Goal: Information Seeking & Learning: Learn about a topic

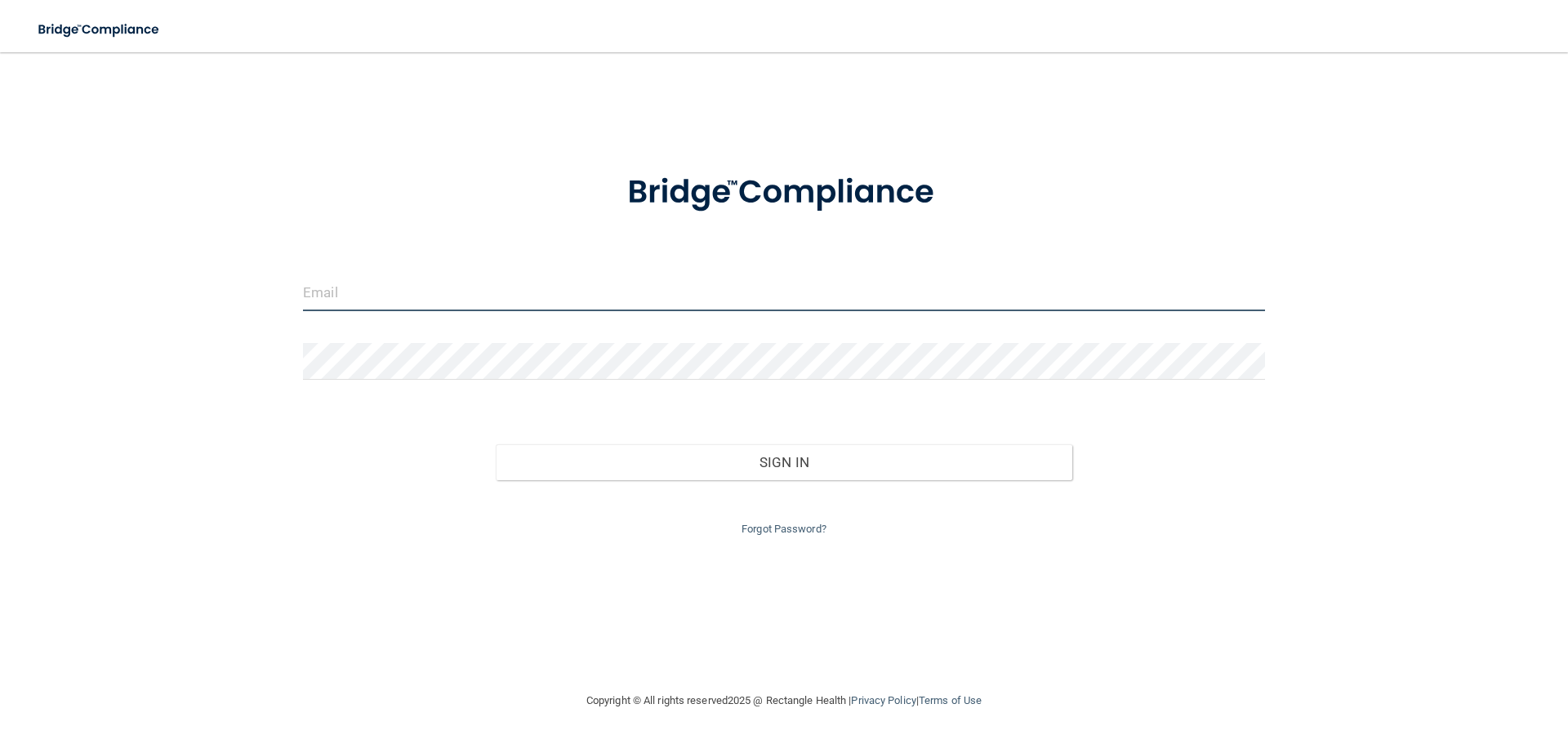
click at [373, 277] on input "email" at bounding box center [784, 293] width 962 height 37
type input "[PERSON_NAME][EMAIL_ADDRESS][PERSON_NAME][DOMAIN_NAME]"
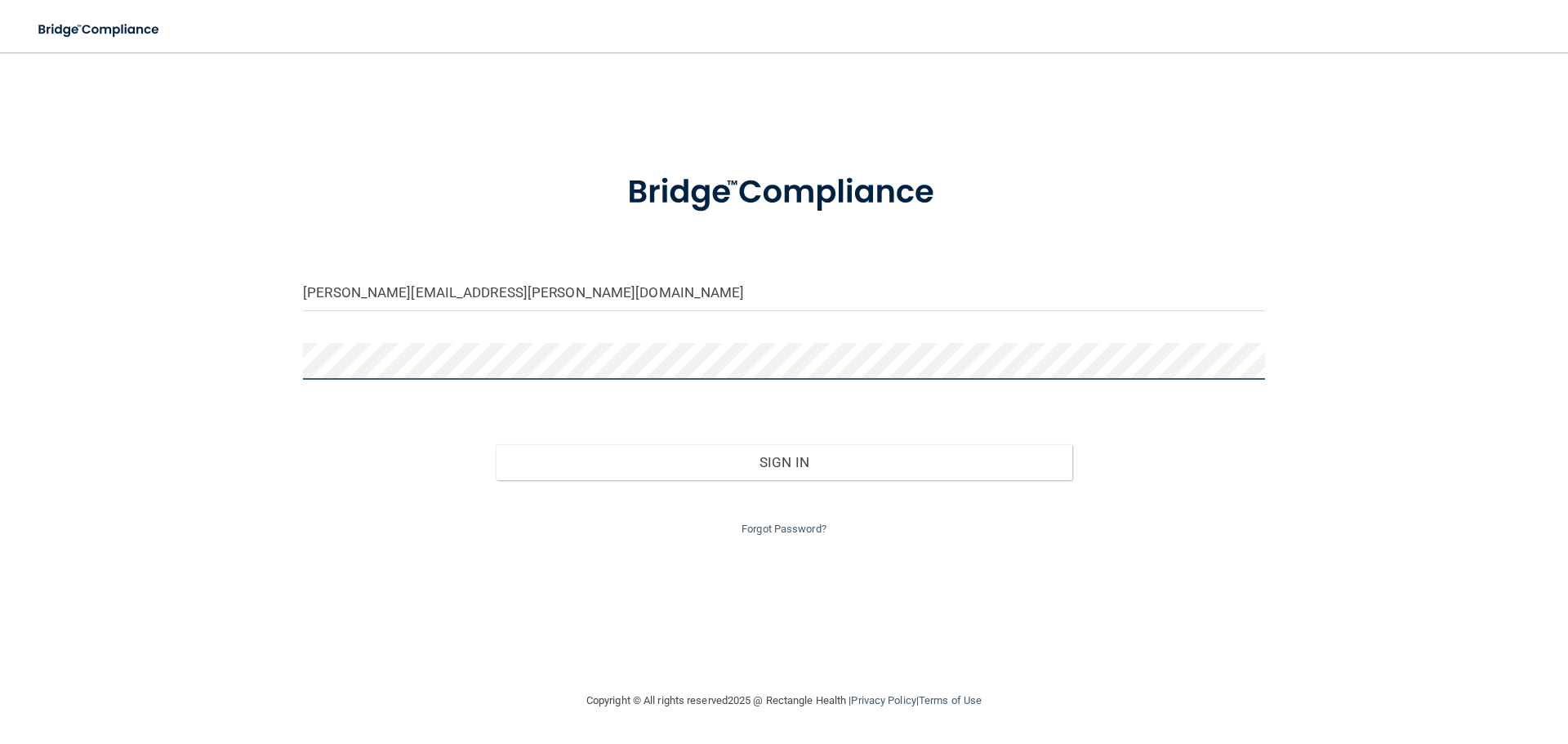
click at [496, 444] on button "Sign In" at bounding box center [784, 462] width 578 height 36
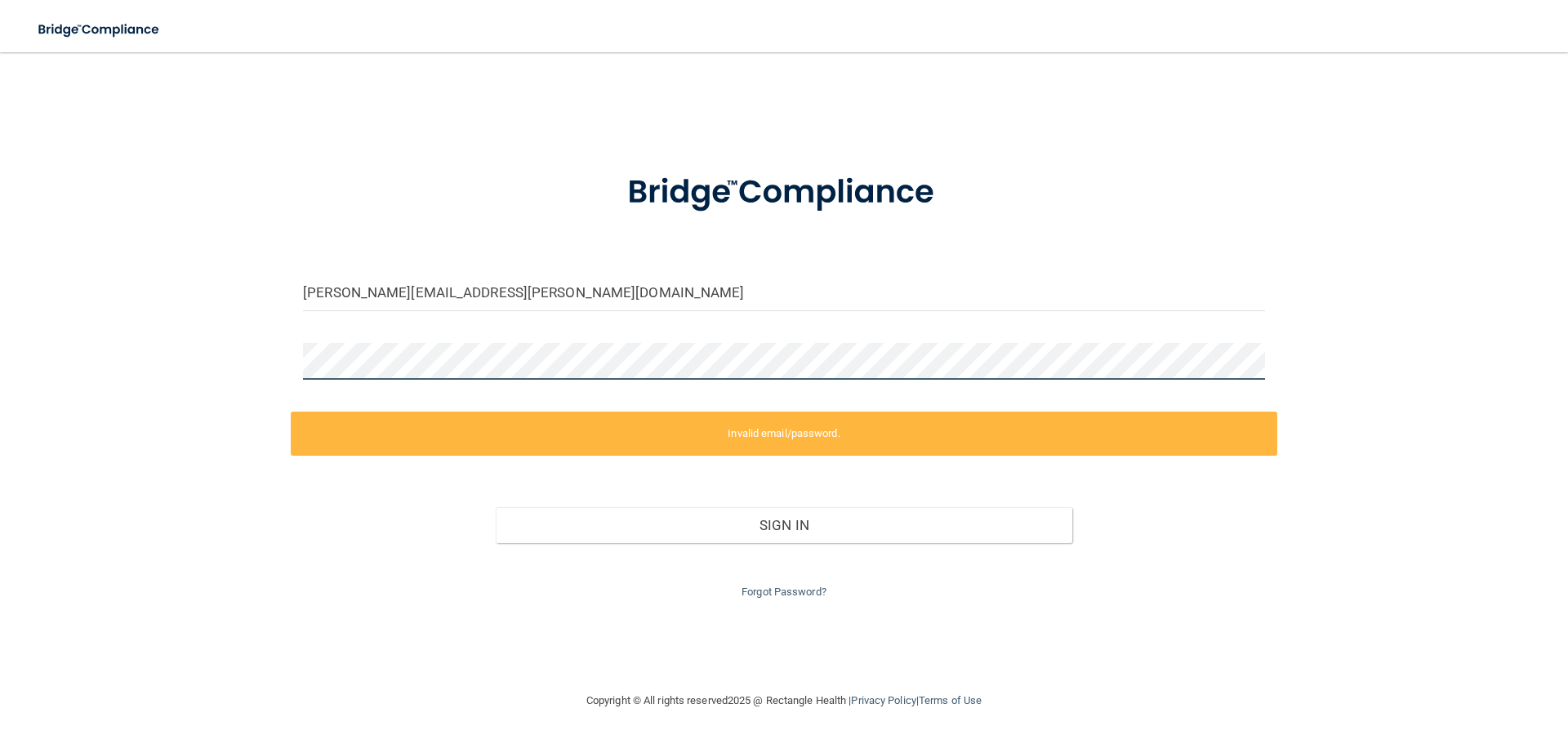
click at [234, 367] on div "michael.bellestri@outlook.com Invalid email/password. You don't have permission…" at bounding box center [784, 372] width 1503 height 606
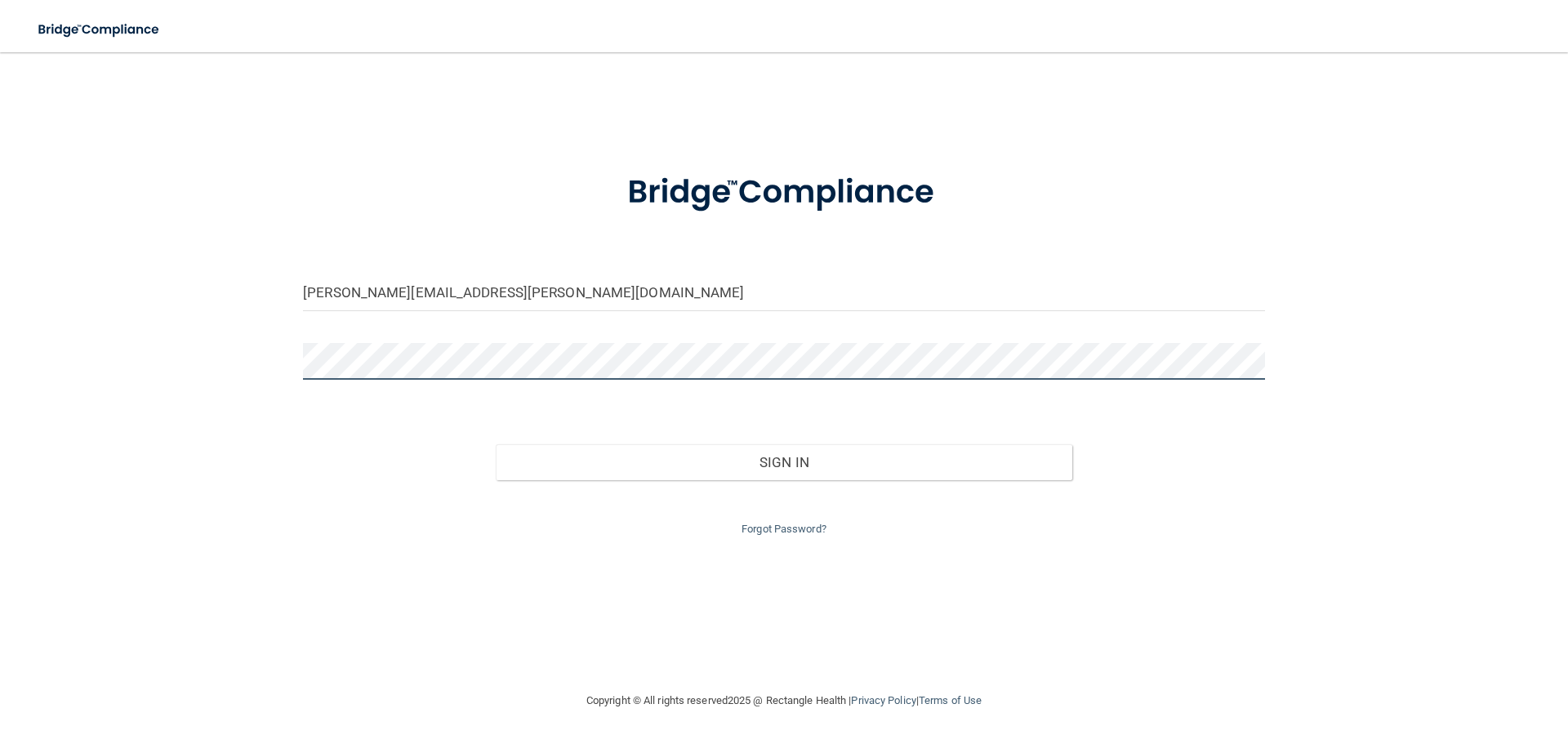
click at [496, 444] on button "Sign In" at bounding box center [784, 462] width 578 height 36
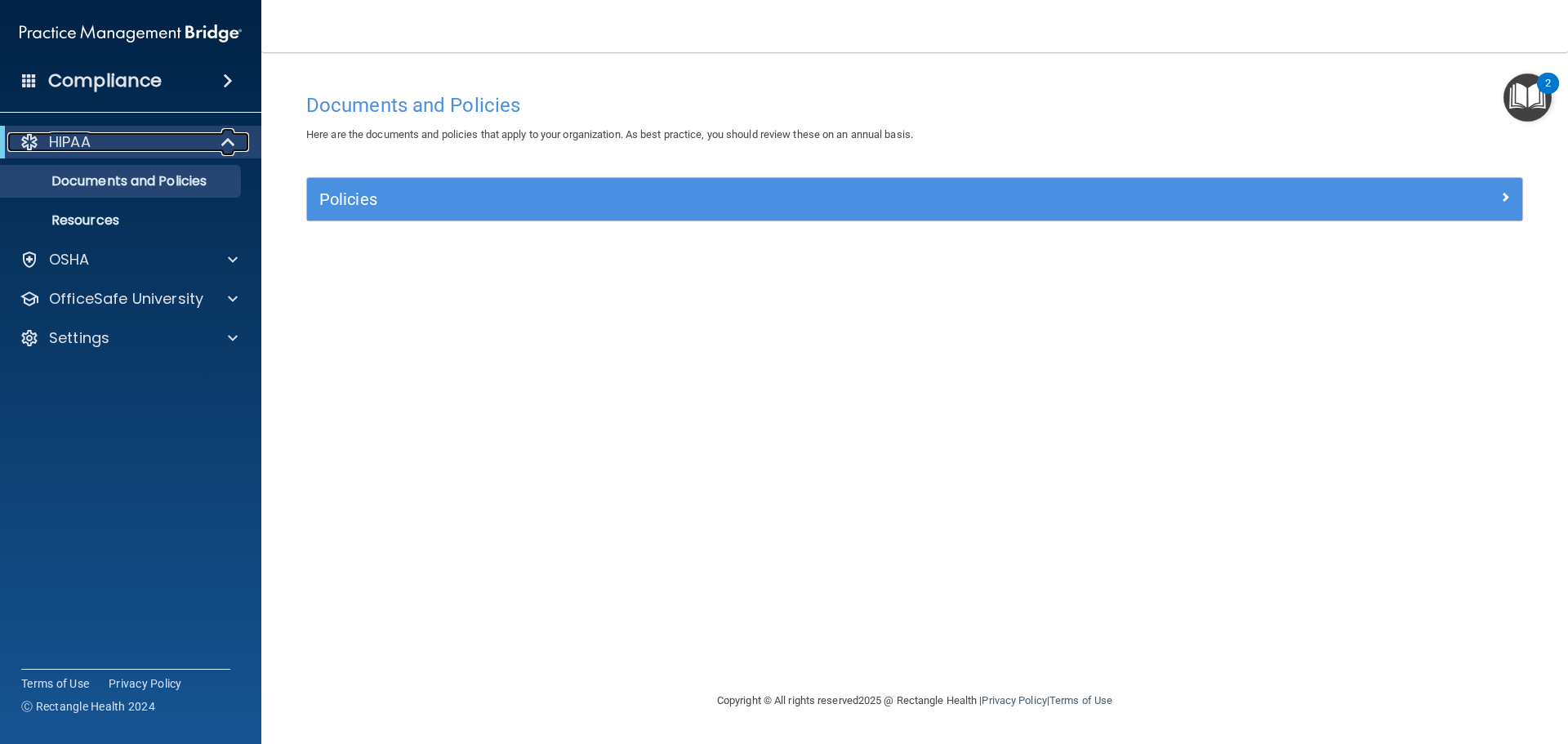
click at [134, 146] on div "HIPAA" at bounding box center [108, 142] width 201 height 19
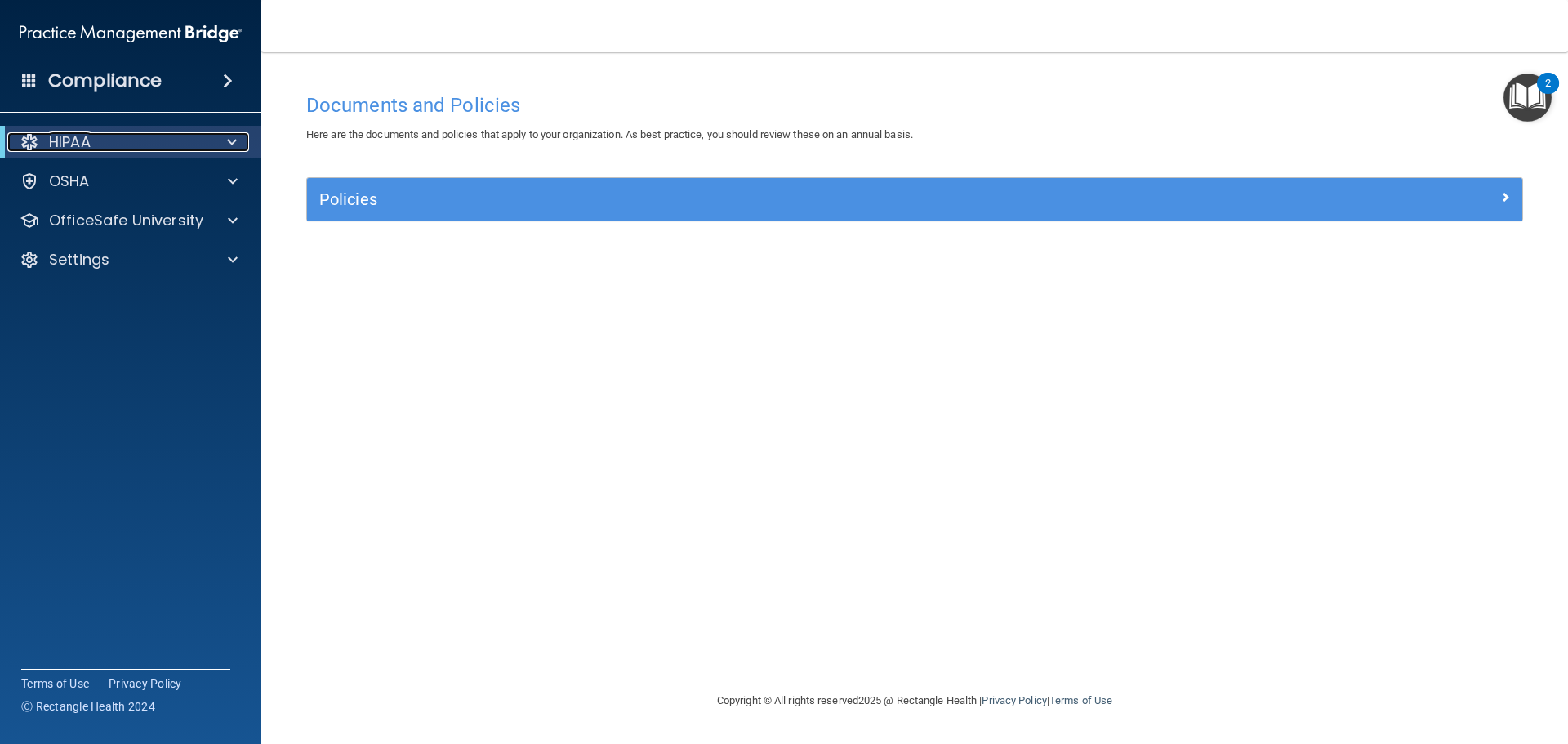
click at [150, 140] on div "HIPAA" at bounding box center [108, 142] width 201 height 19
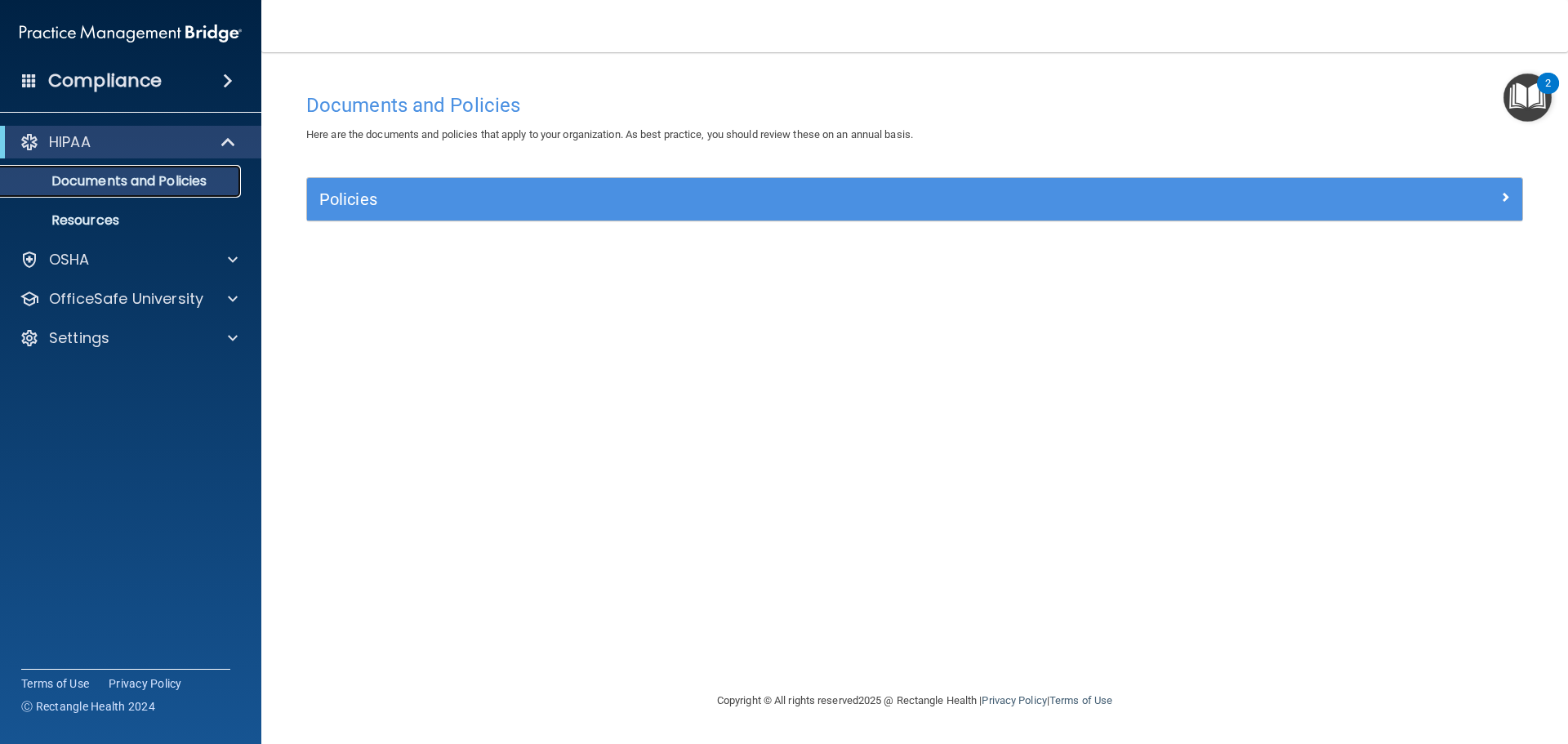
click at [102, 178] on p "Documents and Policies" at bounding box center [122, 181] width 223 height 16
click at [131, 261] on div "OSHA" at bounding box center [108, 260] width 202 height 19
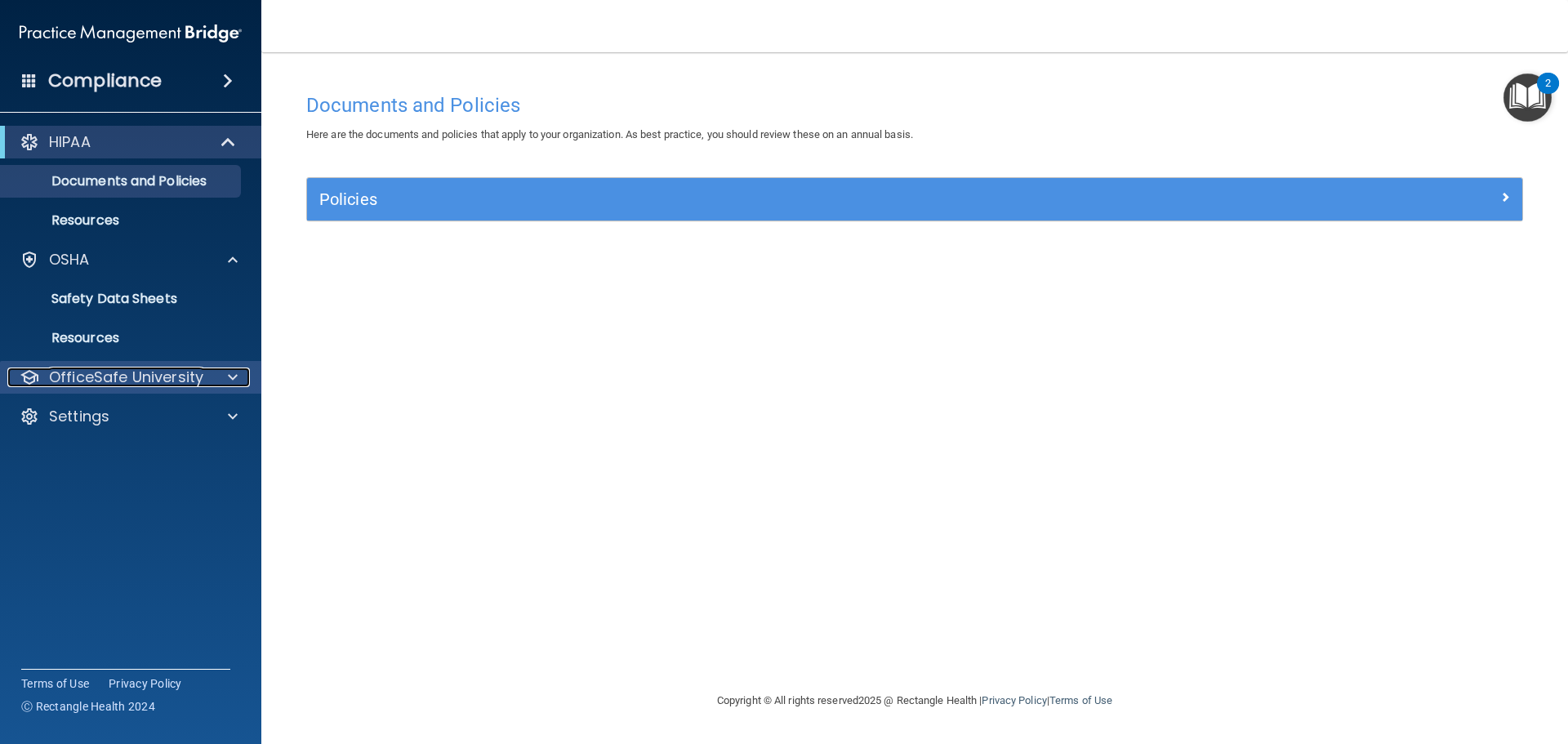
click at [195, 372] on p "OfficeSafe University" at bounding box center [125, 377] width 155 height 19
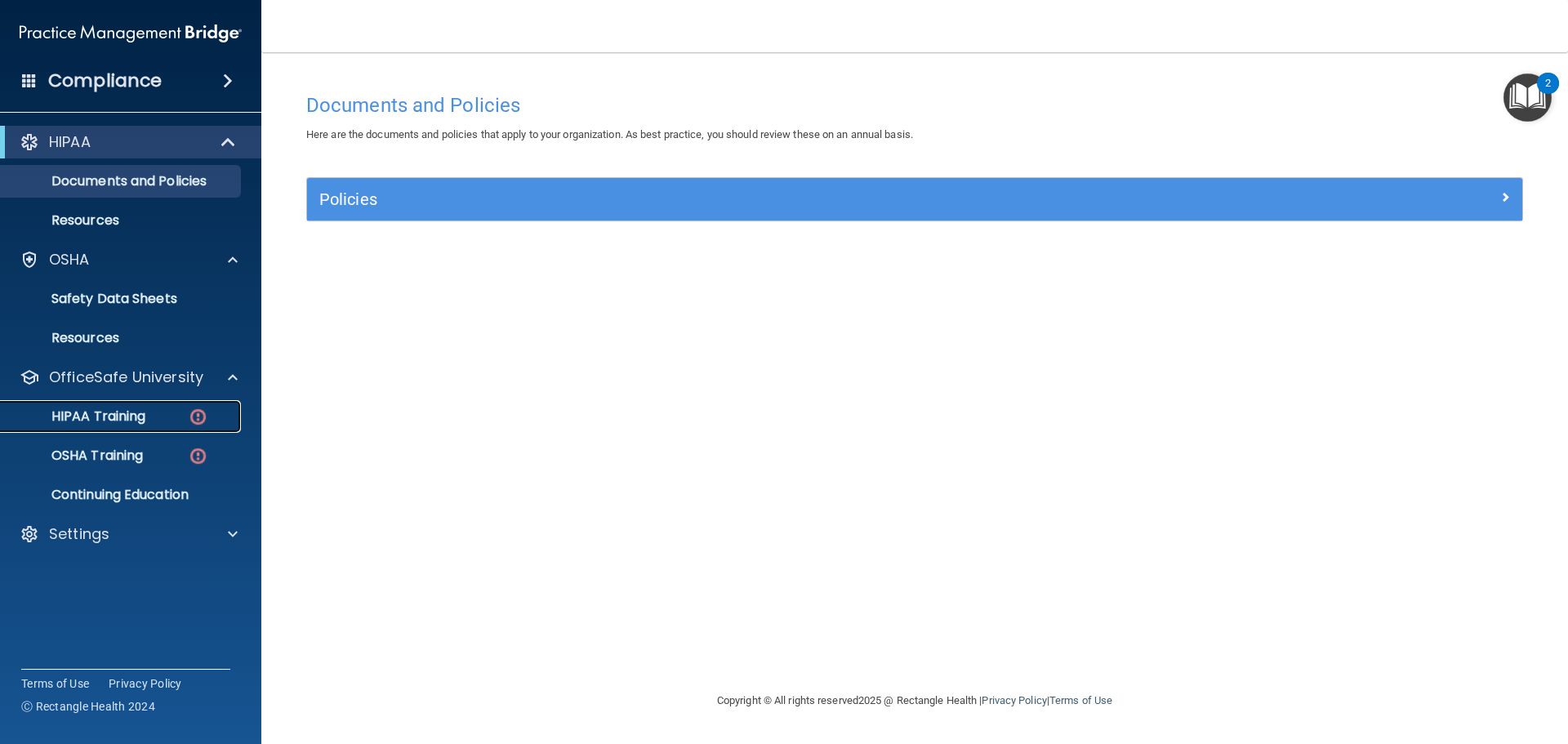
click at [117, 418] on p "HIPAA Training" at bounding box center [78, 416] width 135 height 16
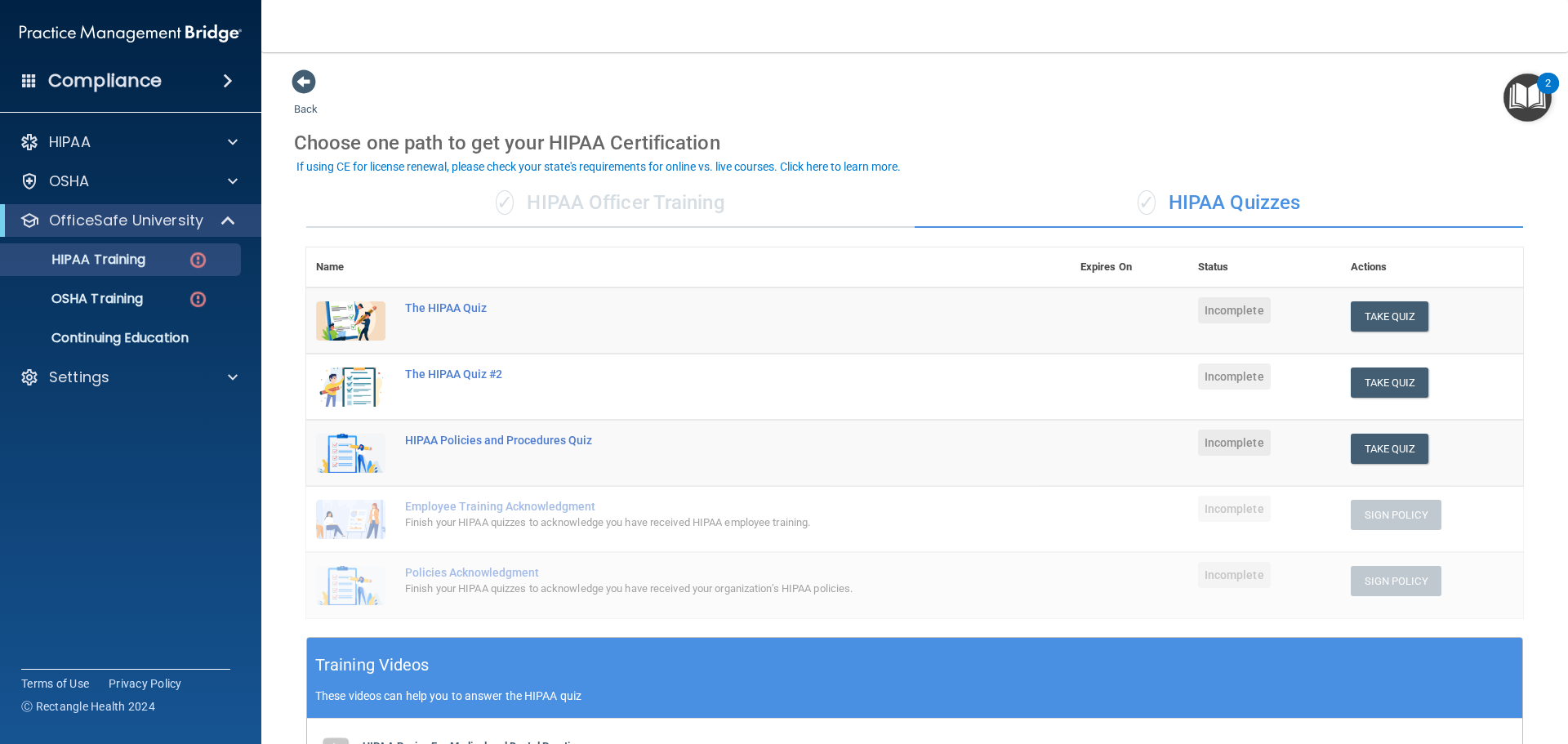
click at [648, 206] on div "✓ HIPAA Officer Training" at bounding box center [610, 202] width 609 height 49
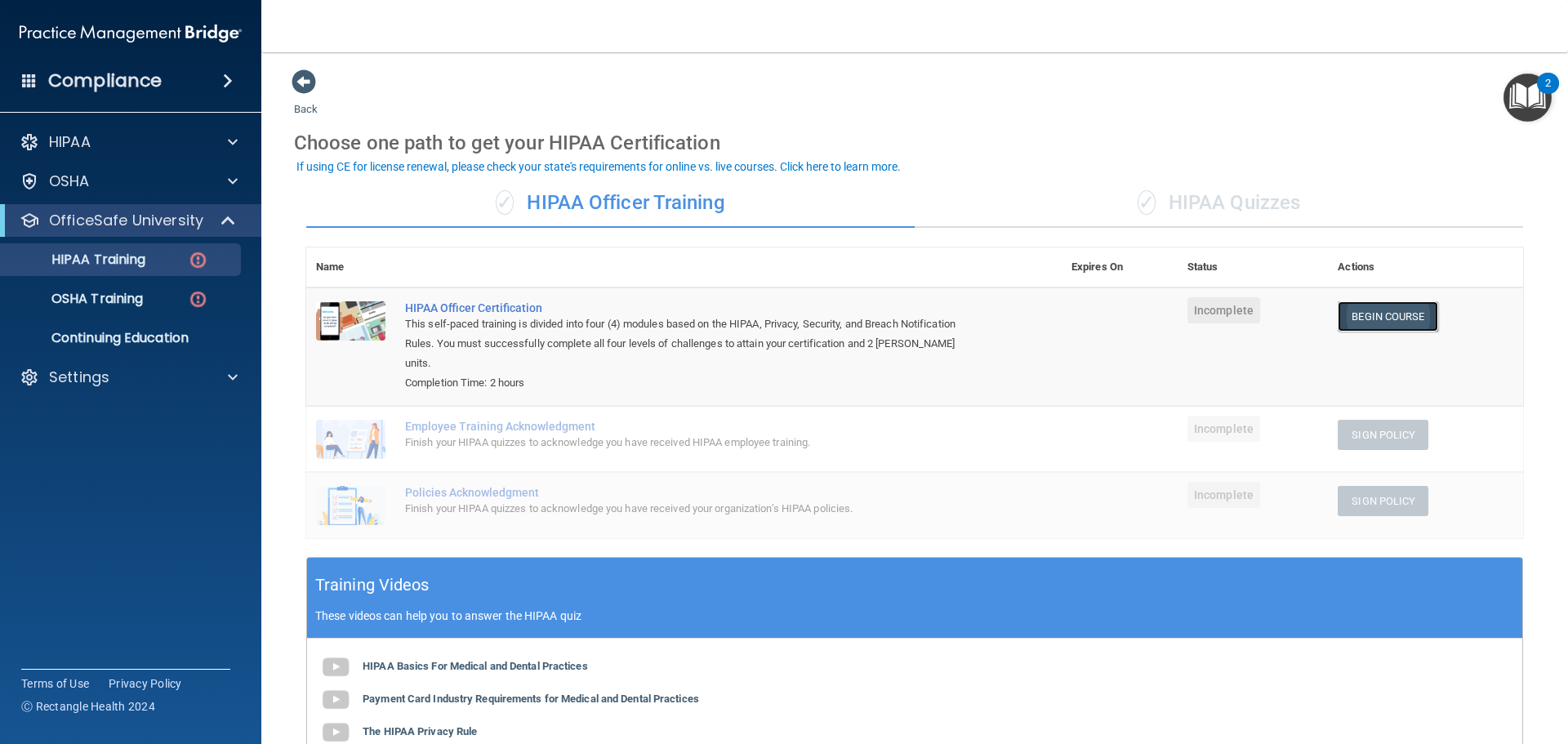
click at [1377, 313] on link "Begin Course" at bounding box center [1387, 316] width 100 height 30
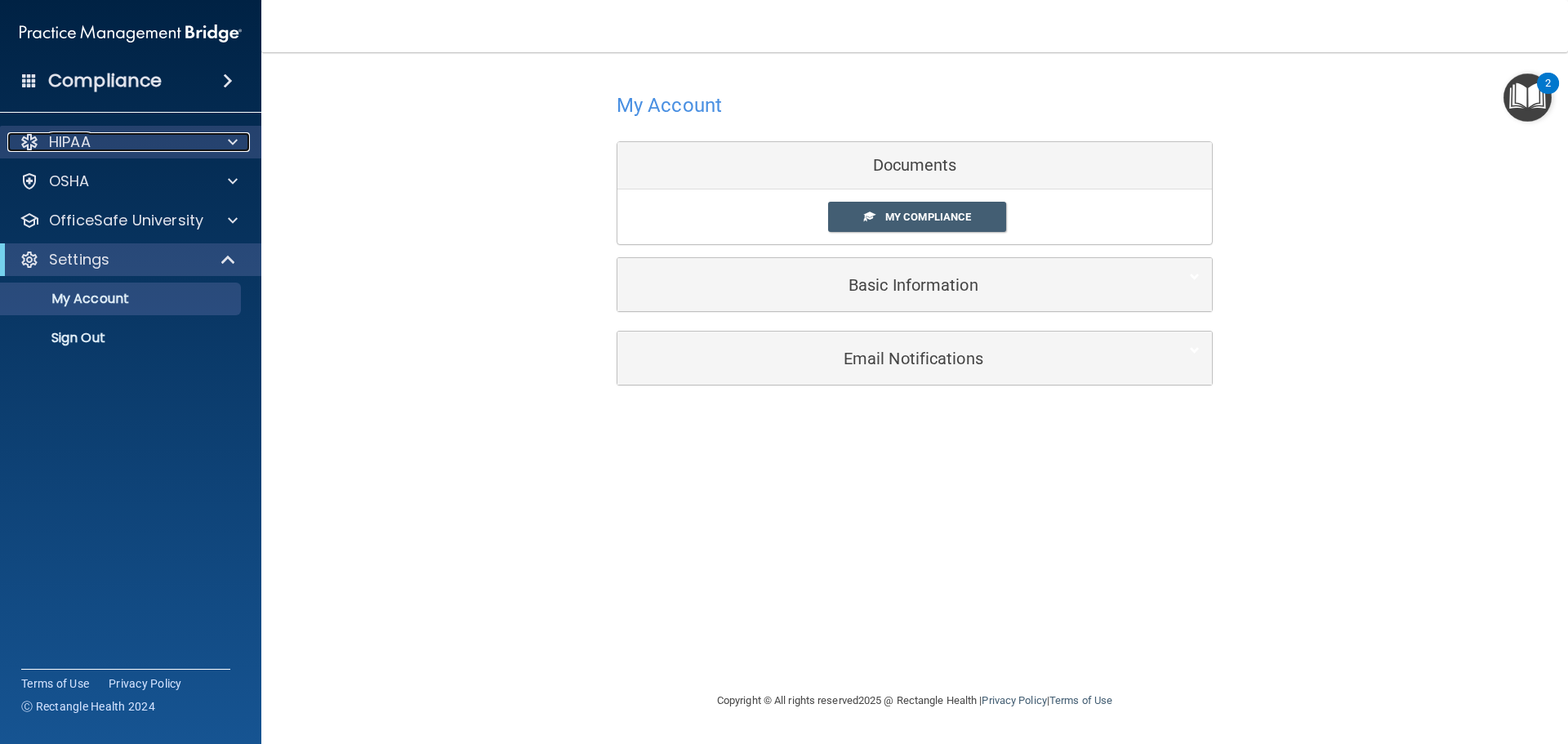
click at [223, 136] on div at bounding box center [231, 142] width 41 height 19
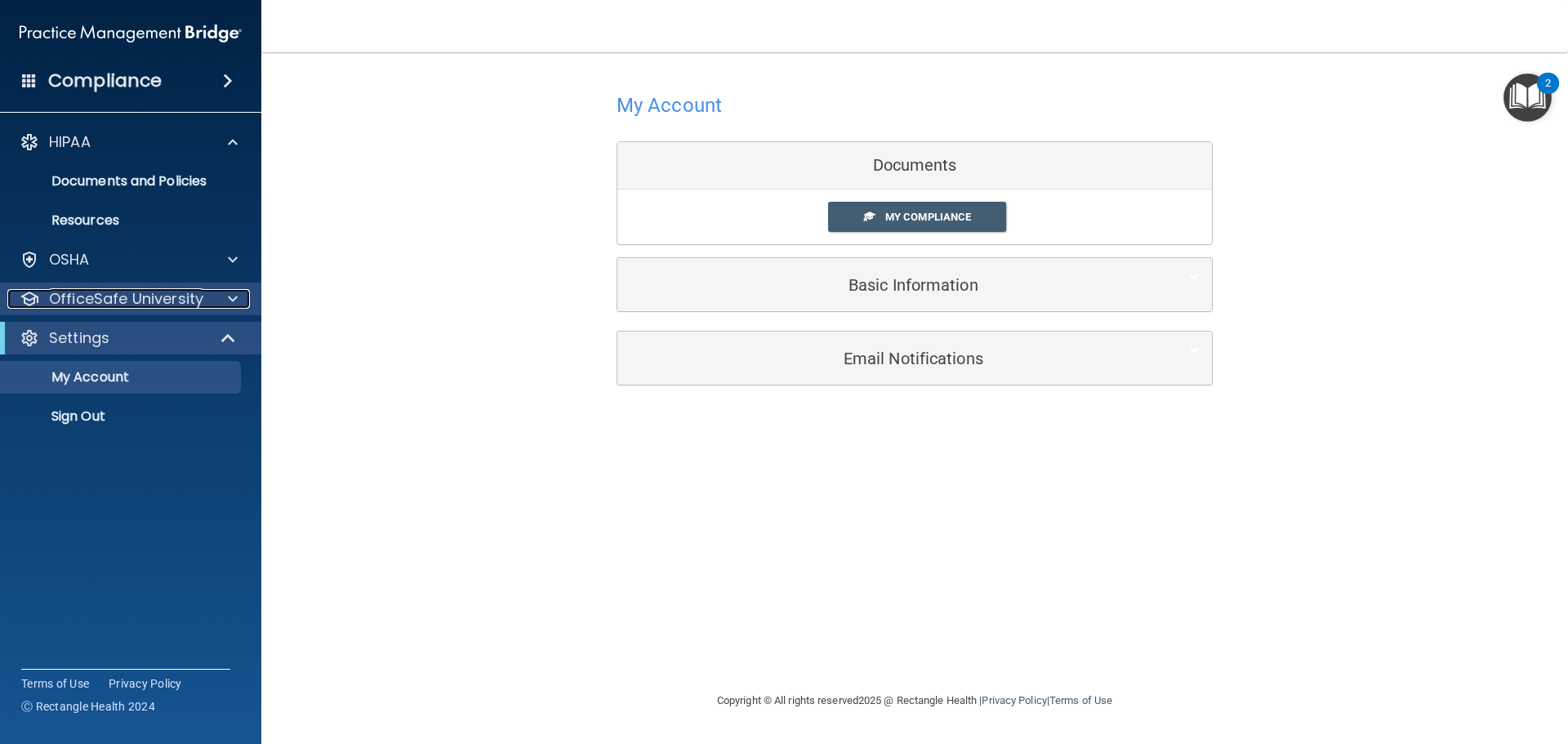
click at [211, 300] on div at bounding box center [231, 299] width 41 height 19
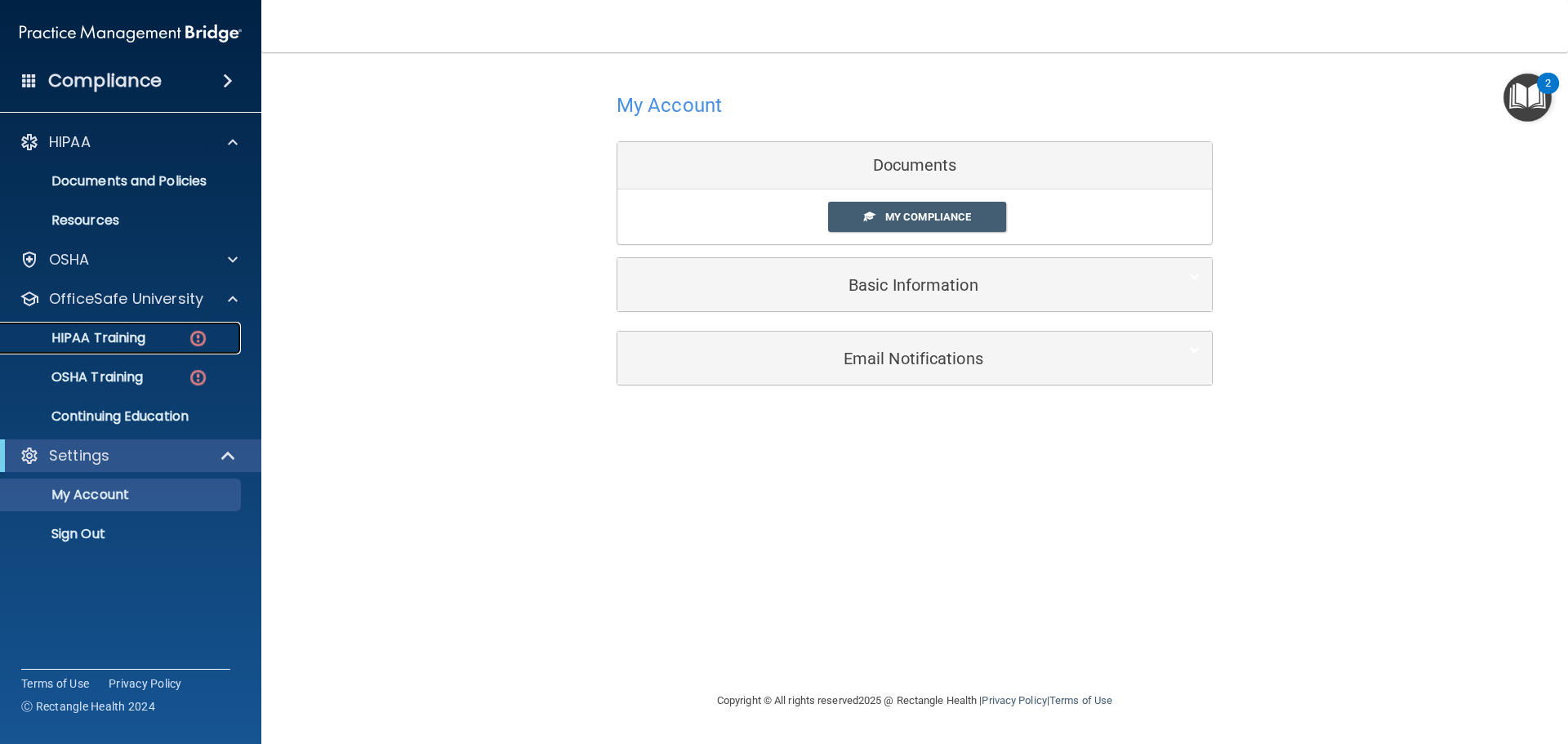
click at [128, 338] on p "HIPAA Training" at bounding box center [78, 338] width 135 height 16
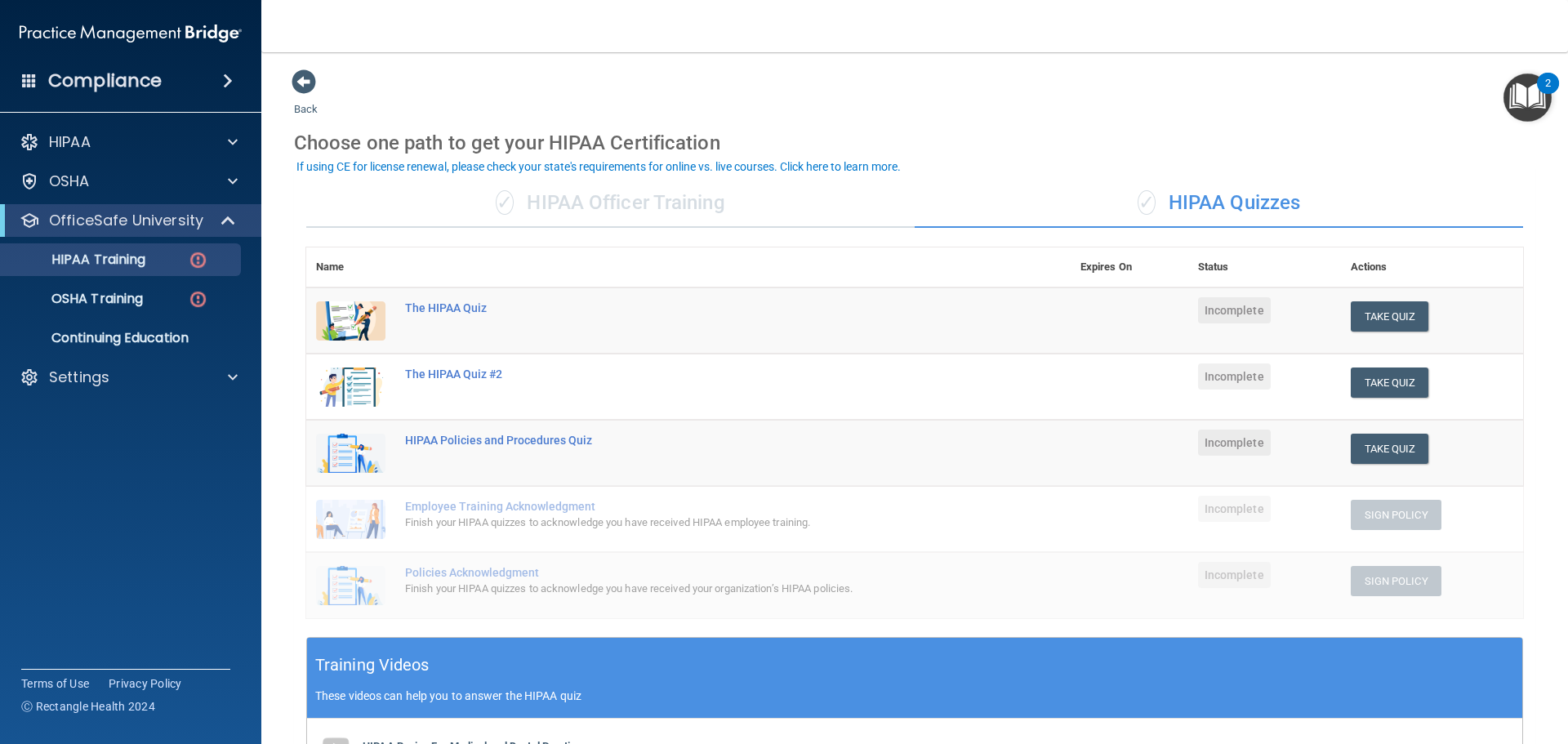
click at [579, 207] on div "✓ HIPAA Officer Training" at bounding box center [610, 202] width 609 height 49
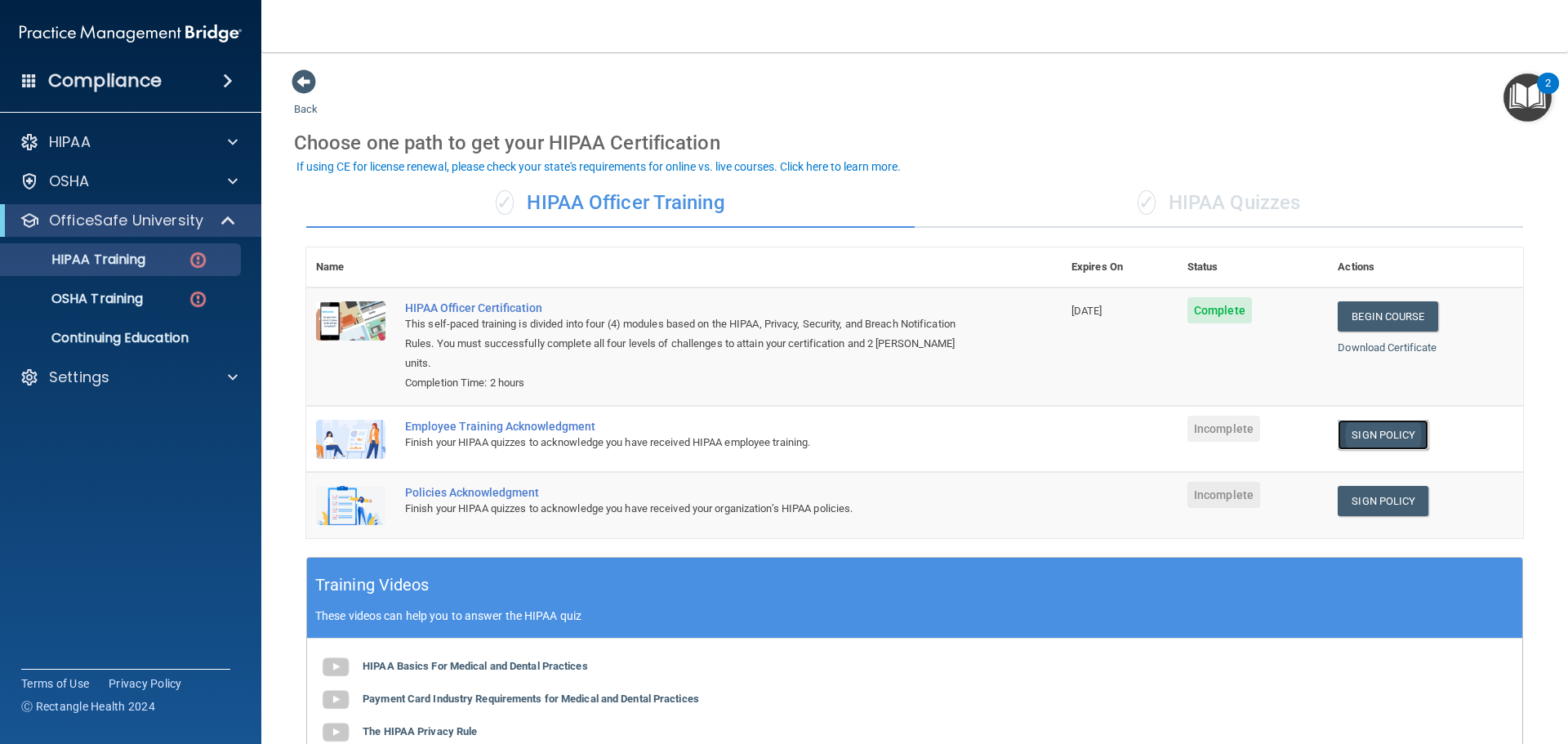
click at [1378, 420] on link "Sign Policy" at bounding box center [1382, 435] width 91 height 30
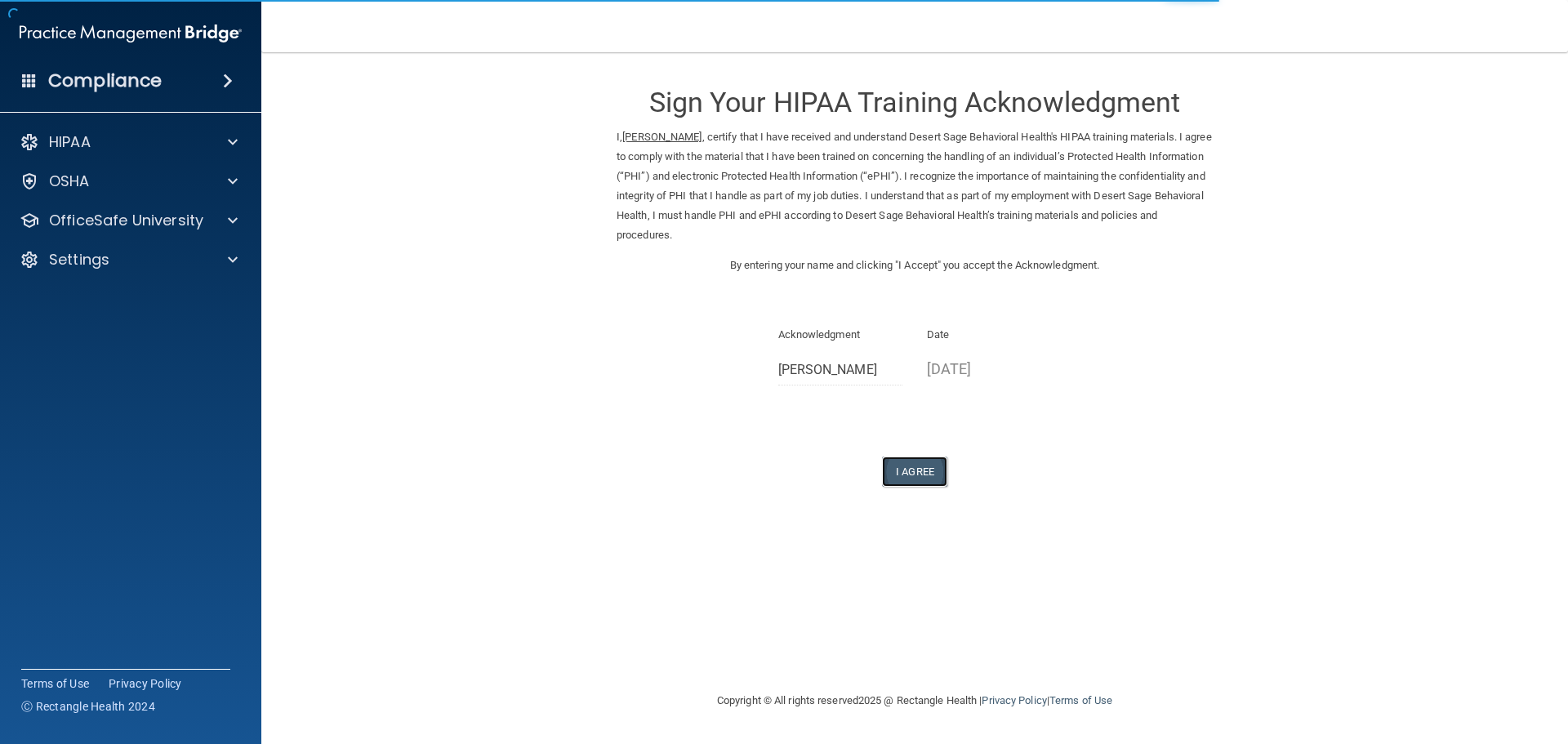
click at [927, 471] on button "I Agree" at bounding box center [914, 472] width 65 height 30
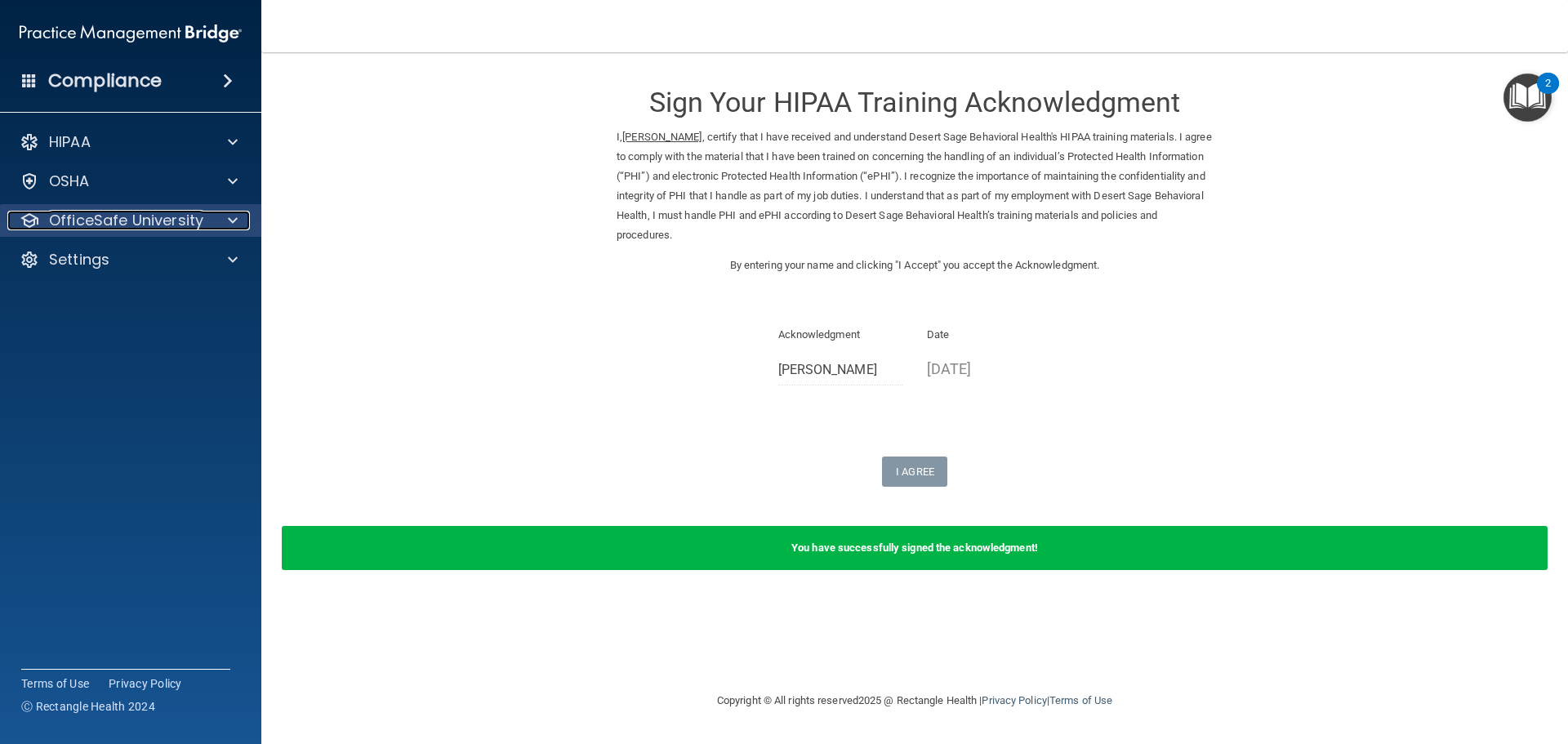
click at [180, 218] on p "OfficeSafe University" at bounding box center [125, 221] width 155 height 19
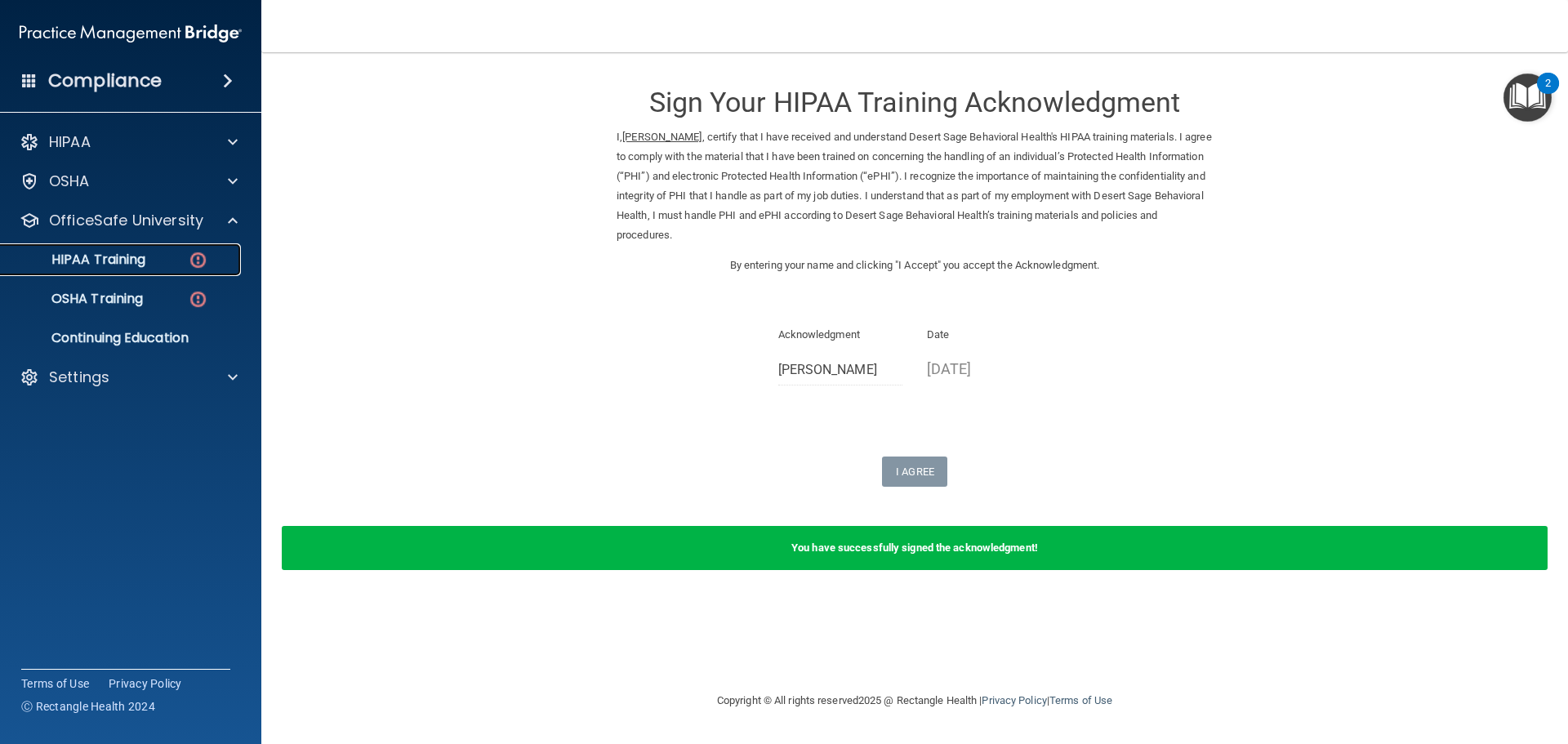
click at [146, 261] on p "HIPAA Training" at bounding box center [78, 260] width 135 height 16
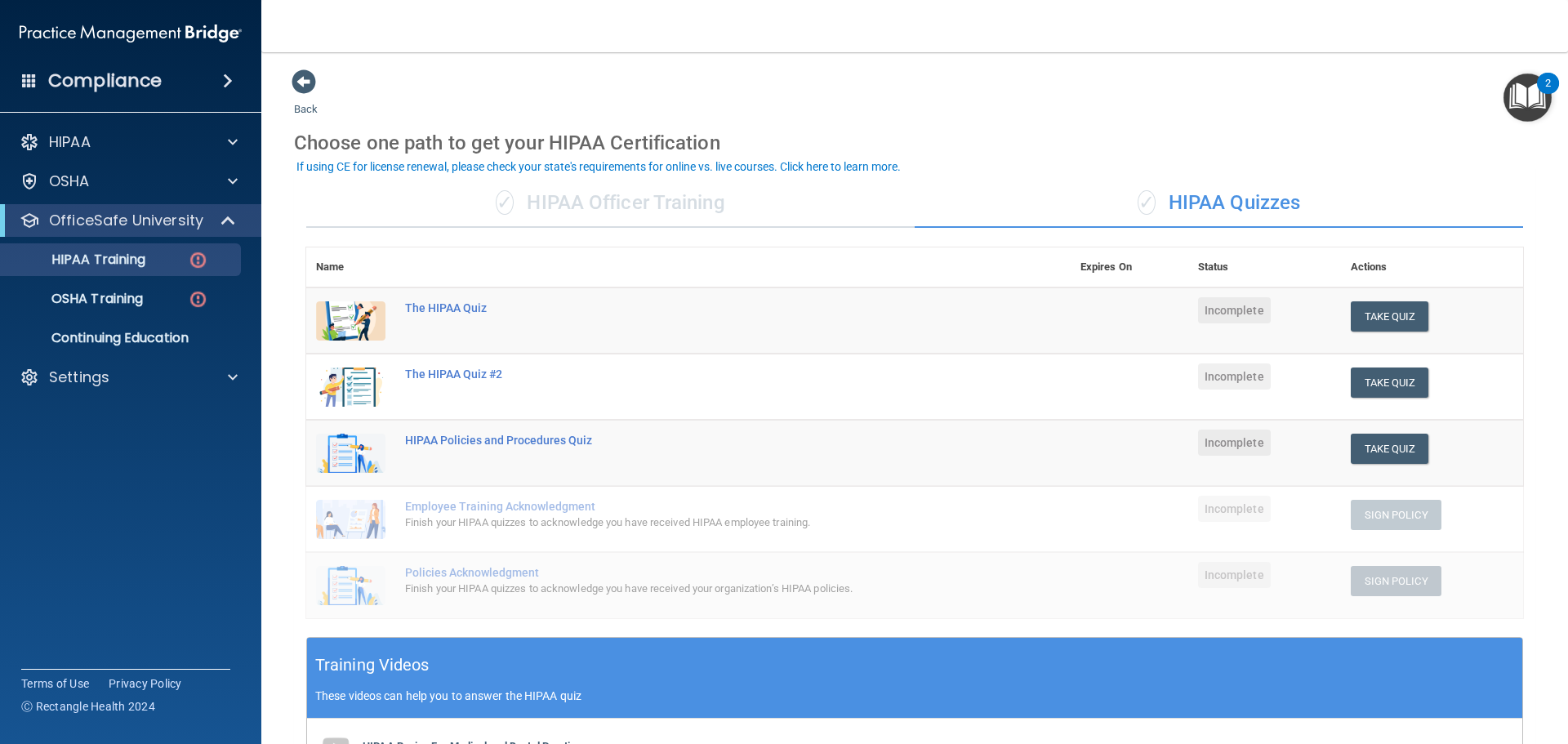
click at [609, 190] on div "✓ HIPAA Officer Training" at bounding box center [610, 202] width 609 height 49
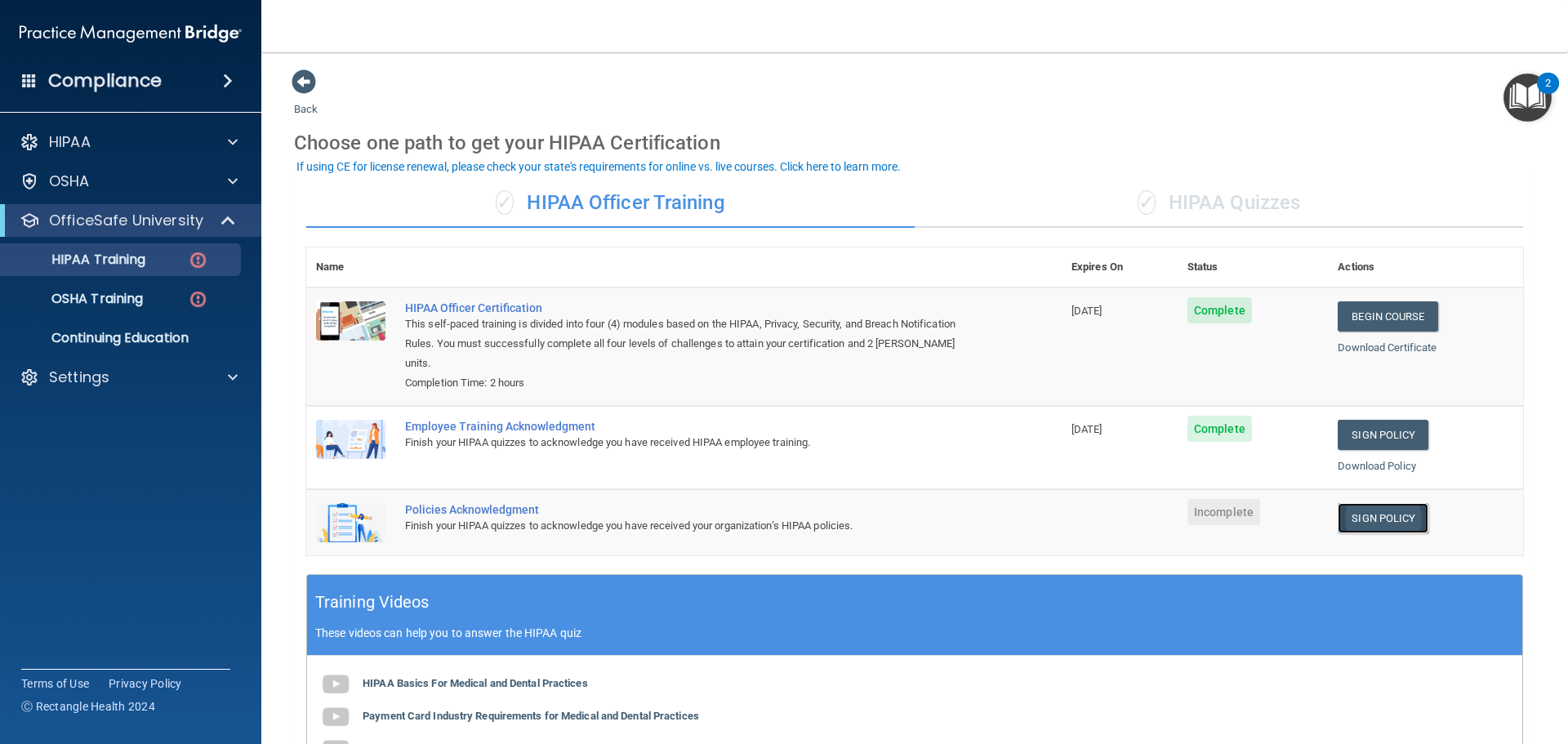
click at [1385, 503] on link "Sign Policy" at bounding box center [1382, 518] width 91 height 30
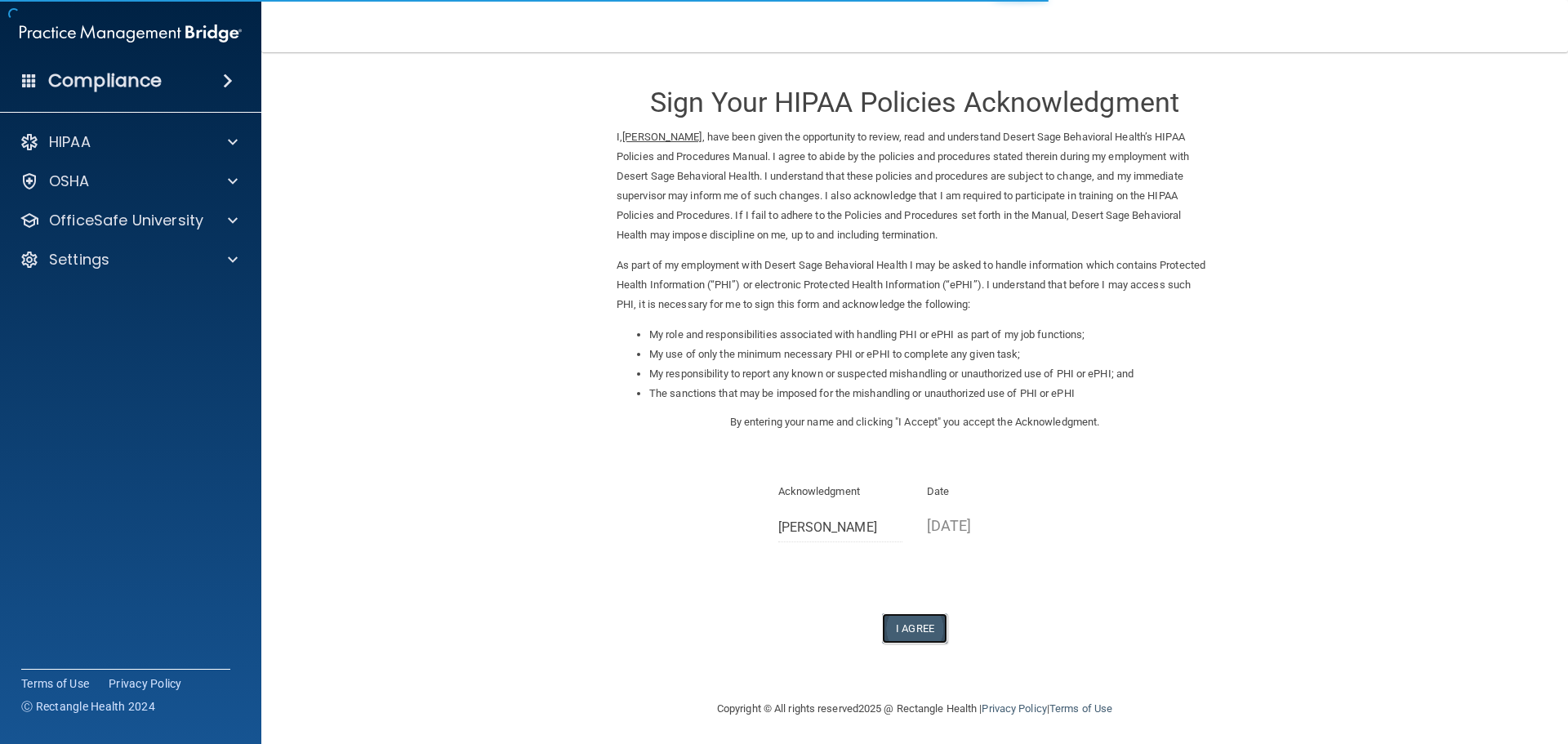
click at [918, 619] on button "I Agree" at bounding box center [914, 628] width 65 height 30
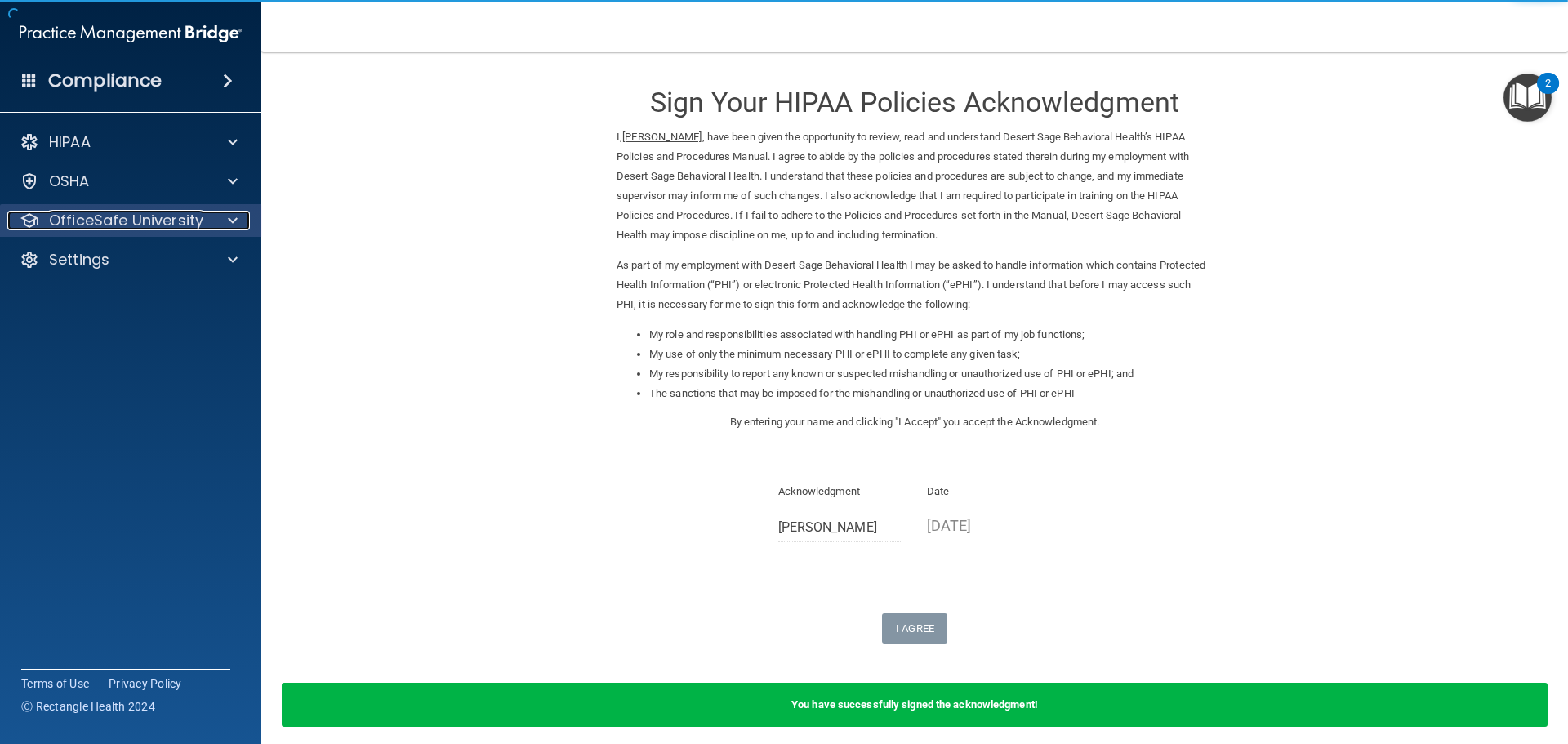
click at [117, 229] on p "OfficeSafe University" at bounding box center [125, 221] width 155 height 19
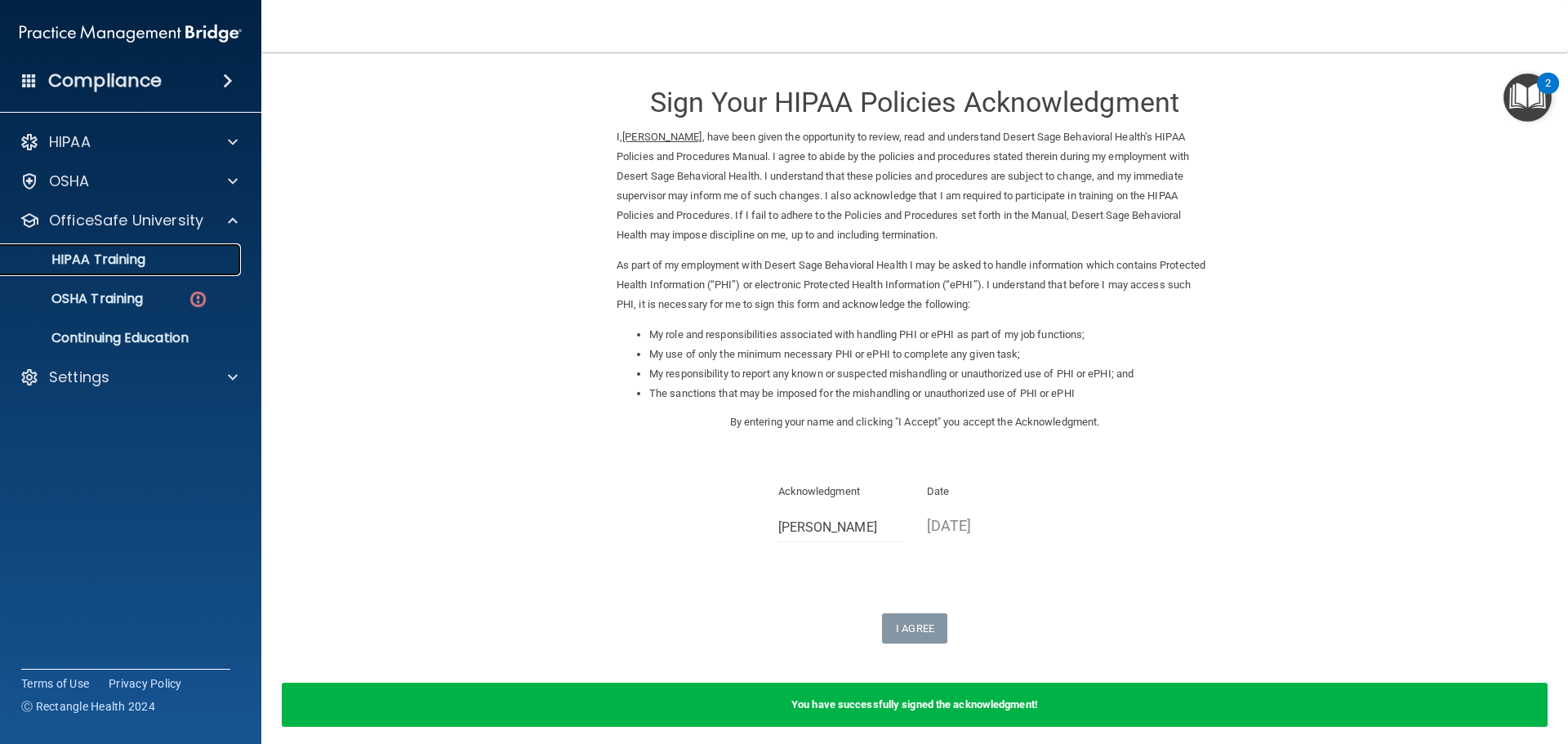
click at [123, 264] on p "HIPAA Training" at bounding box center [78, 260] width 135 height 16
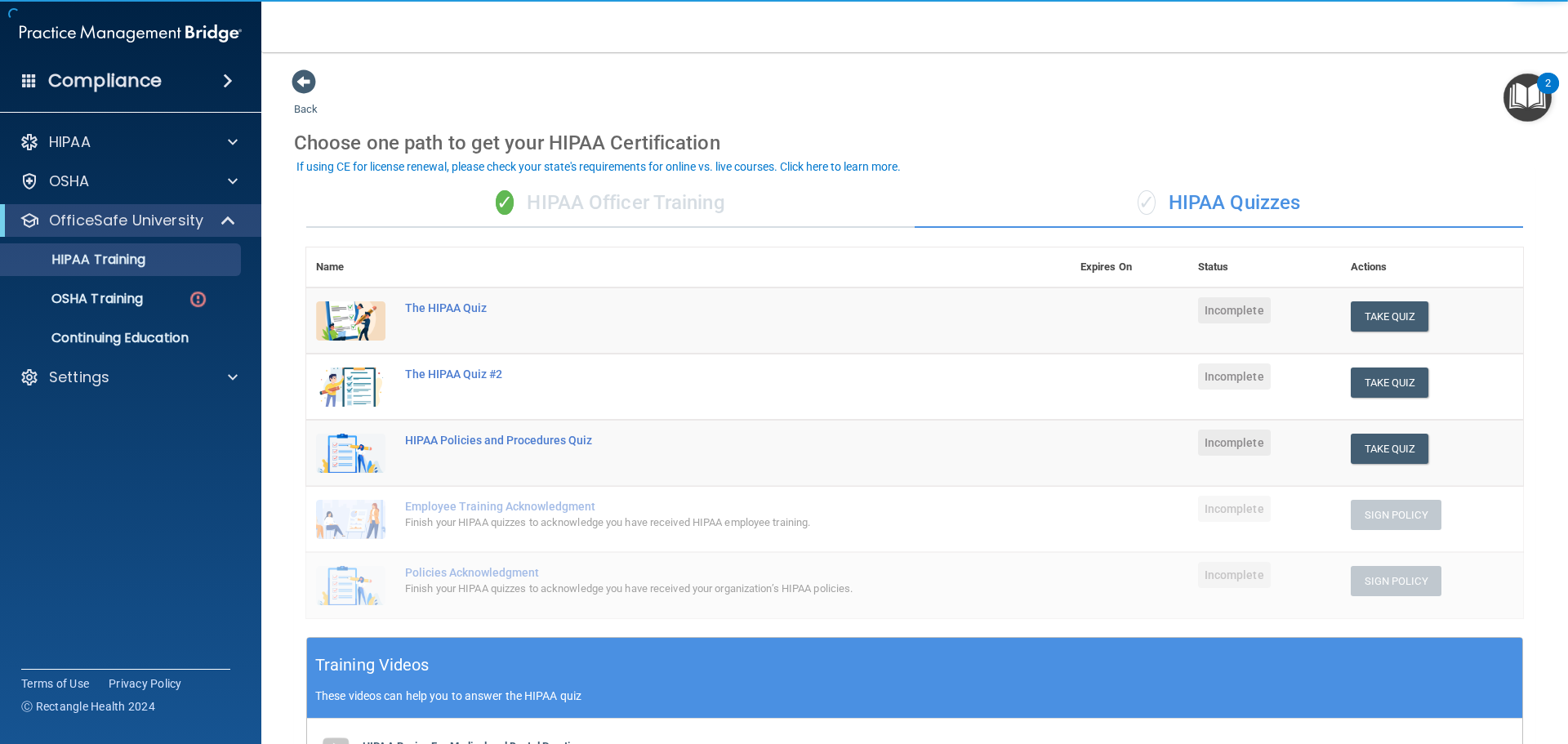
click at [1208, 204] on div "✓ HIPAA Quizzes" at bounding box center [1218, 202] width 609 height 49
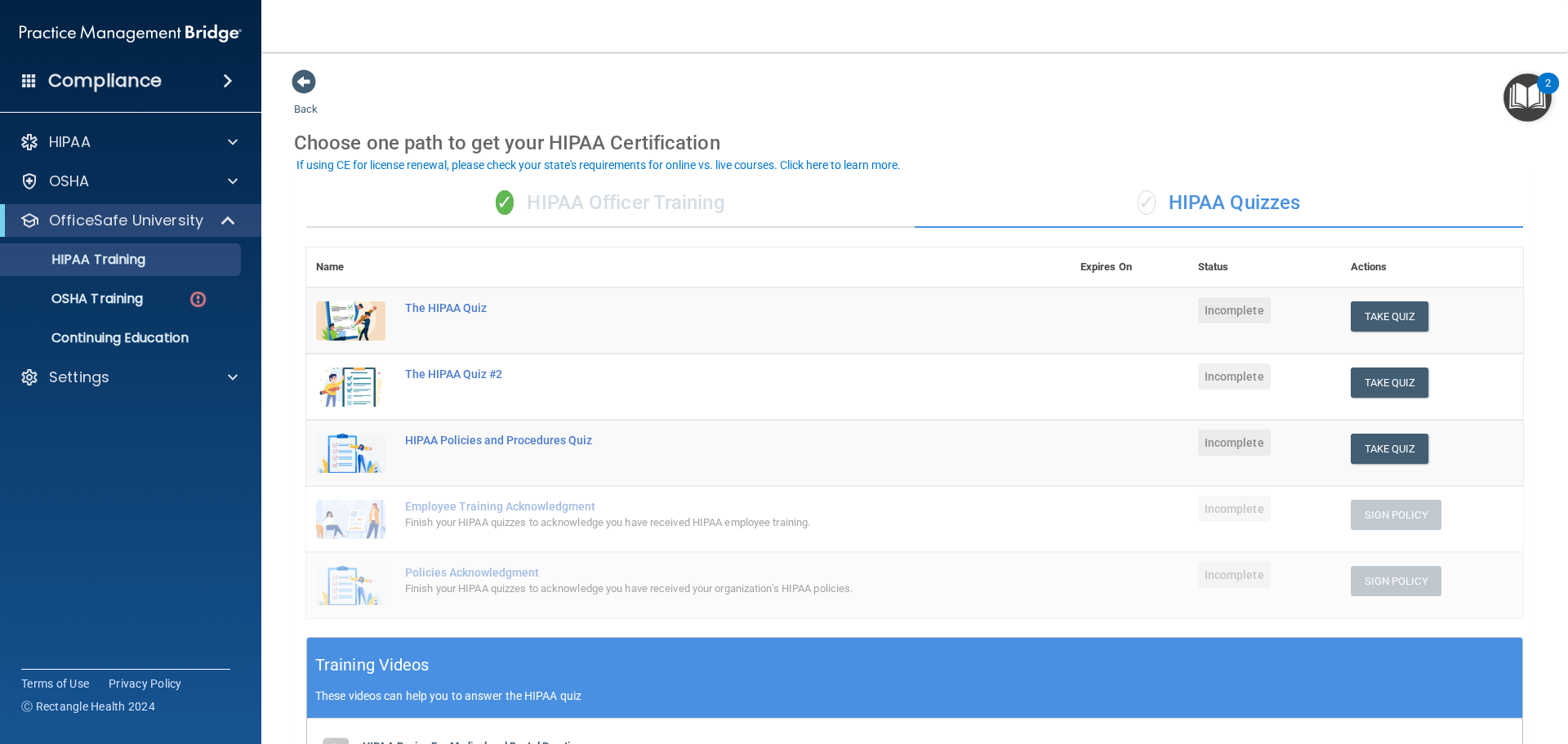
scroll to position [81, 0]
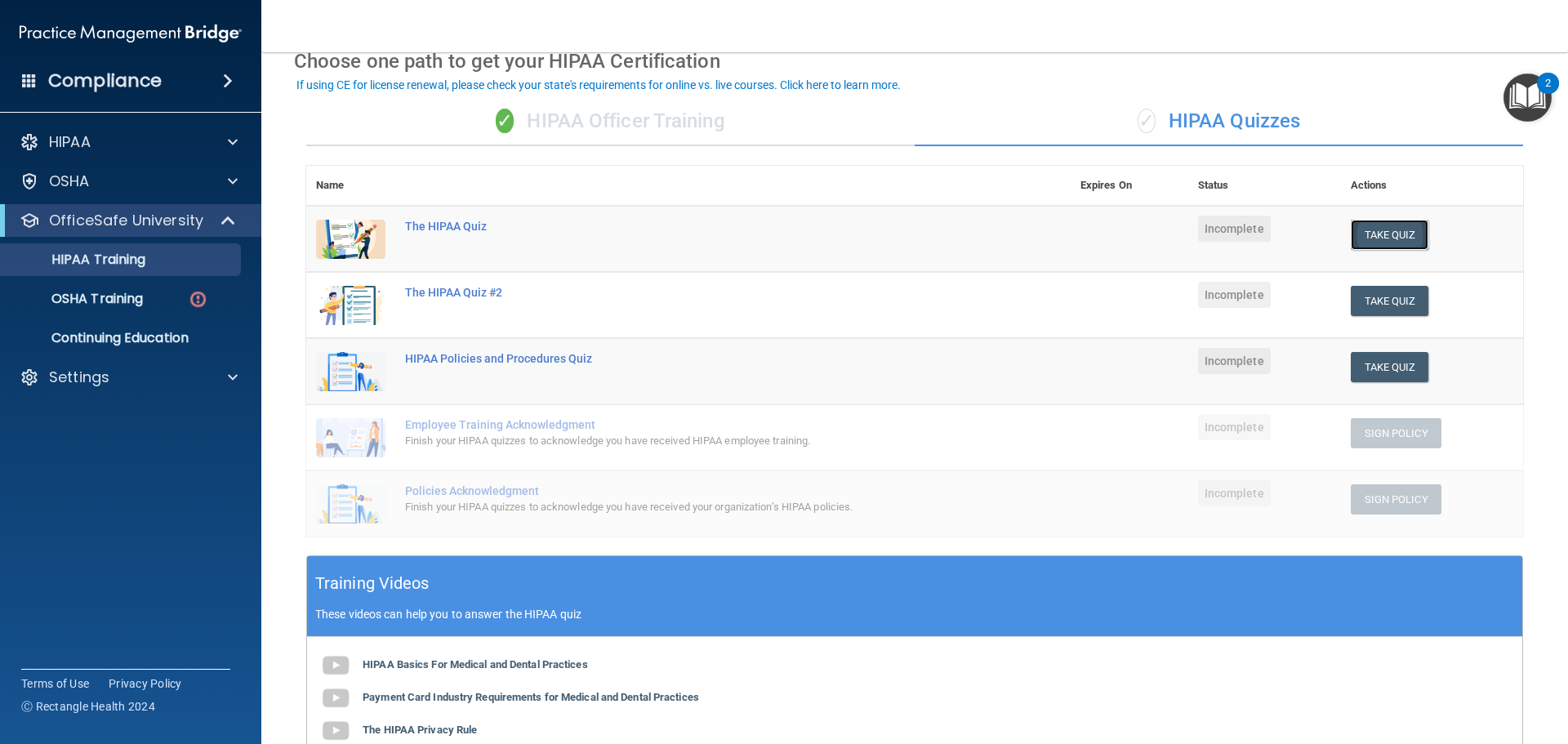
click at [1357, 235] on button "Take Quiz" at bounding box center [1390, 235] width 79 height 30
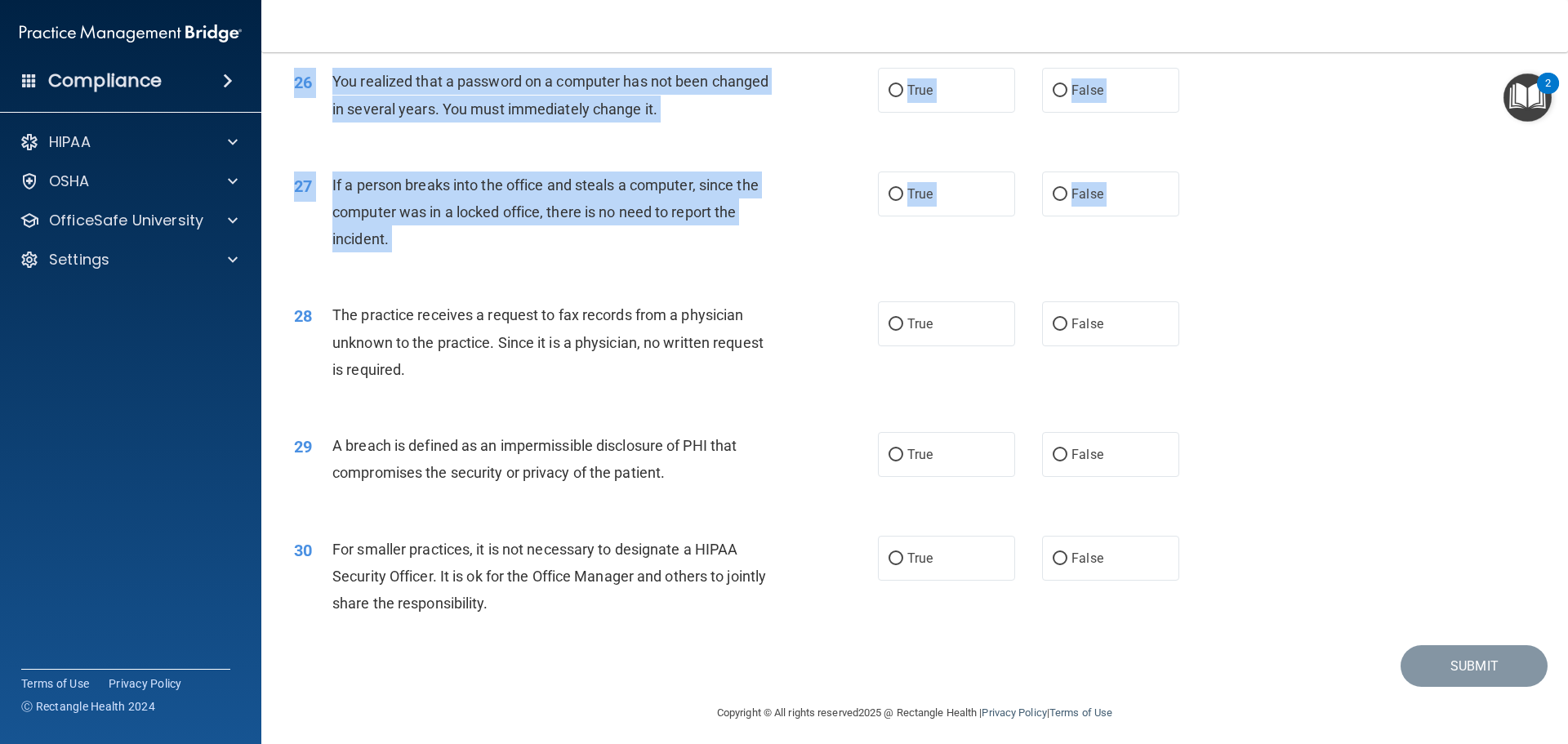
scroll to position [3122, 0]
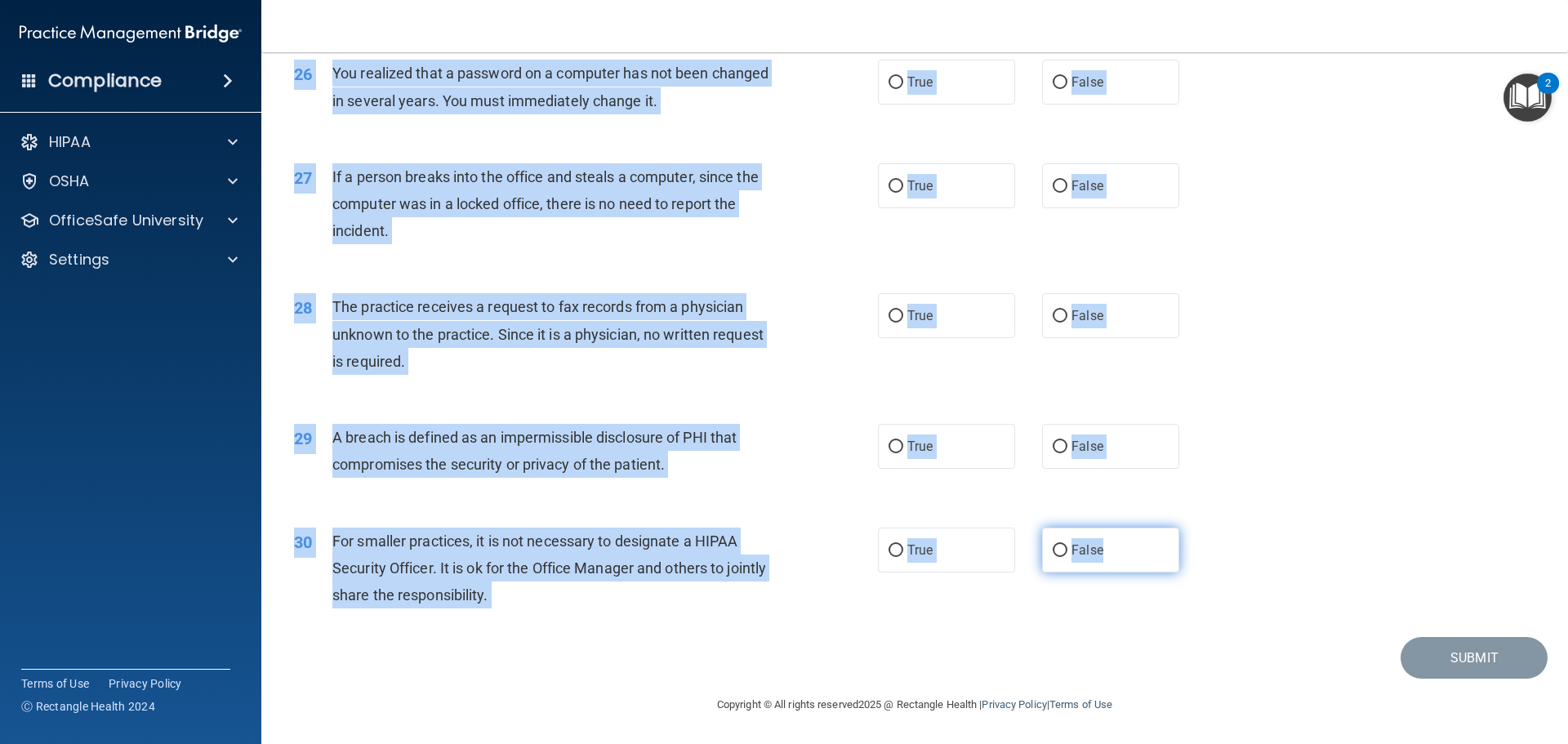
drag, startPoint x: 329, startPoint y: 135, endPoint x: 1101, endPoint y: 559, distance: 880.8
copy div "Patients who believe that their PHI has been compromised have the right to make…"
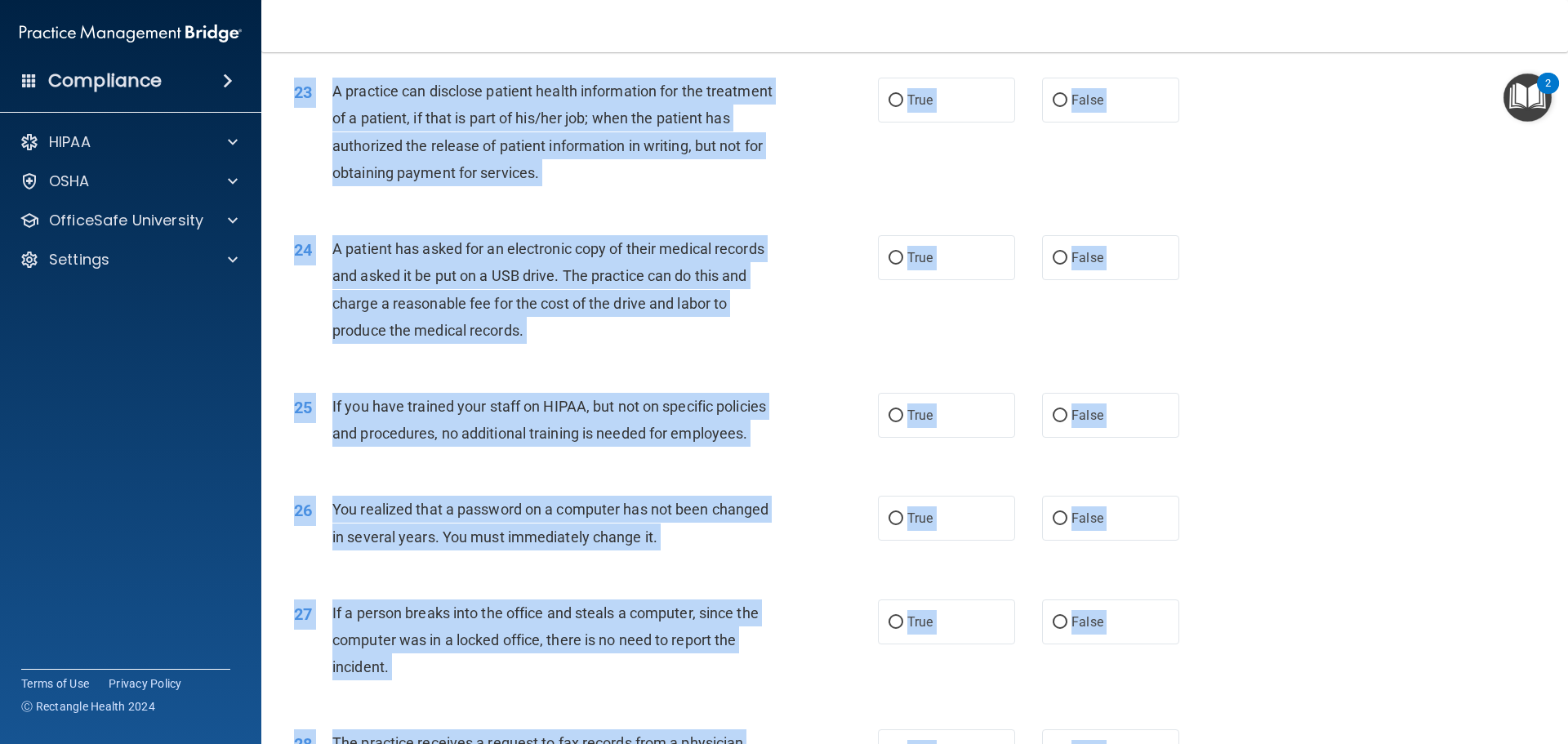
click at [1322, 180] on div "23 A practice can disclose patient health information for the treatment of a pa…" at bounding box center [914, 136] width 1266 height 157
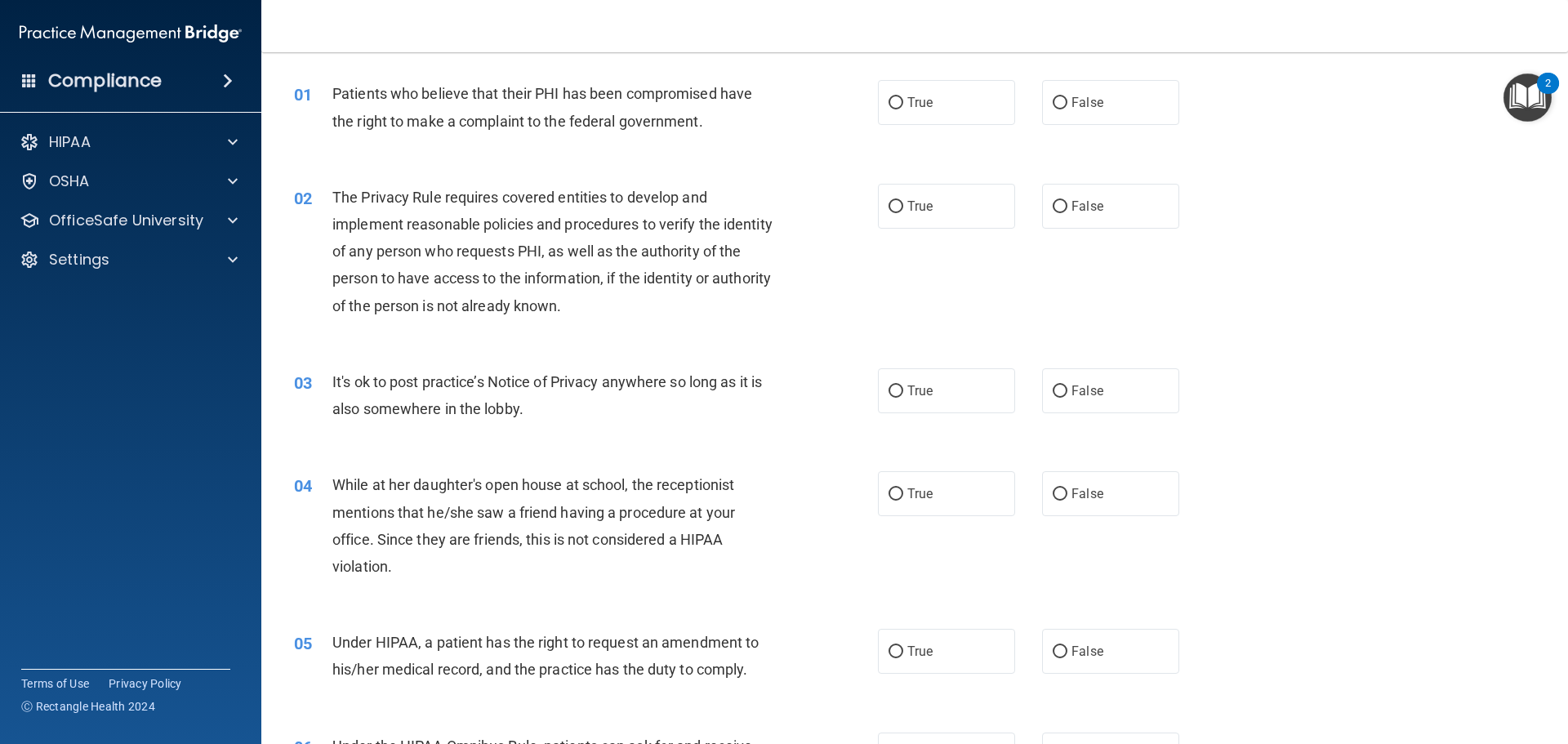
scroll to position [0, 0]
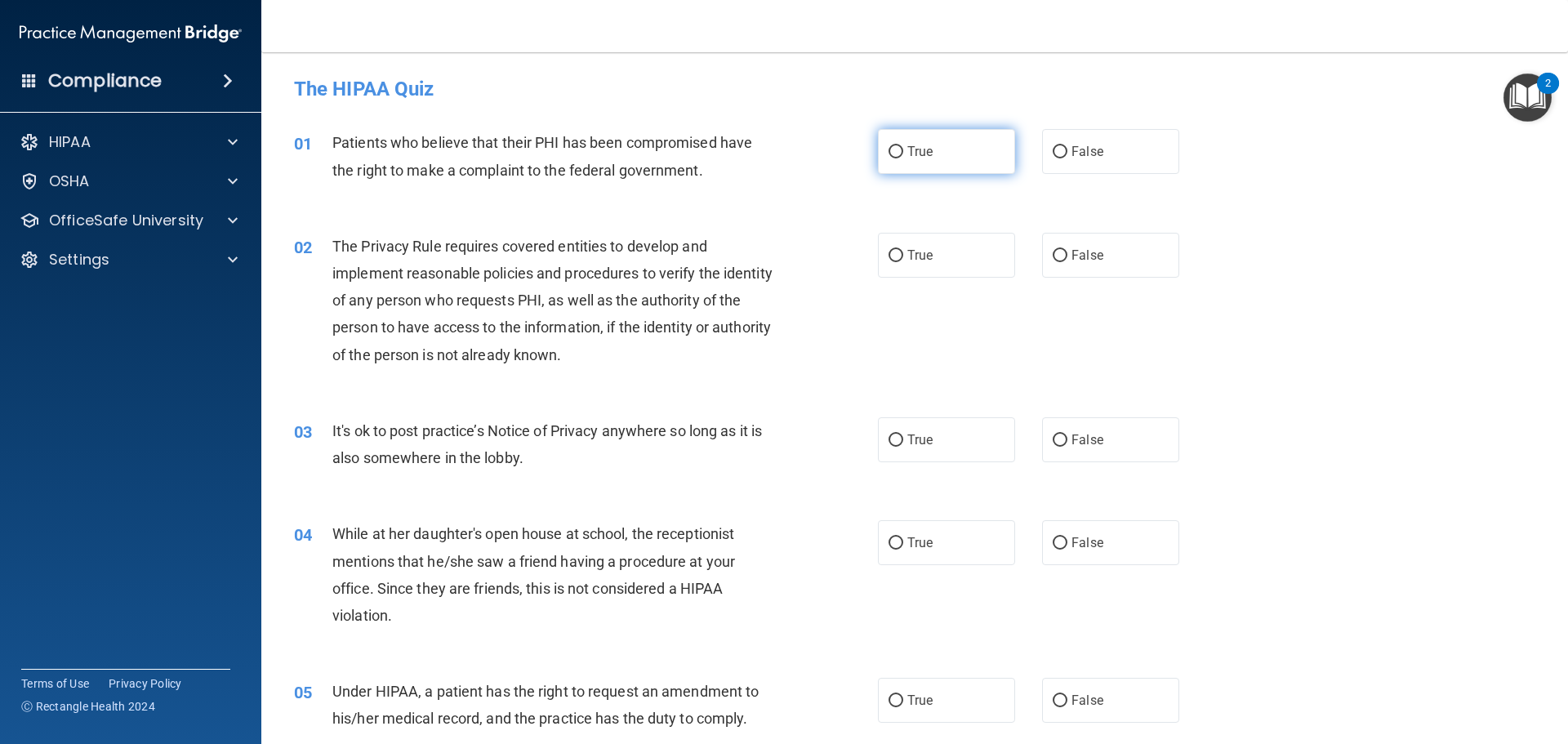
click at [890, 156] on input "True" at bounding box center [896, 152] width 15 height 12
radio input "true"
click at [889, 252] on input "True" at bounding box center [896, 256] width 15 height 12
radio input "true"
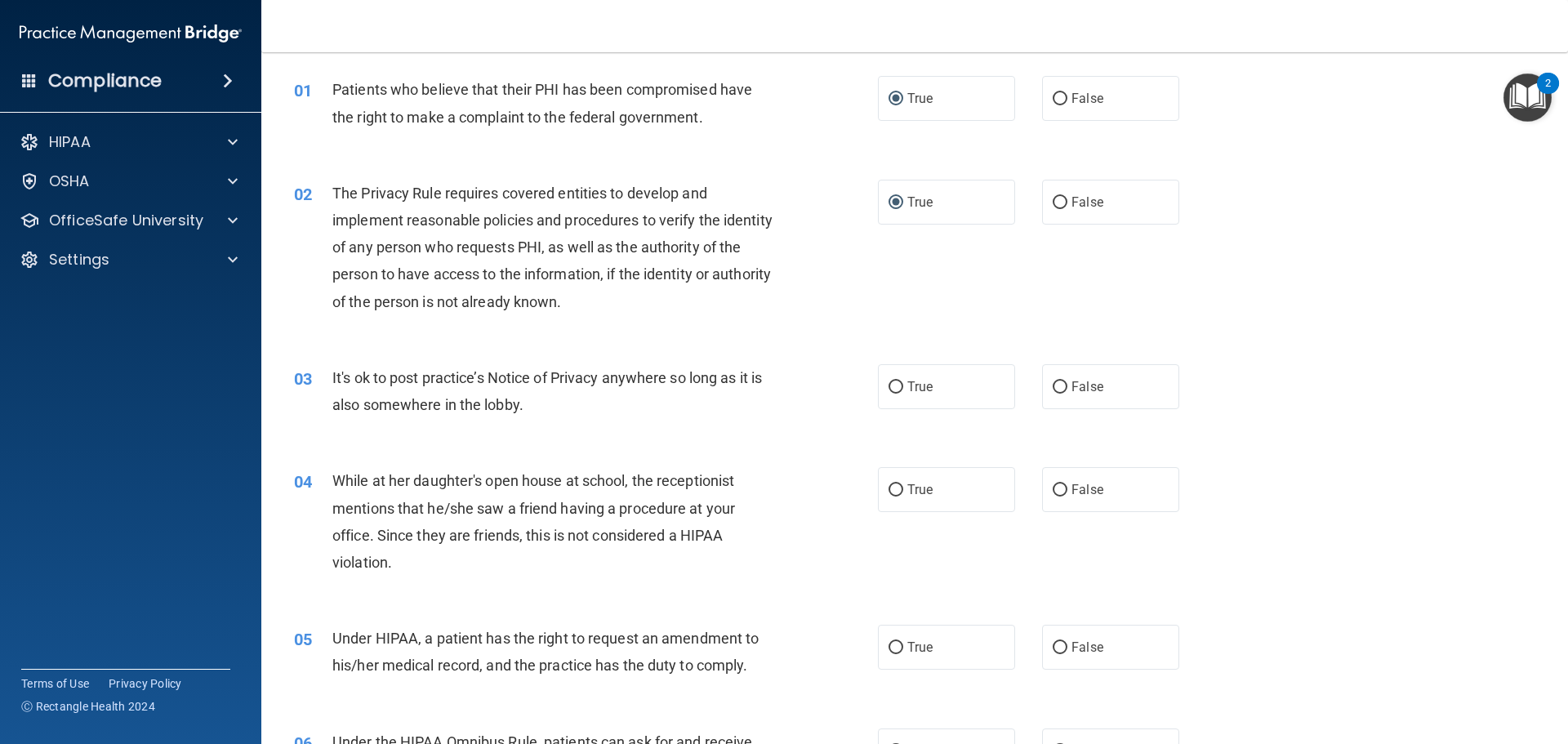
scroll to position [81, 0]
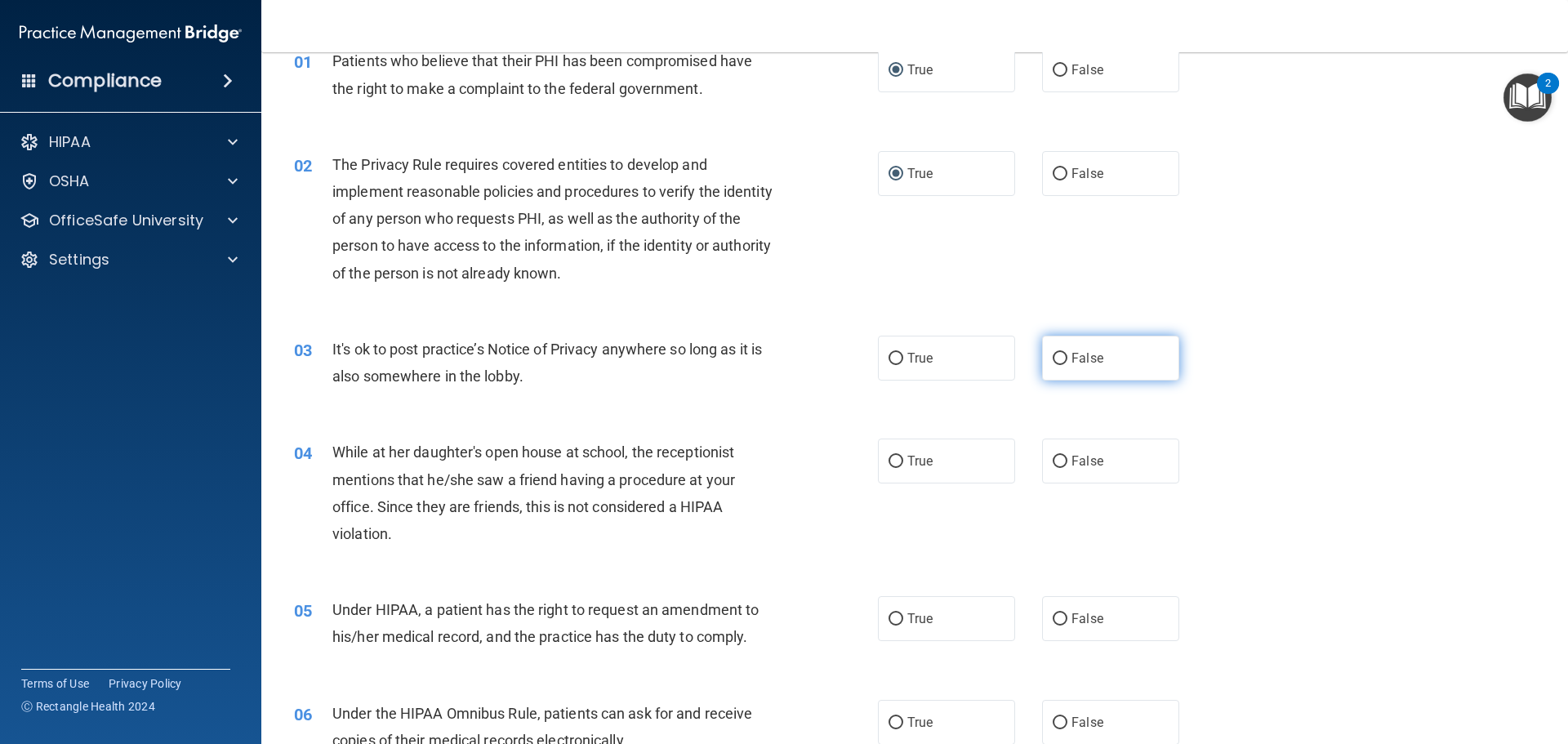
click at [1054, 354] on input "False" at bounding box center [1060, 359] width 15 height 12
radio input "true"
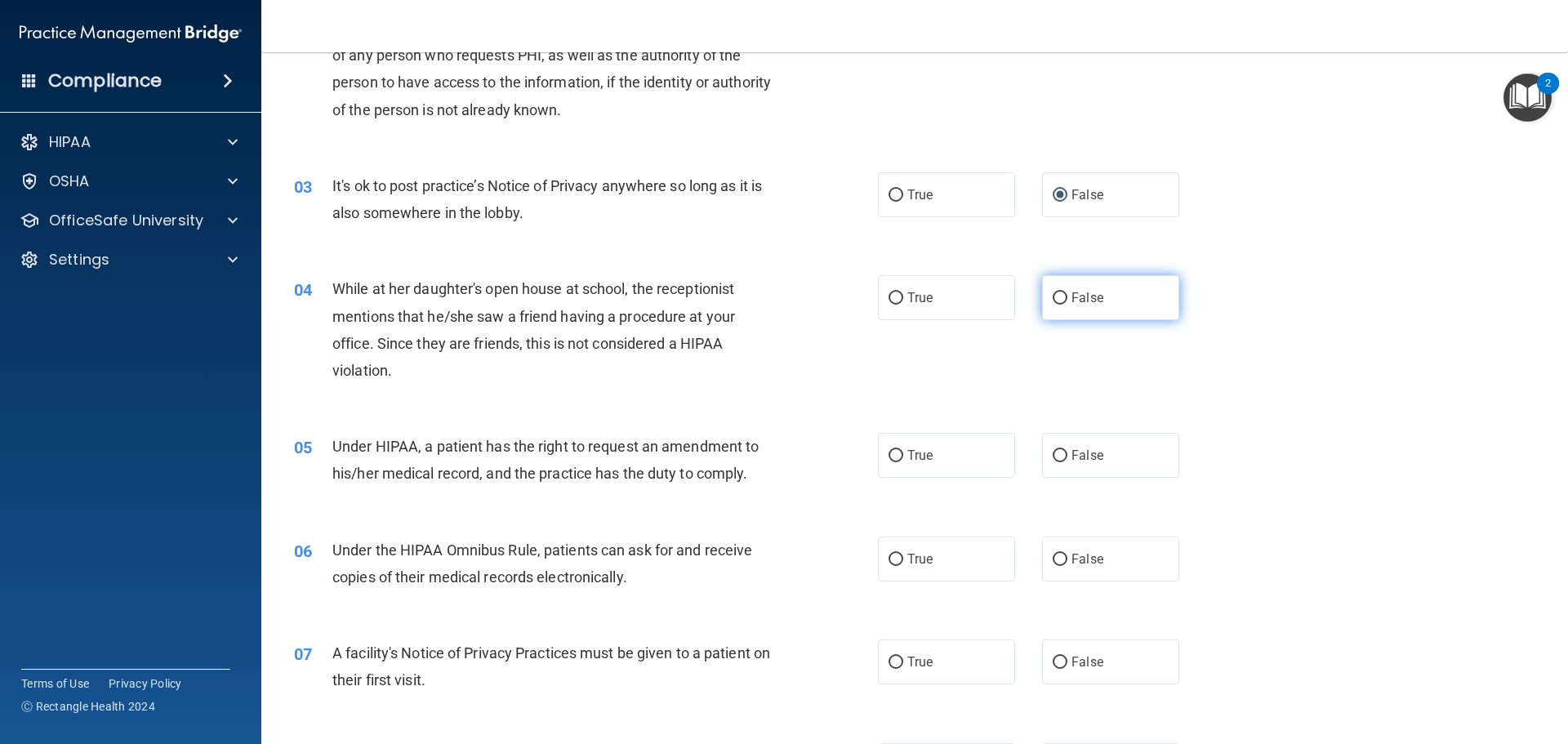
click at [1054, 297] on input "False" at bounding box center [1060, 299] width 15 height 12
radio input "true"
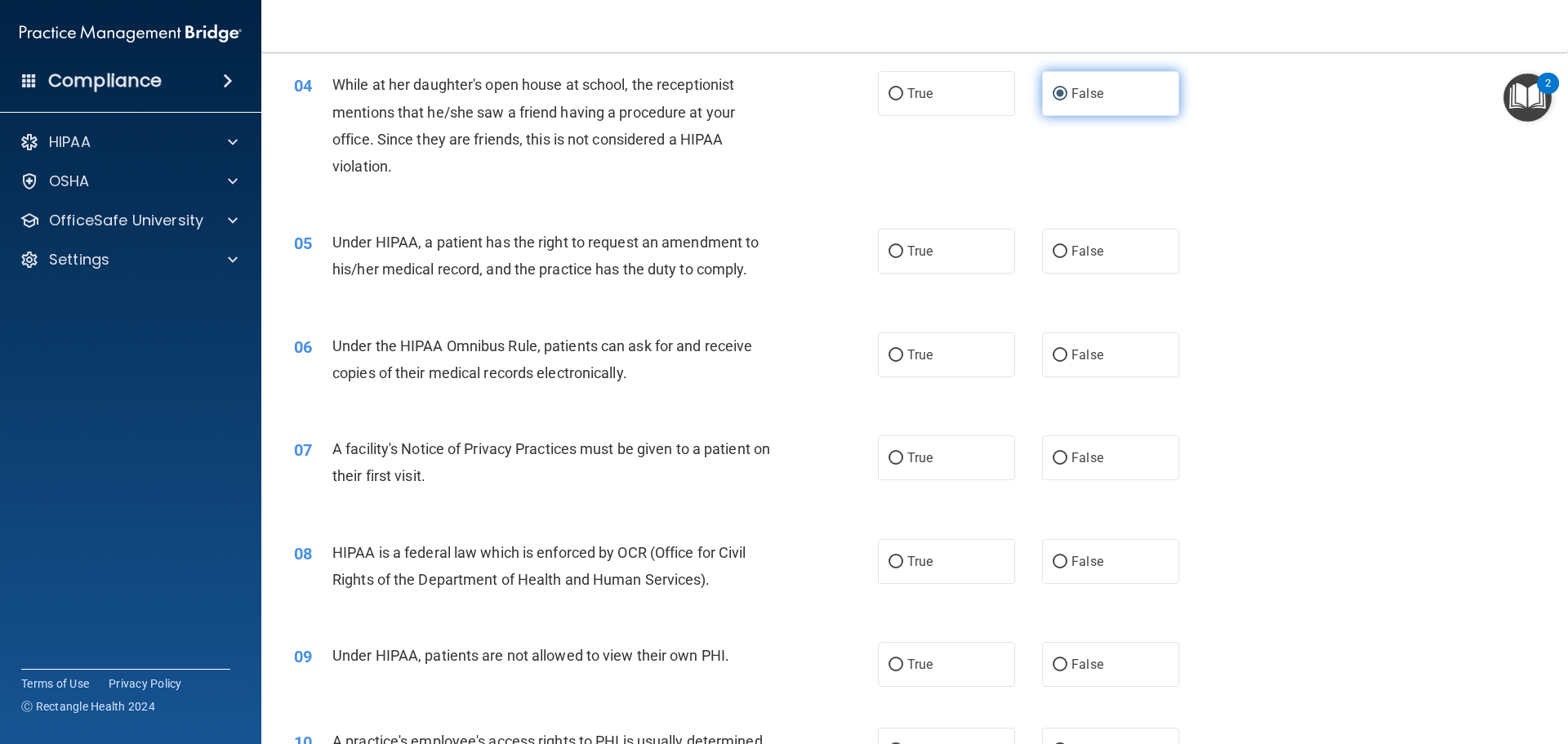
scroll to position [490, 0]
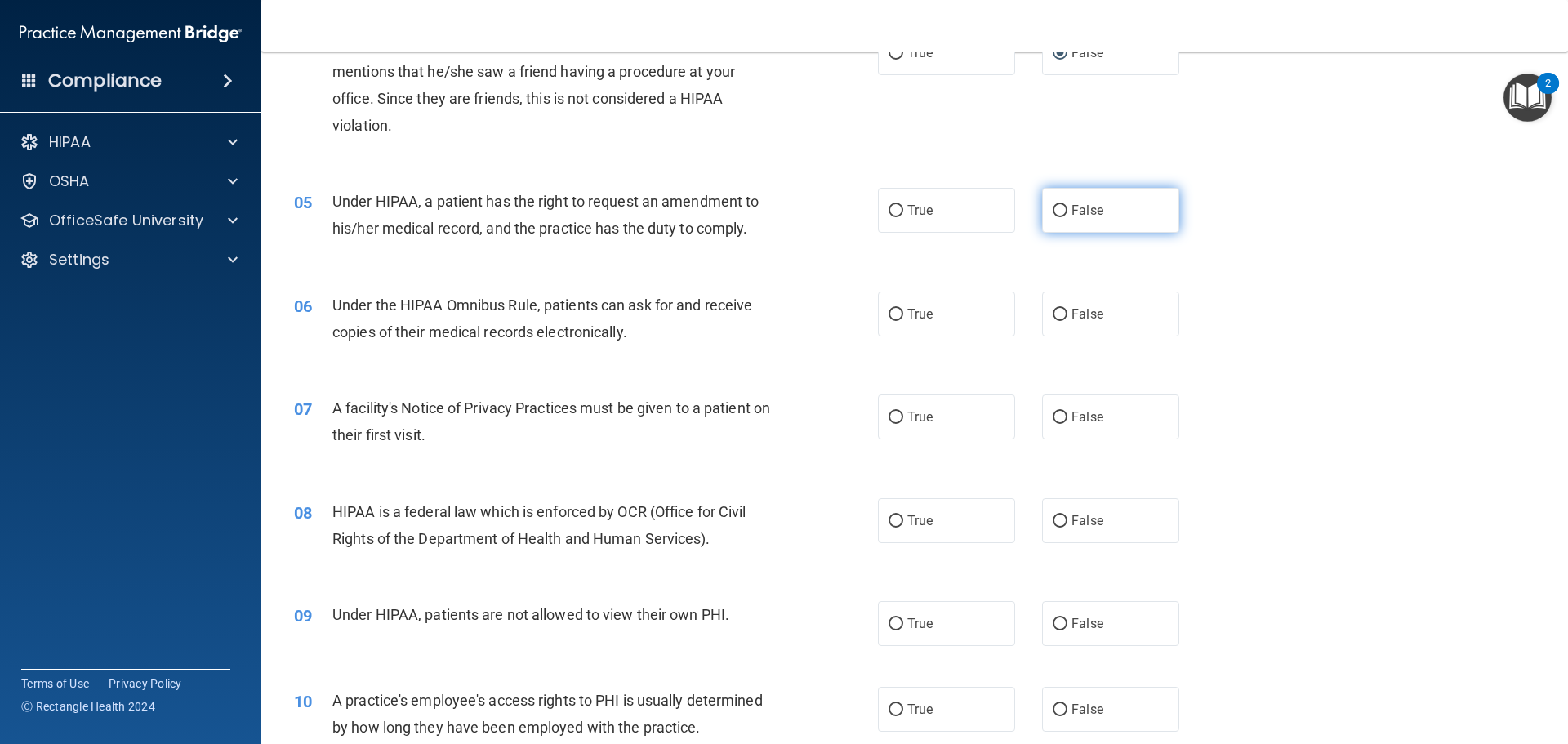
click at [1054, 214] on input "False" at bounding box center [1060, 211] width 15 height 12
radio input "true"
click at [909, 316] on span "True" at bounding box center [920, 315] width 26 height 16
click at [903, 316] on input "True" at bounding box center [896, 315] width 15 height 12
radio input "true"
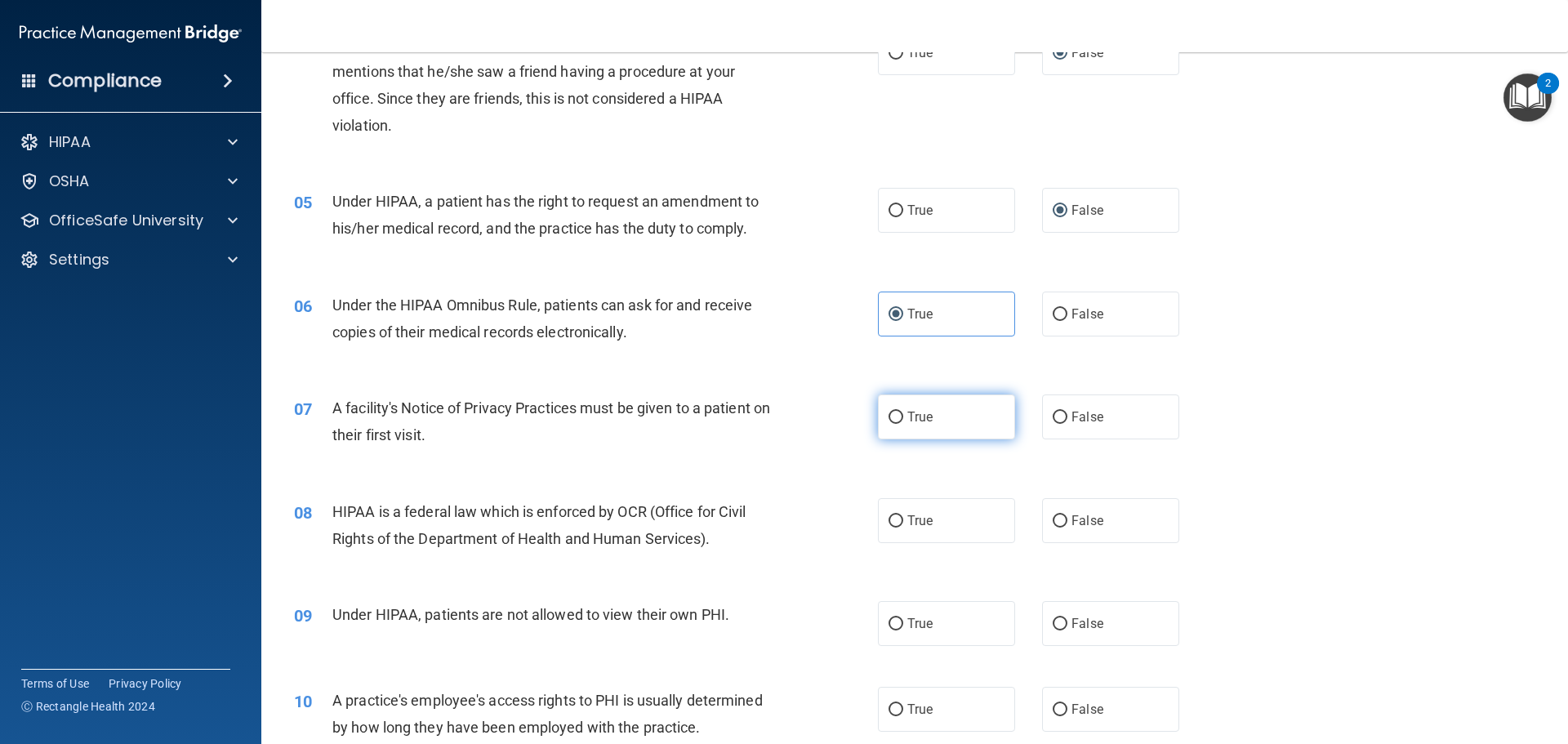
click at [889, 415] on input "True" at bounding box center [896, 418] width 15 height 12
radio input "true"
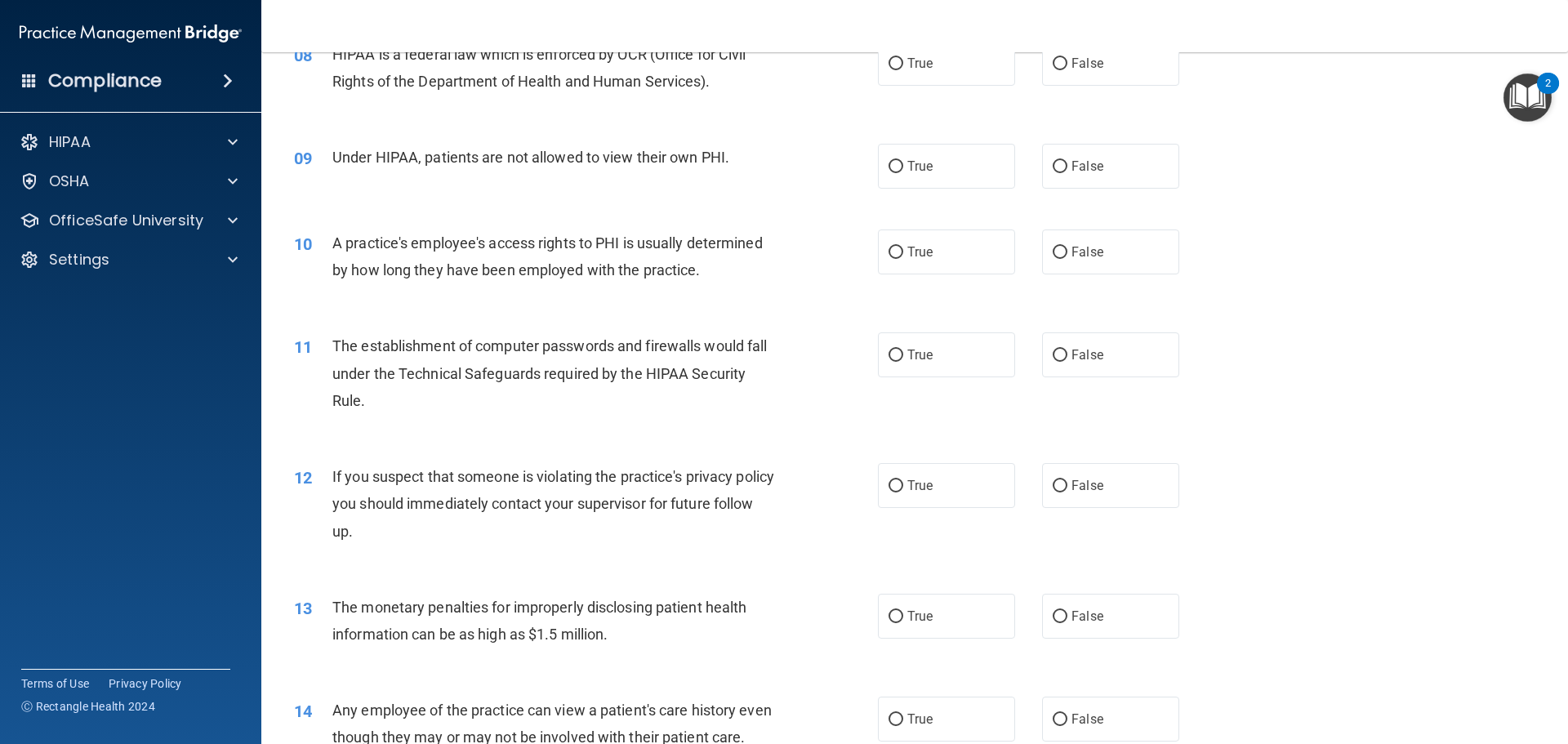
scroll to position [899, 0]
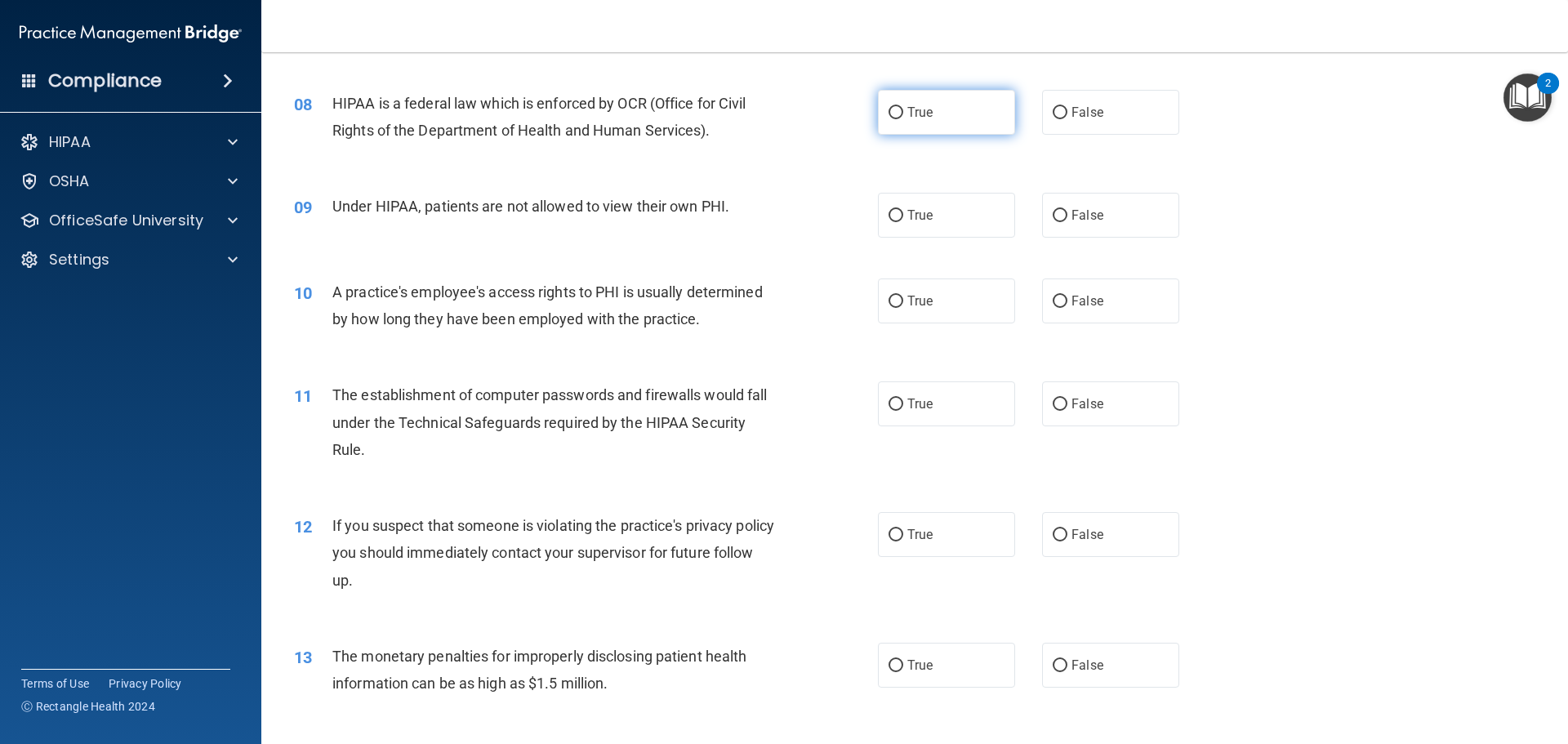
click at [898, 118] on label "True" at bounding box center [946, 112] width 137 height 45
click at [898, 118] on input "True" at bounding box center [896, 113] width 15 height 12
radio input "true"
click at [1042, 211] on label "False" at bounding box center [1110, 215] width 137 height 45
click at [1053, 211] on input "False" at bounding box center [1060, 216] width 15 height 12
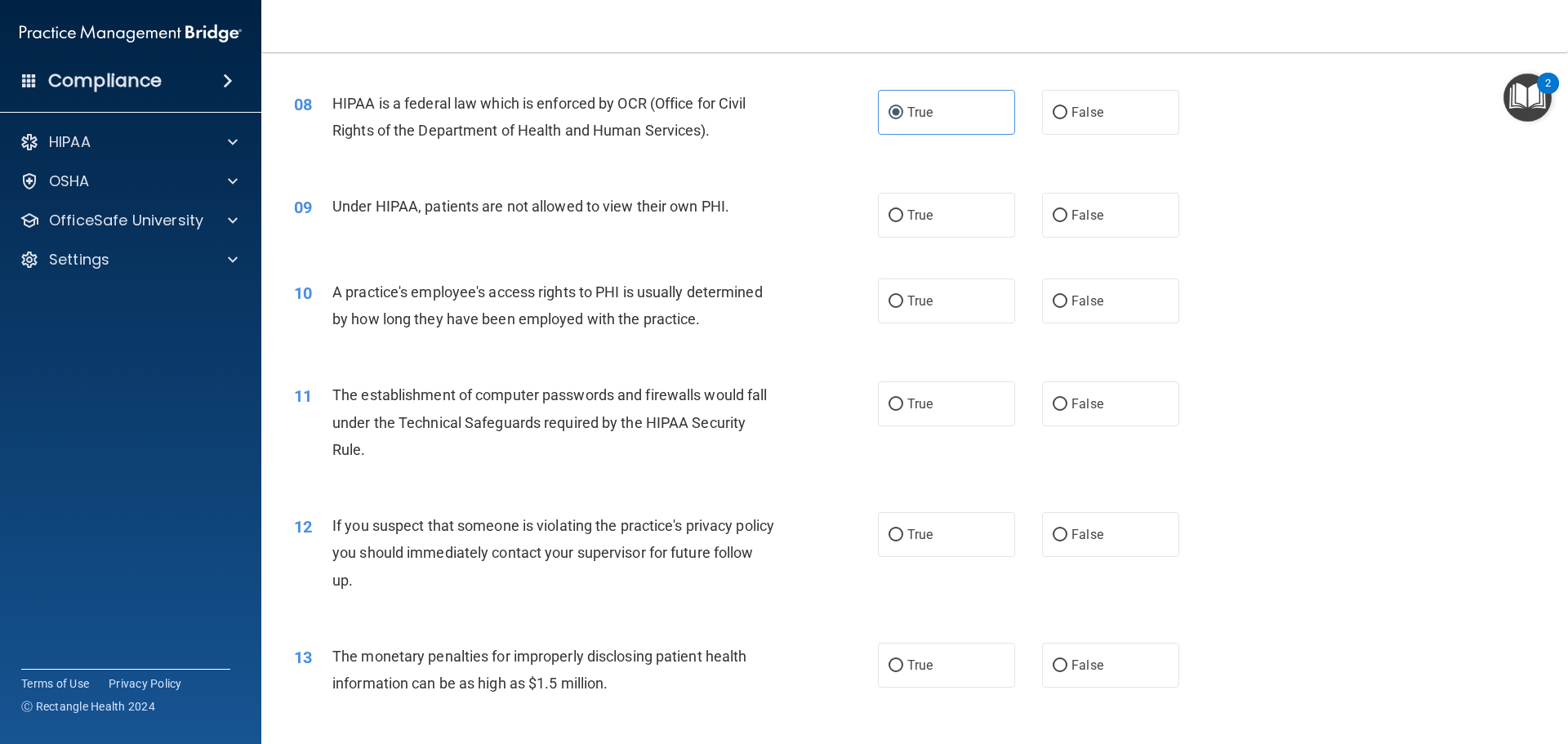
radio input "true"
click at [1074, 302] on span "False" at bounding box center [1087, 301] width 32 height 16
click at [1067, 302] on input "False" at bounding box center [1060, 302] width 15 height 12
radio input "true"
click at [880, 418] on label "True" at bounding box center [946, 404] width 137 height 45
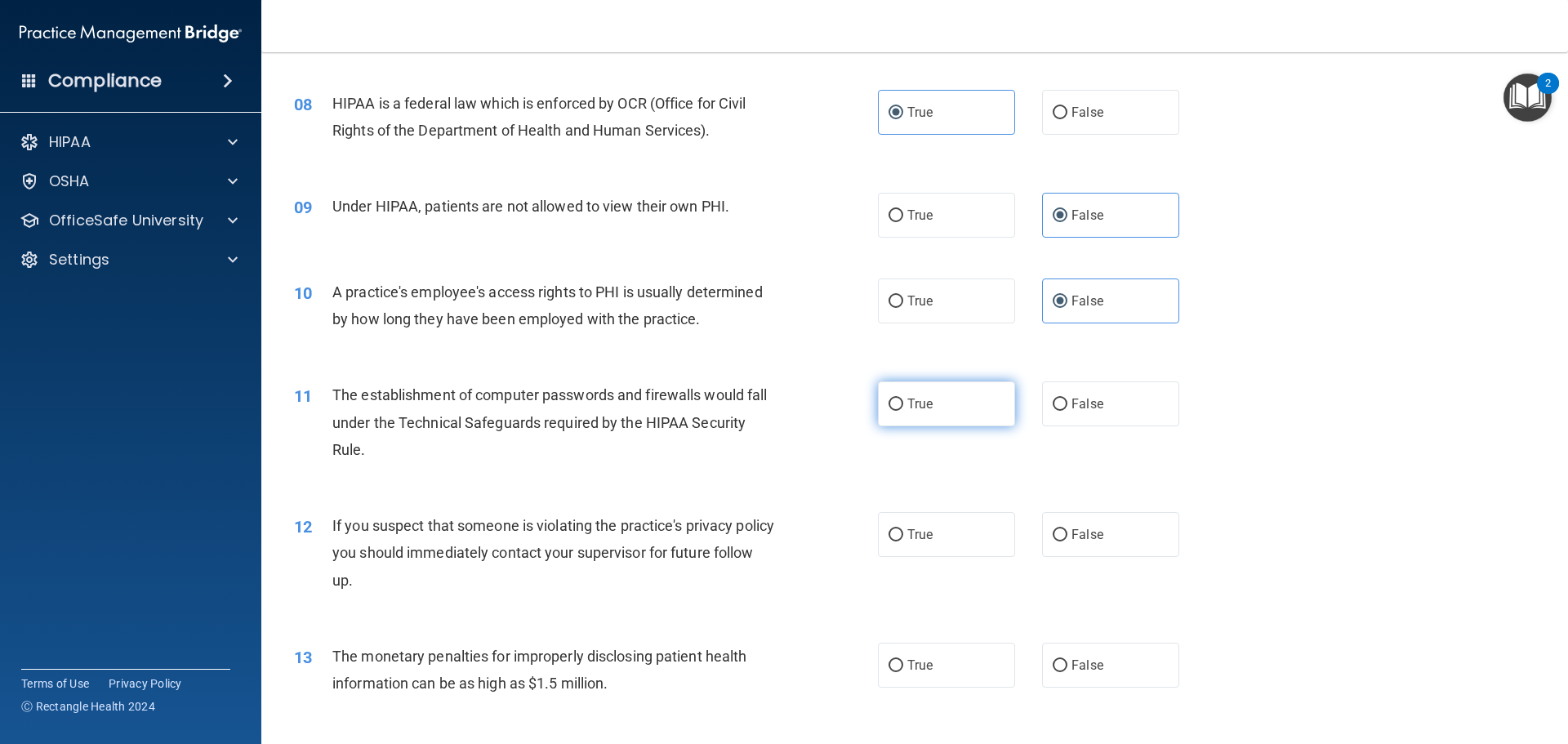
click at [889, 411] on input "True" at bounding box center [896, 405] width 15 height 12
radio input "true"
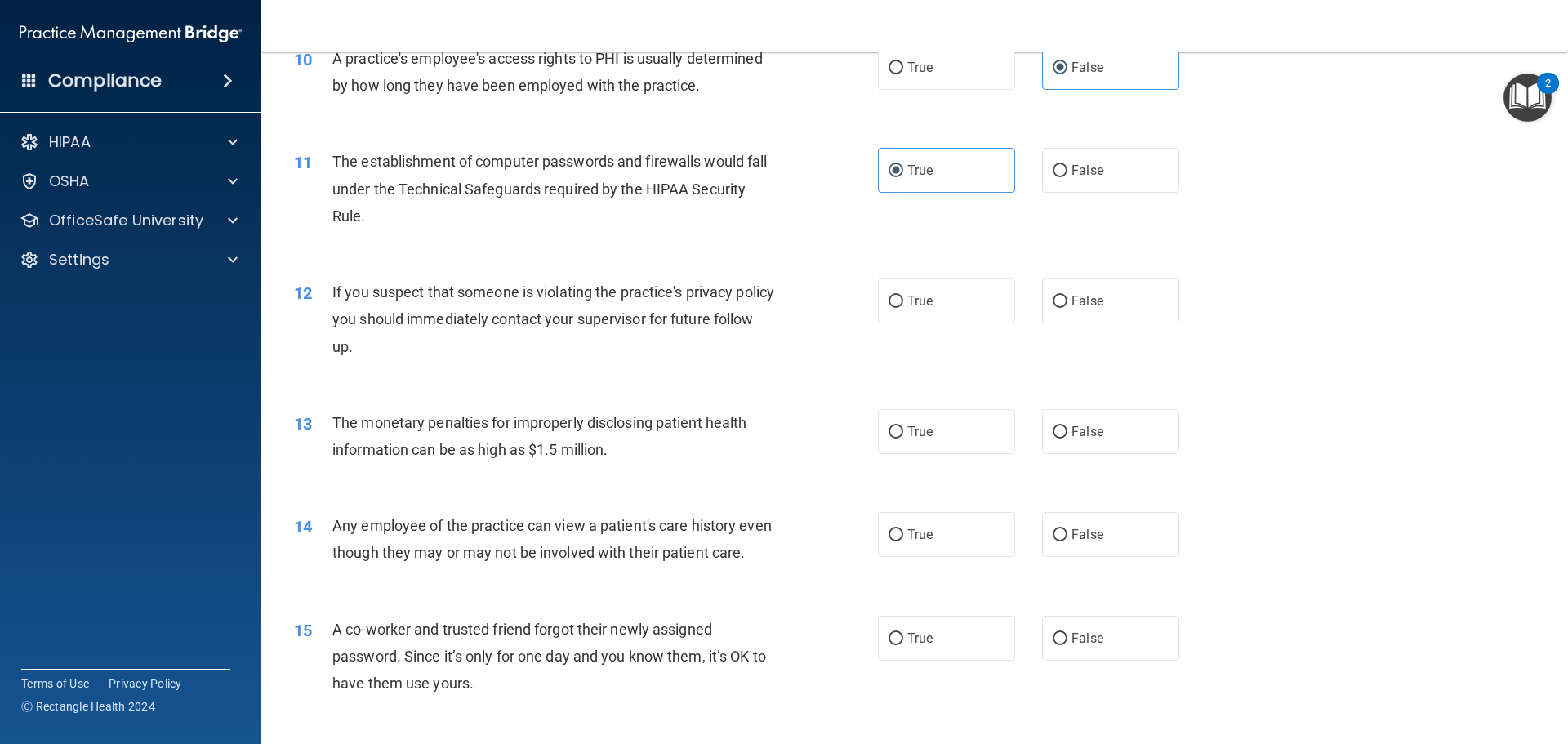
scroll to position [1143, 0]
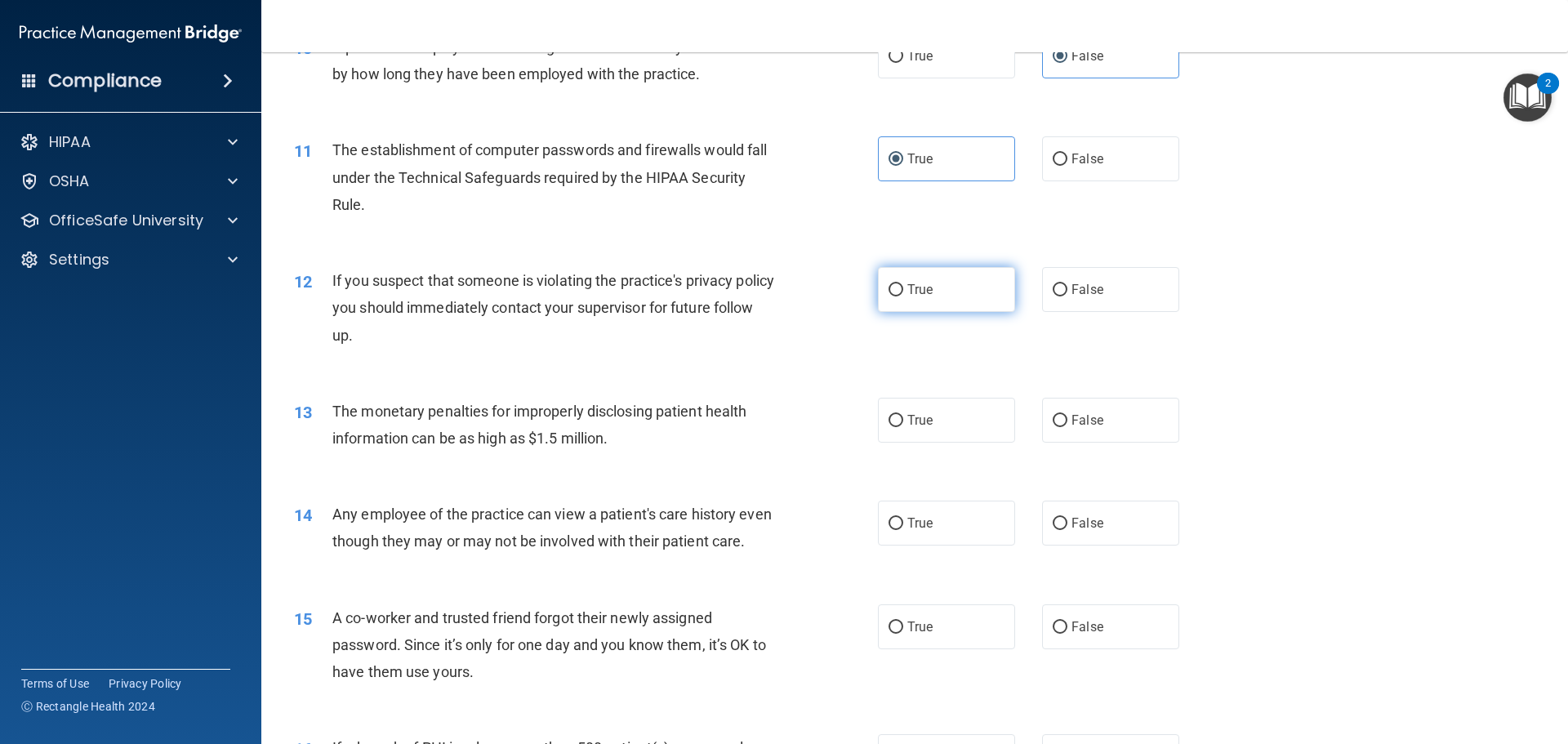
click at [901, 294] on label "True" at bounding box center [946, 289] width 137 height 45
click at [901, 294] on input "True" at bounding box center [896, 291] width 15 height 12
radio input "true"
click at [895, 416] on input "True" at bounding box center [896, 421] width 15 height 12
radio input "true"
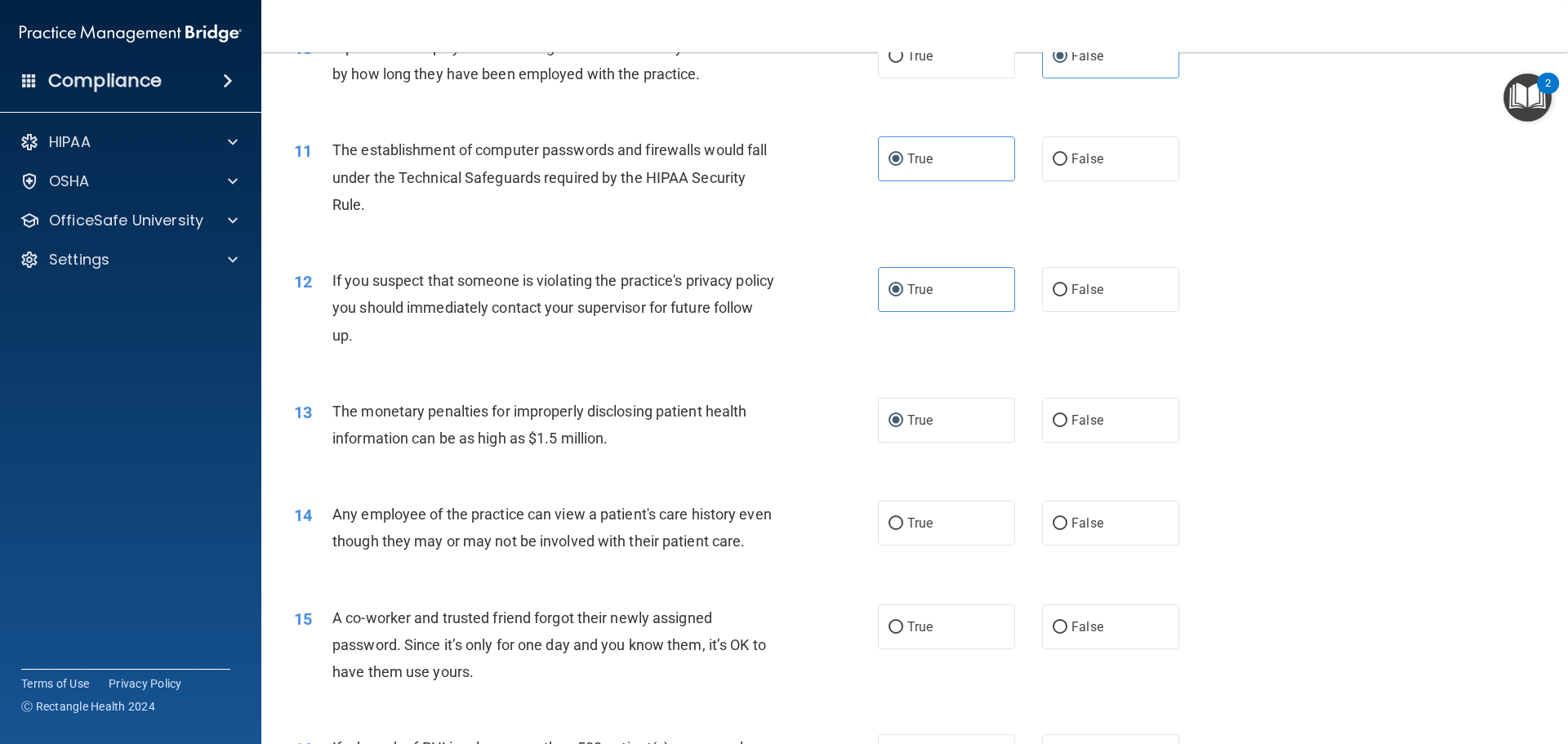
drag, startPoint x: 1059, startPoint y: 527, endPoint x: 1073, endPoint y: 602, distance: 76.3
click at [1060, 527] on label "False" at bounding box center [1110, 523] width 137 height 45
click at [1060, 527] on input "False" at bounding box center [1060, 524] width 15 height 12
radio input "true"
click at [1061, 649] on label "False" at bounding box center [1110, 626] width 137 height 45
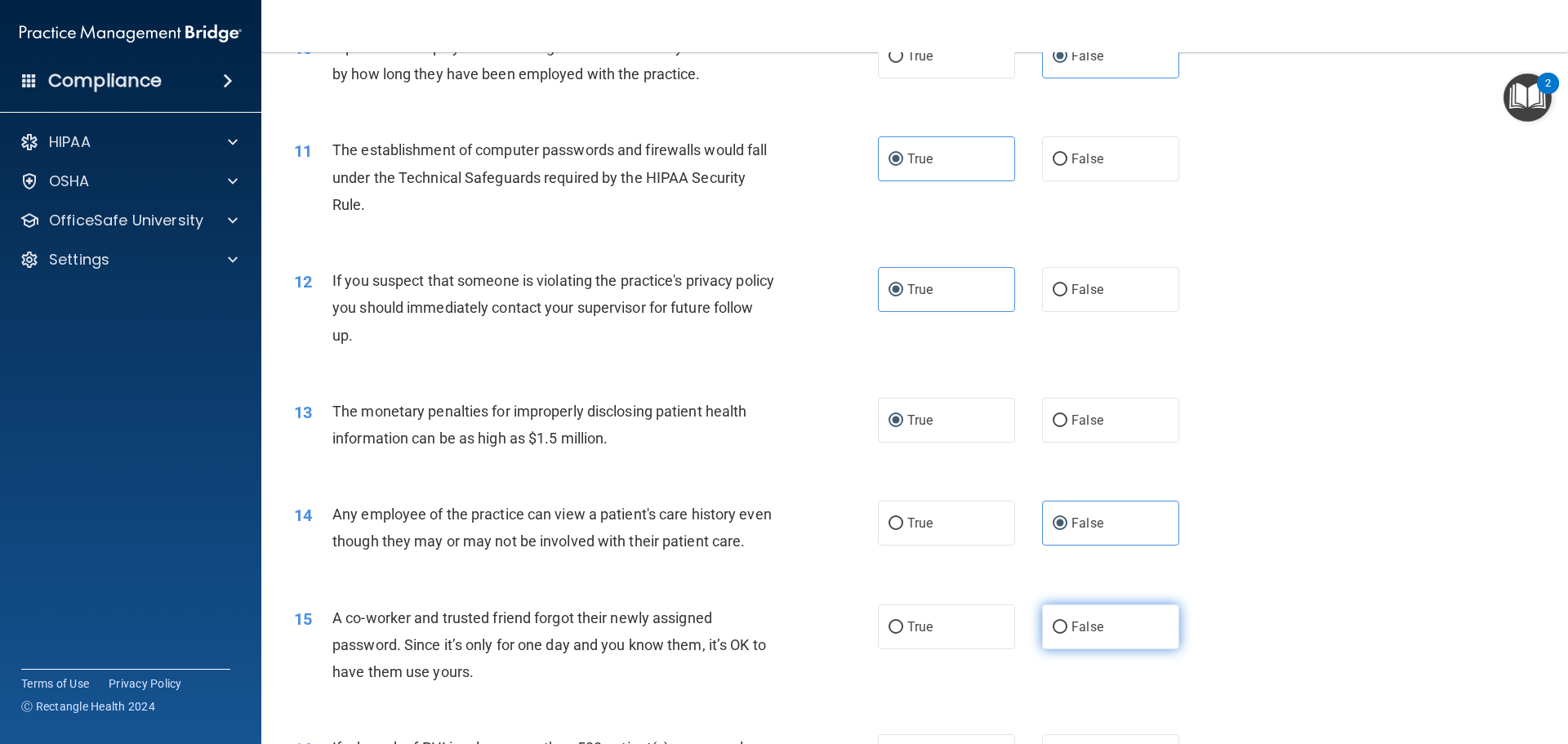
click at [1061, 634] on input "False" at bounding box center [1060, 628] width 15 height 12
radio input "true"
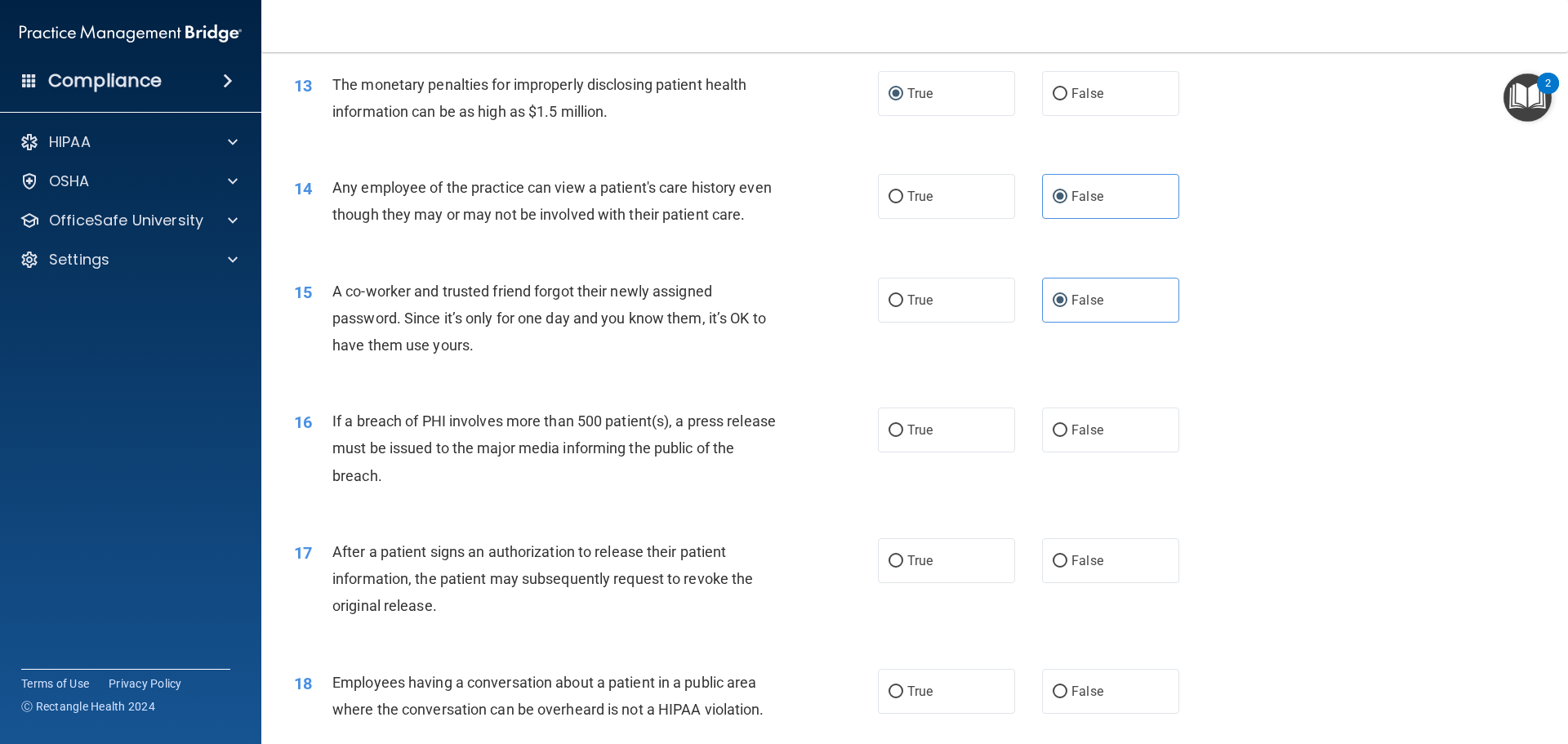
scroll to position [1552, 0]
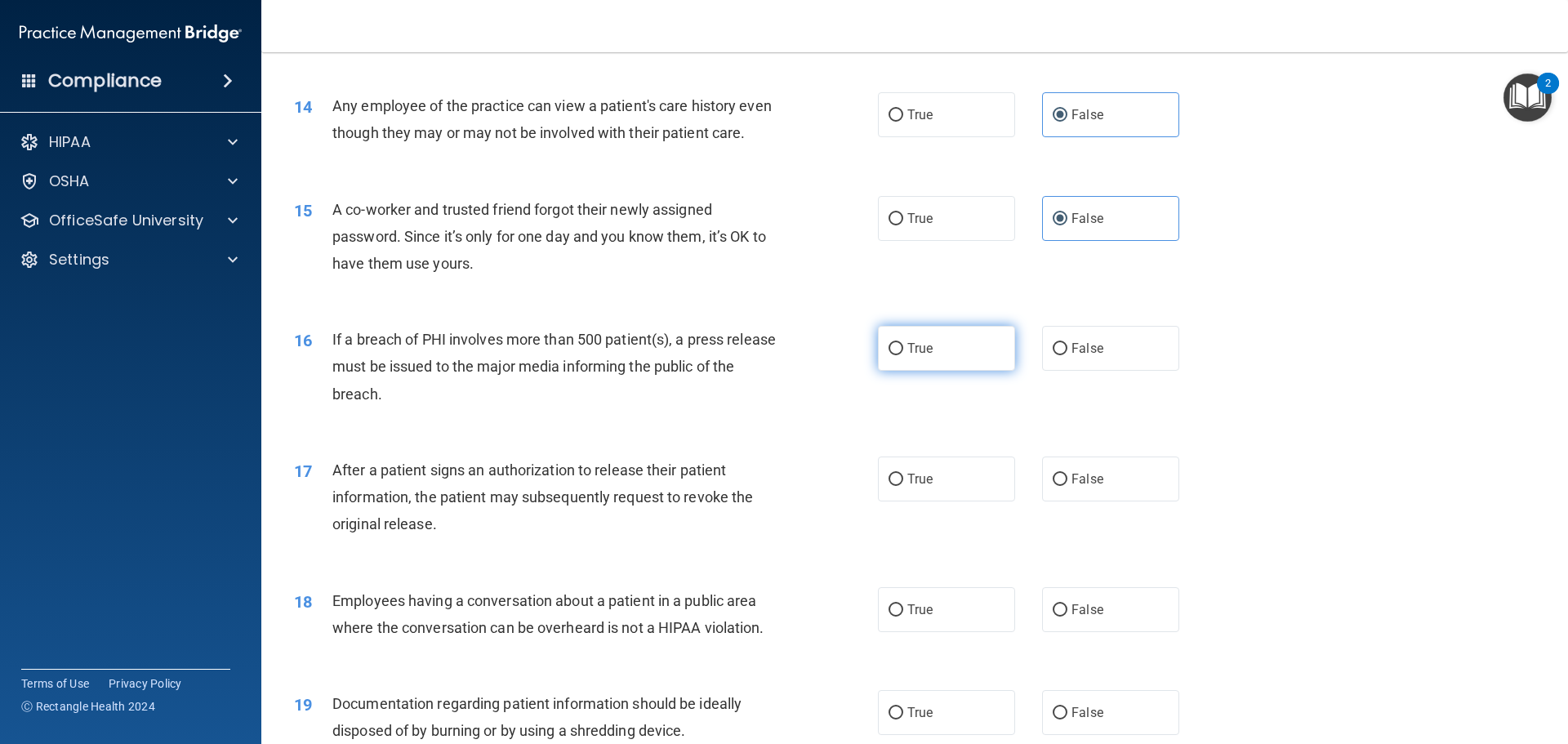
click at [893, 355] on input "True" at bounding box center [896, 349] width 15 height 12
radio input "true"
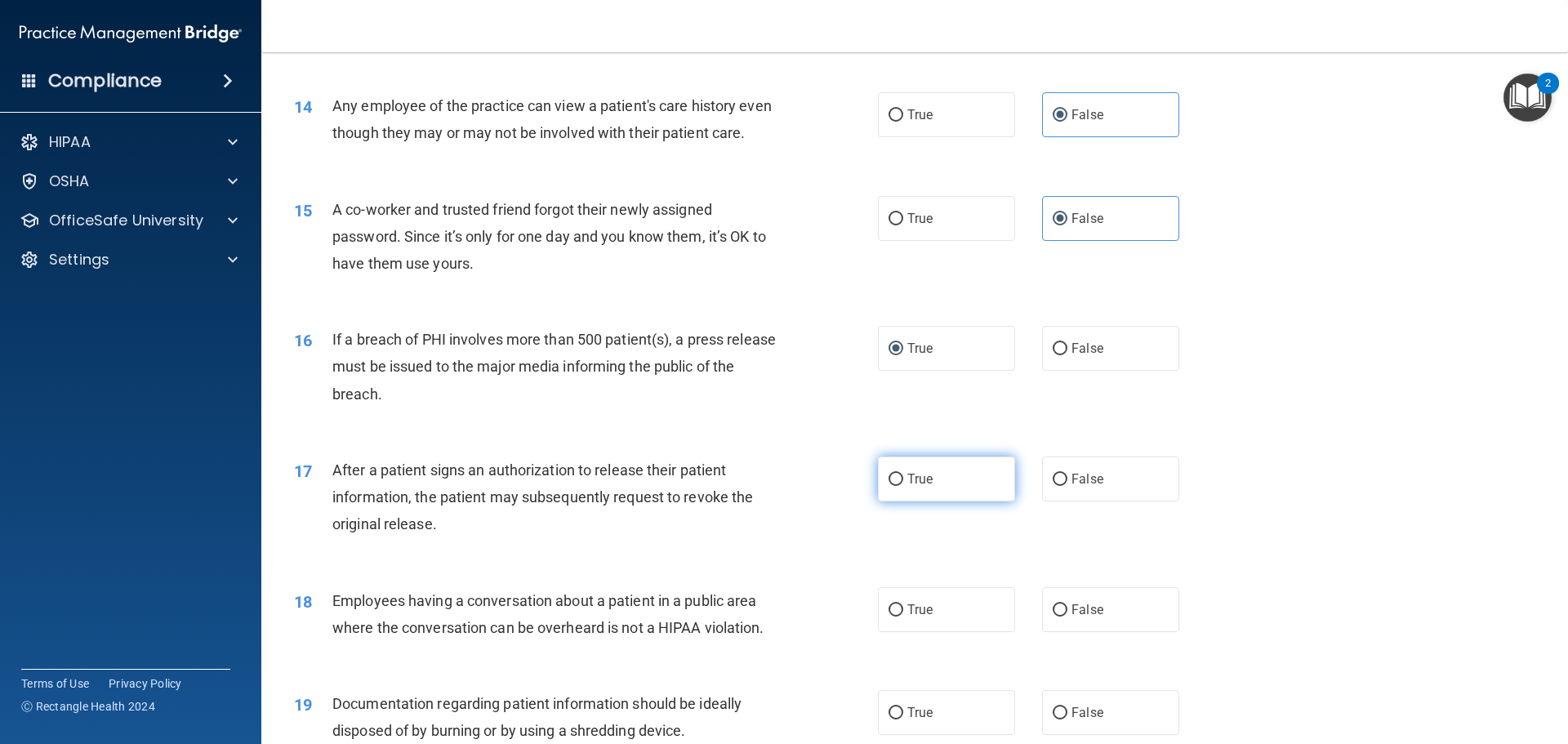
click at [898, 502] on label "True" at bounding box center [946, 479] width 137 height 45
click at [898, 486] on input "True" at bounding box center [896, 480] width 15 height 12
radio input "true"
drag, startPoint x: 1060, startPoint y: 632, endPoint x: 985, endPoint y: 586, distance: 88.0
click at [1057, 630] on label "False" at bounding box center [1110, 610] width 137 height 45
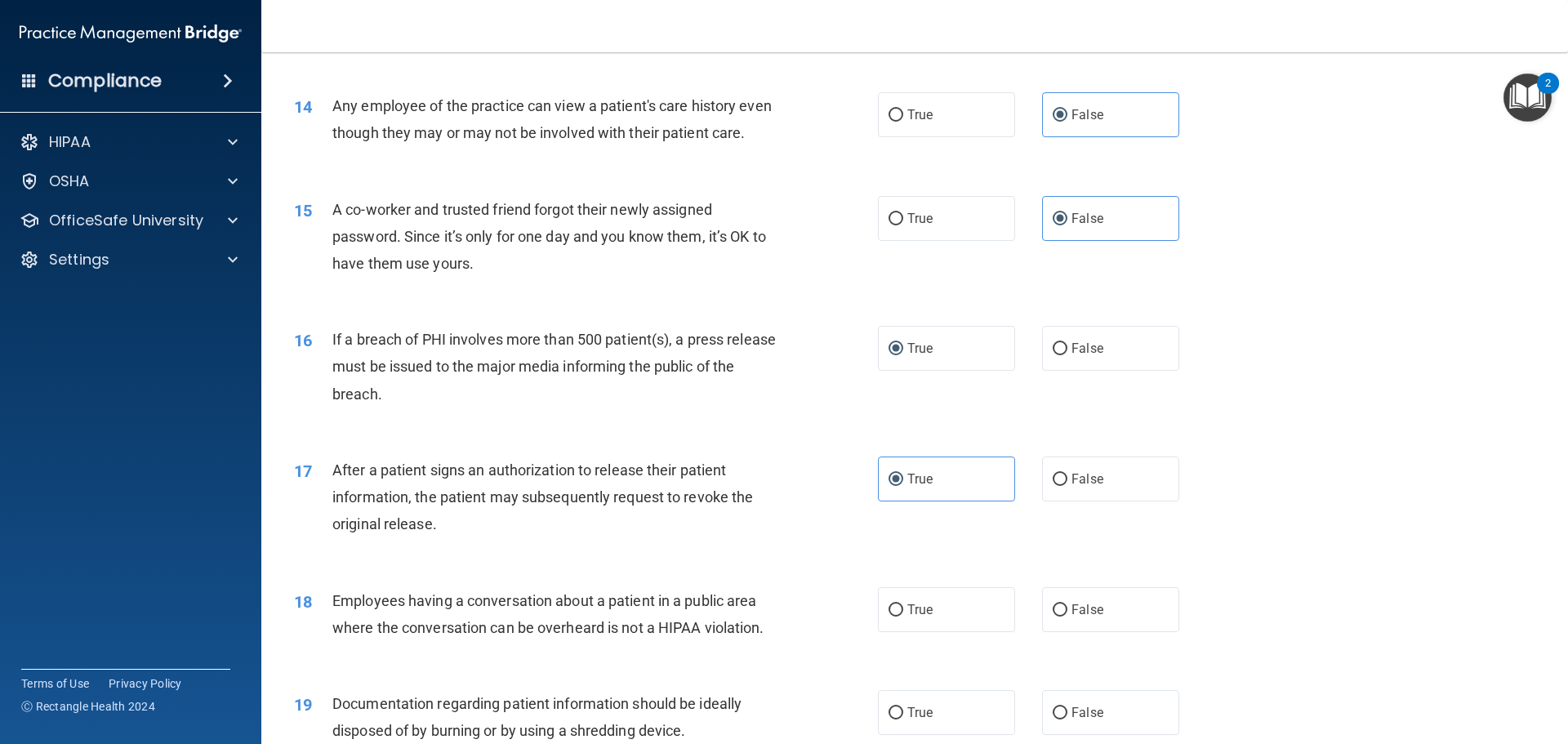
click at [1057, 617] on input "False" at bounding box center [1060, 611] width 15 height 12
radio input "true"
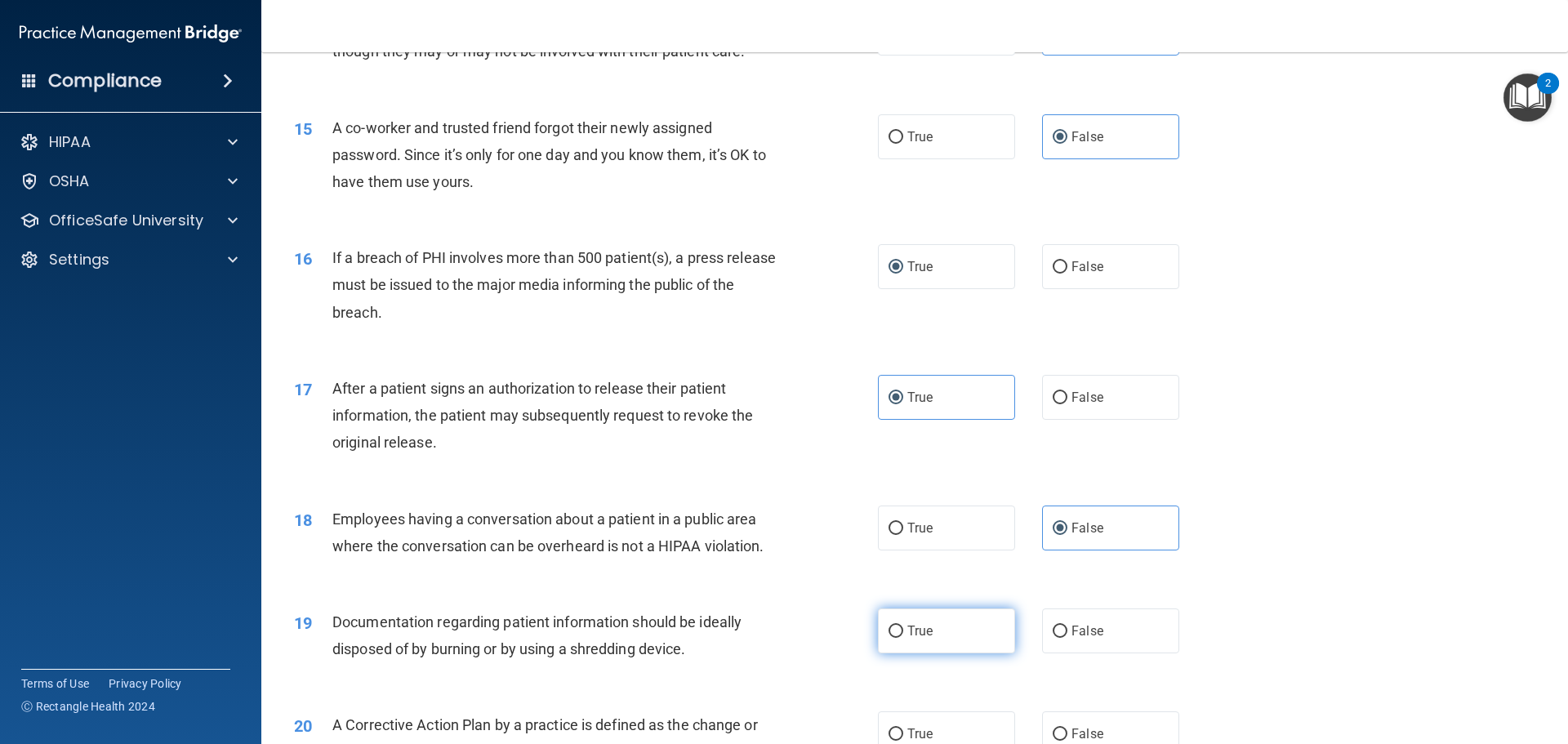
click at [907, 639] on span "True" at bounding box center [920, 631] width 26 height 16
click at [903, 638] on input "True" at bounding box center [896, 632] width 15 height 12
radio input "true"
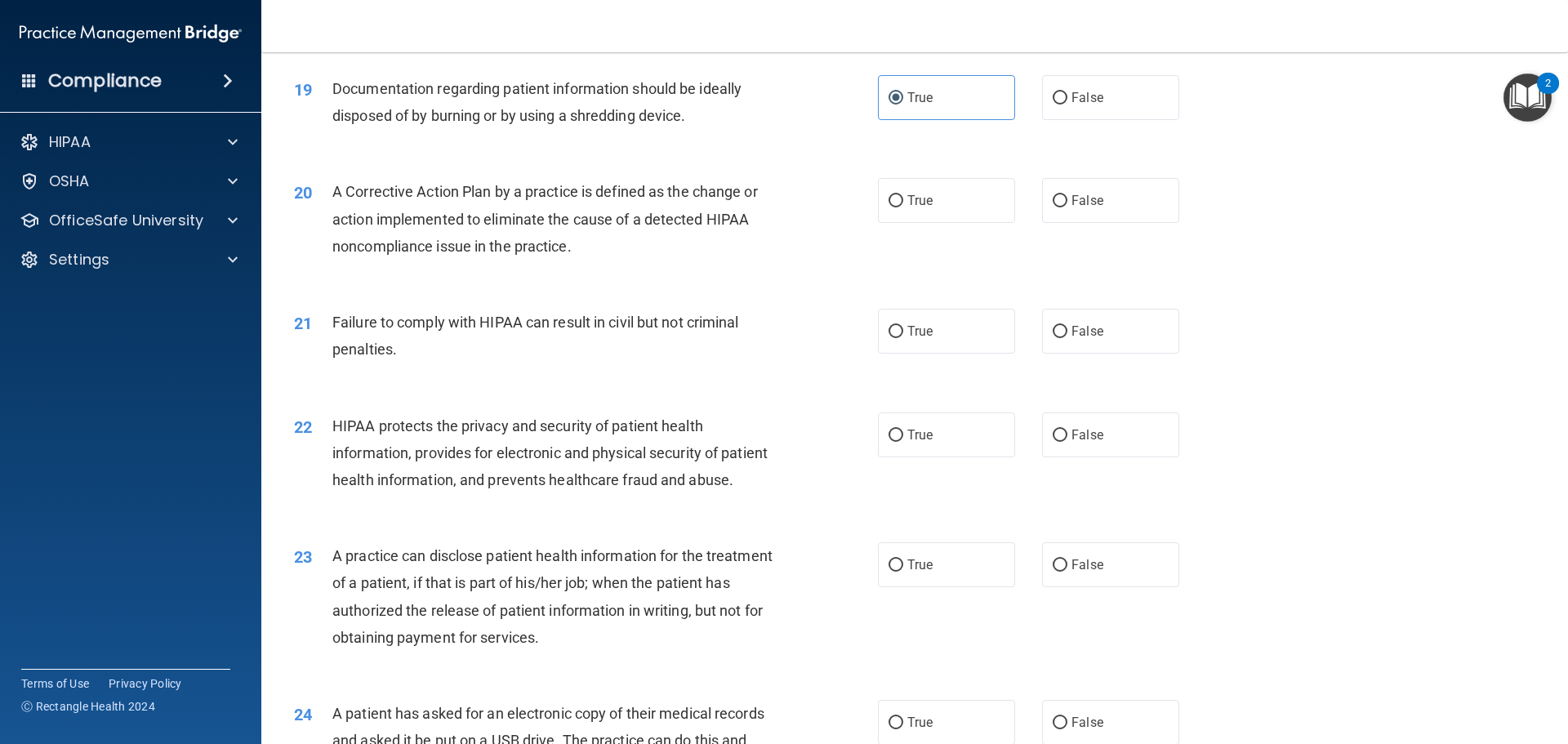
scroll to position [2205, 0]
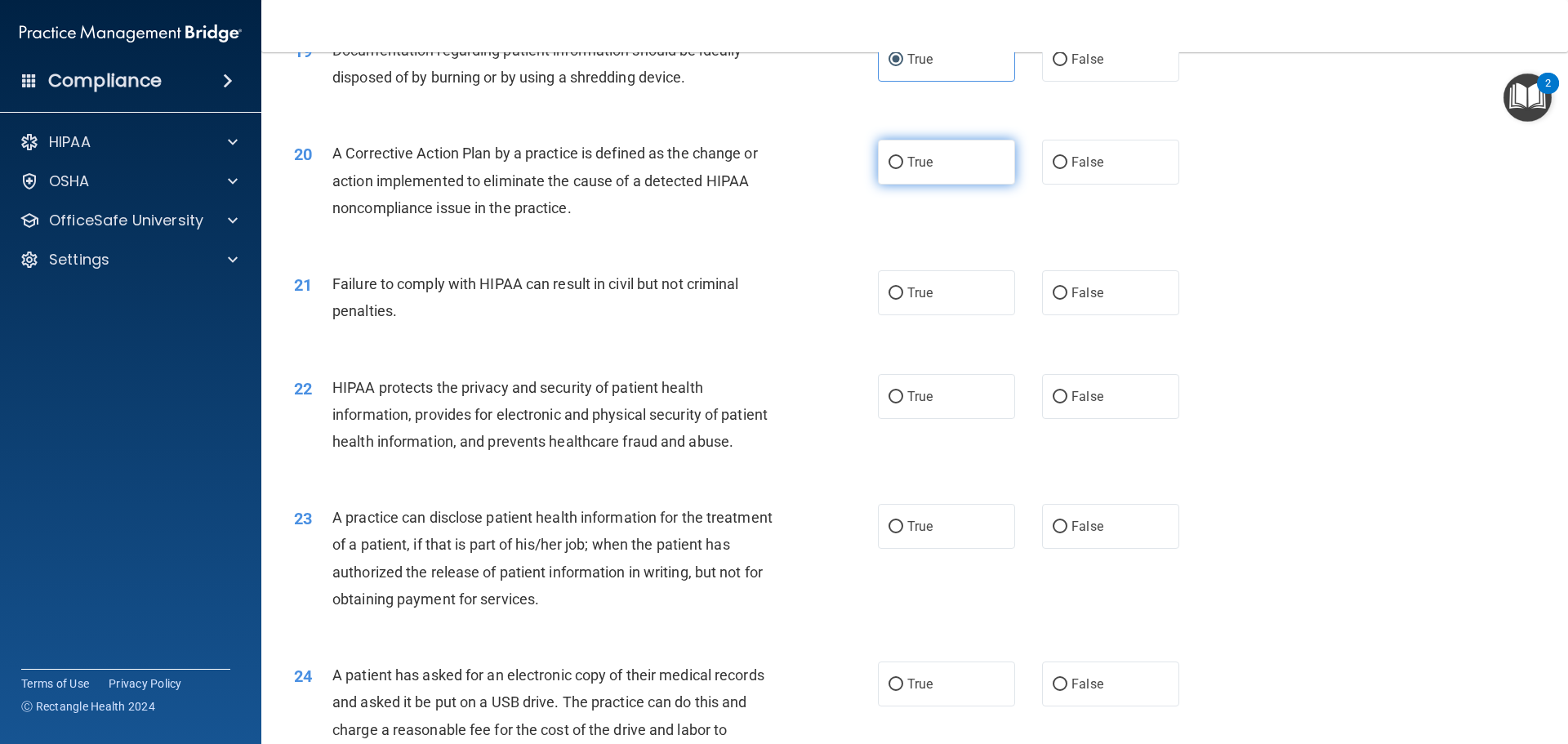
click at [899, 185] on label "True" at bounding box center [946, 162] width 137 height 45
click at [899, 169] on input "True" at bounding box center [896, 163] width 15 height 12
radio input "true"
click at [1057, 311] on label "False" at bounding box center [1110, 292] width 137 height 45
click at [1057, 300] on input "False" at bounding box center [1060, 293] width 15 height 12
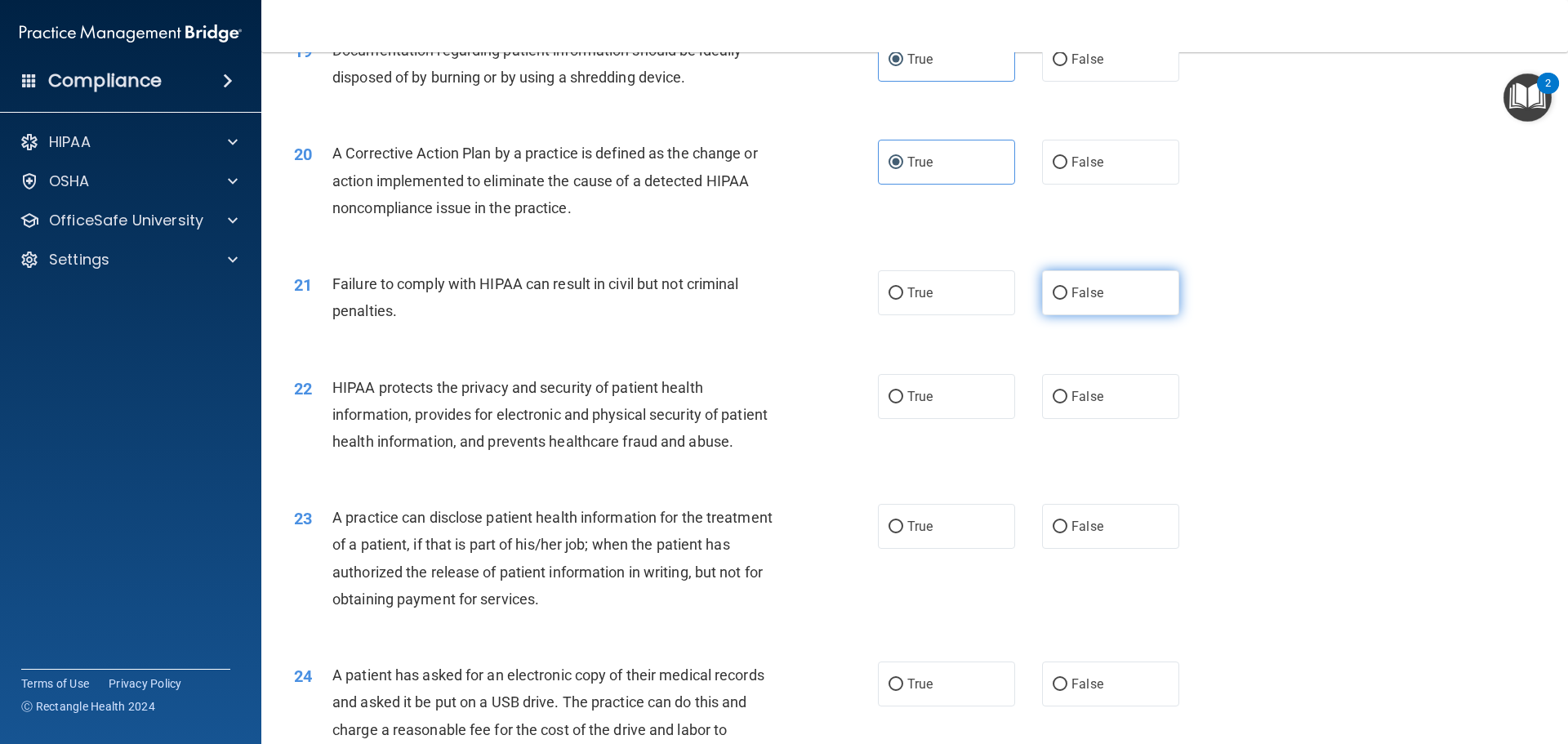
radio input "true"
click at [909, 419] on label "True" at bounding box center [946, 396] width 137 height 45
click at [903, 404] on input "True" at bounding box center [896, 398] width 15 height 12
radio input "true"
click at [1072, 535] on span "False" at bounding box center [1087, 527] width 32 height 16
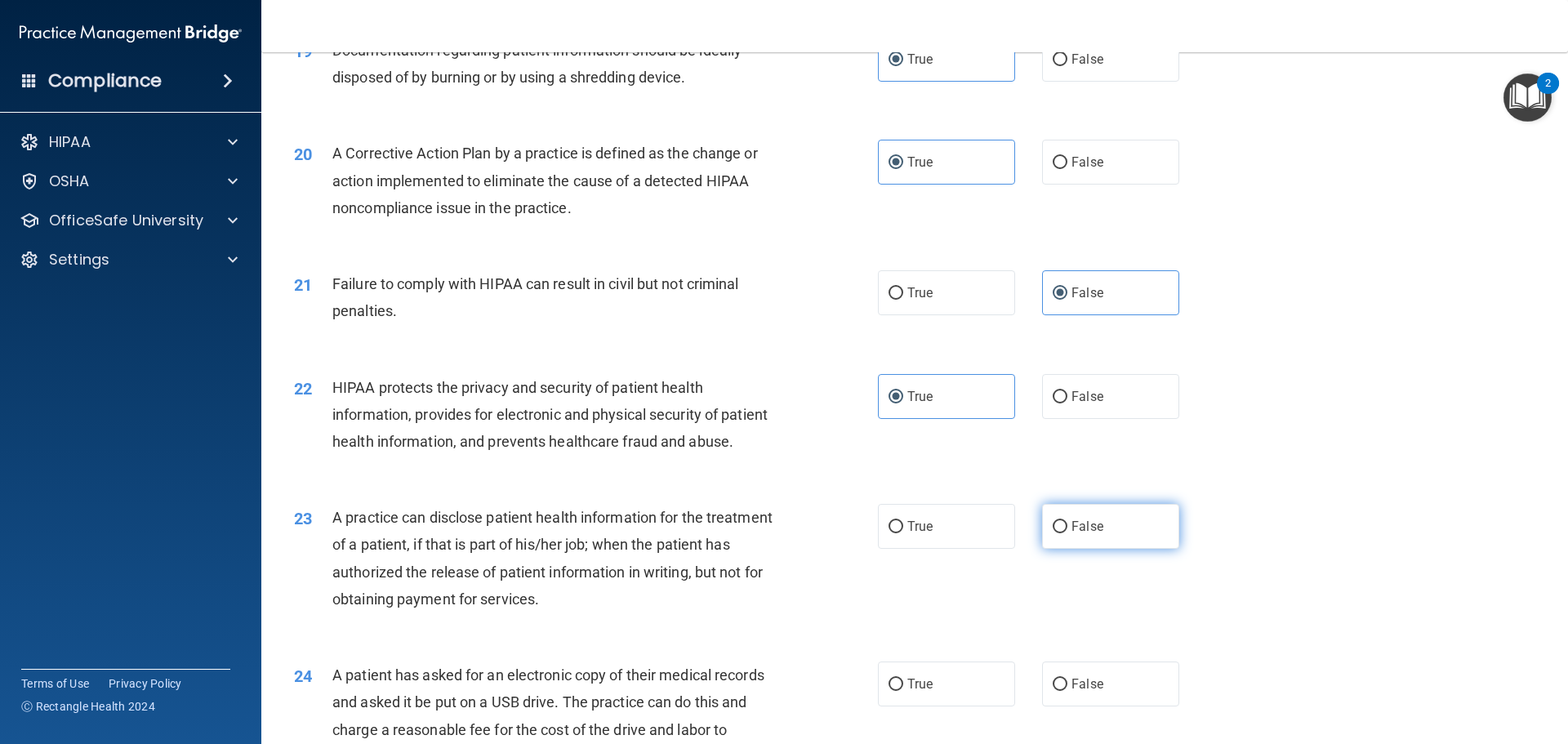
click at [1067, 534] on input "False" at bounding box center [1060, 528] width 15 height 12
radio input "true"
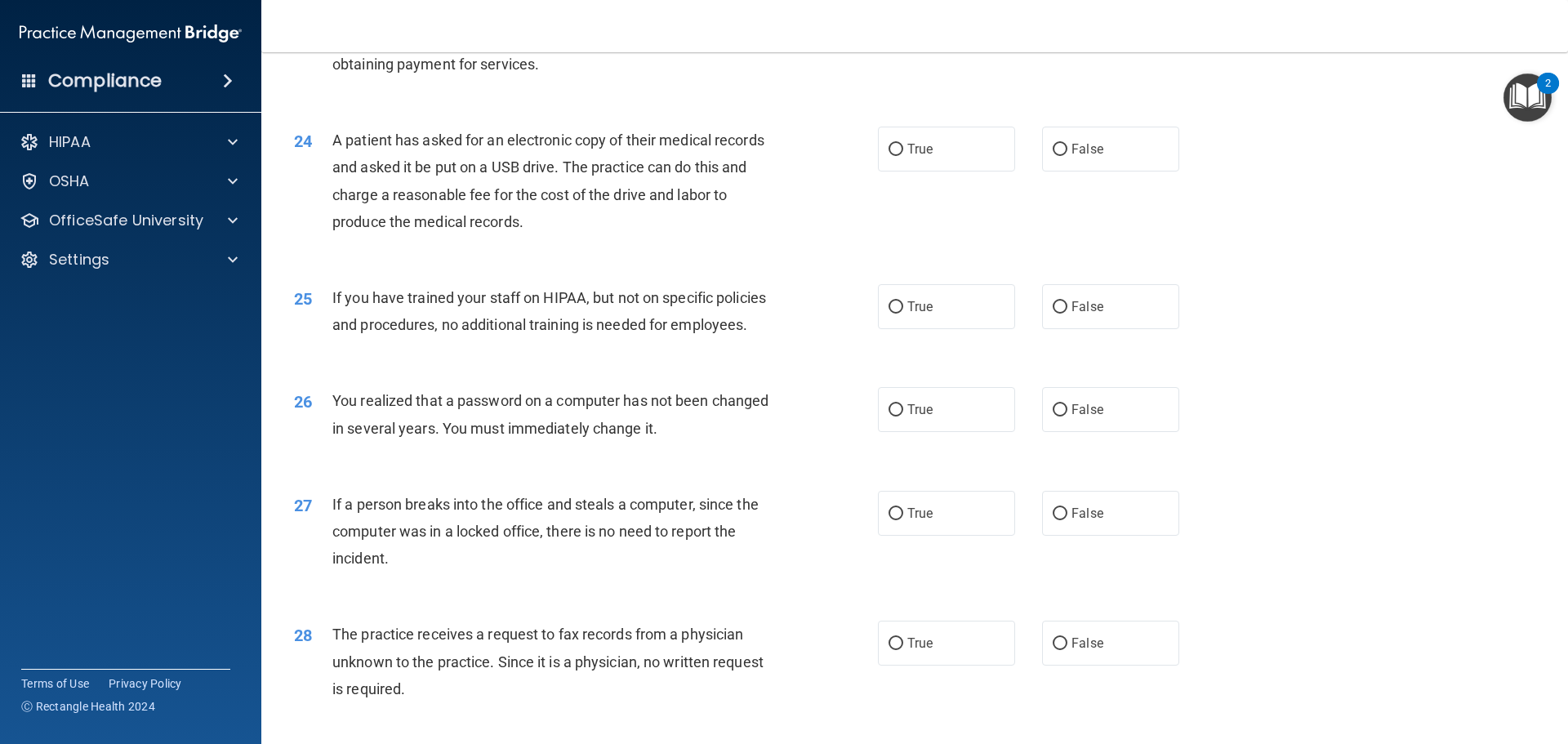
scroll to position [2777, 0]
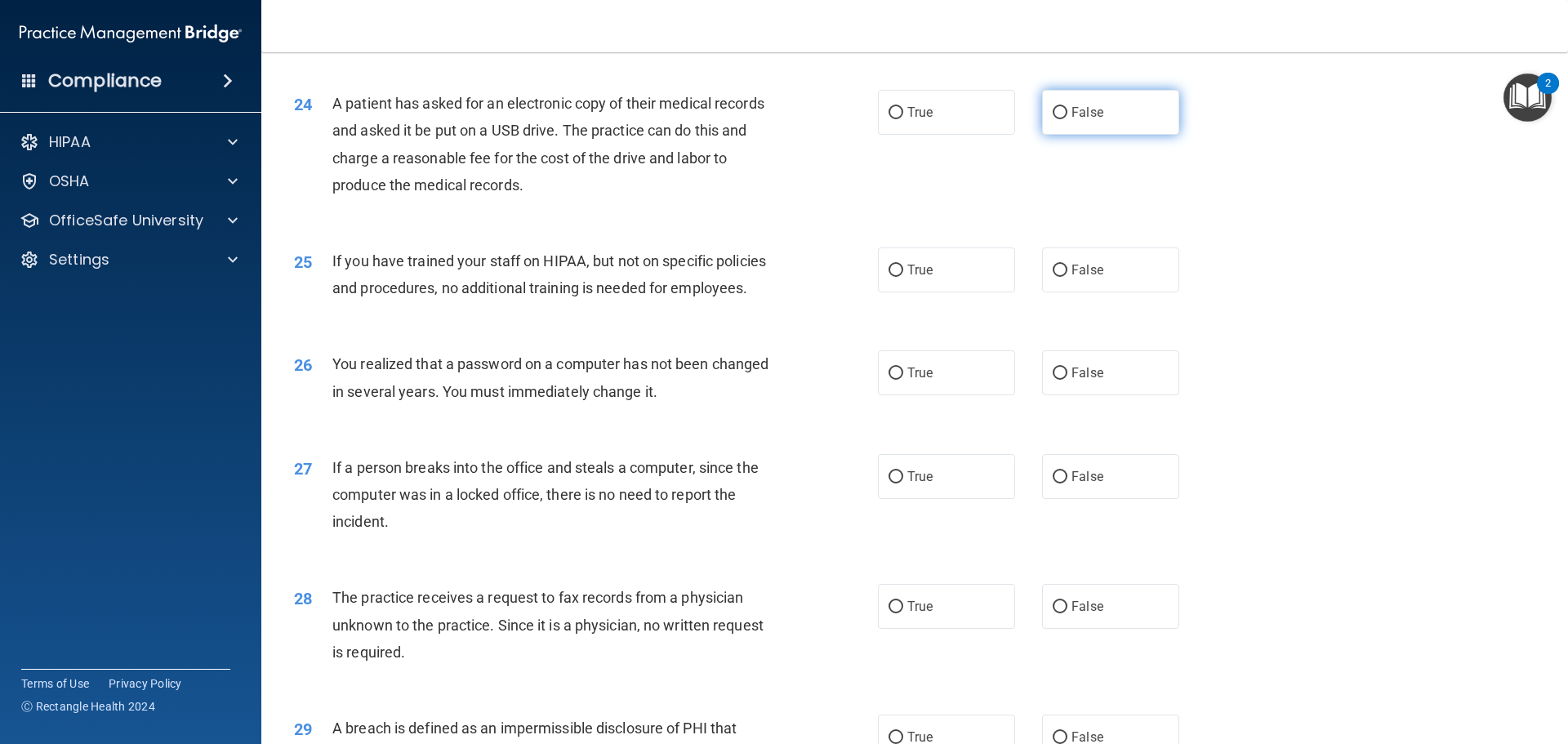
click at [1053, 119] on input "False" at bounding box center [1060, 113] width 15 height 12
radio input "true"
click at [901, 292] on label "True" at bounding box center [946, 270] width 137 height 45
click at [901, 277] on input "True" at bounding box center [896, 271] width 15 height 12
radio input "true"
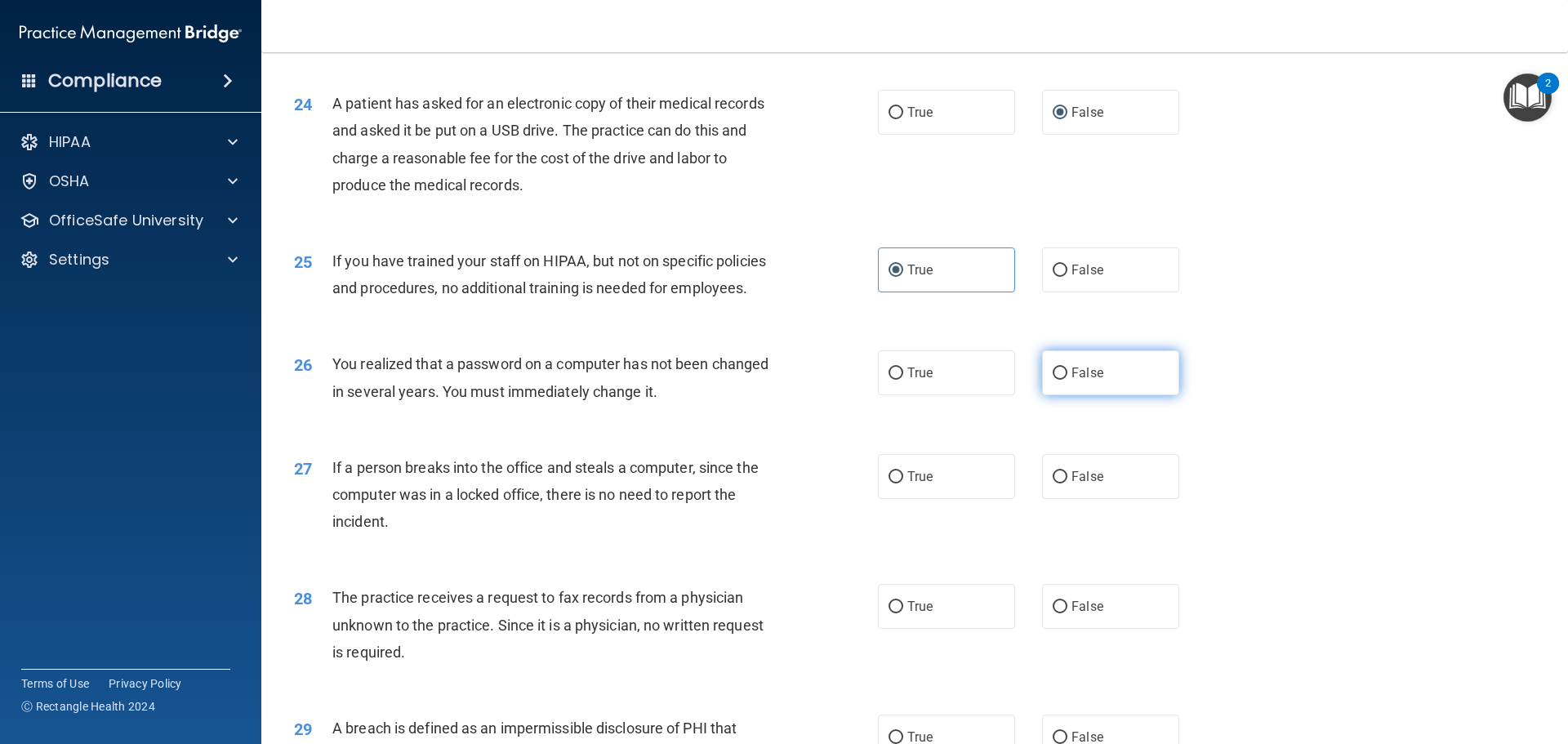
click at [1072, 381] on span "False" at bounding box center [1087, 373] width 32 height 16
click at [1067, 380] on input "False" at bounding box center [1060, 374] width 15 height 12
radio input "true"
click at [1061, 499] on label "False" at bounding box center [1110, 476] width 137 height 45
click at [1061, 483] on input "False" at bounding box center [1060, 477] width 15 height 12
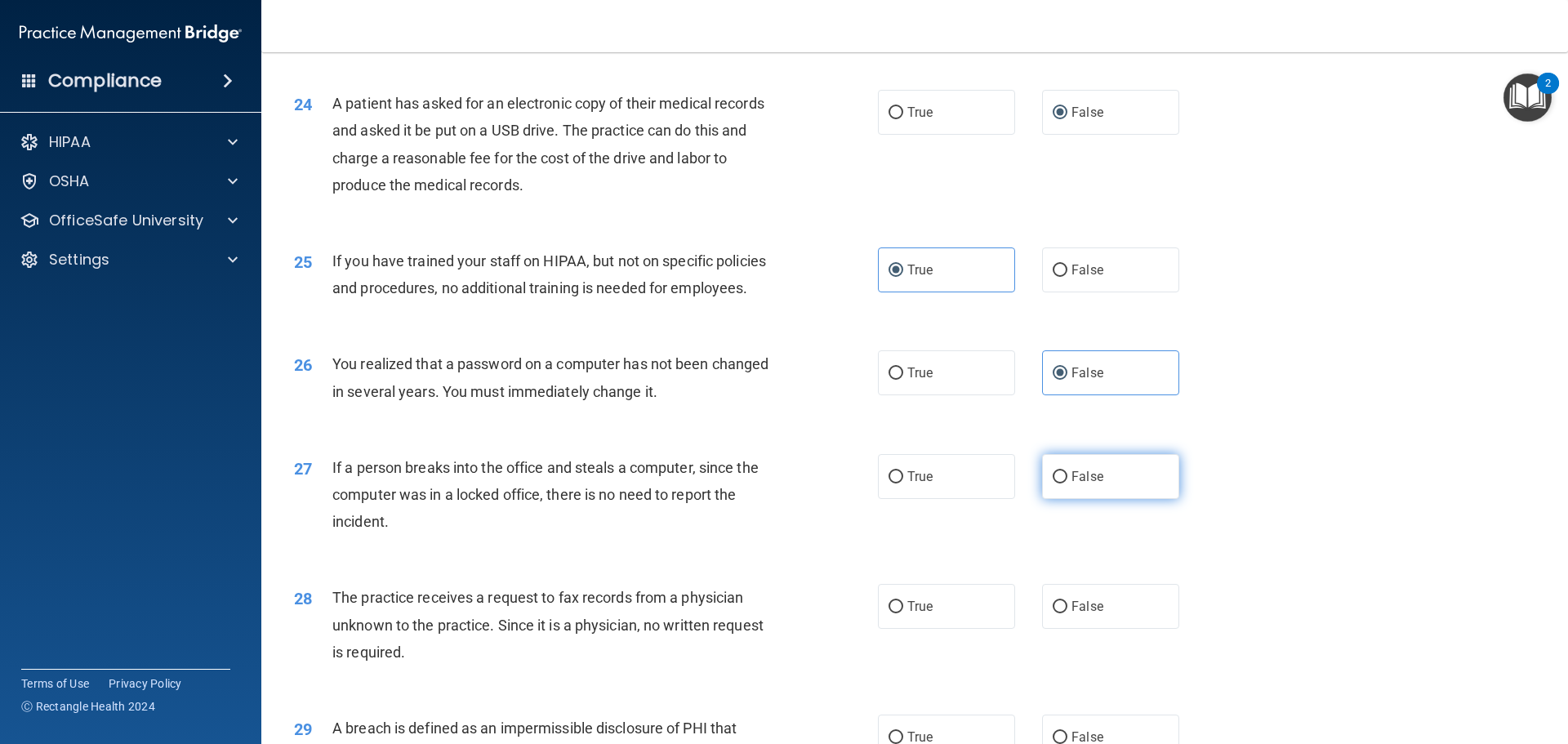
radio input "true"
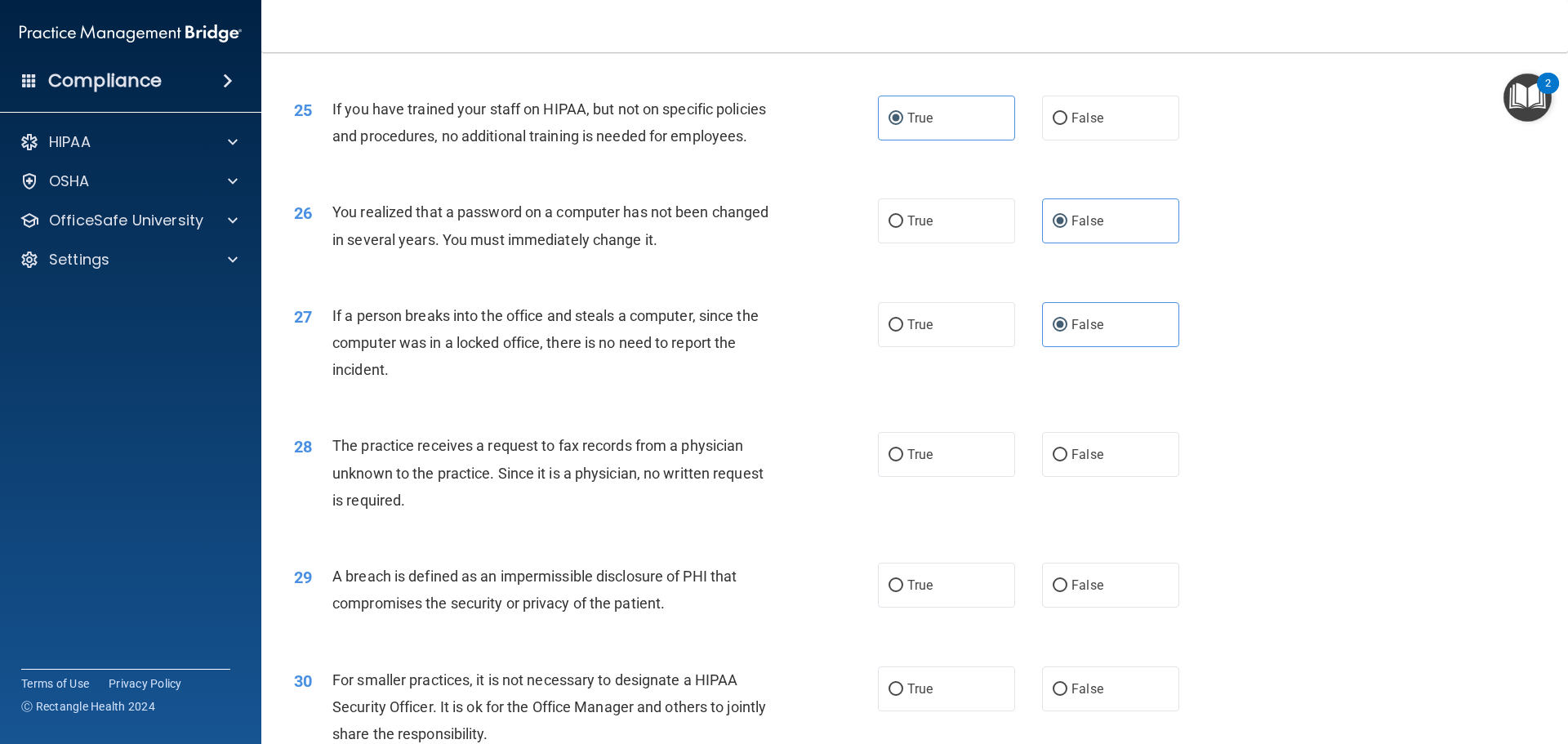
scroll to position [2941, 0]
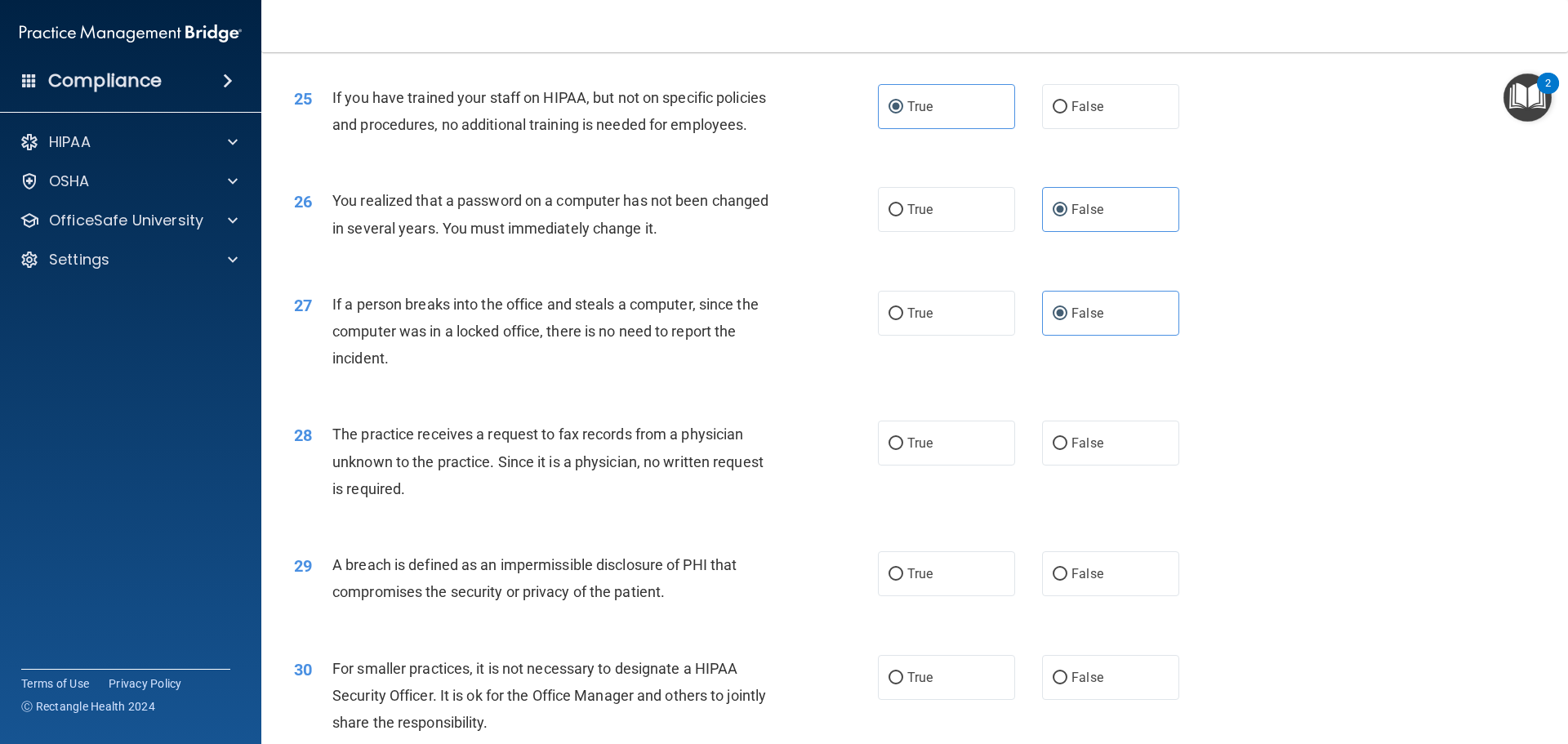
drag, startPoint x: 887, startPoint y: 517, endPoint x: 836, endPoint y: 467, distance: 71.4
click at [887, 466] on label "True" at bounding box center [946, 443] width 137 height 45
click at [889, 450] on input "True" at bounding box center [896, 444] width 15 height 12
radio input "true"
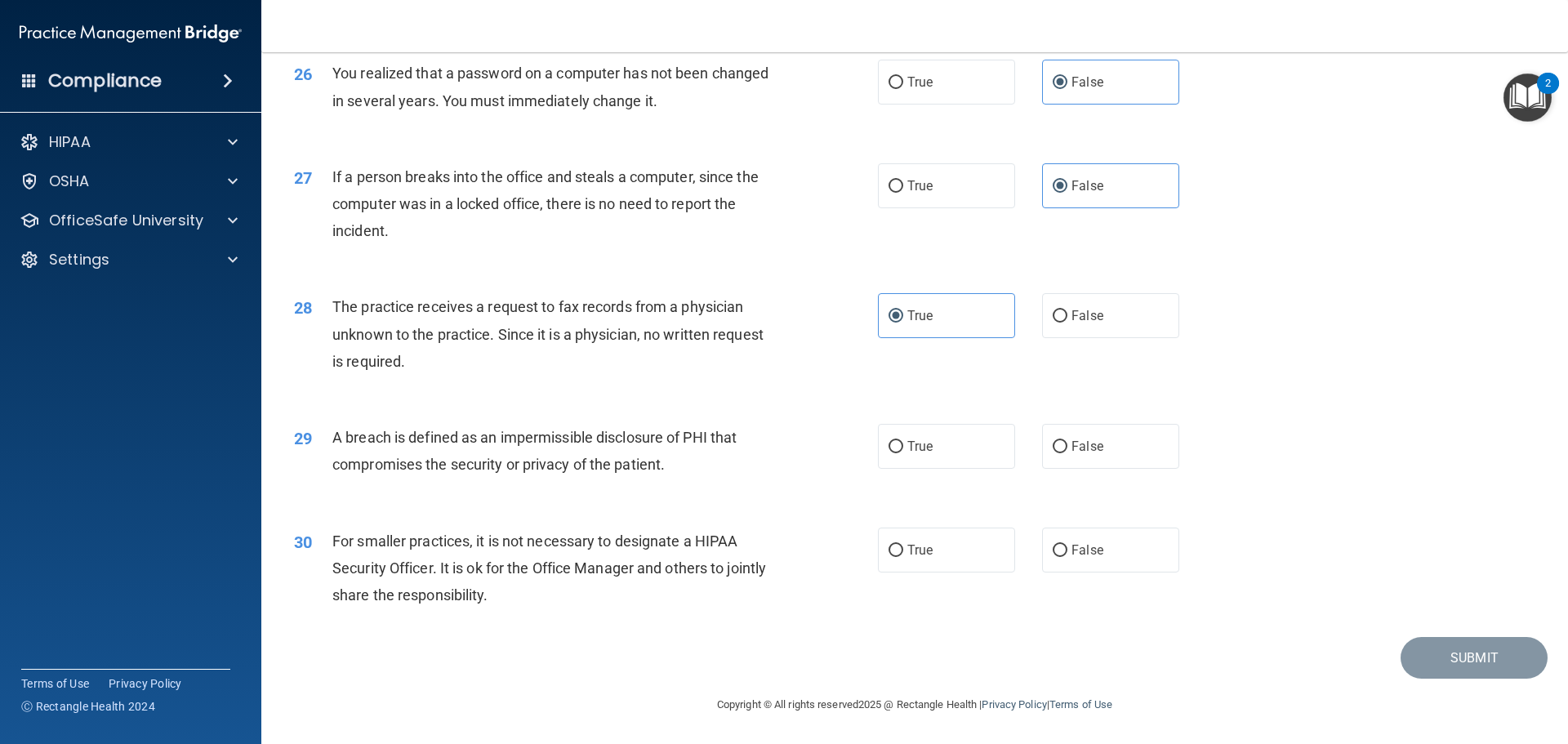
scroll to position [3122, 0]
click at [1071, 558] on label "False" at bounding box center [1110, 550] width 137 height 45
click at [1067, 557] on input "False" at bounding box center [1060, 551] width 15 height 12
radio input "true"
click at [1055, 449] on input "False" at bounding box center [1060, 447] width 15 height 12
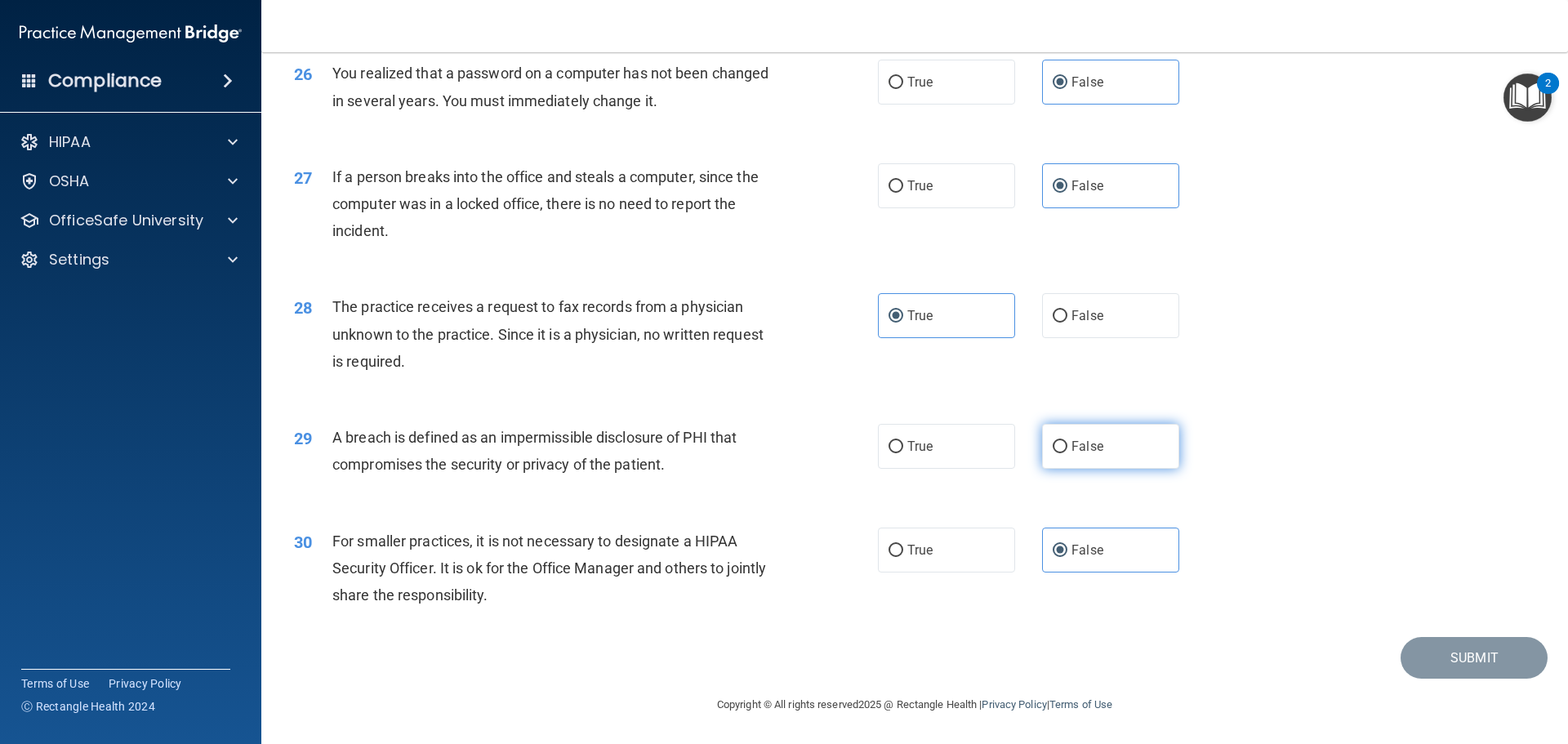
radio input "true"
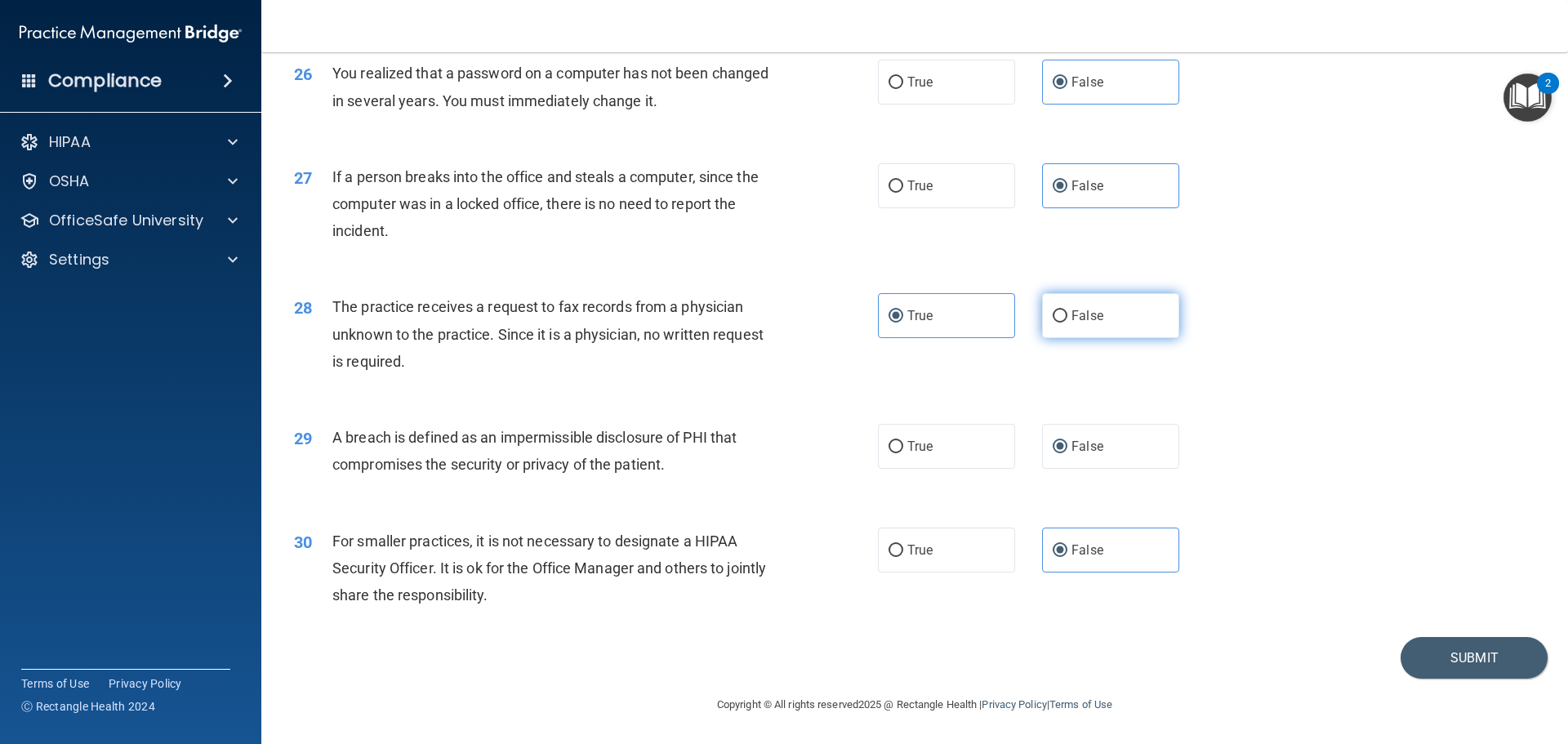
click at [1042, 313] on label "False" at bounding box center [1110, 315] width 137 height 45
click at [1053, 313] on input "False" at bounding box center [1060, 316] width 15 height 12
radio input "true"
radio input "false"
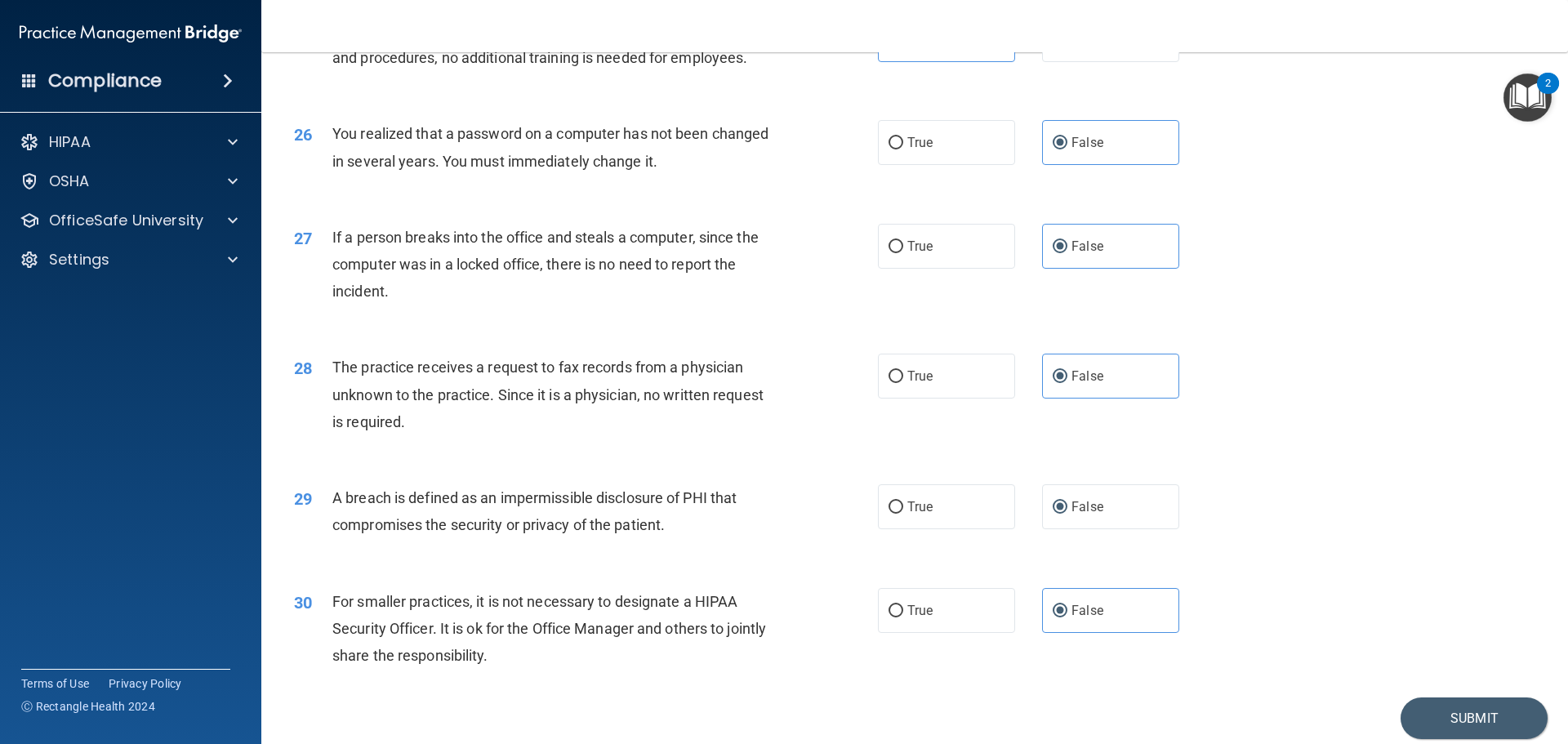
scroll to position [2958, 0]
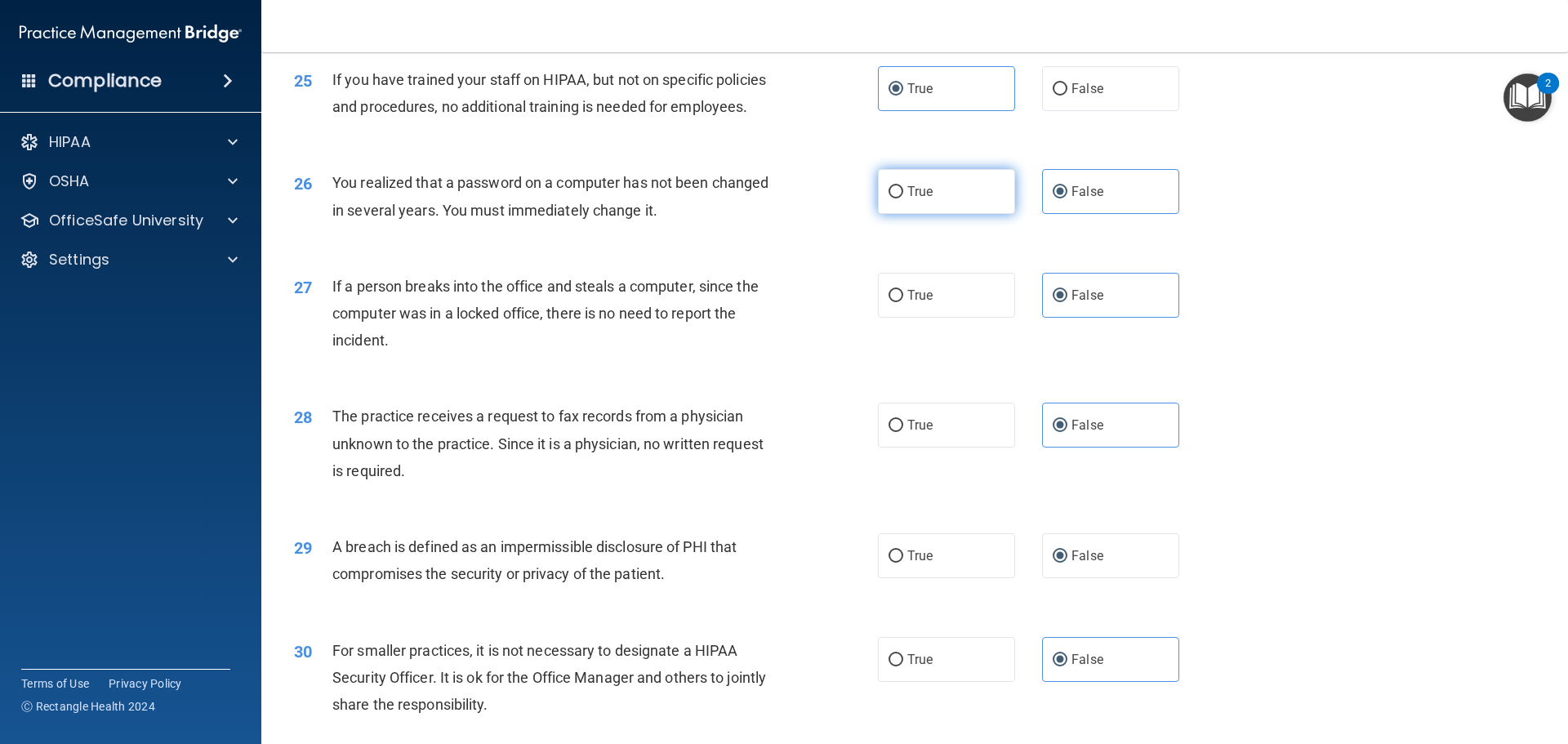
click at [925, 200] on span "True" at bounding box center [920, 192] width 26 height 16
click at [903, 199] on input "True" at bounding box center [896, 193] width 15 height 12
radio input "true"
radio input "false"
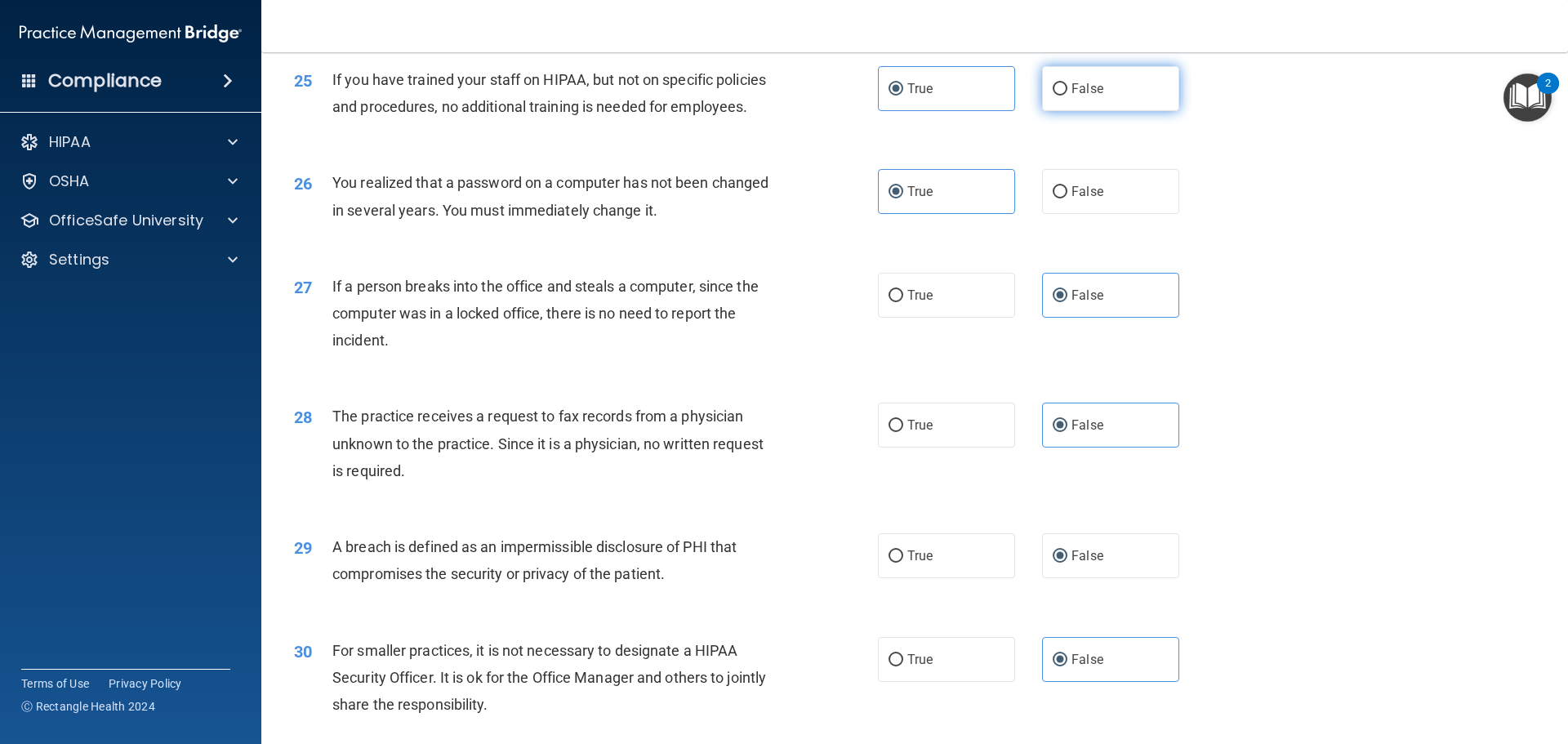
click at [1097, 111] on label "False" at bounding box center [1110, 88] width 137 height 45
click at [1067, 95] on input "False" at bounding box center [1060, 89] width 15 height 12
radio input "true"
radio input "false"
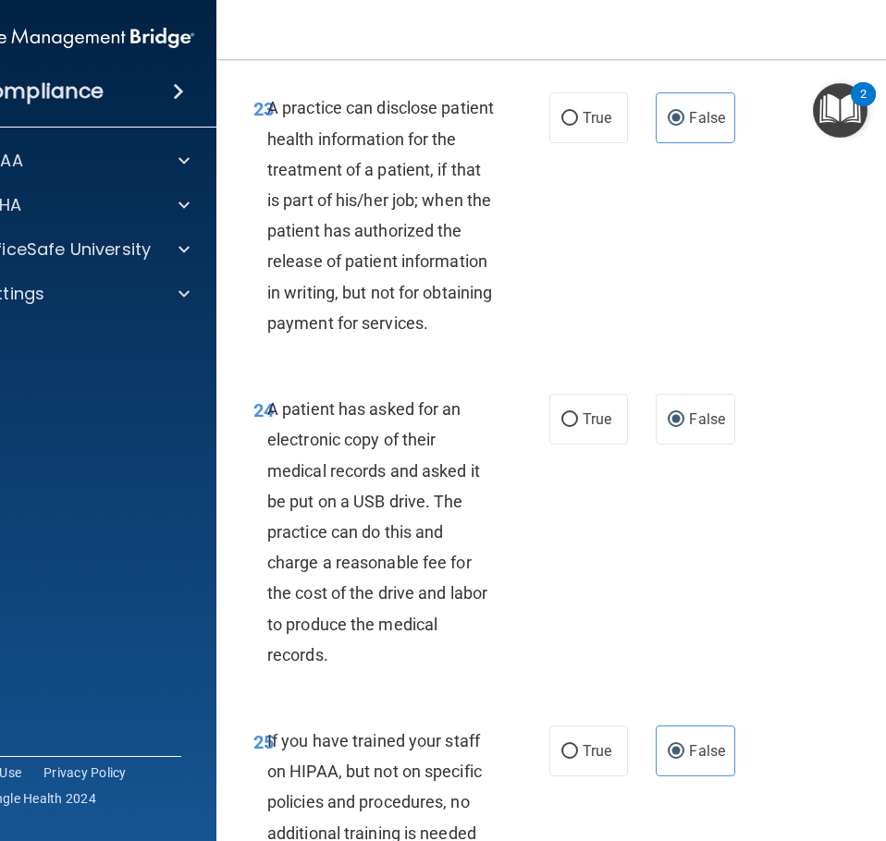
scroll to position [4807, 0]
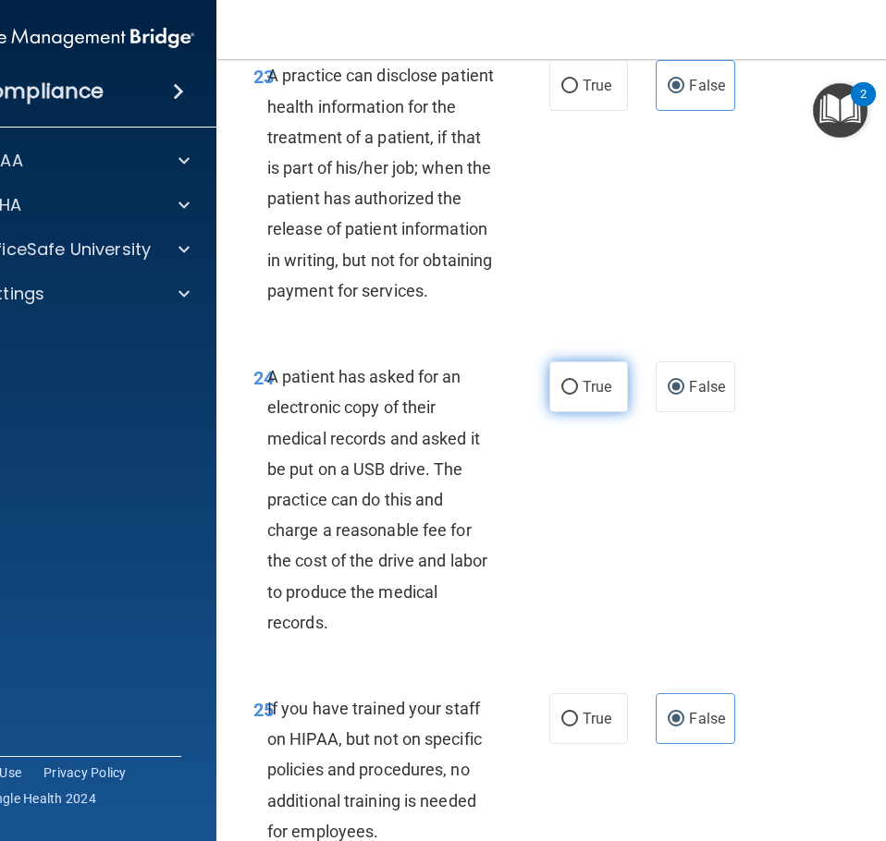
click at [561, 395] on input "True" at bounding box center [569, 388] width 17 height 14
radio input "true"
radio input "false"
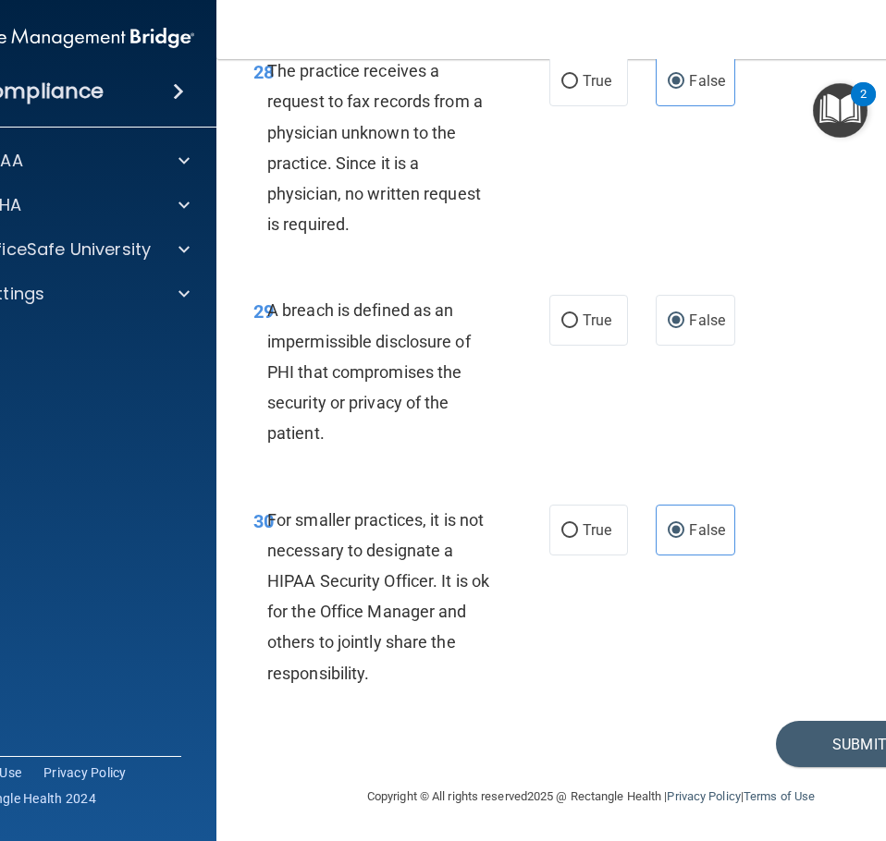
scroll to position [6101, 0]
click at [595, 329] on span "True" at bounding box center [596, 321] width 29 height 18
click at [578, 328] on input "True" at bounding box center [569, 321] width 17 height 14
radio input "true"
radio input "false"
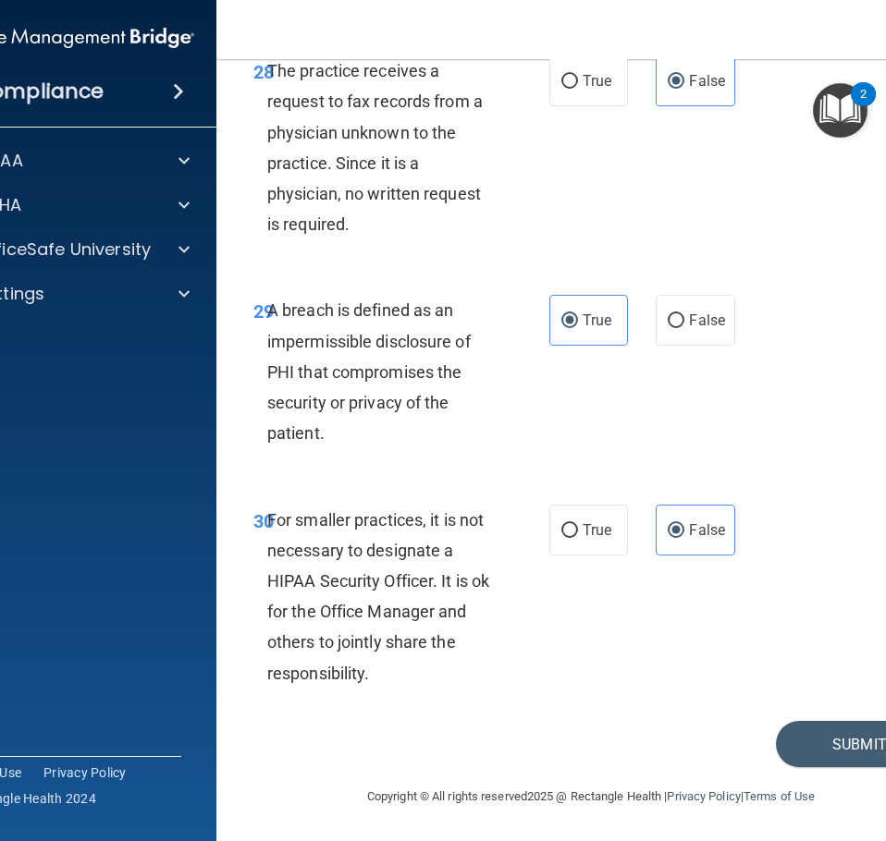
scroll to position [6164, 0]
click at [802, 734] on button "Submit" at bounding box center [859, 744] width 166 height 47
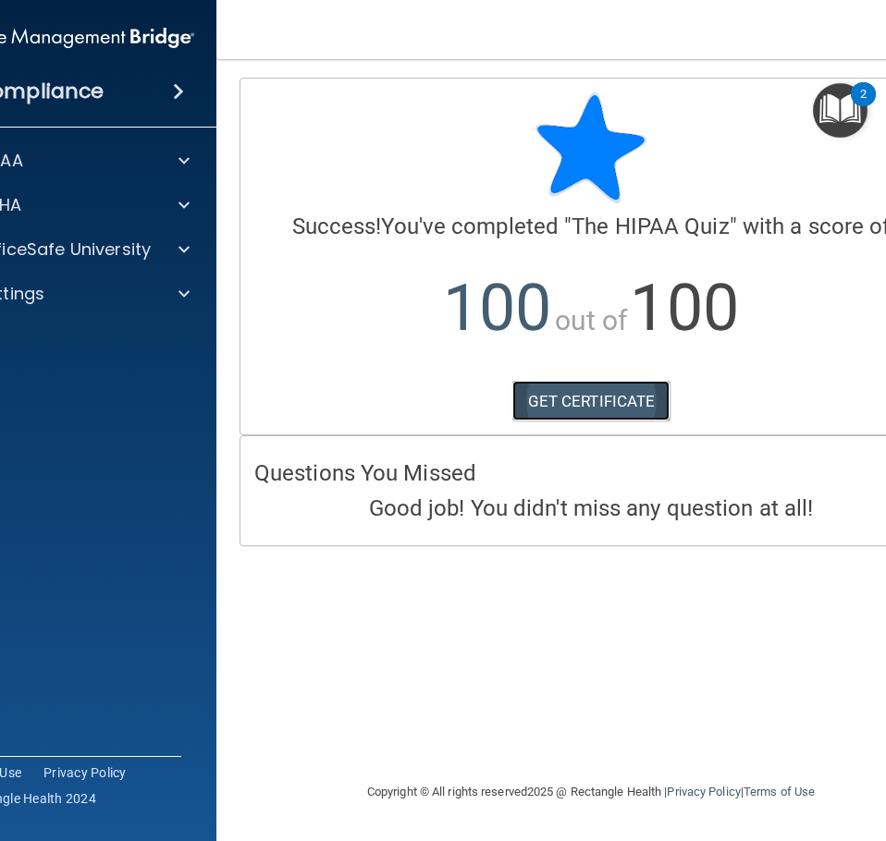
click at [575, 403] on link "GET CERTIFICATE" at bounding box center [591, 401] width 158 height 41
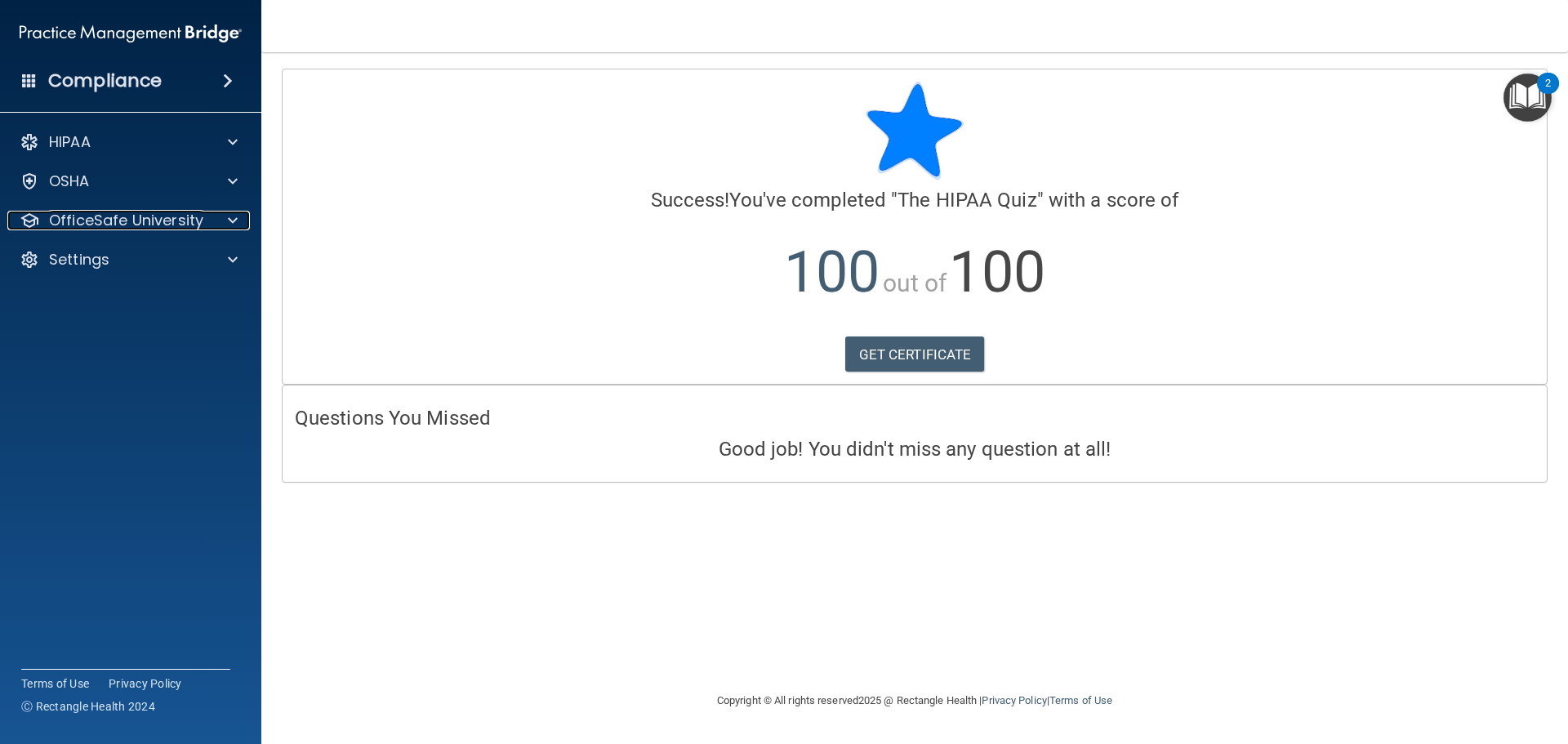
drag, startPoint x: 92, startPoint y: 224, endPoint x: 114, endPoint y: 253, distance: 36.4
click at [92, 224] on p "OfficeSafe University" at bounding box center [125, 221] width 155 height 19
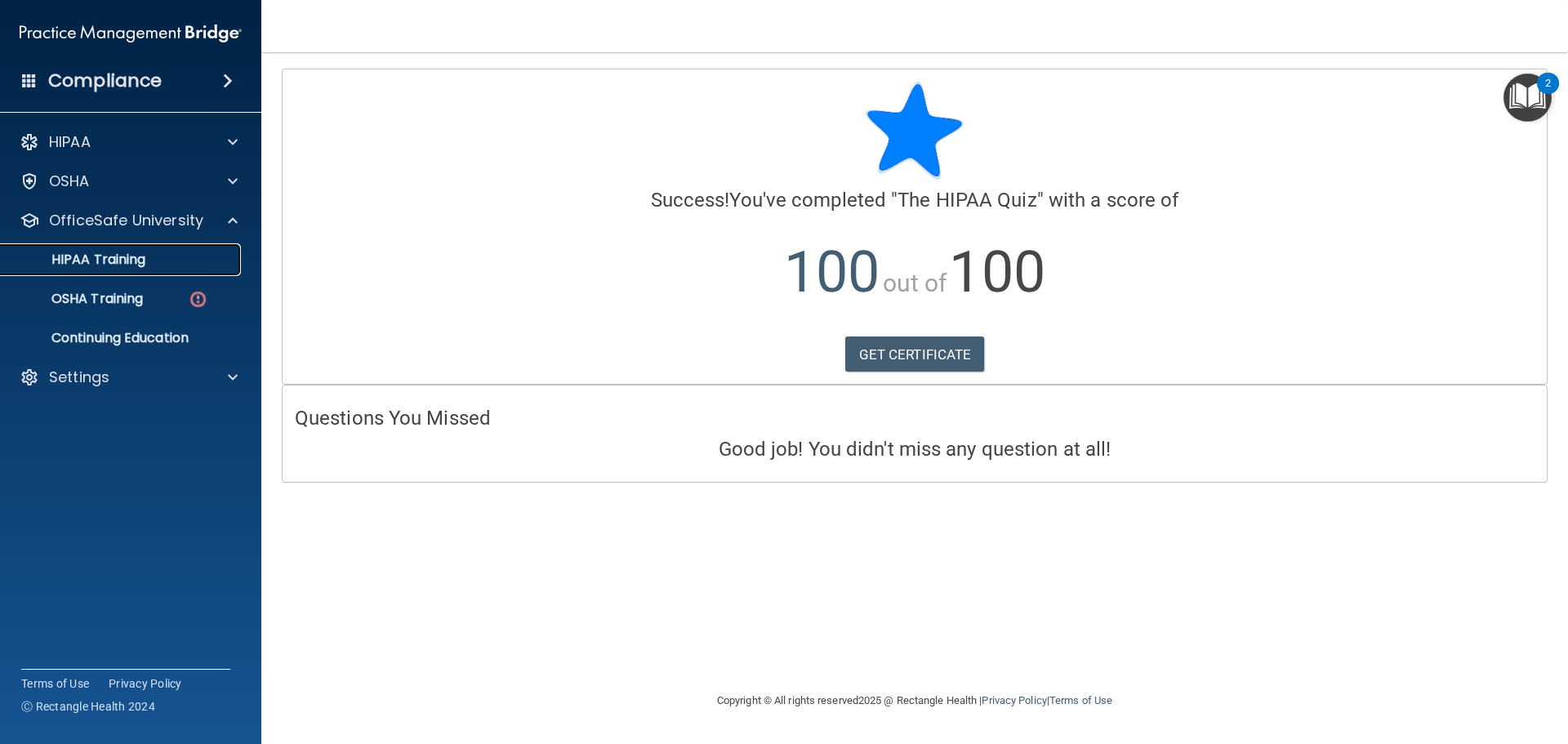
click at [118, 265] on p "HIPAA Training" at bounding box center [78, 260] width 135 height 16
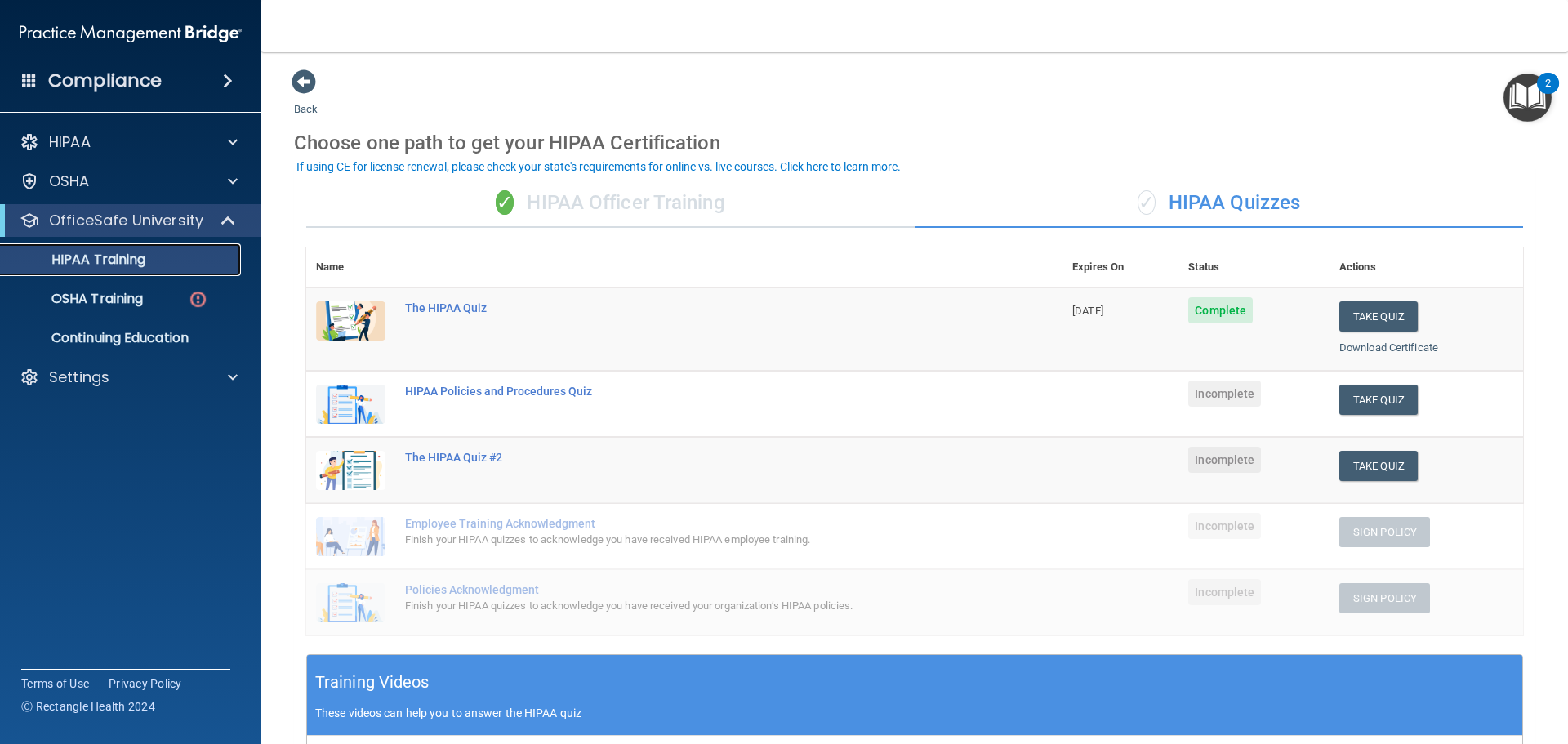
scroll to position [81, 0]
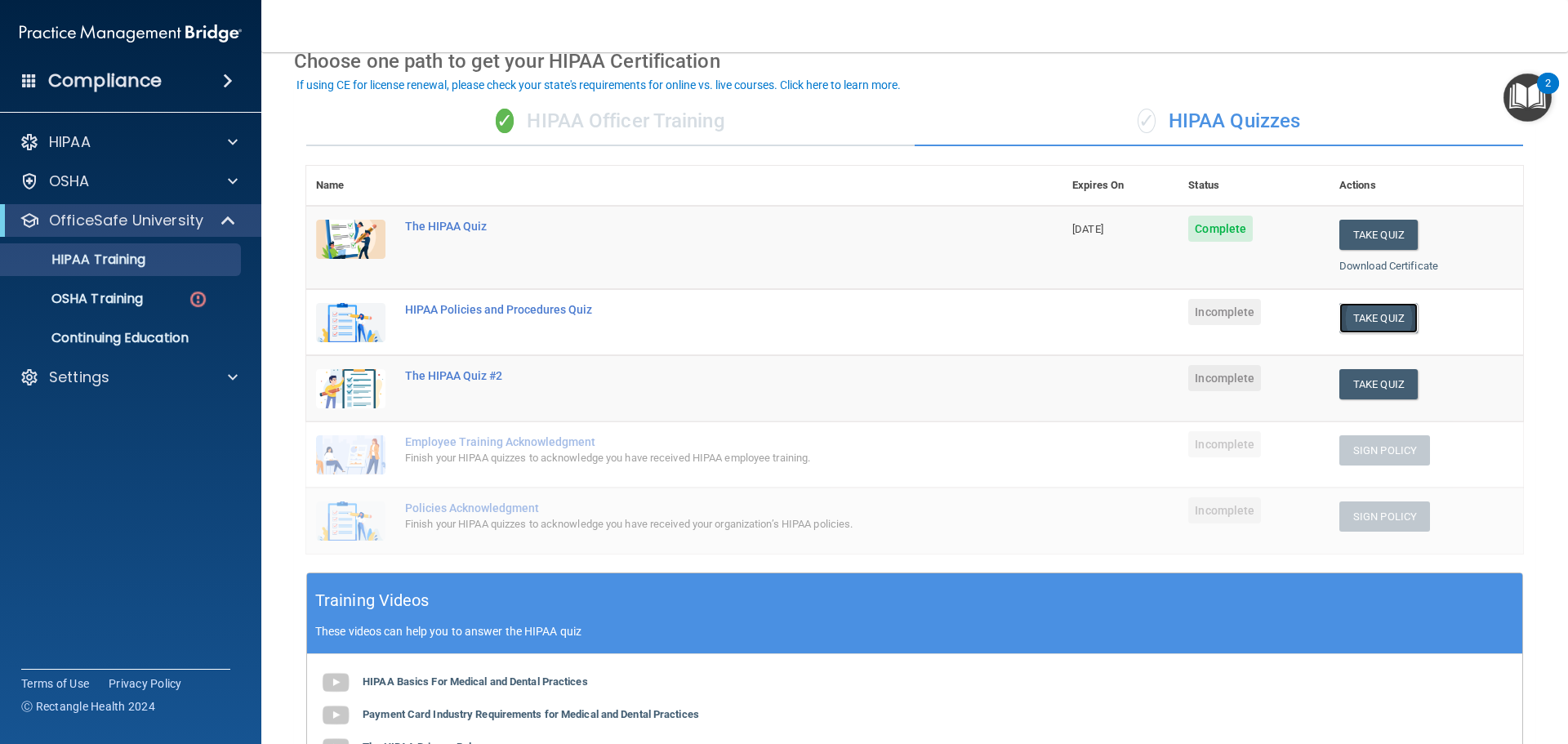
click at [1373, 319] on button "Take Quiz" at bounding box center [1378, 318] width 79 height 30
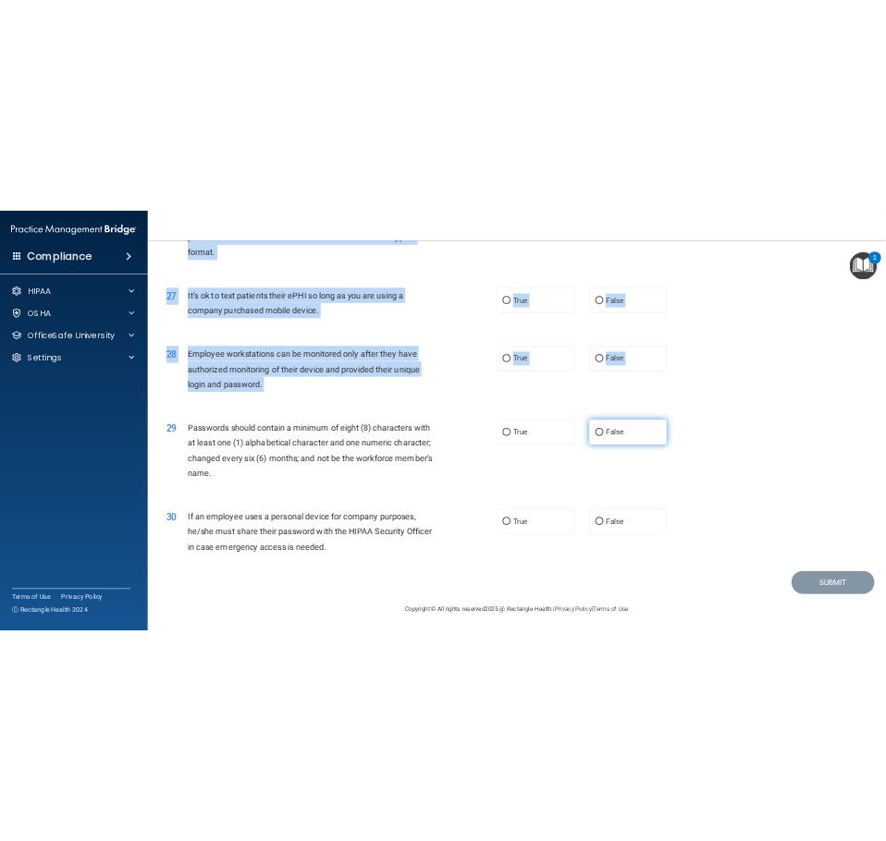
scroll to position [3799, 0]
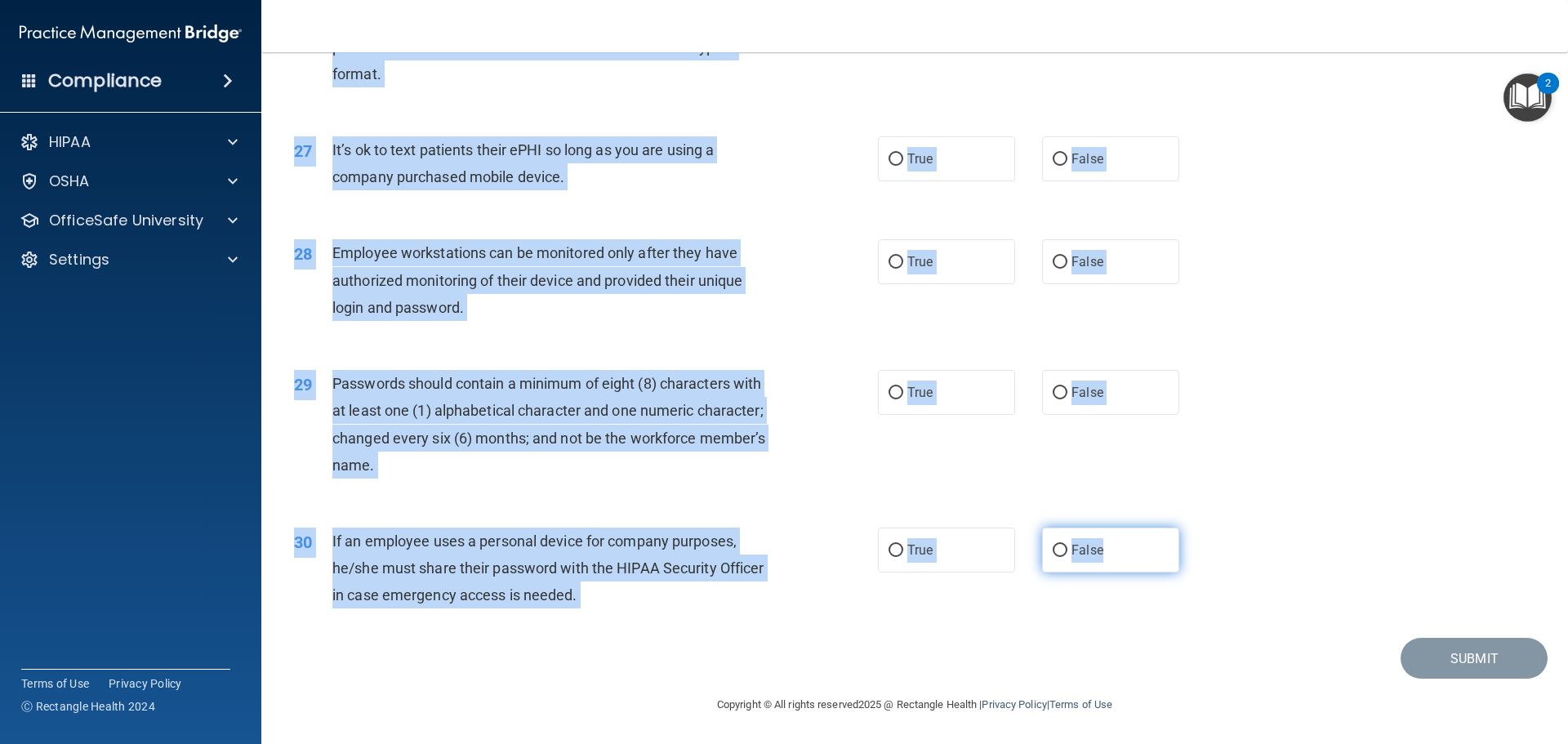
drag, startPoint x: 317, startPoint y: 140, endPoint x: 1098, endPoint y: 538, distance: 876.6
copy div "It is ok to share your password with a co-worker in case immediate access of a …"
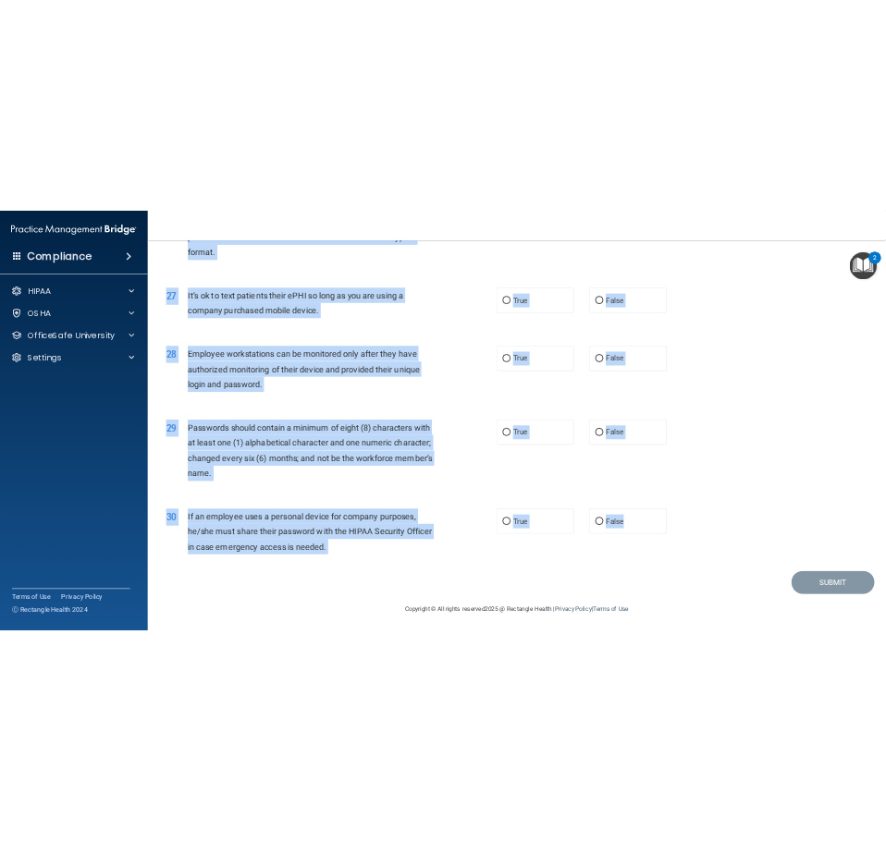
scroll to position [6256, 0]
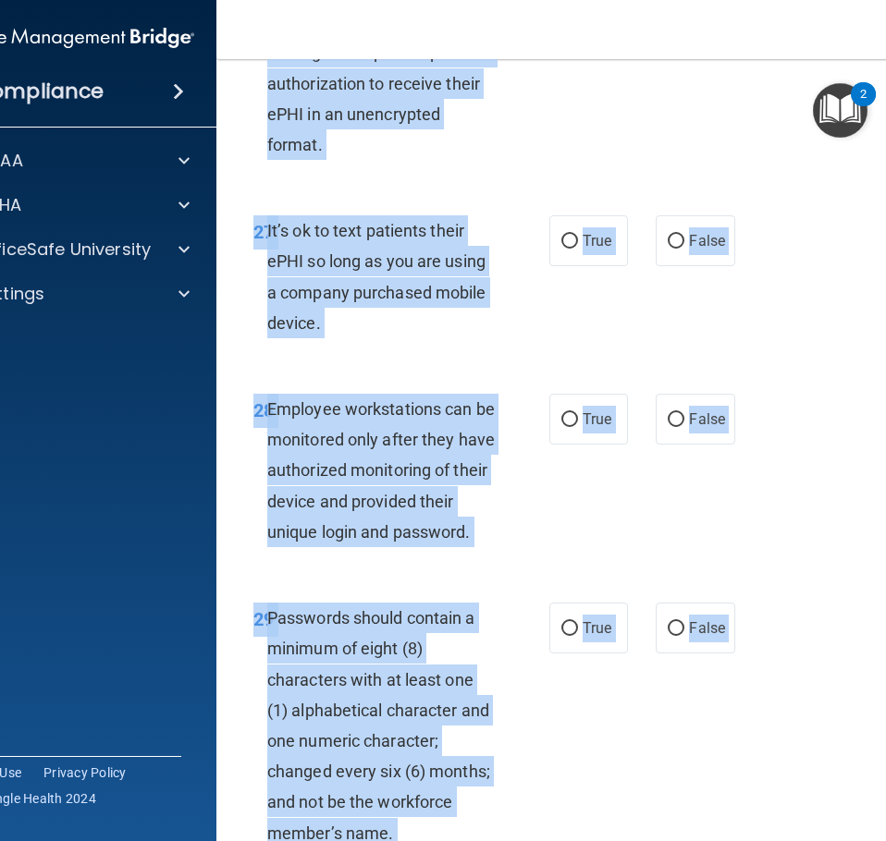
click at [762, 192] on div "26 Even though regular email is not secure, practices are allowed to e-mail pat…" at bounding box center [590, 41] width 703 height 301
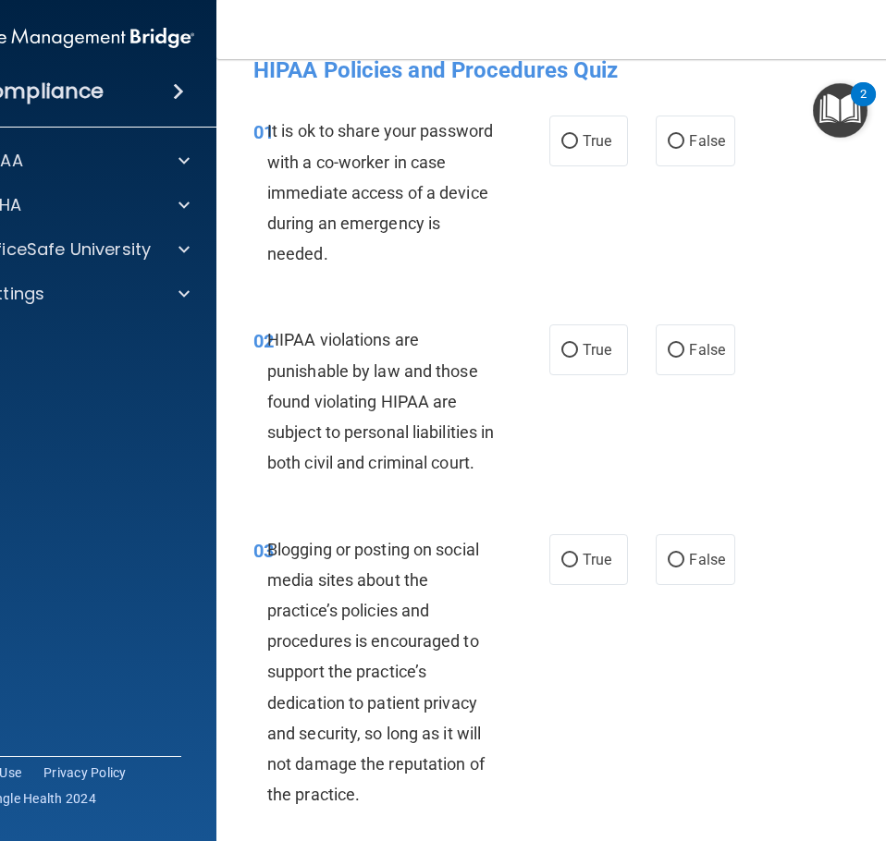
scroll to position [0, 0]
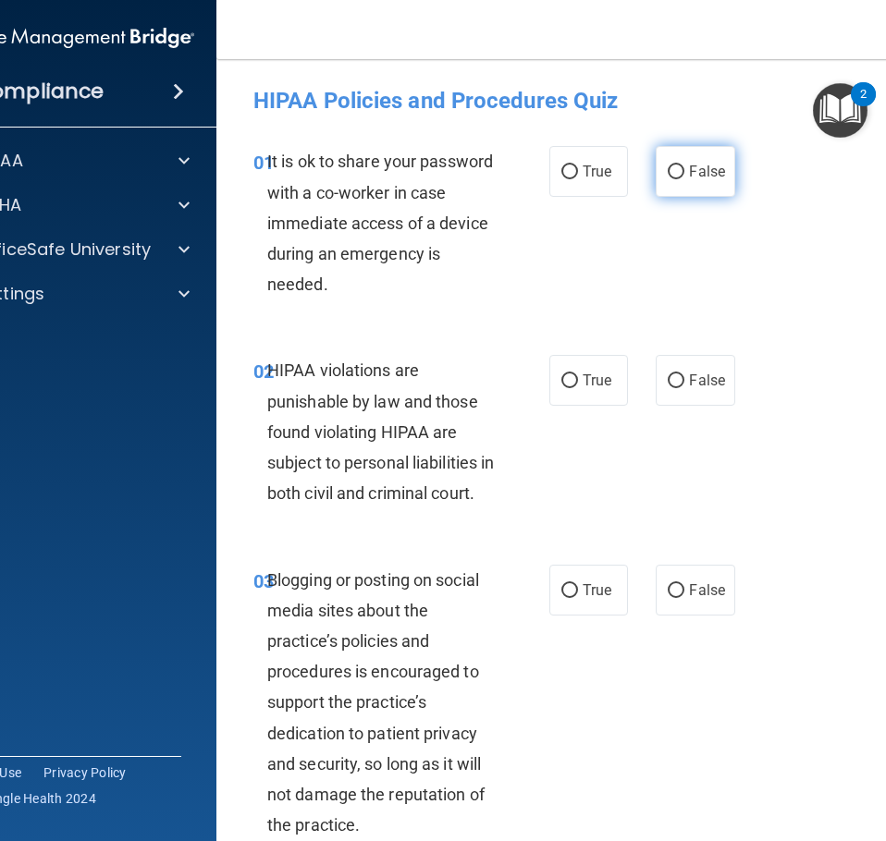
click at [680, 180] on label "False" at bounding box center [694, 171] width 79 height 51
click at [680, 179] on input "False" at bounding box center [675, 172] width 17 height 14
radio input "true"
click at [587, 386] on span "True" at bounding box center [596, 381] width 29 height 18
click at [578, 386] on input "True" at bounding box center [569, 381] width 17 height 14
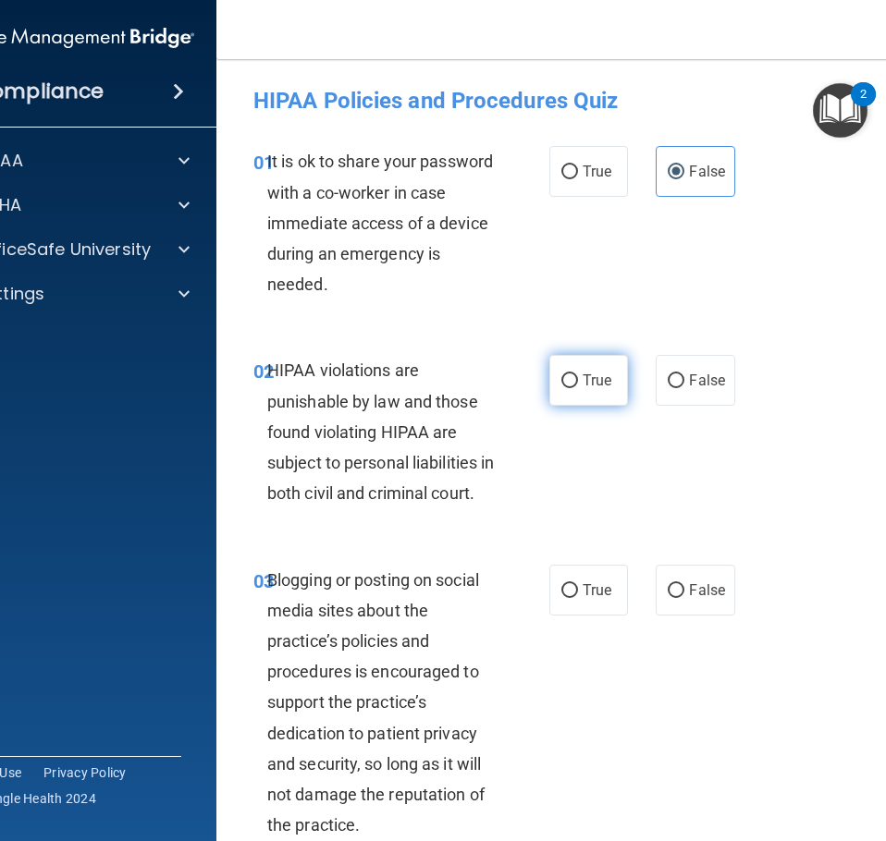
radio input "true"
click at [666, 616] on label "False" at bounding box center [694, 590] width 79 height 51
click at [667, 598] on input "False" at bounding box center [675, 591] width 17 height 14
radio input "true"
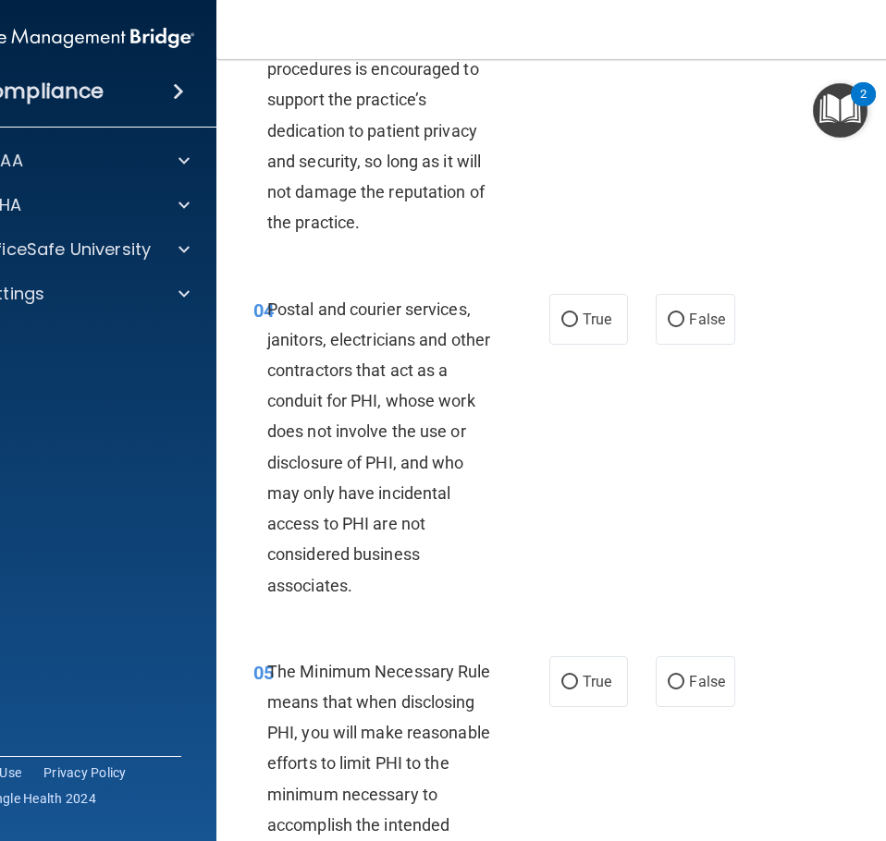
scroll to position [647, 0]
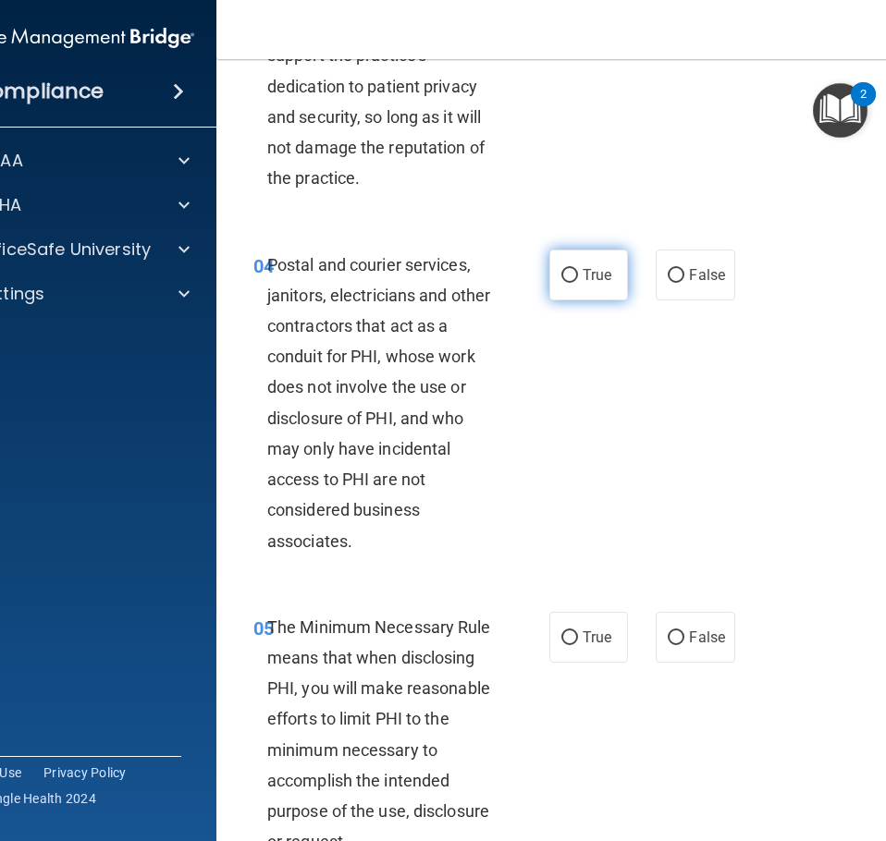
click at [561, 283] on input "True" at bounding box center [569, 276] width 17 height 14
radio input "true"
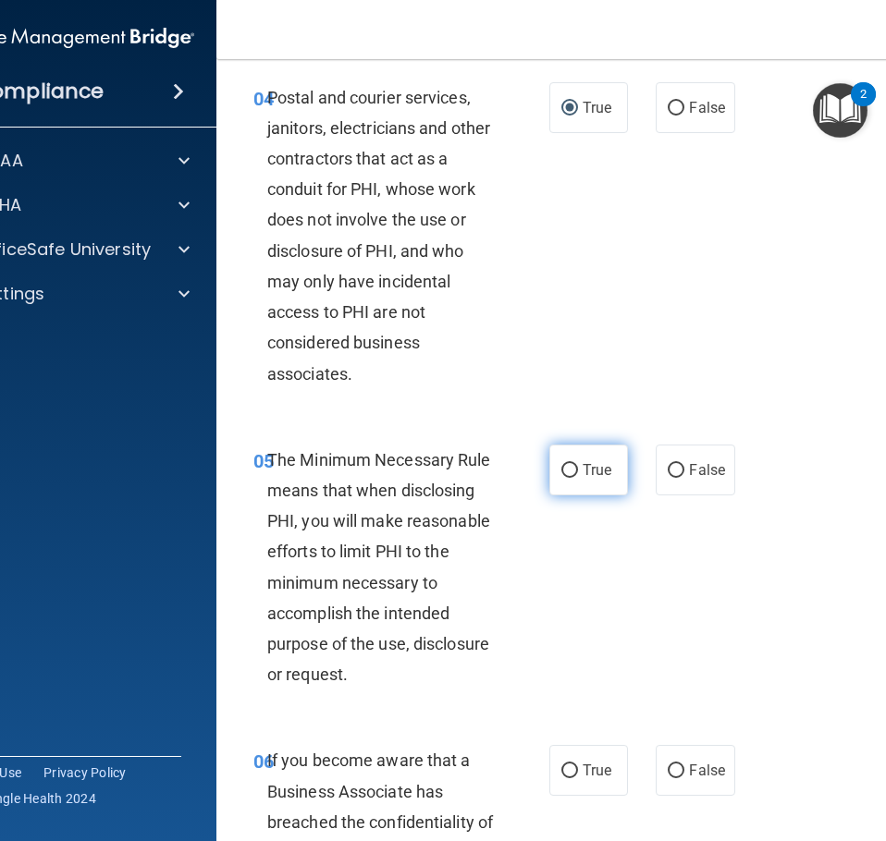
scroll to position [832, 0]
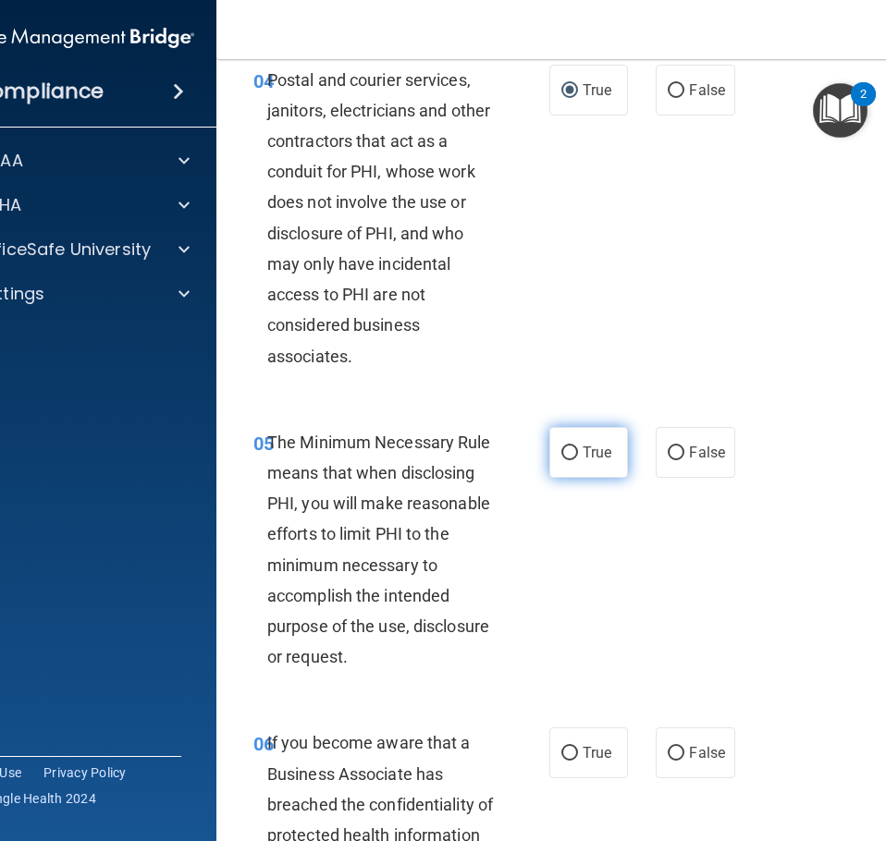
click at [586, 461] on span "True" at bounding box center [596, 453] width 29 height 18
click at [578, 460] on input "True" at bounding box center [569, 454] width 17 height 14
radio input "true"
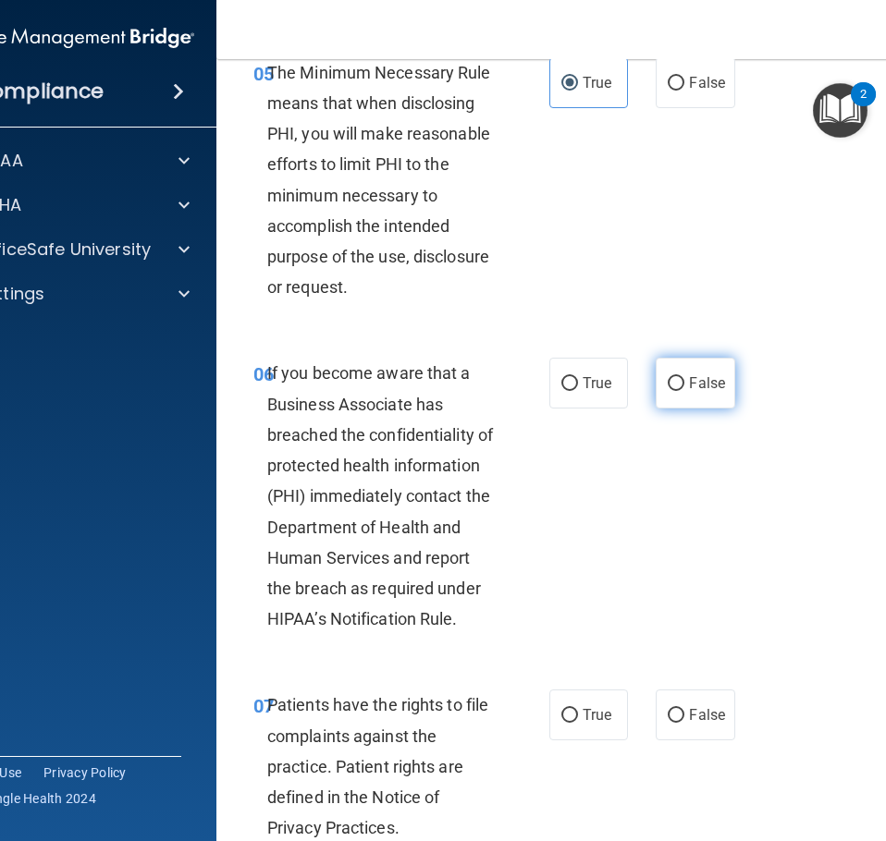
click at [680, 409] on label "False" at bounding box center [694, 383] width 79 height 51
click at [680, 391] on input "False" at bounding box center [675, 384] width 17 height 14
radio input "true"
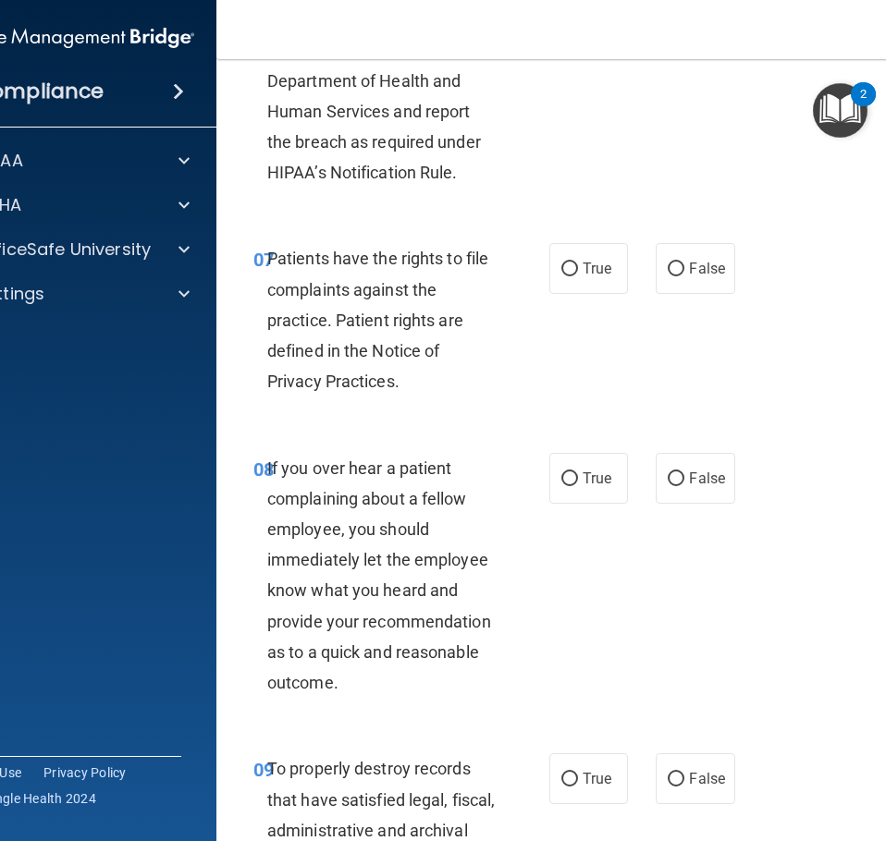
scroll to position [1664, 0]
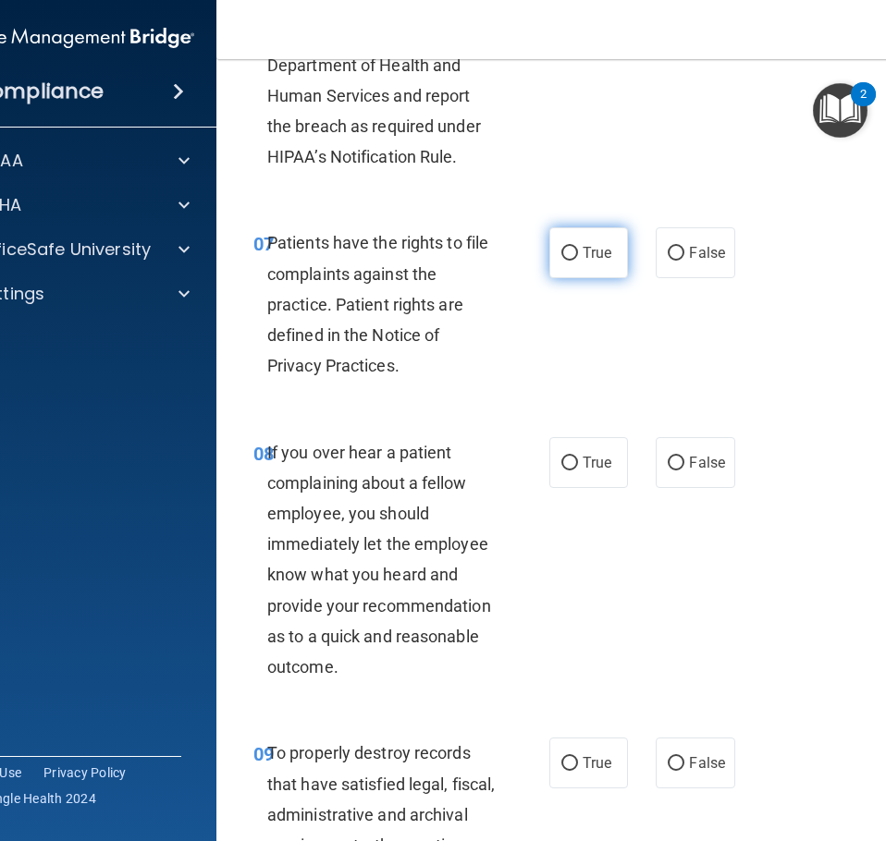
click at [591, 262] on span "True" at bounding box center [596, 253] width 29 height 18
click at [578, 261] on input "True" at bounding box center [569, 254] width 17 height 14
radio input "true"
click at [689, 471] on span "False" at bounding box center [707, 463] width 36 height 18
click at [682, 471] on input "False" at bounding box center [675, 464] width 17 height 14
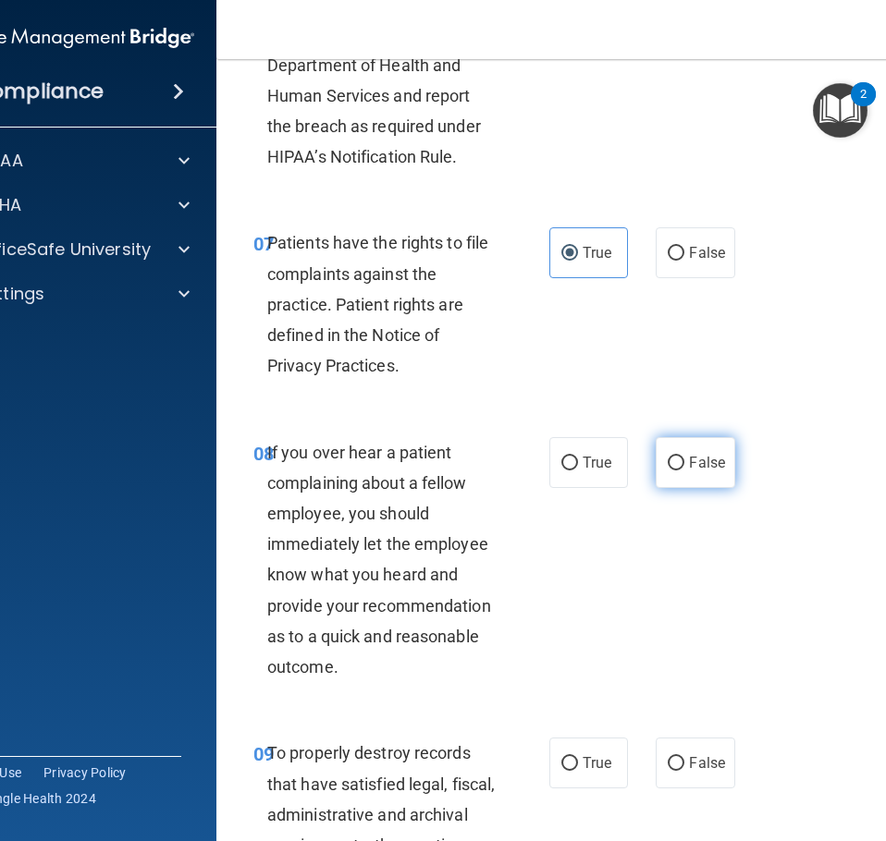
radio input "true"
click at [667, 771] on input "False" at bounding box center [675, 764] width 17 height 14
radio input "true"
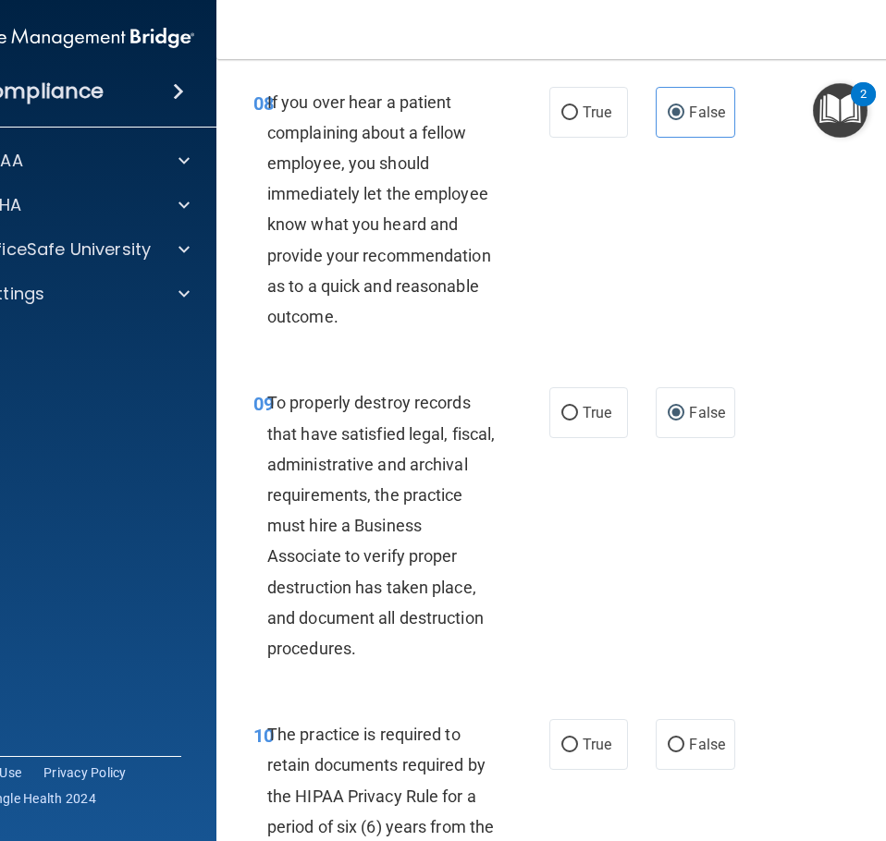
scroll to position [2219, 0]
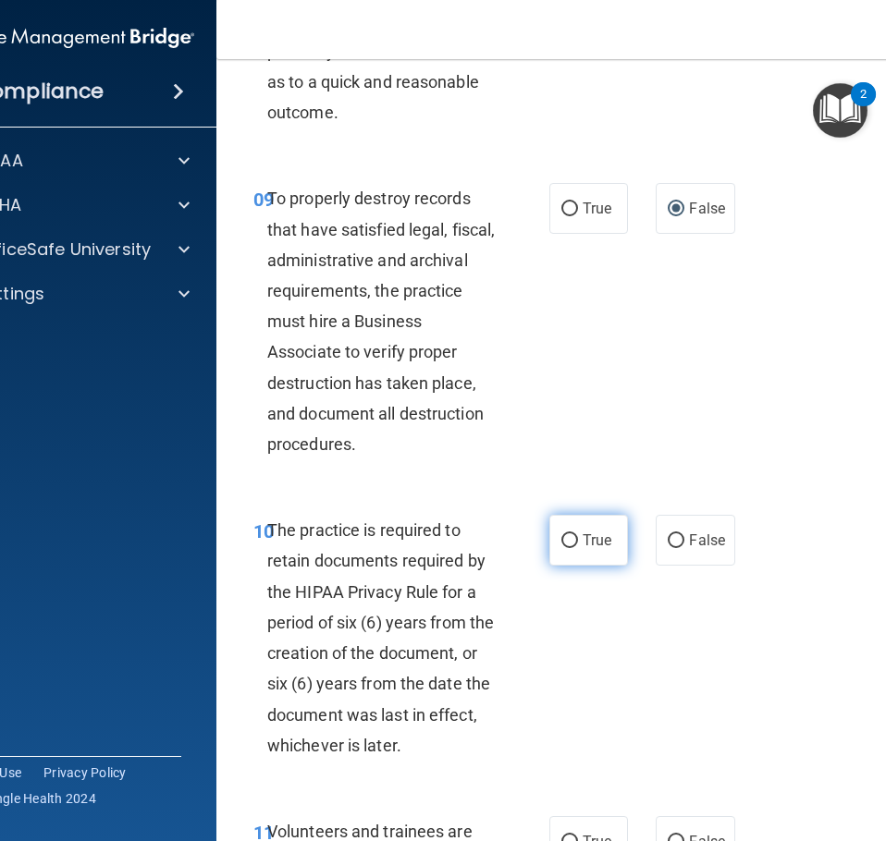
click at [570, 566] on label "True" at bounding box center [588, 540] width 79 height 51
click at [570, 548] on input "True" at bounding box center [569, 541] width 17 height 14
radio input "true"
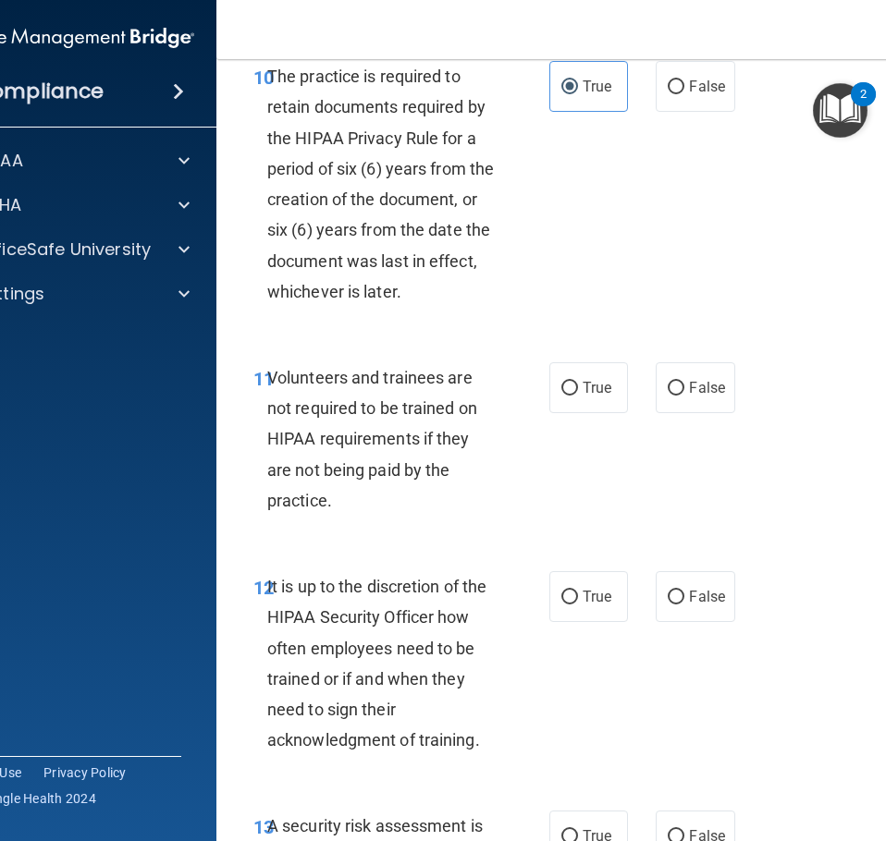
scroll to position [2681, 0]
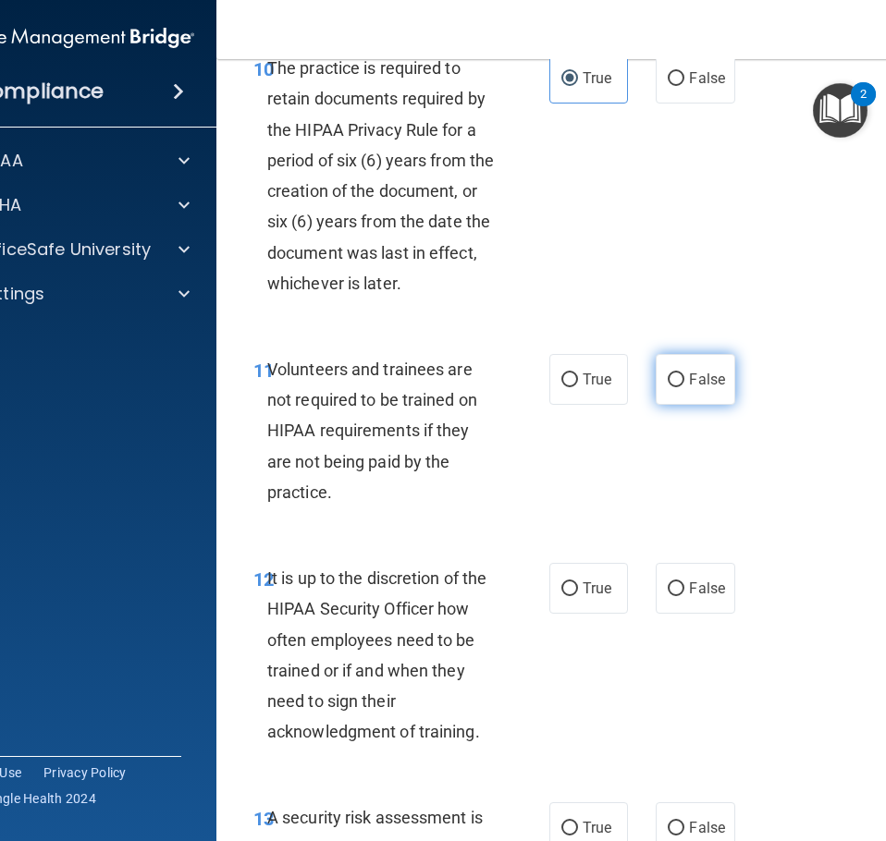
click at [681, 405] on label "False" at bounding box center [694, 379] width 79 height 51
click at [681, 387] on input "False" at bounding box center [675, 380] width 17 height 14
radio input "true"
click at [677, 596] on input "False" at bounding box center [675, 589] width 17 height 14
radio input "true"
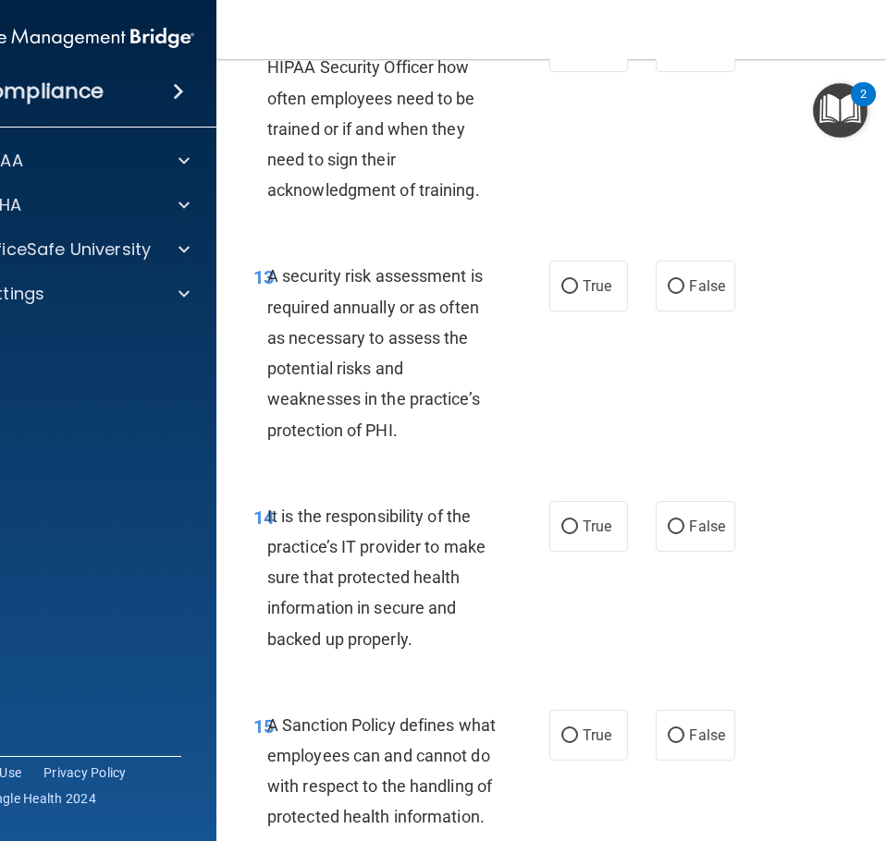
scroll to position [3236, 0]
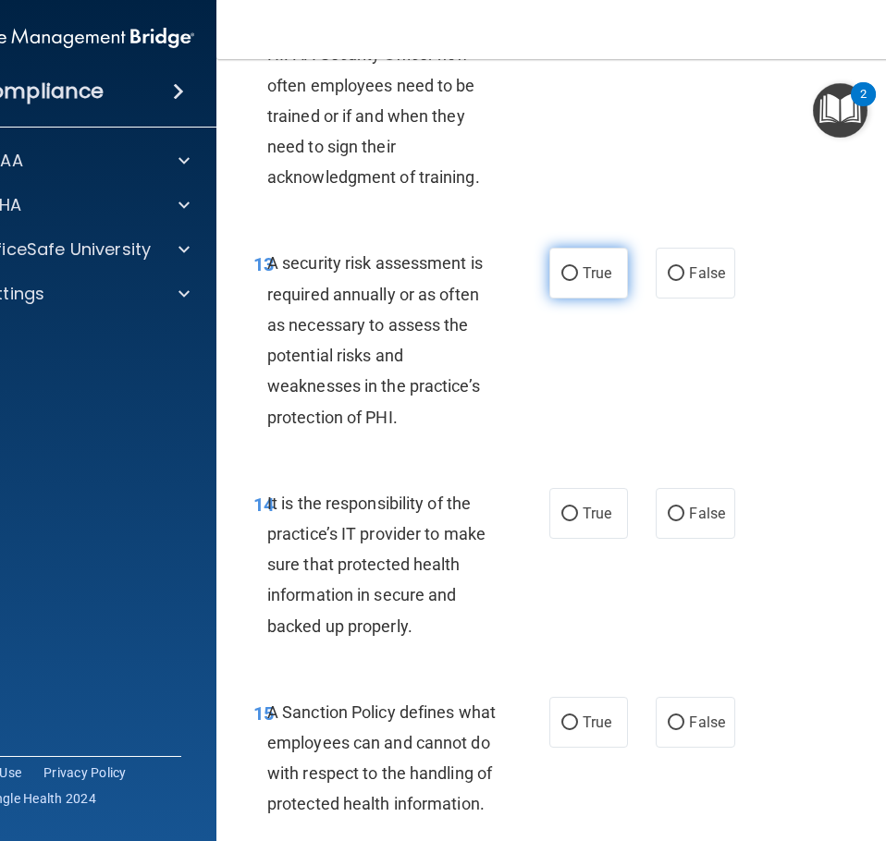
click at [565, 299] on label "True" at bounding box center [588, 273] width 79 height 51
click at [565, 281] on input "True" at bounding box center [569, 274] width 17 height 14
radio input "true"
click at [668, 521] on input "False" at bounding box center [675, 515] width 17 height 14
radio input "true"
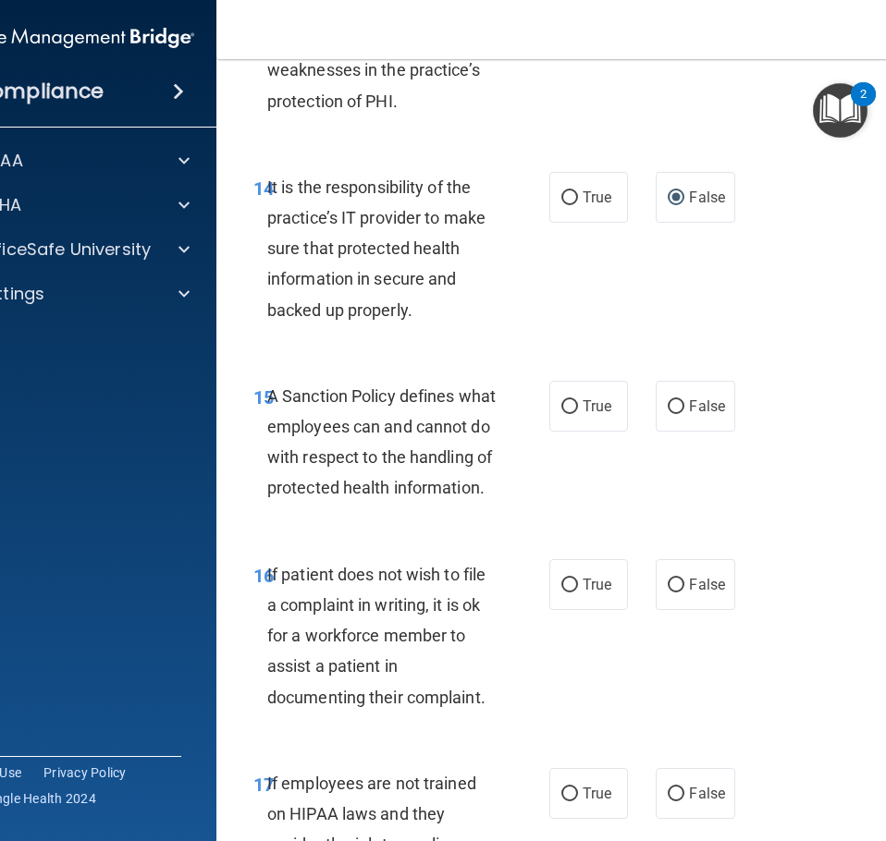
scroll to position [3605, 0]
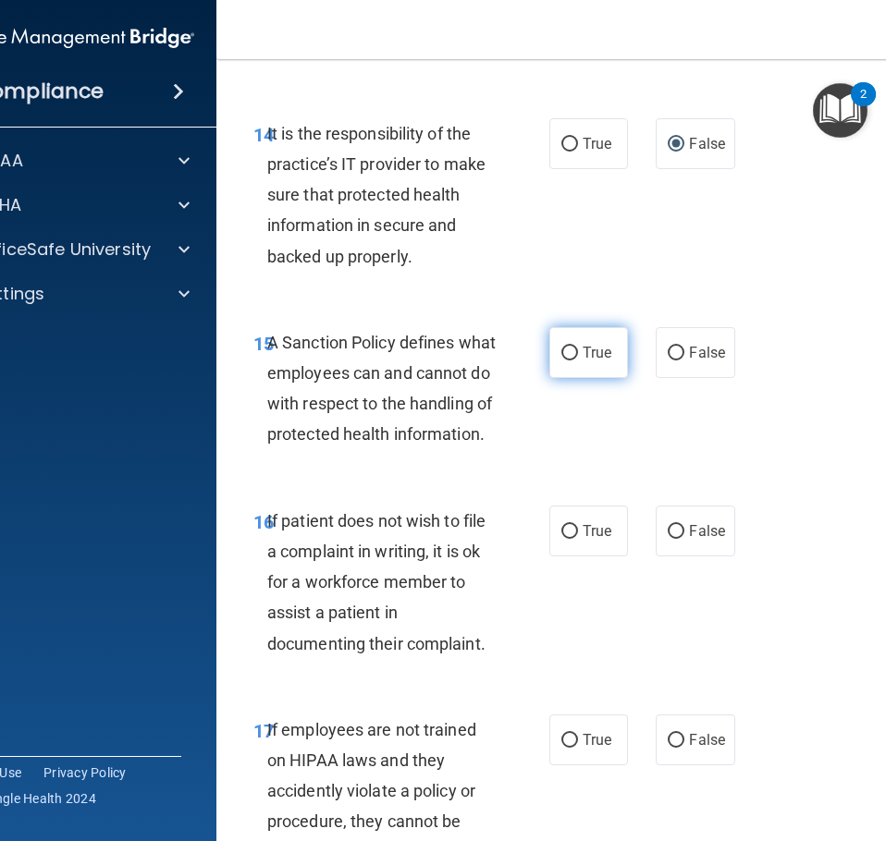
click at [572, 378] on label "True" at bounding box center [588, 352] width 79 height 51
click at [572, 361] on input "True" at bounding box center [569, 354] width 17 height 14
radio input "true"
click at [563, 539] on input "True" at bounding box center [569, 532] width 17 height 14
radio input "true"
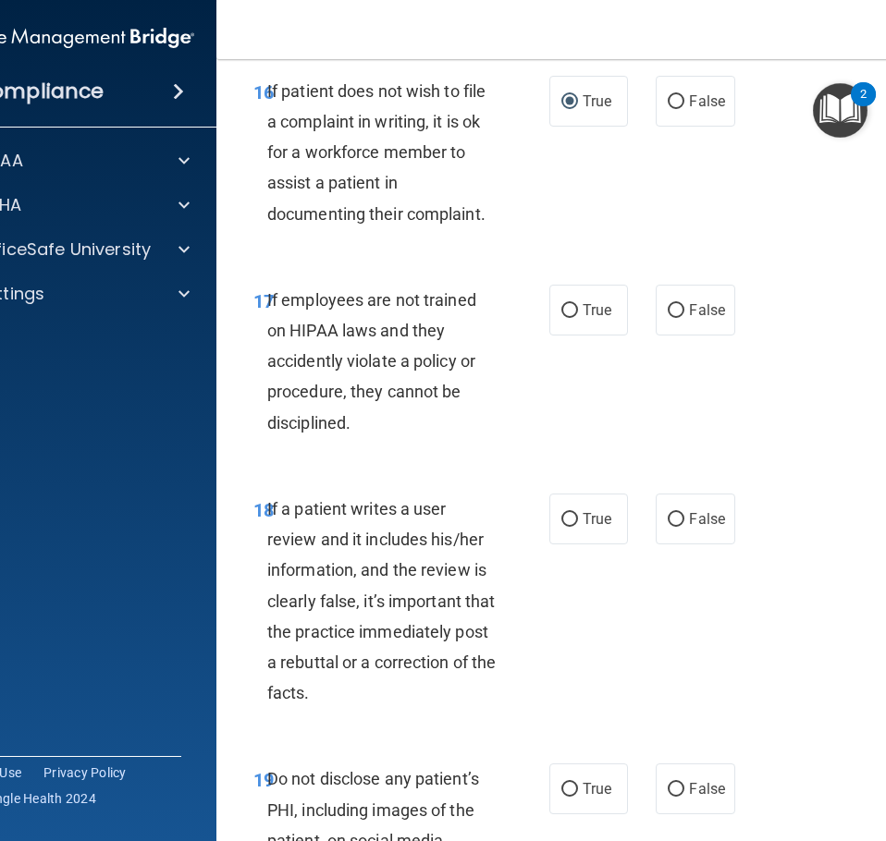
scroll to position [4068, 0]
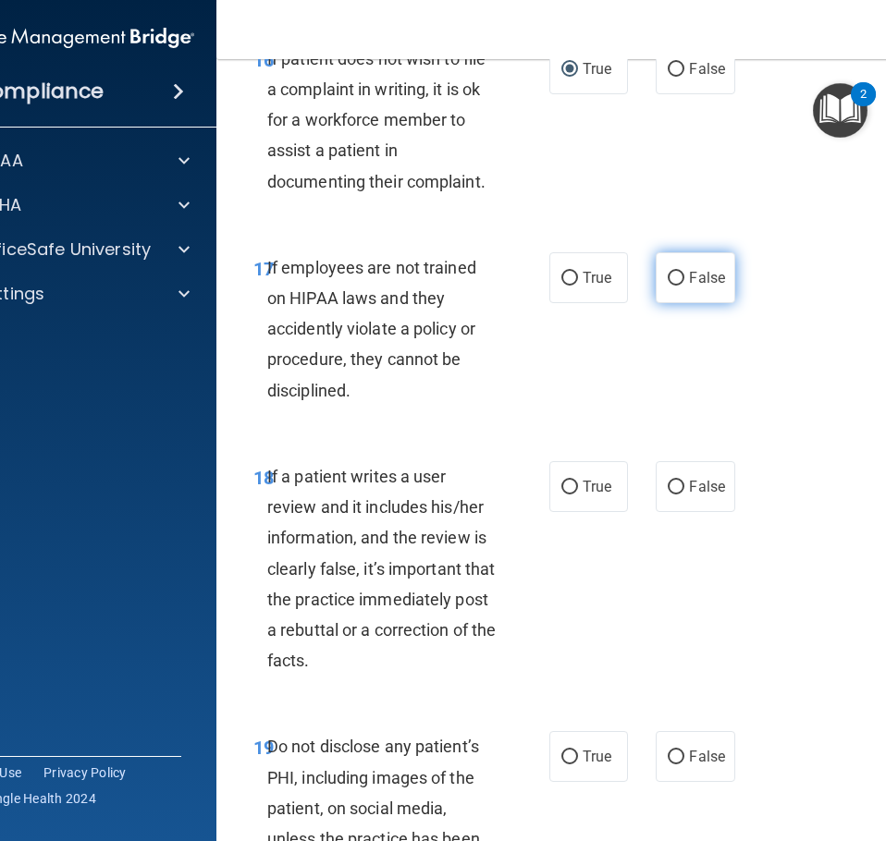
click at [691, 287] on span "False" at bounding box center [707, 278] width 36 height 18
click at [684, 286] on input "False" at bounding box center [675, 279] width 17 height 14
radio input "true"
click at [669, 495] on input "False" at bounding box center [675, 488] width 17 height 14
radio input "true"
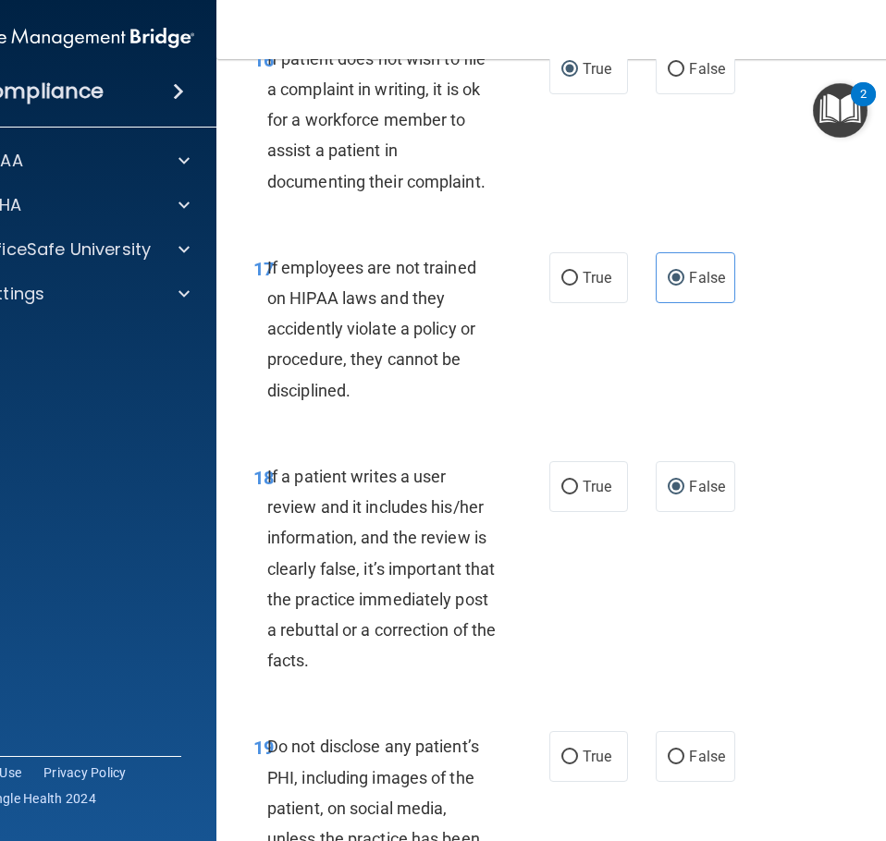
drag, startPoint x: 562, startPoint y: 819, endPoint x: 551, endPoint y: 702, distance: 117.9
click at [561, 765] on input "True" at bounding box center [569, 758] width 17 height 14
radio input "true"
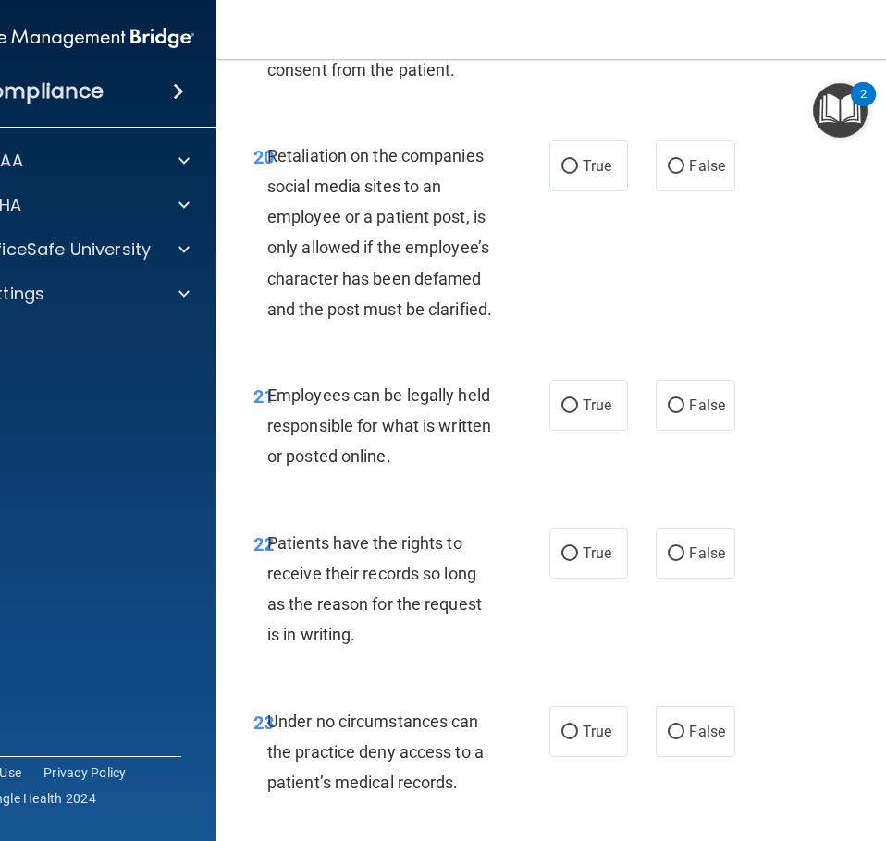
scroll to position [4900, 0]
click at [699, 190] on label "False" at bounding box center [694, 165] width 79 height 51
click at [684, 173] on input "False" at bounding box center [675, 166] width 17 height 14
radio input "true"
click at [571, 430] on label "True" at bounding box center [588, 404] width 79 height 51
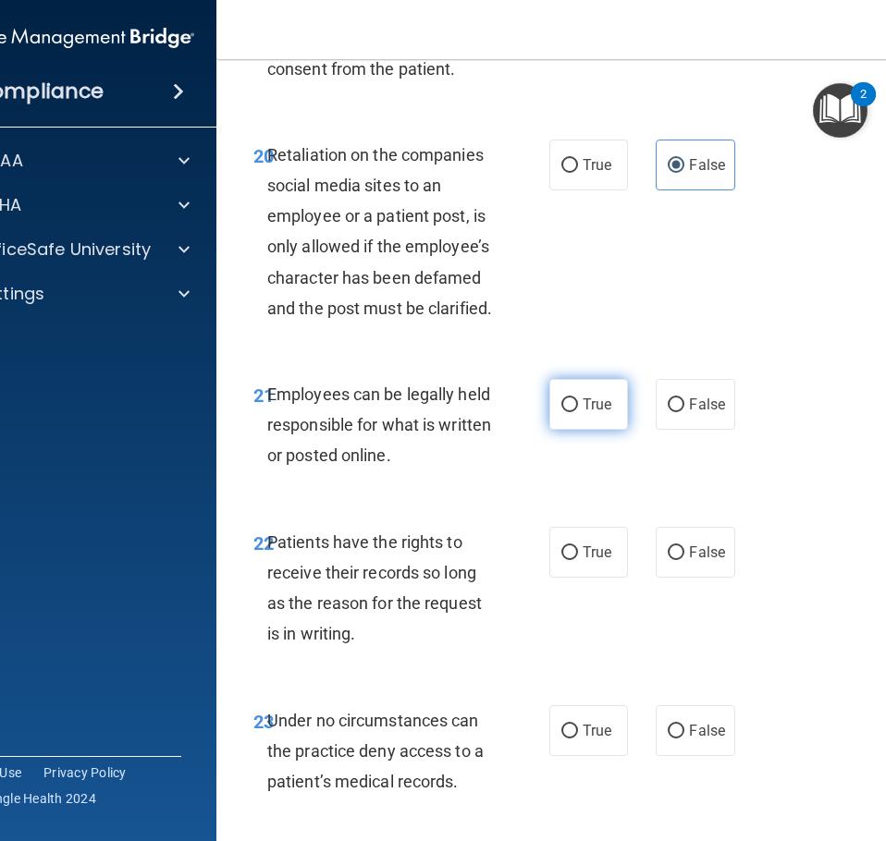
click at [571, 412] on input "True" at bounding box center [569, 405] width 17 height 14
radio input "true"
click at [680, 578] on label "False" at bounding box center [694, 552] width 79 height 51
click at [680, 560] on input "False" at bounding box center [675, 553] width 17 height 14
radio input "true"
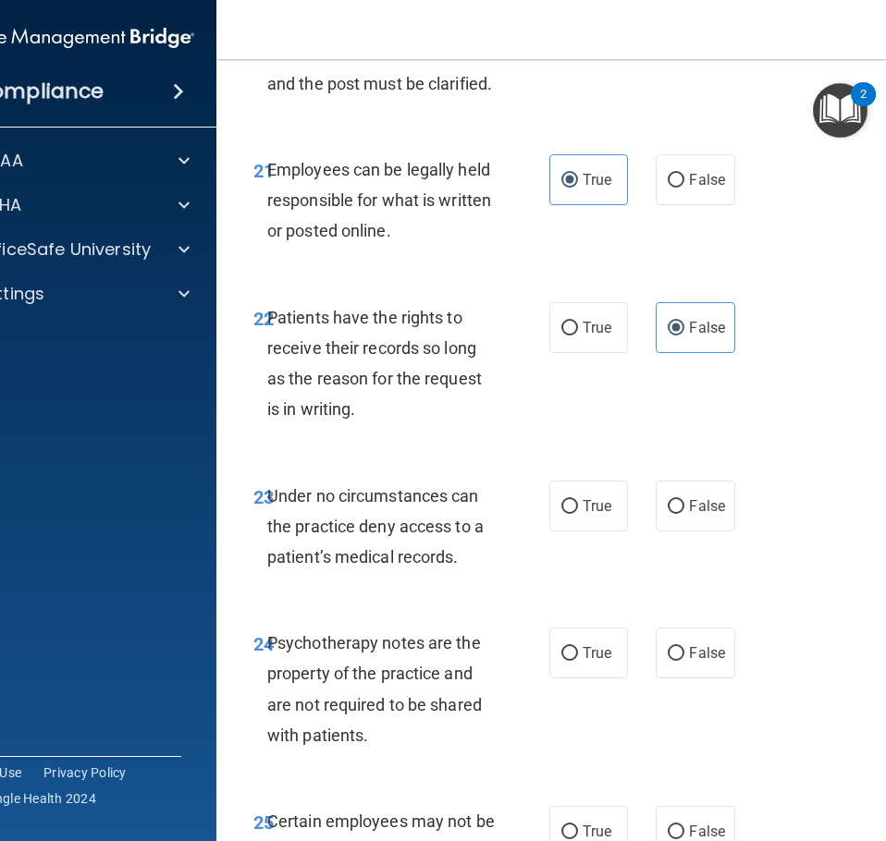
scroll to position [5177, 0]
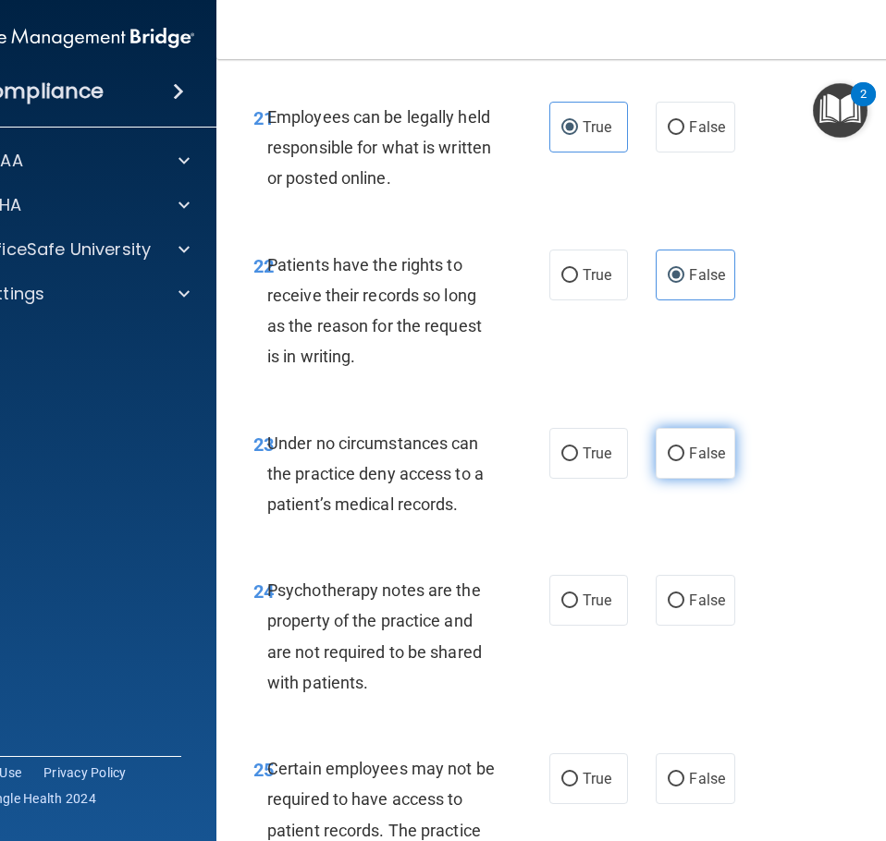
click at [703, 479] on label "False" at bounding box center [694, 453] width 79 height 51
click at [684, 461] on input "False" at bounding box center [675, 454] width 17 height 14
radio input "true"
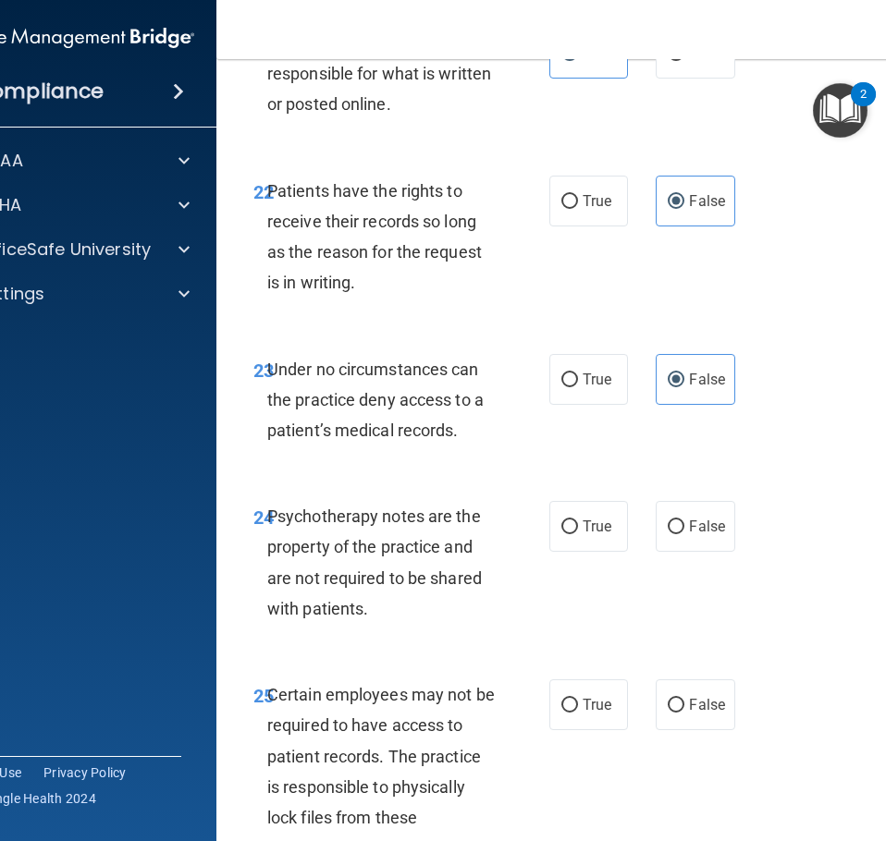
scroll to position [5454, 0]
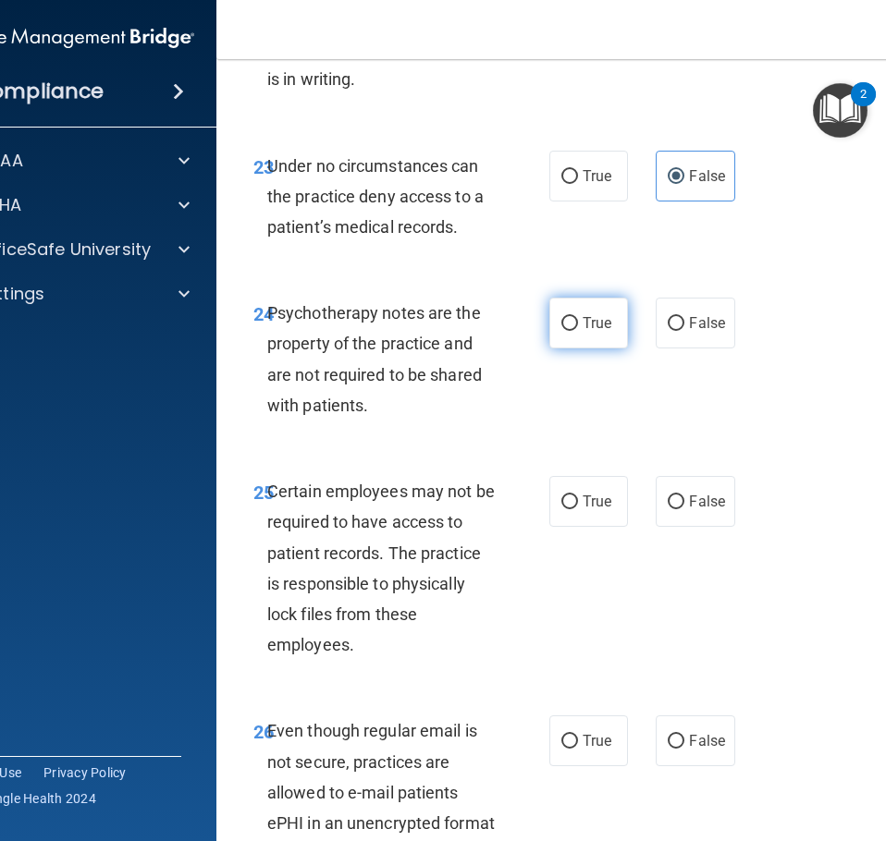
click at [569, 331] on input "True" at bounding box center [569, 324] width 17 height 14
radio input "true"
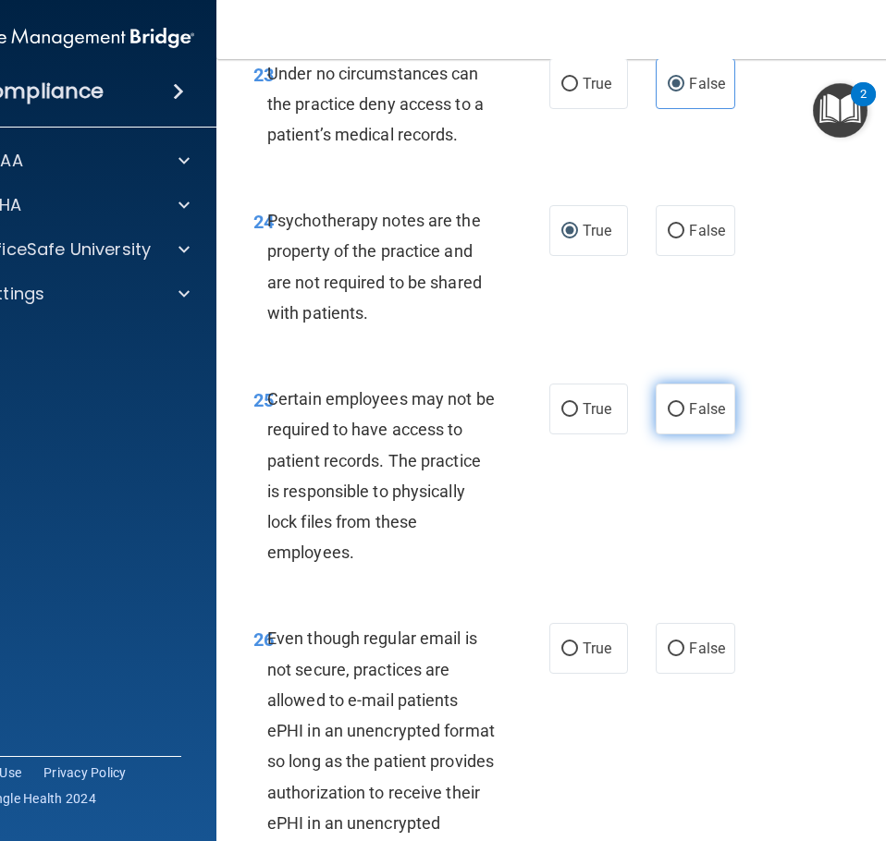
drag, startPoint x: 569, startPoint y: 472, endPoint x: 698, endPoint y: 456, distance: 129.6
click at [569, 417] on input "True" at bounding box center [569, 410] width 17 height 14
radio input "true"
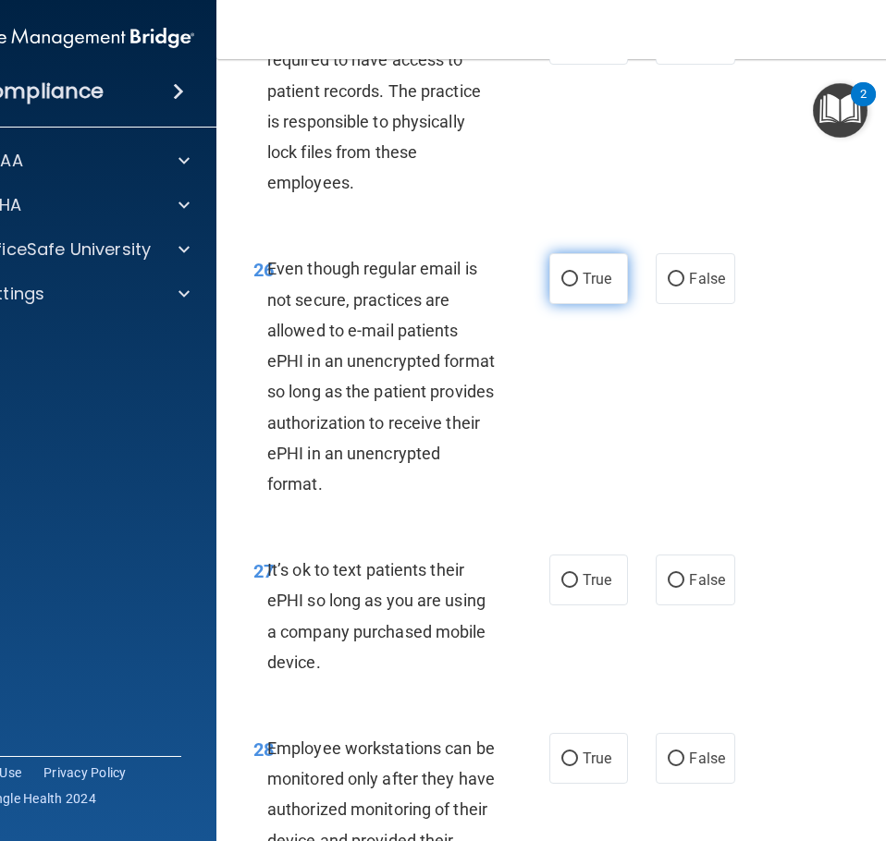
click at [573, 304] on label "True" at bounding box center [588, 278] width 79 height 51
click at [573, 287] on input "True" at bounding box center [569, 280] width 17 height 14
radio input "true"
click at [674, 606] on label "False" at bounding box center [694, 580] width 79 height 51
click at [674, 588] on input "False" at bounding box center [675, 581] width 17 height 14
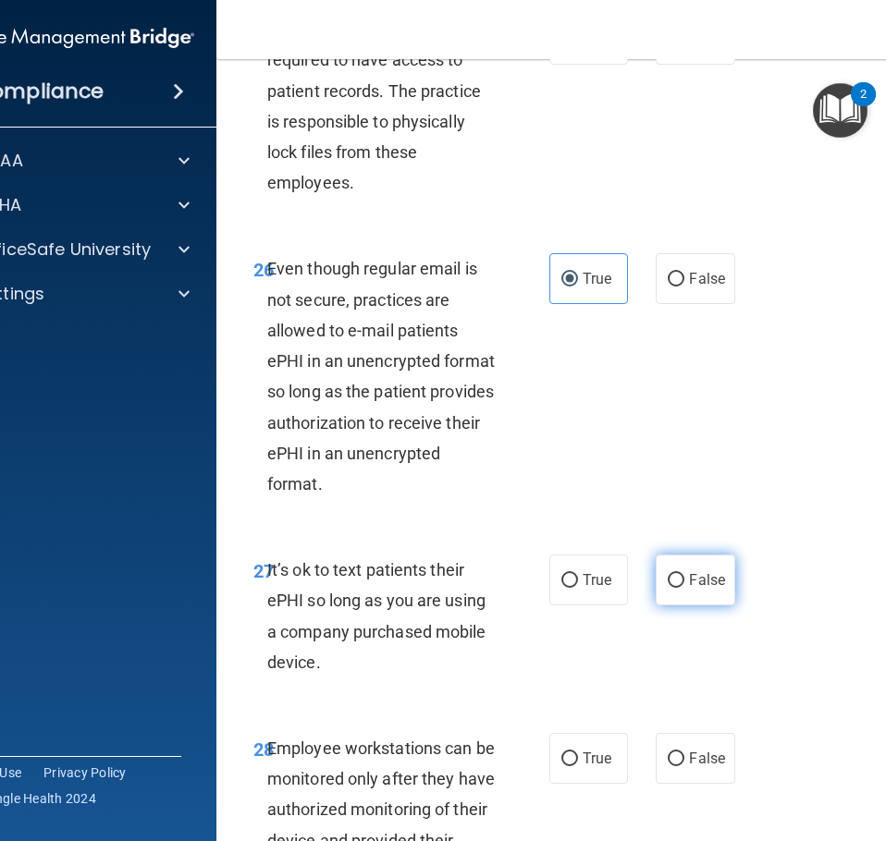
radio input "true"
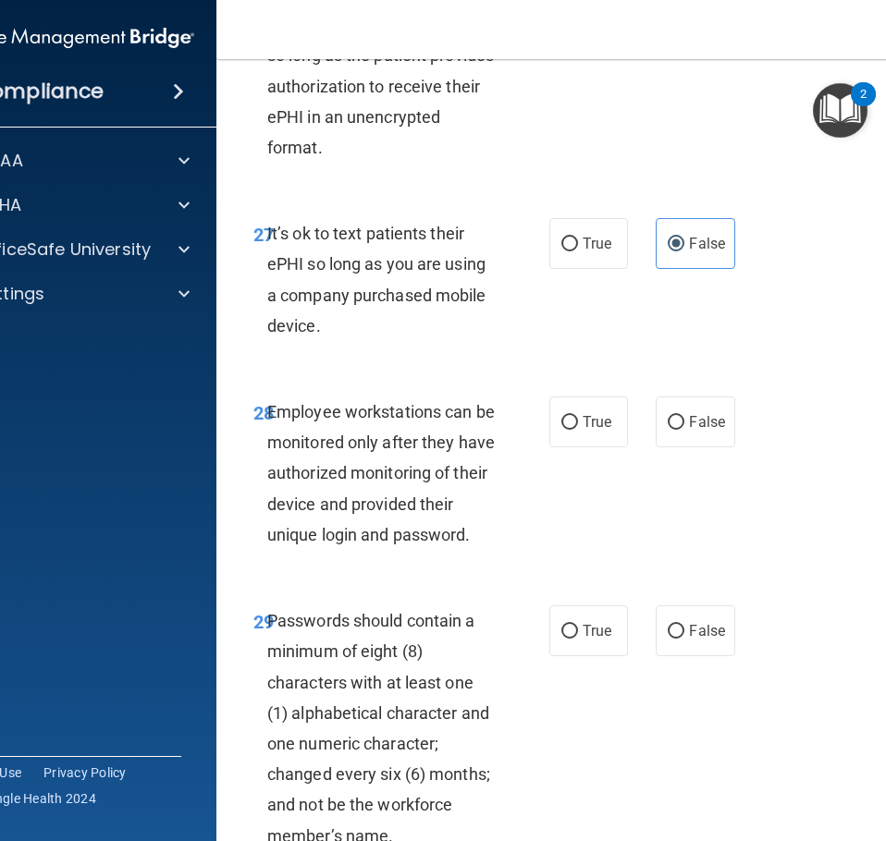
scroll to position [6286, 0]
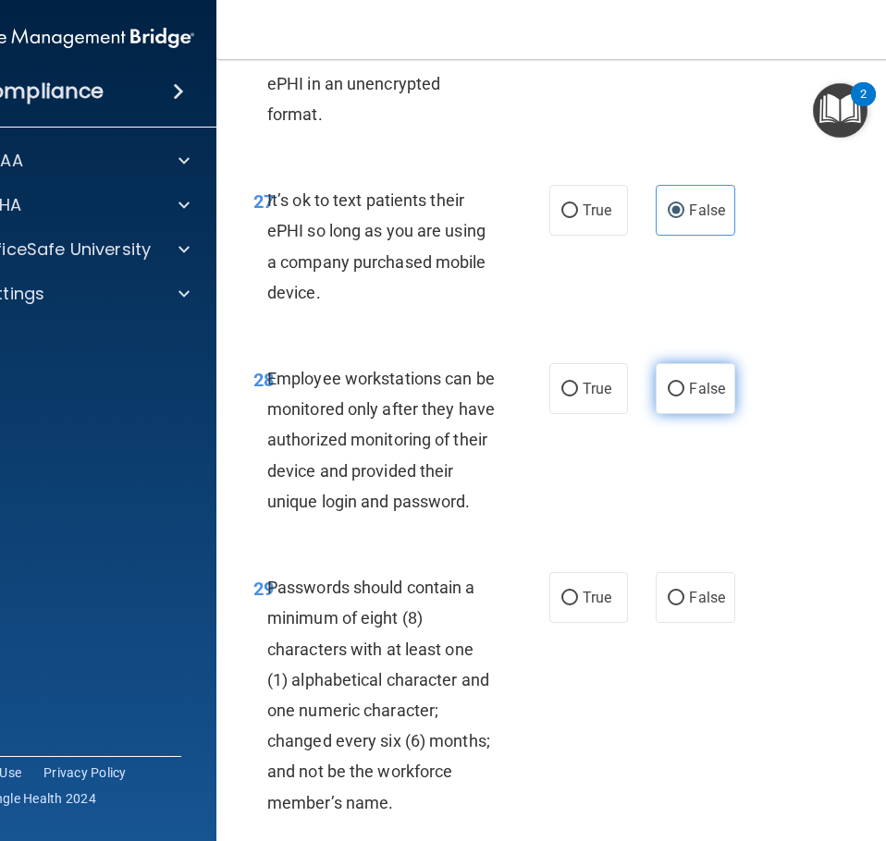
click at [689, 398] on span "False" at bounding box center [707, 389] width 36 height 18
click at [683, 397] on input "False" at bounding box center [675, 390] width 17 height 14
radio input "true"
click at [562, 606] on input "True" at bounding box center [569, 599] width 17 height 14
radio input "true"
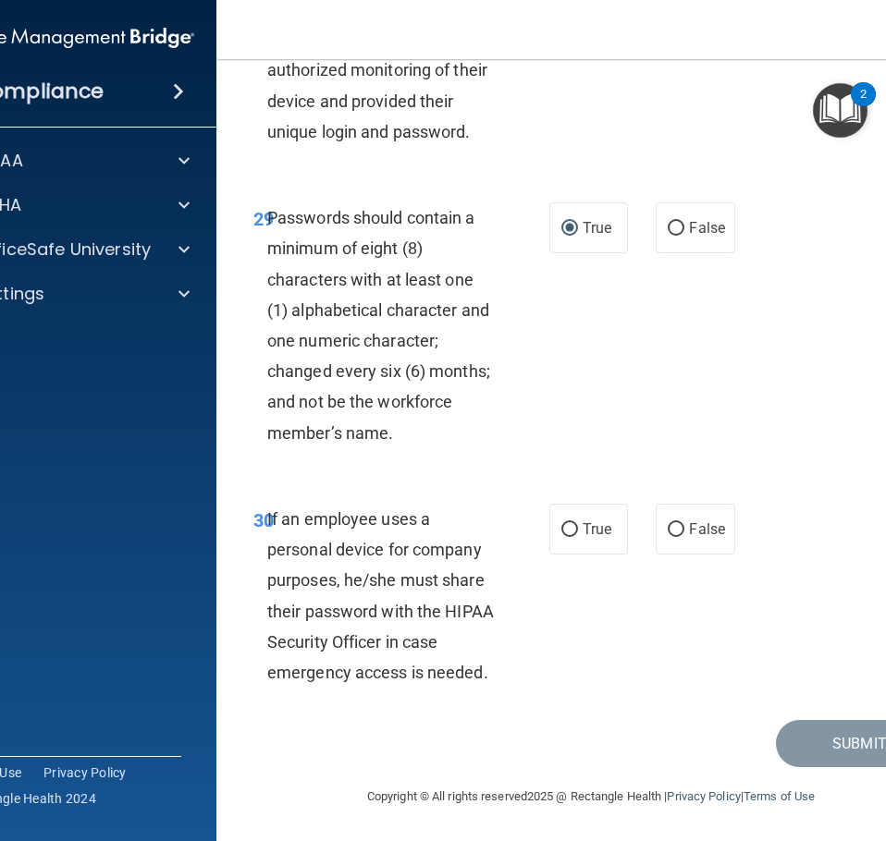
scroll to position [6717, 0]
click at [689, 536] on span "False" at bounding box center [707, 529] width 36 height 18
click at [684, 536] on input "False" at bounding box center [675, 530] width 17 height 14
radio input "true"
click at [820, 737] on button "Submit" at bounding box center [859, 743] width 166 height 47
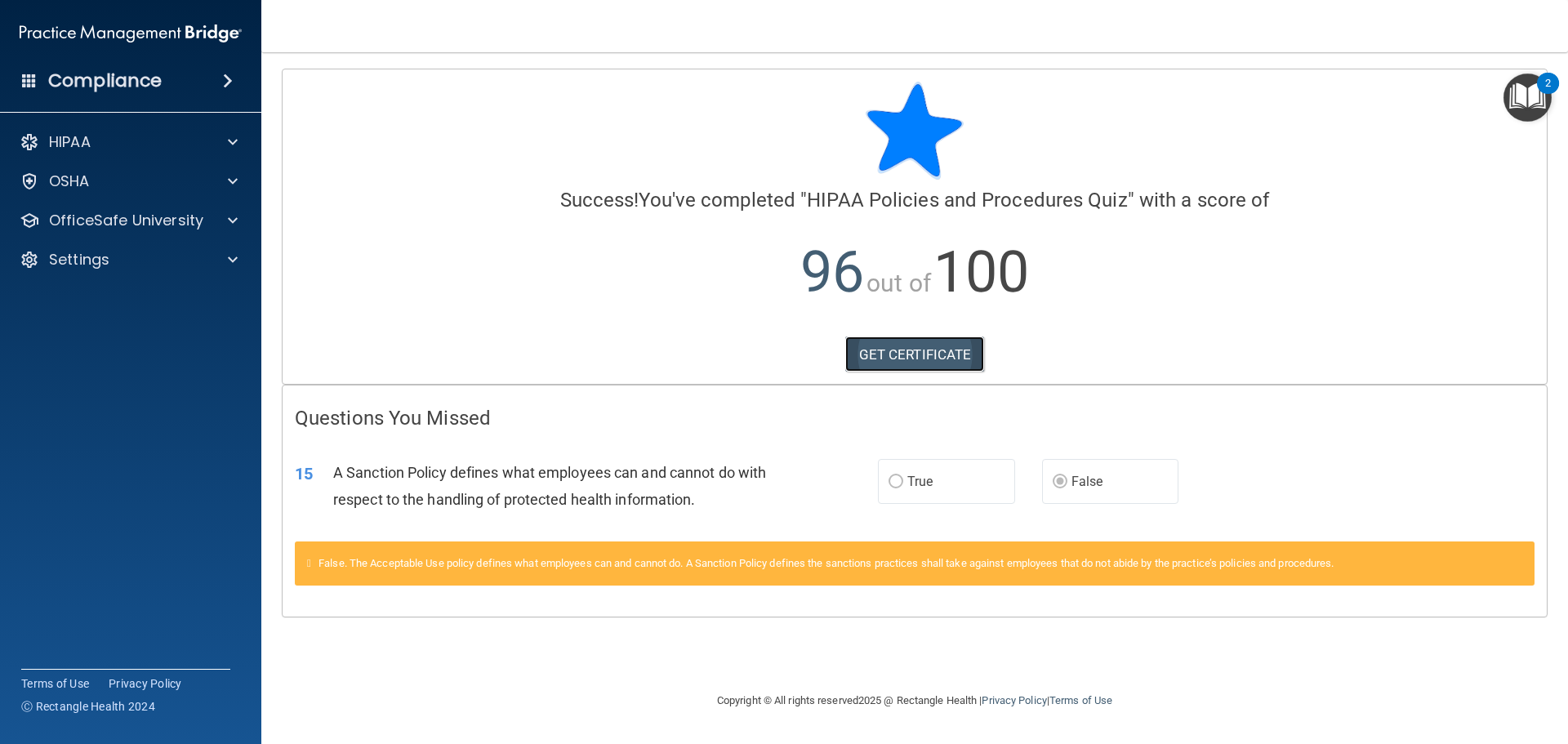
click at [894, 351] on link "GET CERTIFICATE" at bounding box center [915, 354] width 140 height 36
click at [113, 209] on div "OfficeSafe University" at bounding box center [131, 220] width 262 height 33
click at [222, 218] on div at bounding box center [231, 221] width 41 height 19
click at [123, 260] on p "HIPAA Training" at bounding box center [78, 260] width 135 height 16
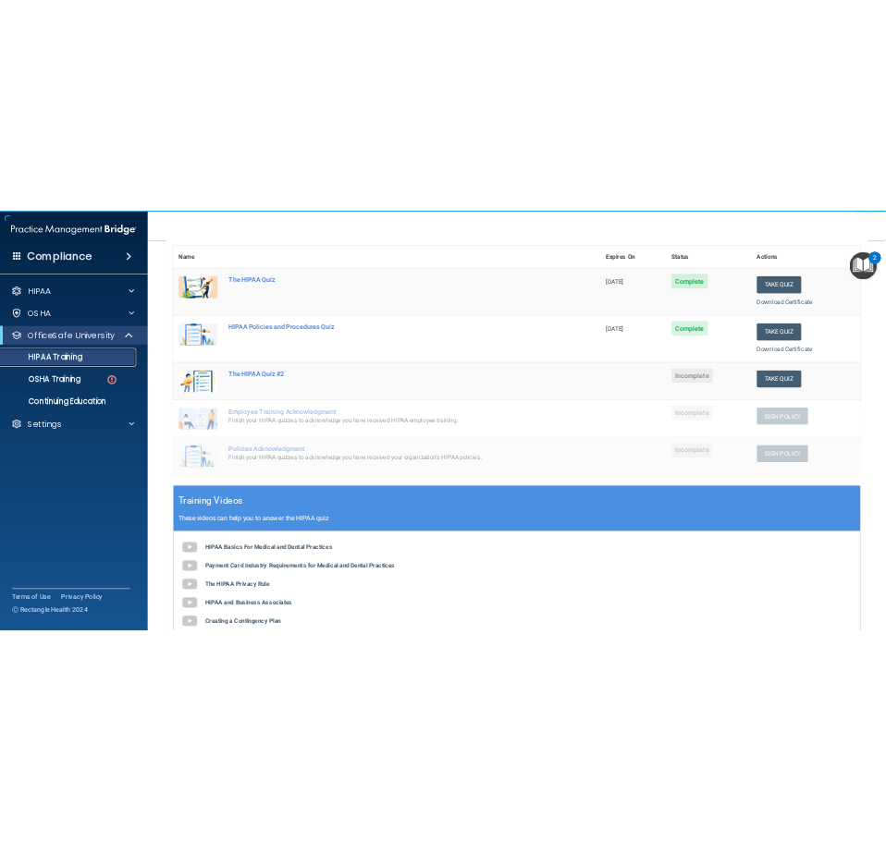
scroll to position [277, 0]
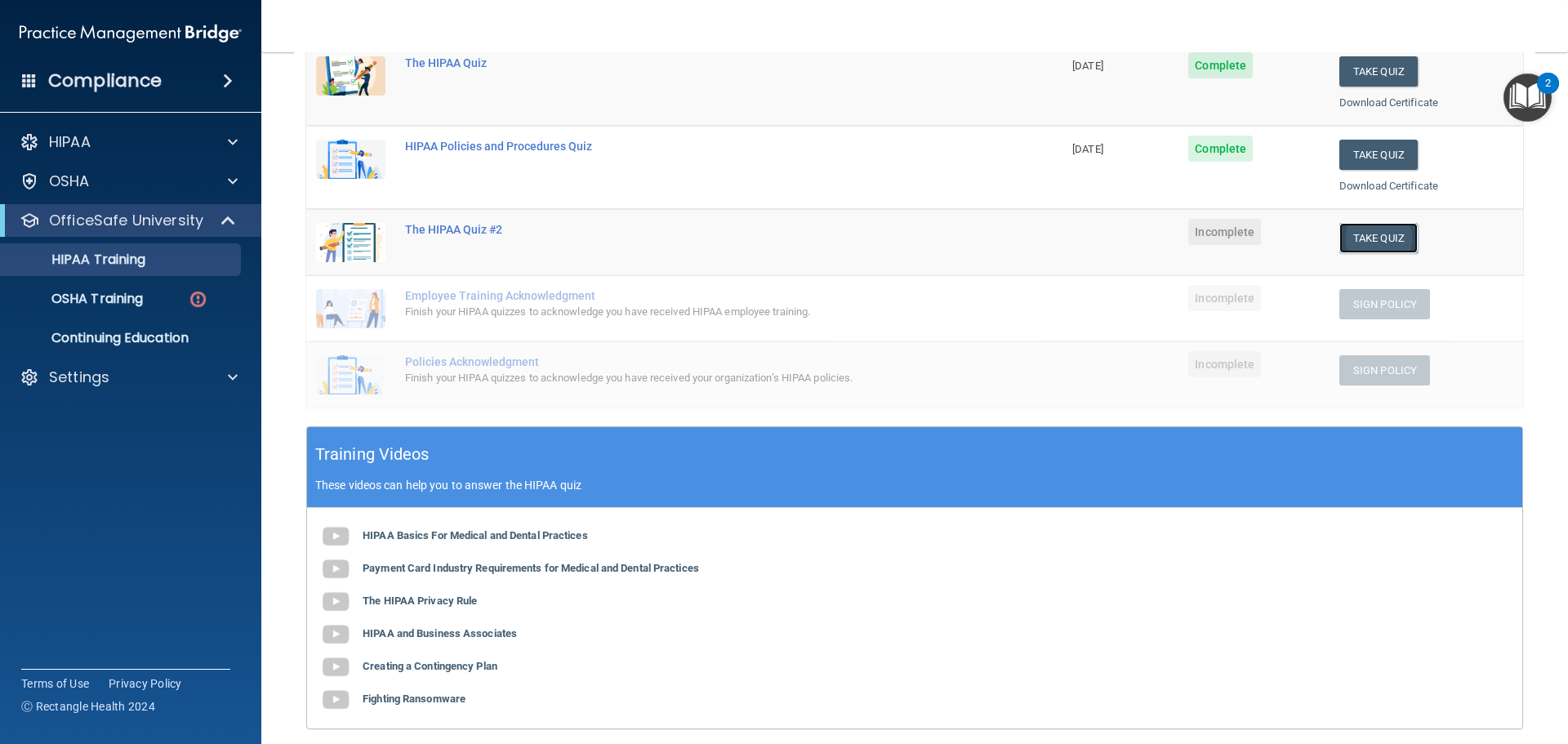
click at [1342, 244] on button "Take Quiz" at bounding box center [1378, 238] width 79 height 30
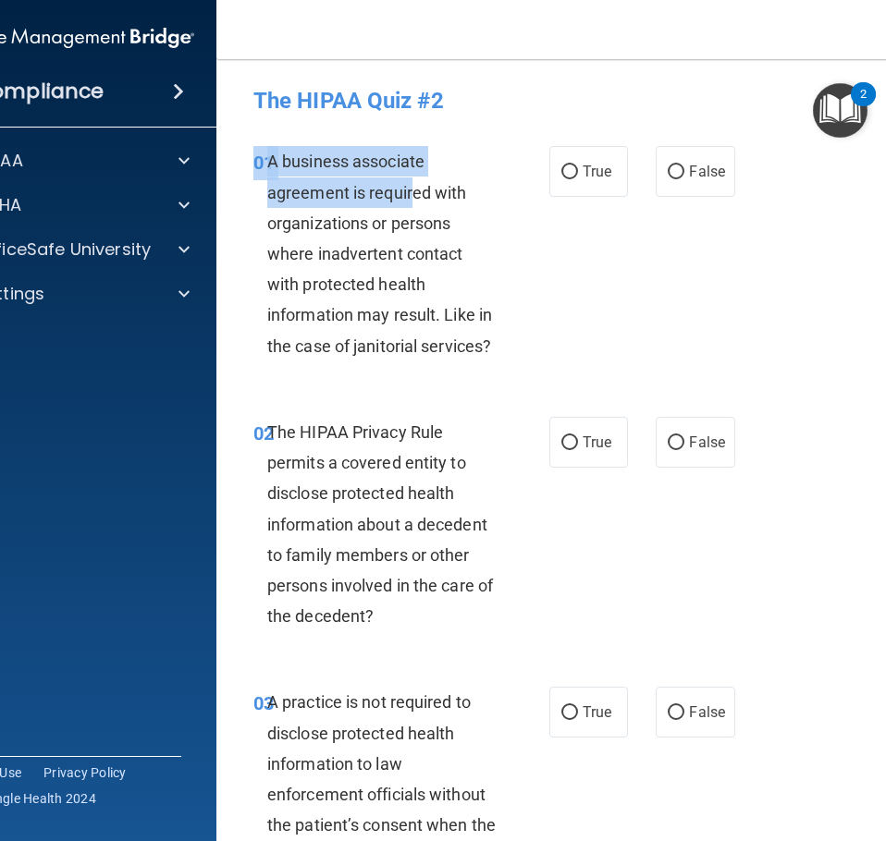
drag, startPoint x: 249, startPoint y: 156, endPoint x: 303, endPoint y: 176, distance: 57.9
click at [400, 202] on div "01 A business associate agreement is required with organizations or persons whe…" at bounding box center [401, 258] width 351 height 225
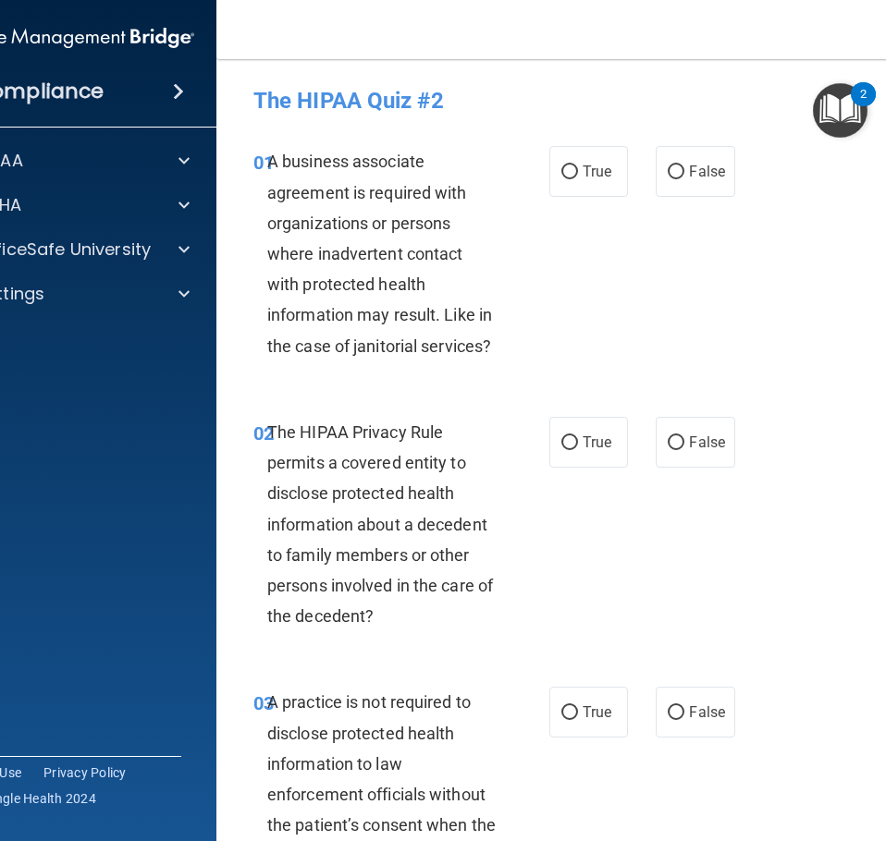
click at [253, 103] on h4 "The HIPAA Quiz #2" at bounding box center [590, 101] width 675 height 24
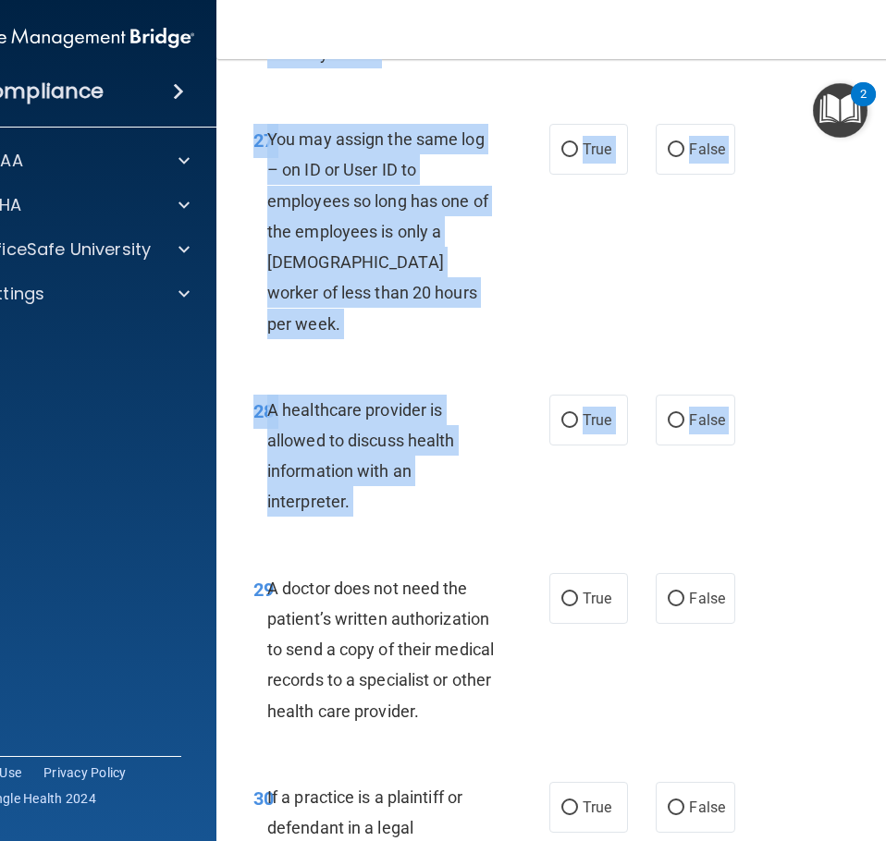
scroll to position [6011, 0]
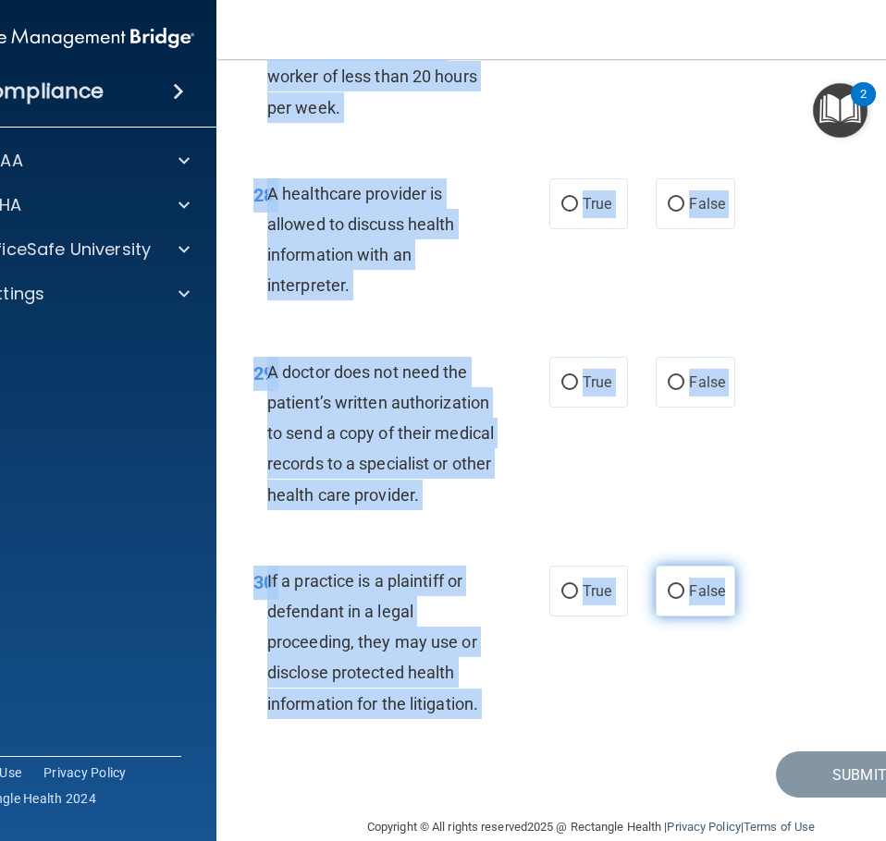
drag, startPoint x: 243, startPoint y: 93, endPoint x: 717, endPoint y: 564, distance: 668.1
copy form "The HIPAA Quiz #2 This quiz doesn’t expire until . Are you sure you want to tak…"
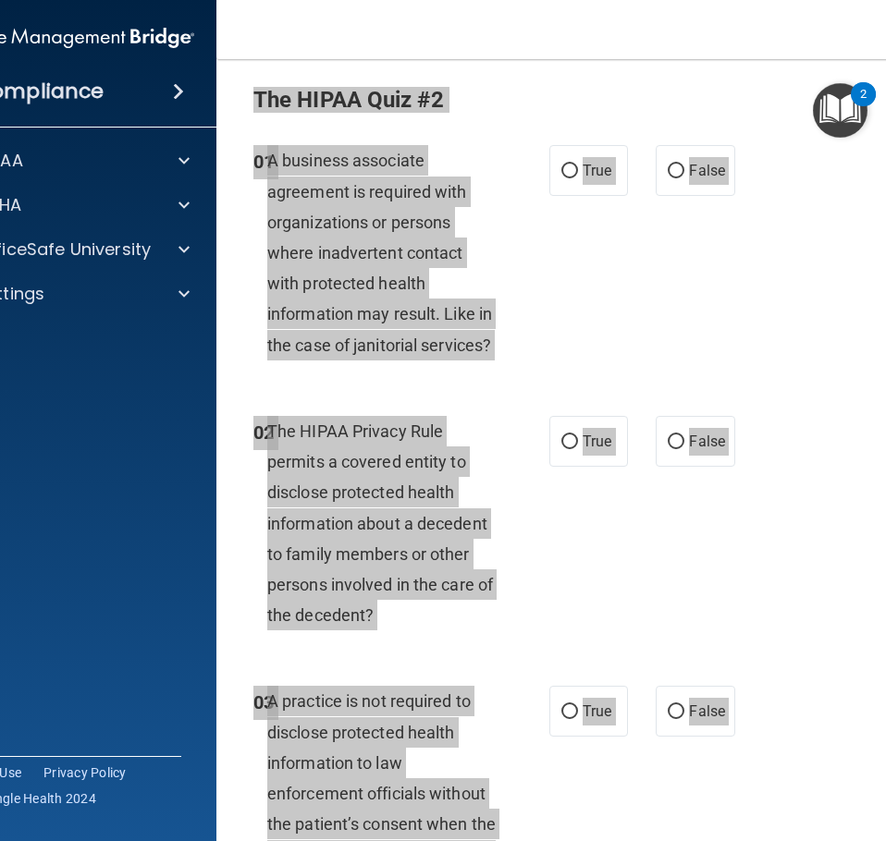
scroll to position [0, 0]
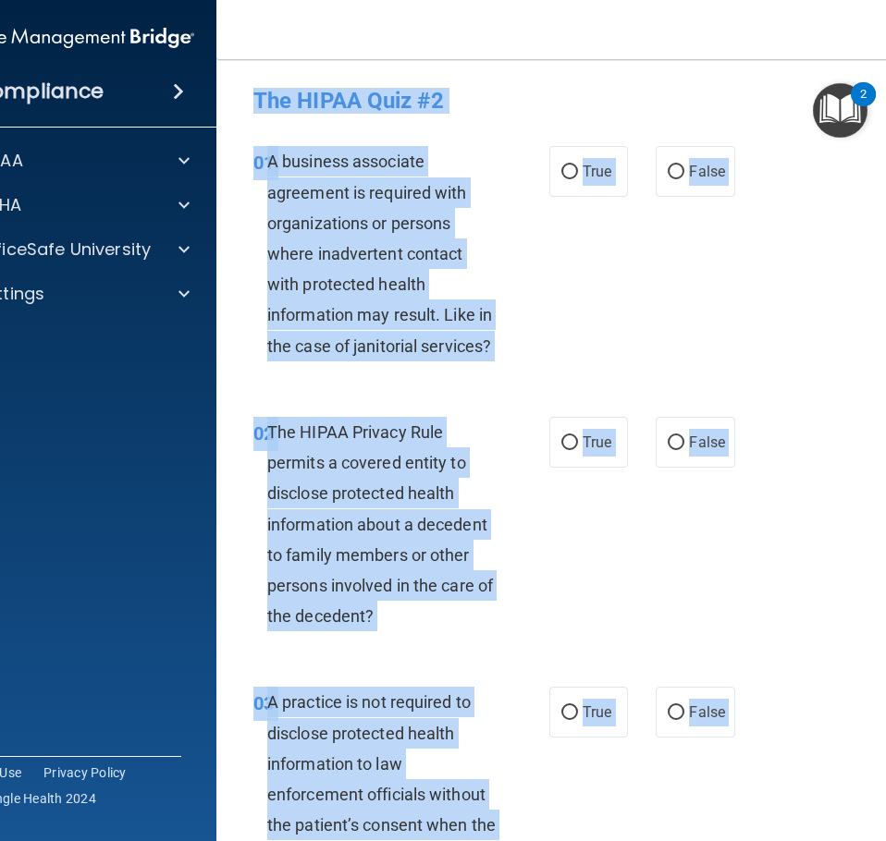
click at [786, 245] on div "01 A business associate agreement is required with organizations or persons whe…" at bounding box center [590, 258] width 703 height 271
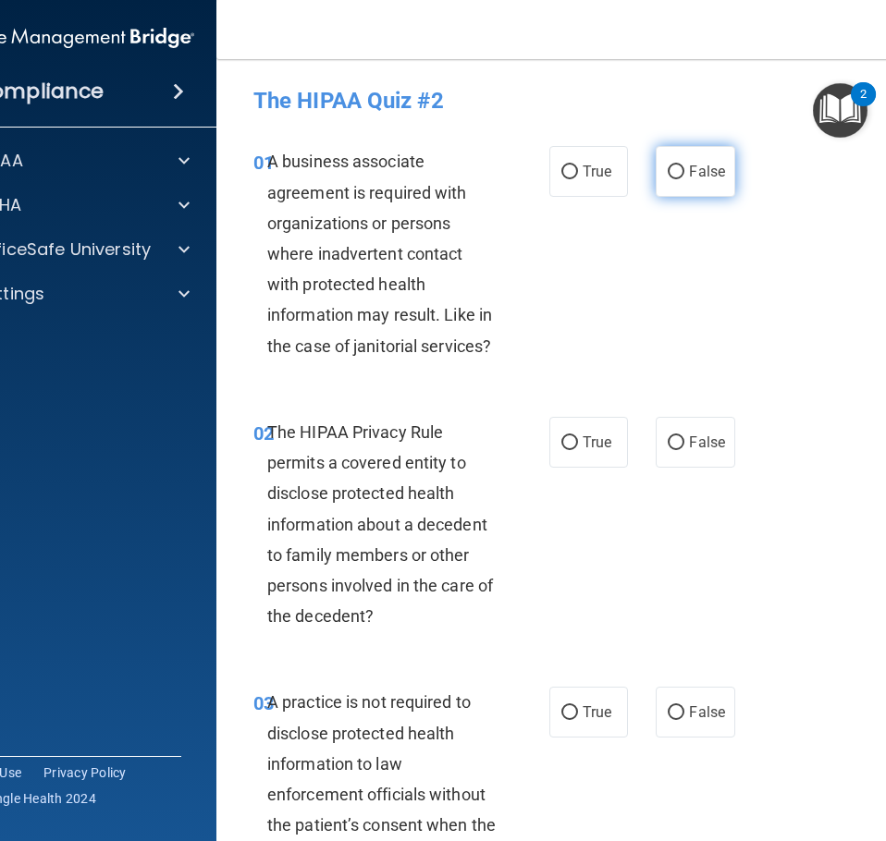
click at [670, 179] on input "False" at bounding box center [675, 172] width 17 height 14
radio input "true"
click at [574, 434] on label "True" at bounding box center [588, 442] width 79 height 51
click at [574, 436] on input "True" at bounding box center [569, 443] width 17 height 14
radio input "true"
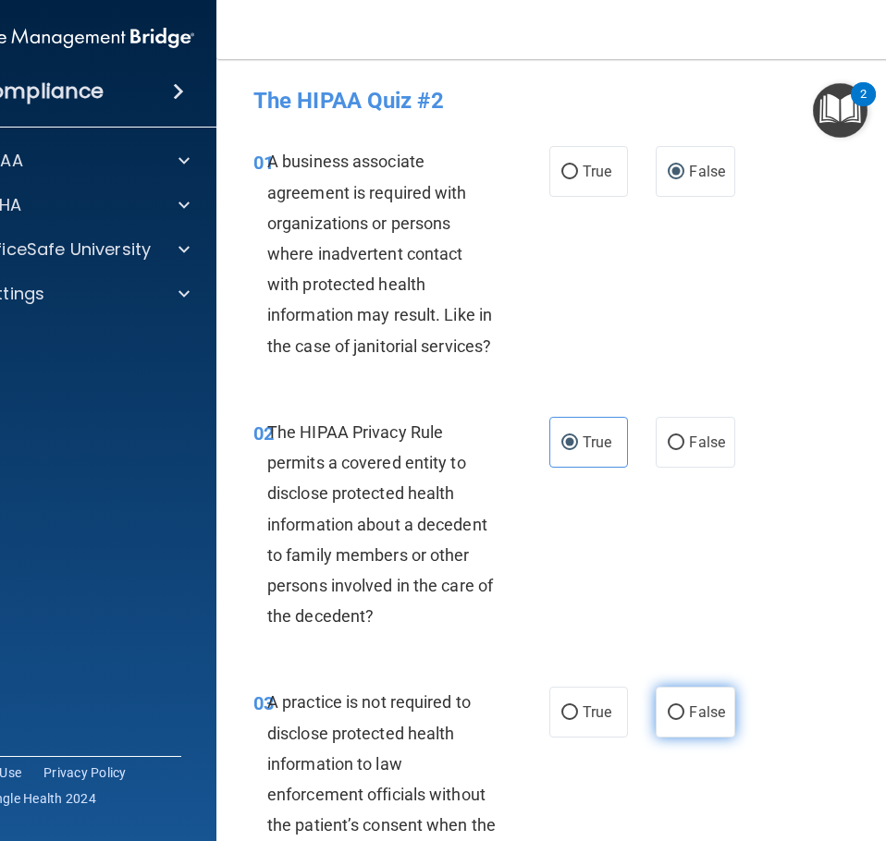
click at [668, 713] on input "False" at bounding box center [675, 713] width 17 height 14
radio input "true"
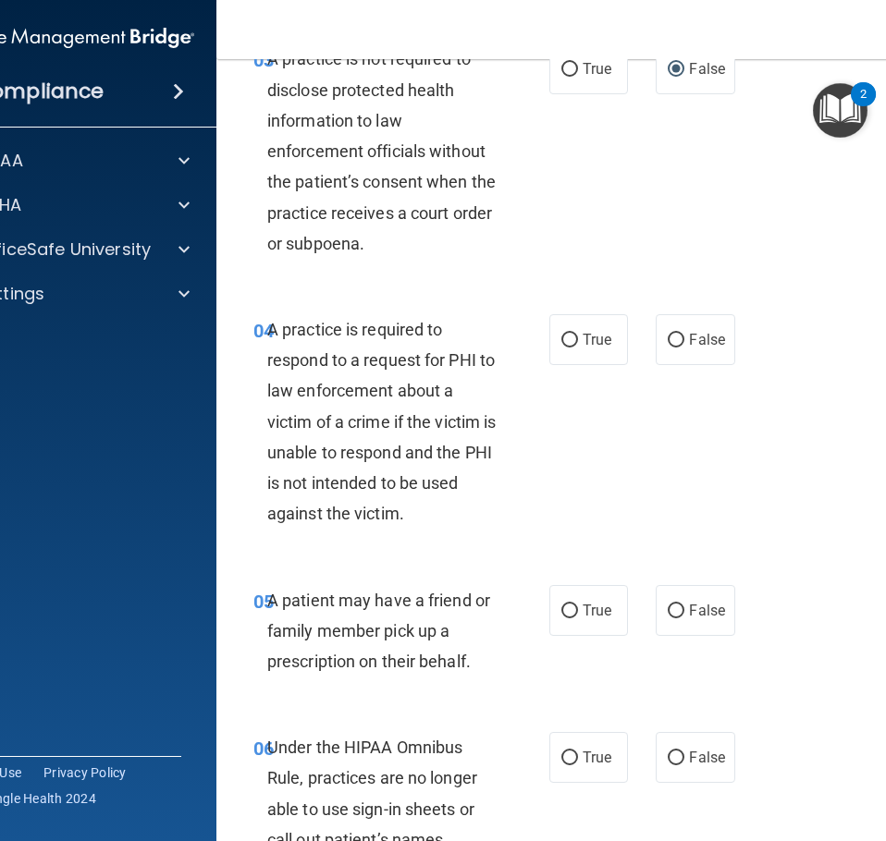
scroll to position [647, 0]
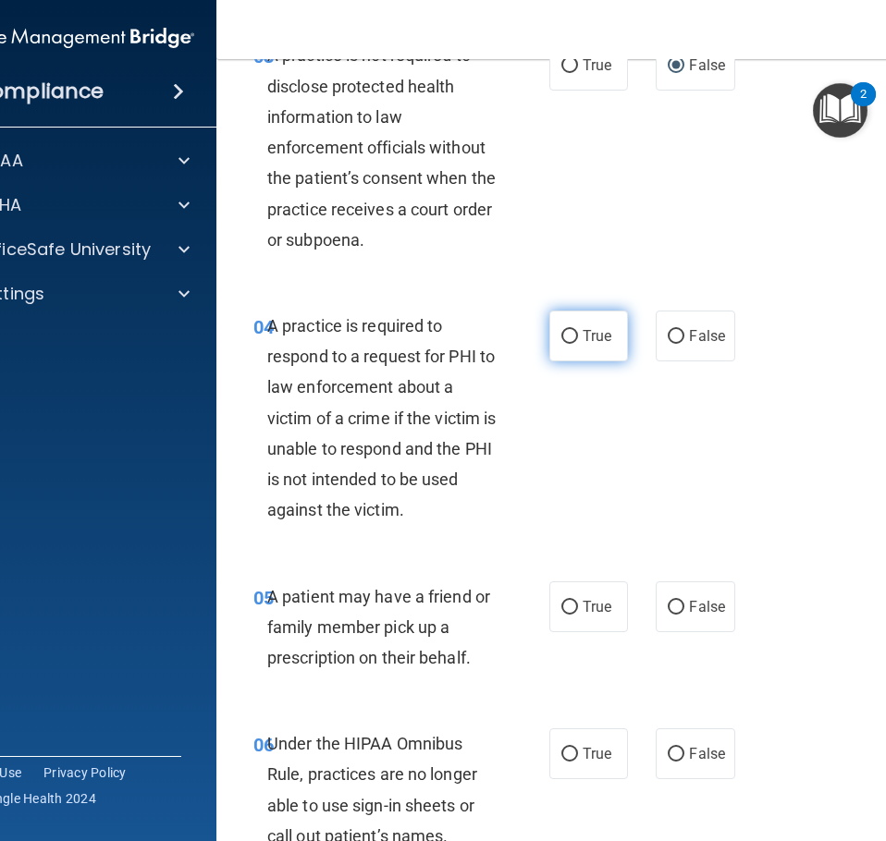
click at [575, 343] on label "True" at bounding box center [588, 336] width 79 height 51
click at [575, 343] on input "True" at bounding box center [569, 337] width 17 height 14
radio input "true"
click at [561, 607] on input "True" at bounding box center [569, 608] width 17 height 14
radio input "true"
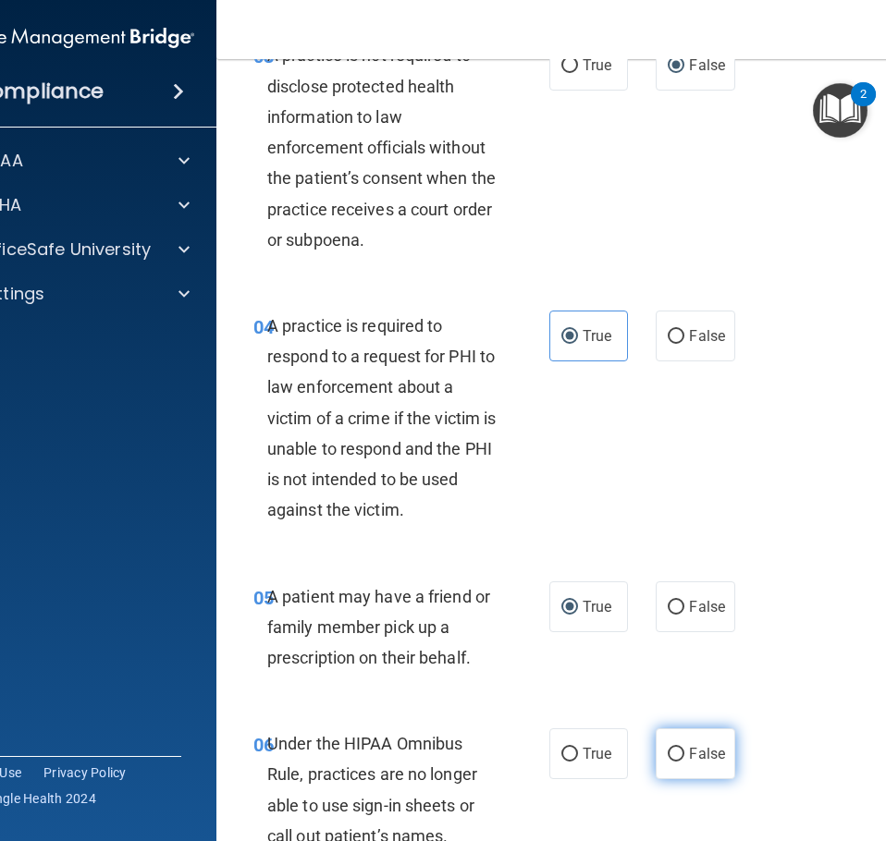
click at [671, 754] on input "False" at bounding box center [675, 755] width 17 height 14
radio input "true"
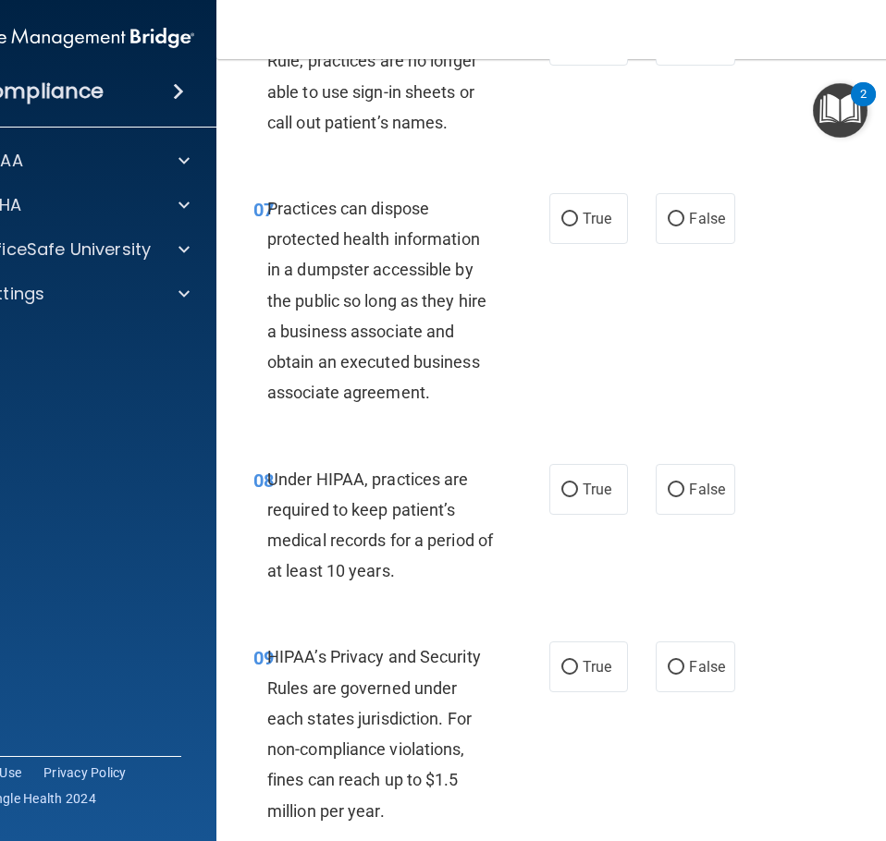
scroll to position [1387, 0]
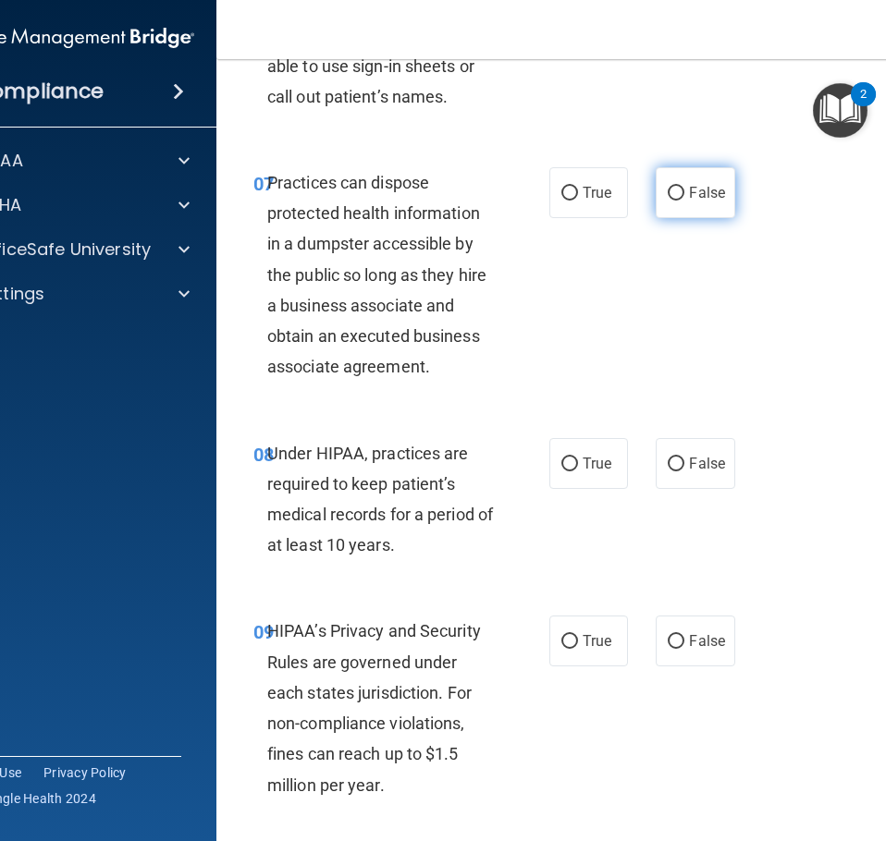
click at [683, 202] on label "False" at bounding box center [694, 192] width 79 height 51
click at [683, 201] on input "False" at bounding box center [675, 194] width 17 height 14
radio input "true"
click at [671, 472] on label "False" at bounding box center [694, 463] width 79 height 51
click at [671, 471] on input "False" at bounding box center [675, 465] width 17 height 14
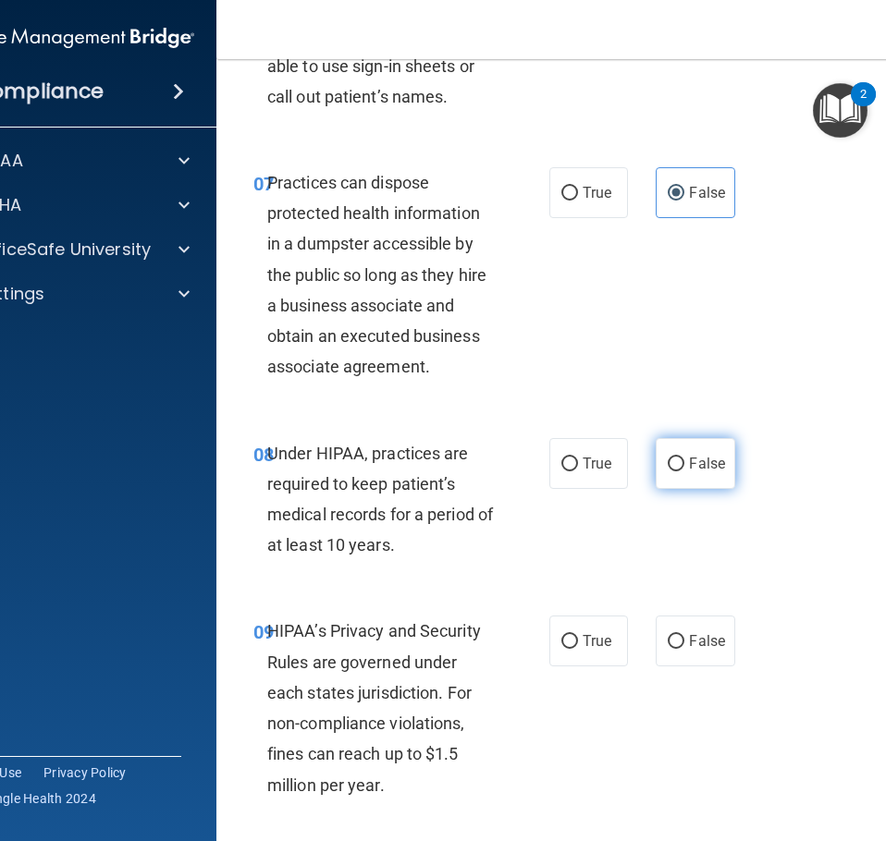
radio input "true"
click at [578, 629] on label "True" at bounding box center [588, 641] width 79 height 51
click at [578, 635] on input "True" at bounding box center [569, 642] width 17 height 14
radio input "true"
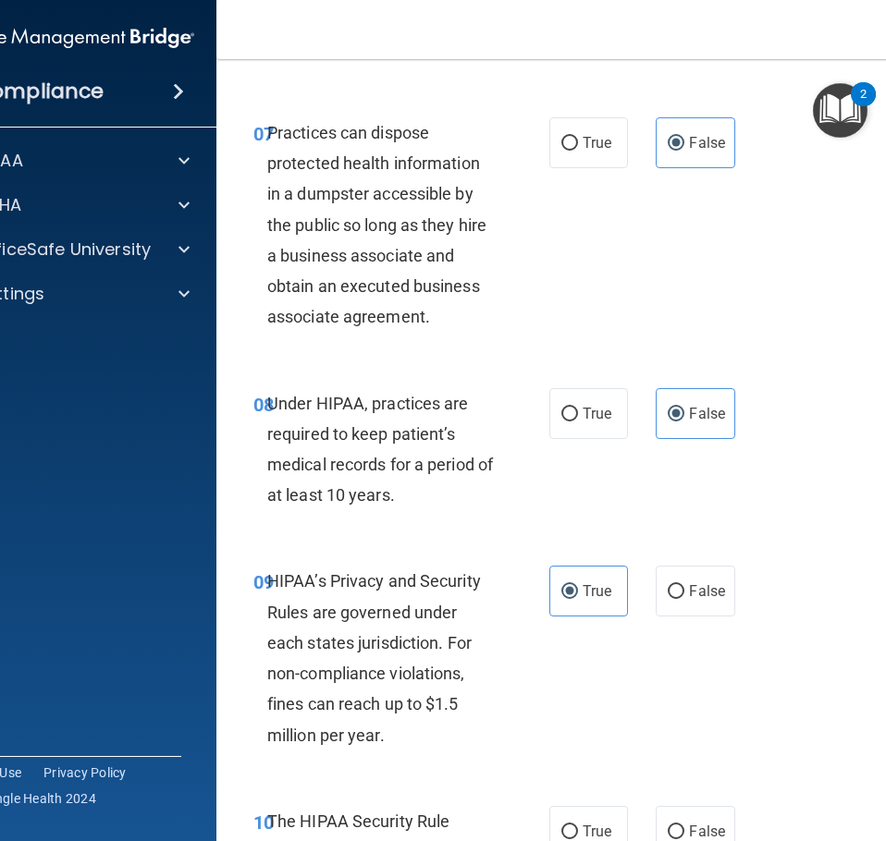
scroll to position [1572, 0]
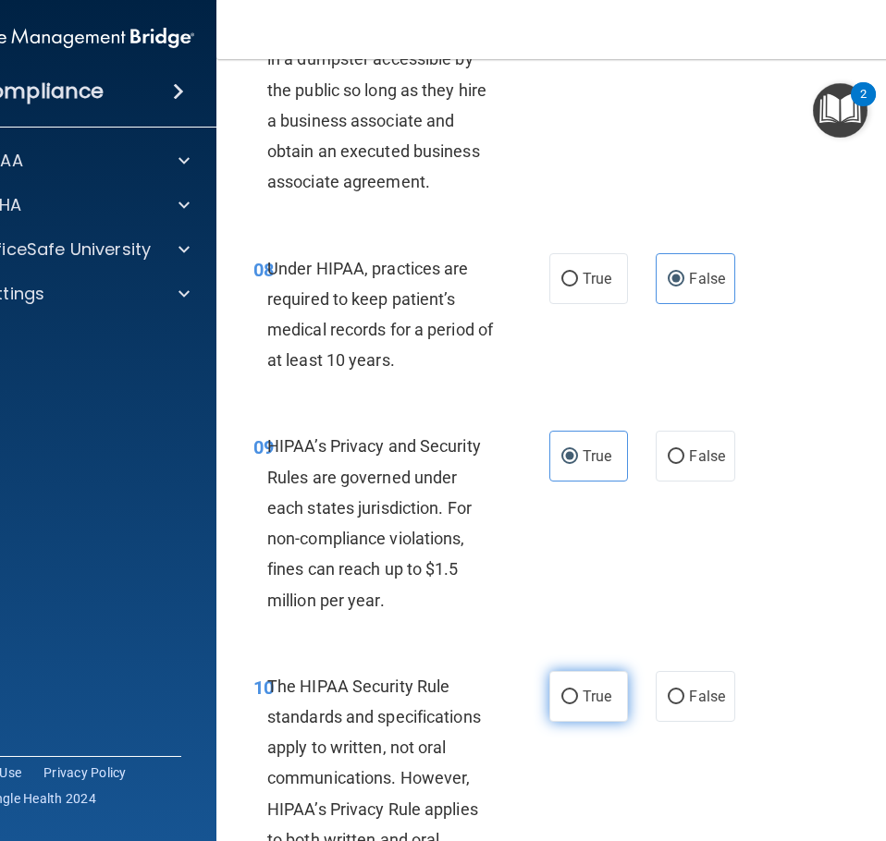
click at [582, 695] on span "True" at bounding box center [596, 697] width 29 height 18
click at [578, 695] on input "True" at bounding box center [569, 698] width 17 height 14
radio input "true"
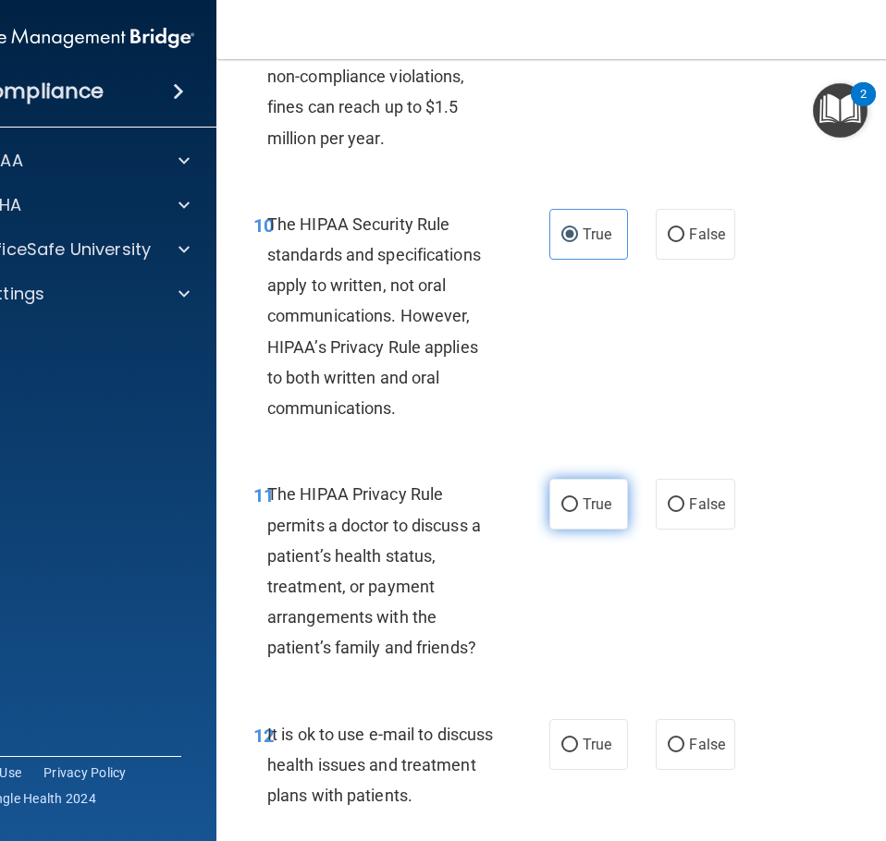
click at [563, 487] on label "True" at bounding box center [588, 504] width 79 height 51
click at [563, 498] on input "True" at bounding box center [569, 505] width 17 height 14
radio input "true"
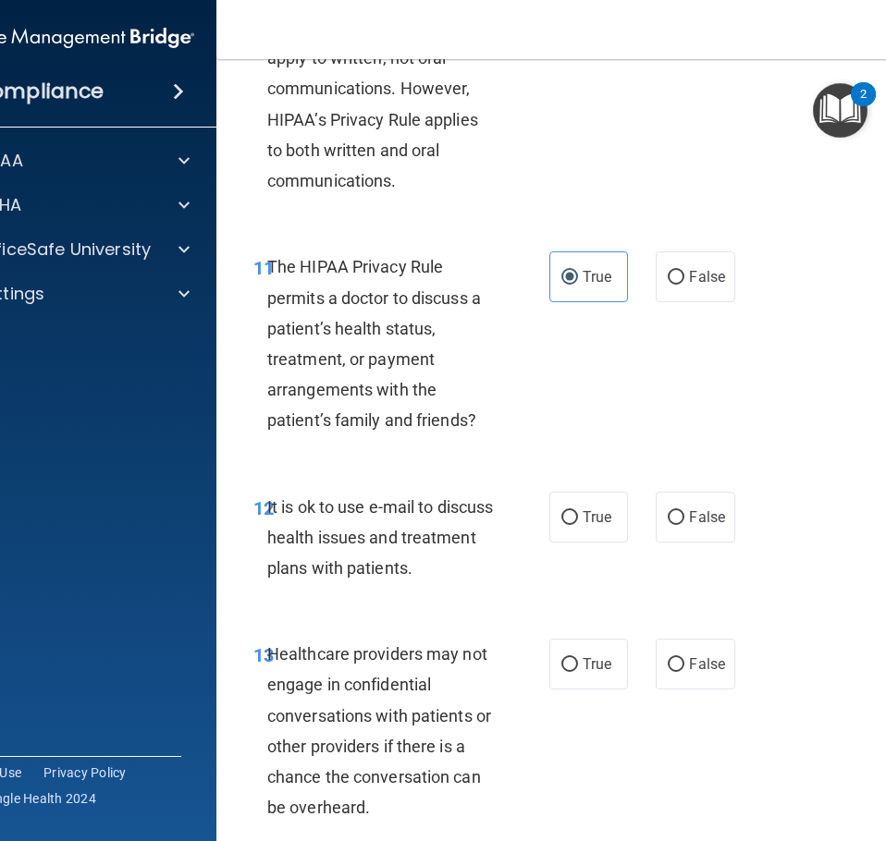
scroll to position [2311, 0]
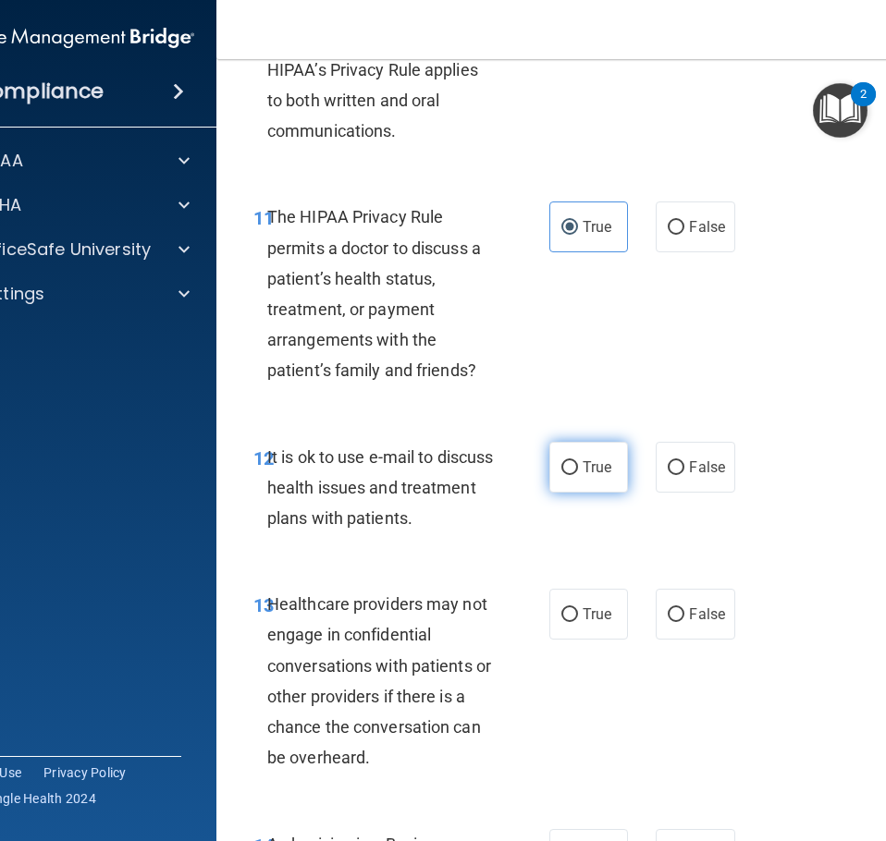
click at [582, 472] on span "True" at bounding box center [596, 468] width 29 height 18
click at [576, 472] on input "True" at bounding box center [569, 468] width 17 height 14
radio input "true"
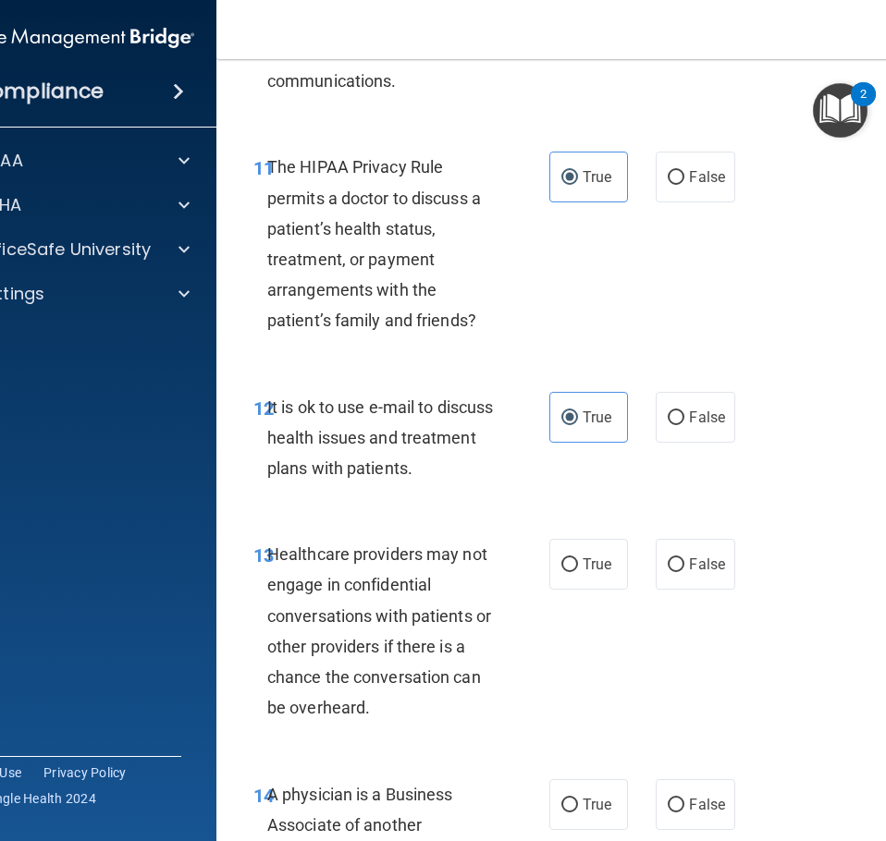
scroll to position [2404, 0]
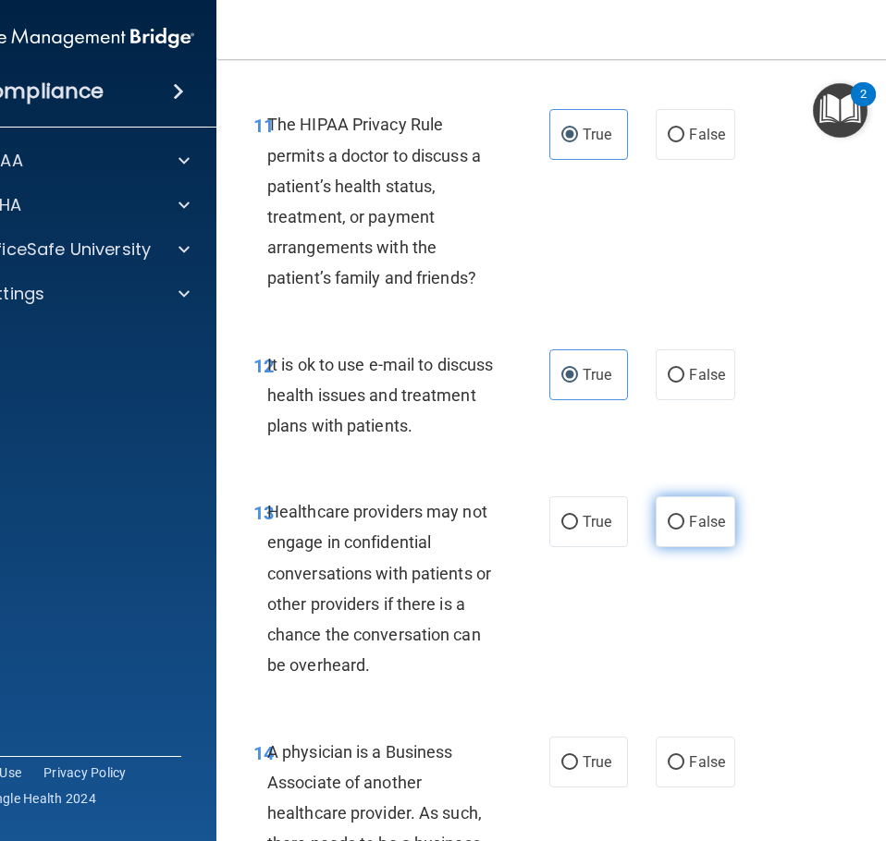
click at [671, 516] on input "False" at bounding box center [675, 523] width 17 height 14
radio input "true"
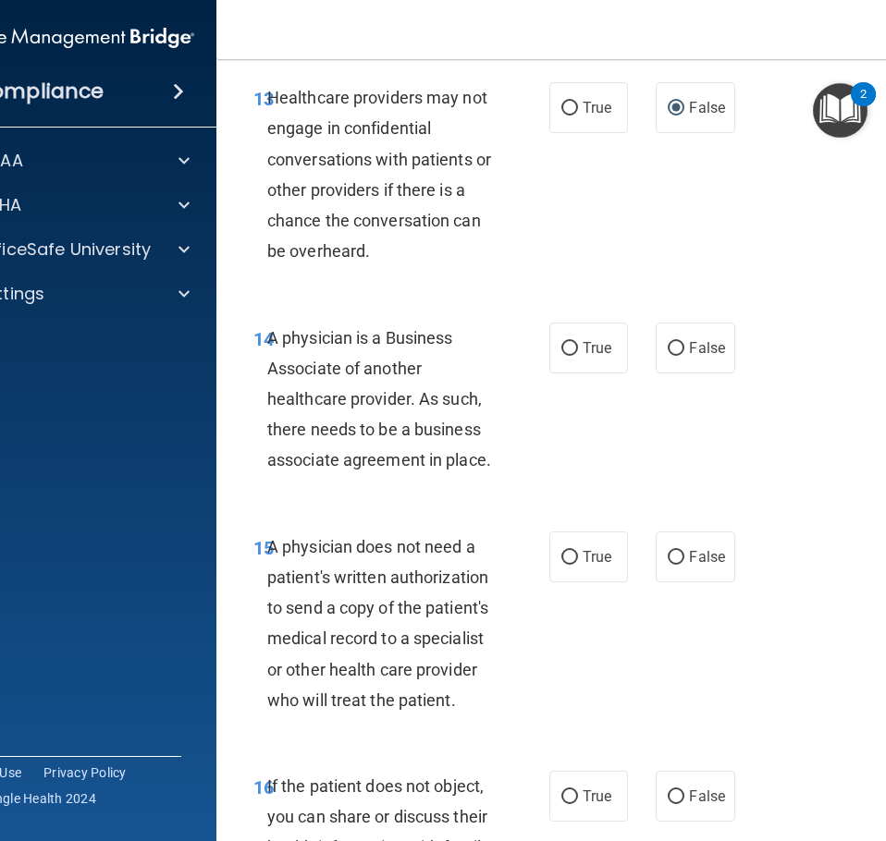
scroll to position [2866, 0]
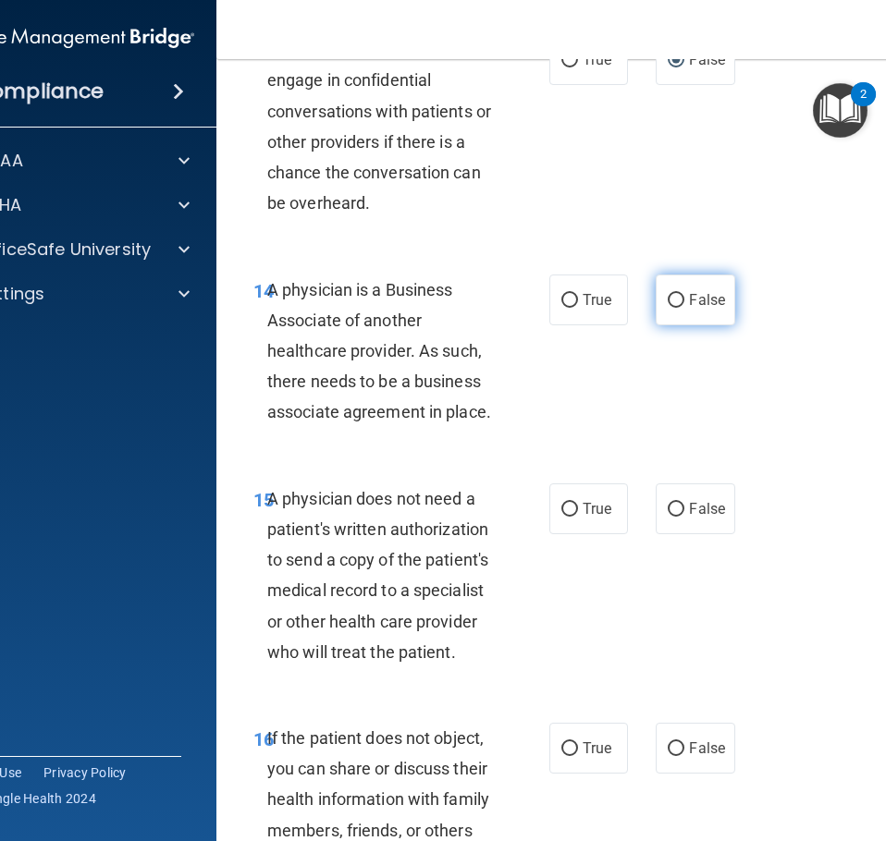
click at [658, 303] on label "False" at bounding box center [694, 300] width 79 height 51
click at [667, 303] on input "False" at bounding box center [675, 301] width 17 height 14
radio input "true"
click at [571, 514] on label "True" at bounding box center [588, 508] width 79 height 51
click at [571, 514] on input "True" at bounding box center [569, 510] width 17 height 14
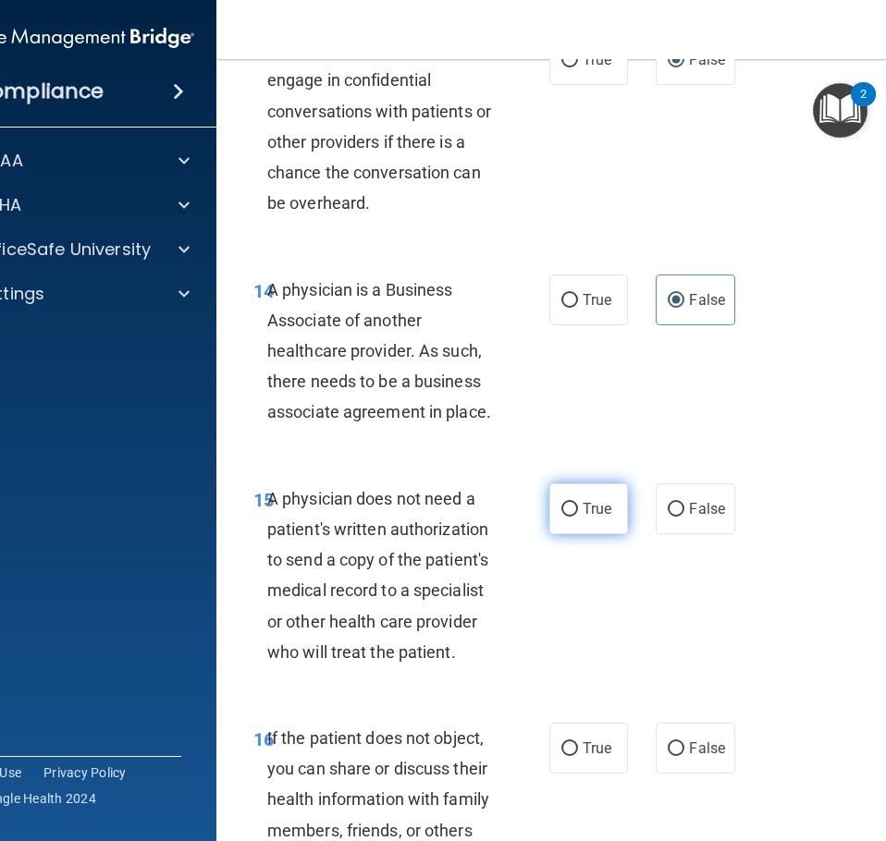
radio input "true"
click at [549, 737] on label "True" at bounding box center [588, 748] width 79 height 51
click at [561, 742] on input "True" at bounding box center [569, 749] width 17 height 14
radio input "true"
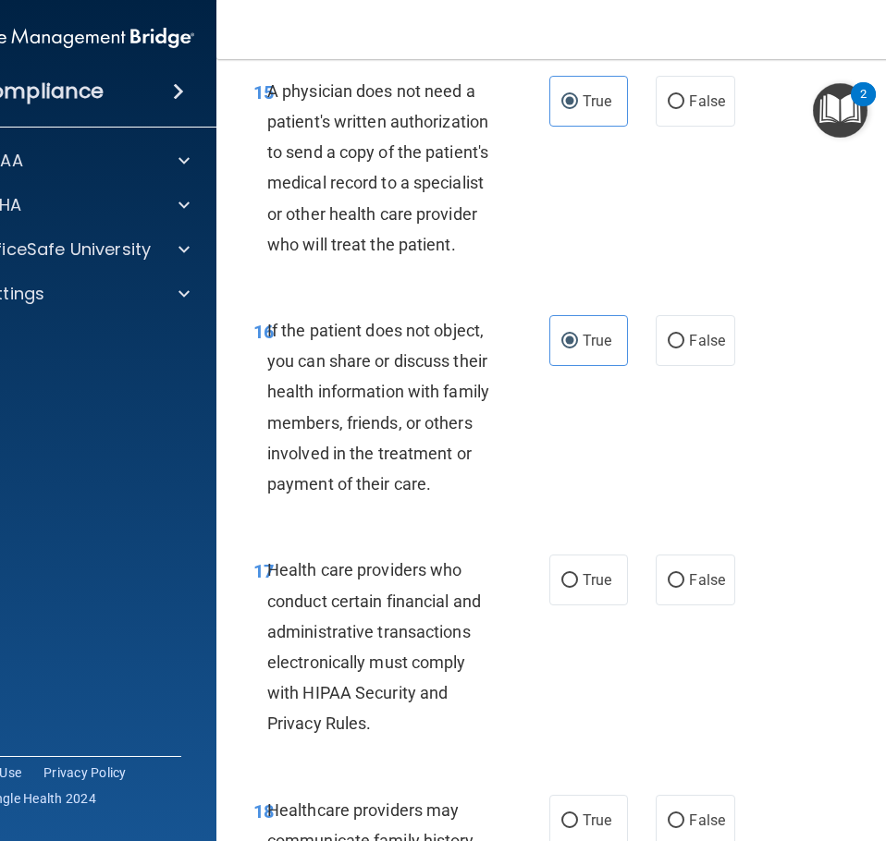
scroll to position [3328, 0]
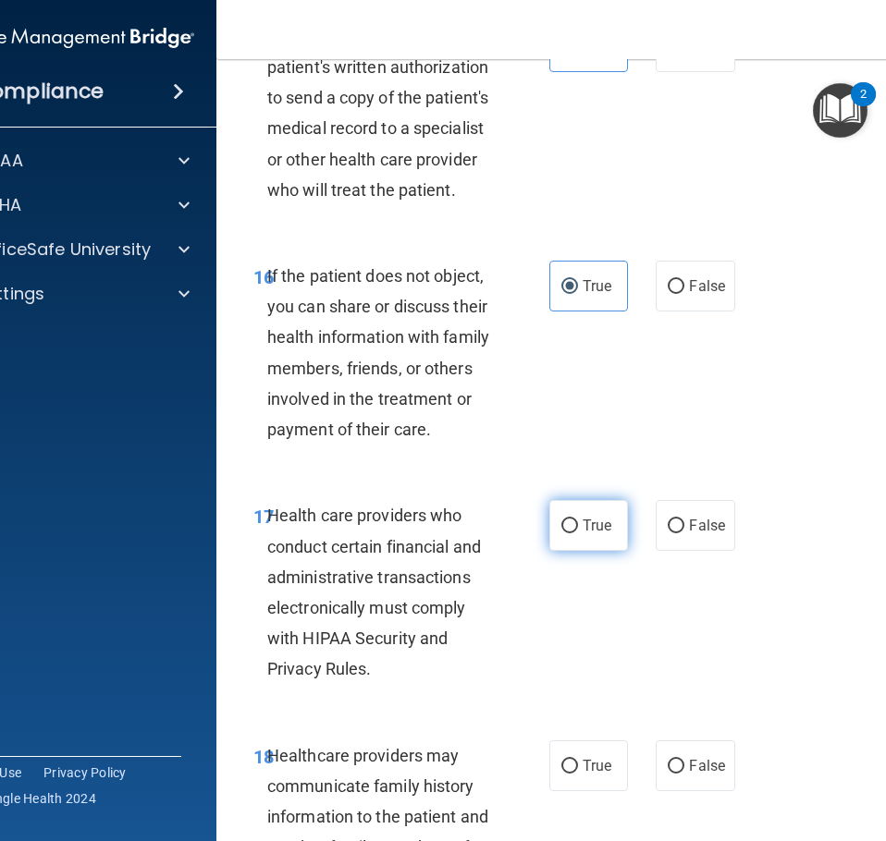
click at [565, 513] on label "True" at bounding box center [588, 525] width 79 height 51
click at [565, 520] on input "True" at bounding box center [569, 527] width 17 height 14
radio input "true"
click at [562, 773] on input "True" at bounding box center [569, 767] width 17 height 14
radio input "true"
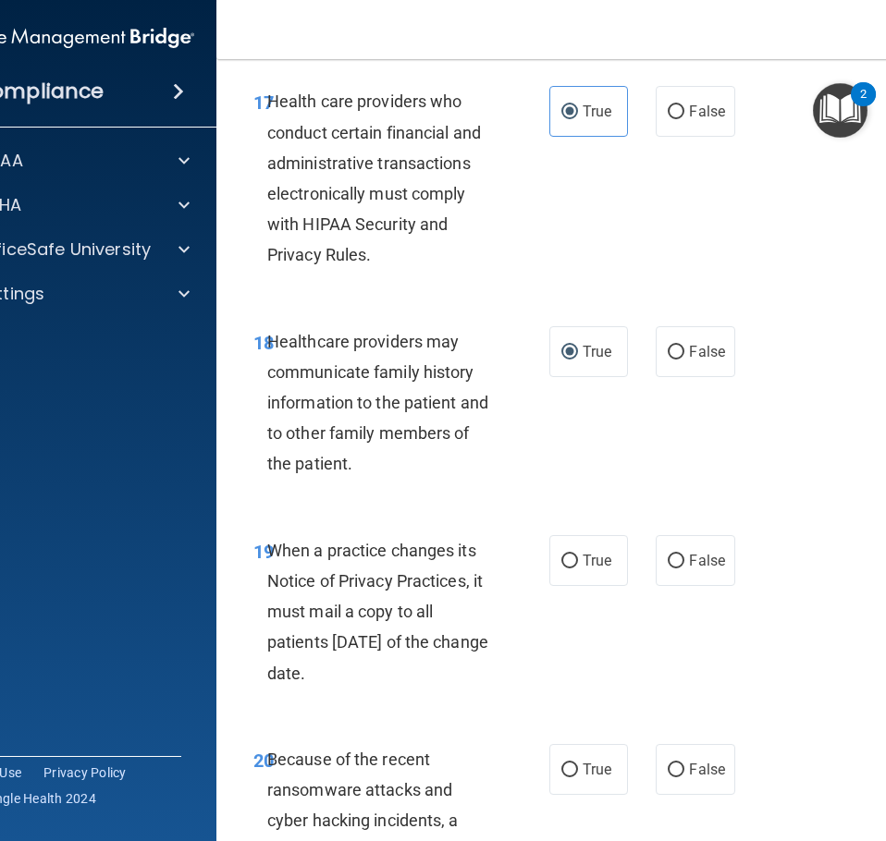
scroll to position [3790, 0]
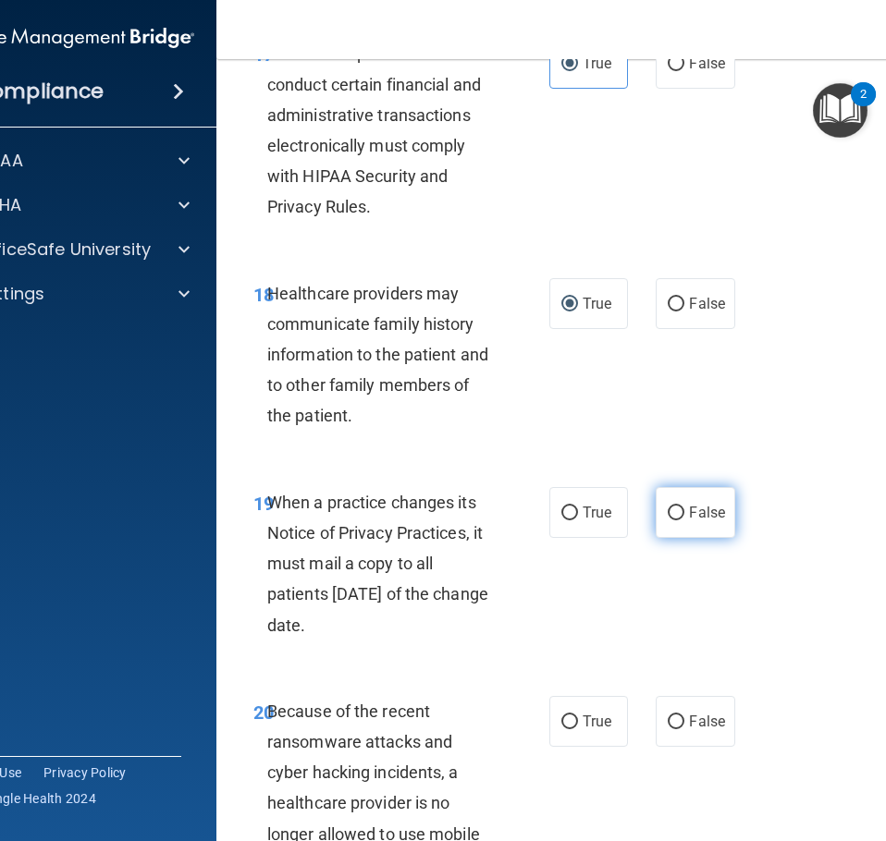
click at [700, 528] on label "False" at bounding box center [694, 512] width 79 height 51
click at [684, 520] on input "False" at bounding box center [675, 514] width 17 height 14
radio input "true"
click at [688, 707] on label "False" at bounding box center [694, 721] width 79 height 51
click at [684, 716] on input "False" at bounding box center [675, 723] width 17 height 14
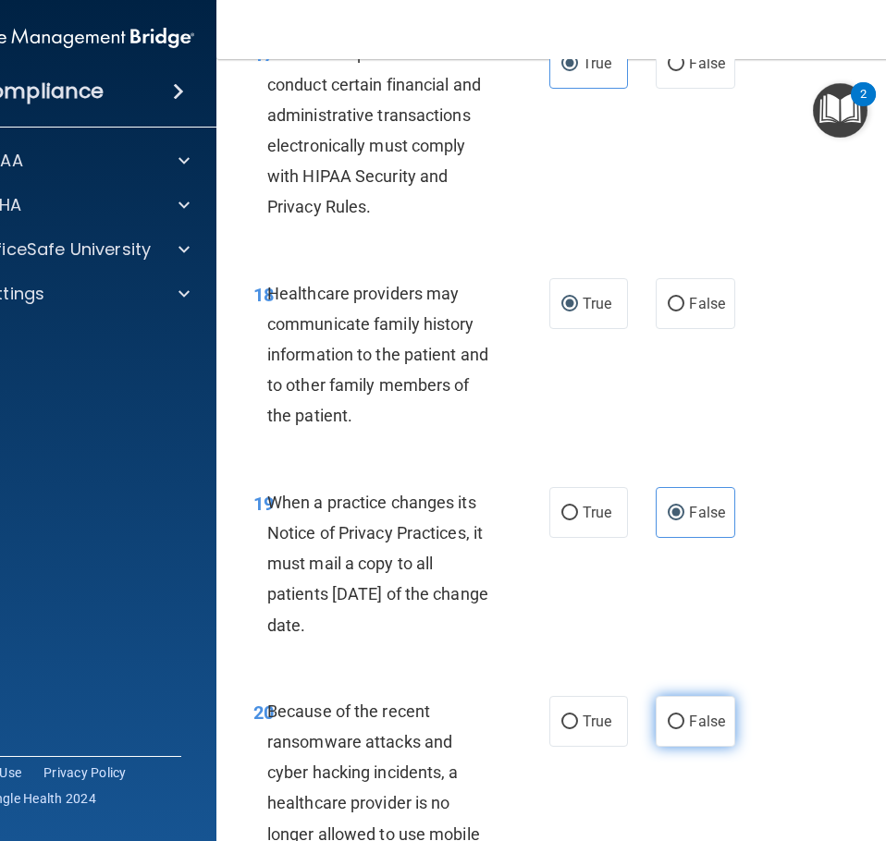
radio input "true"
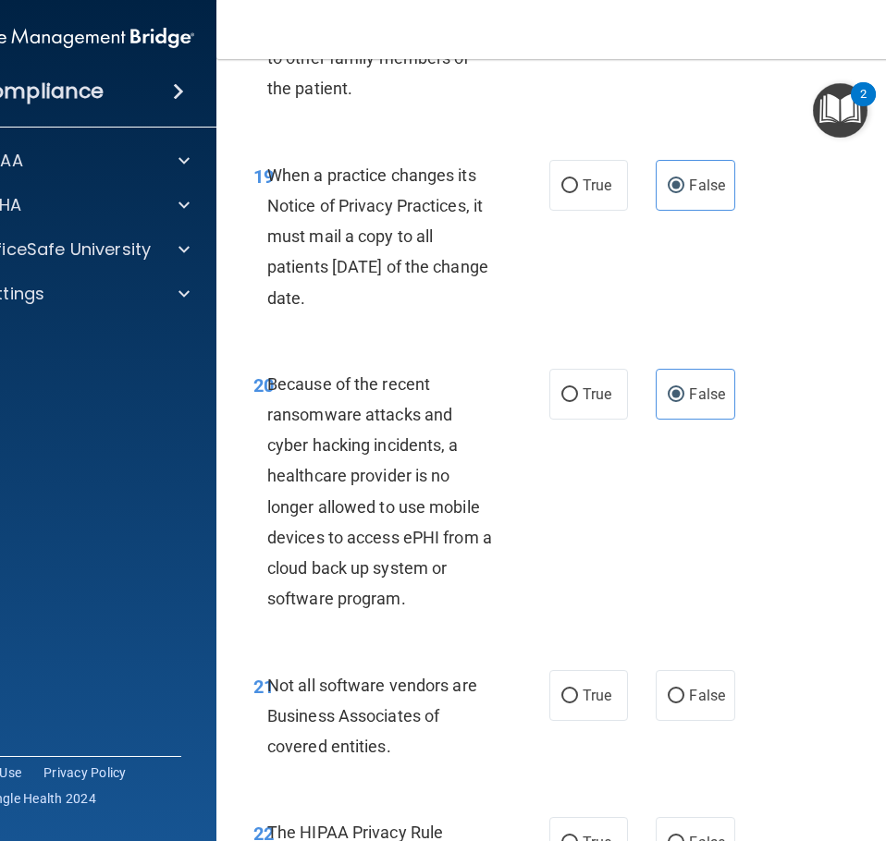
scroll to position [4160, 0]
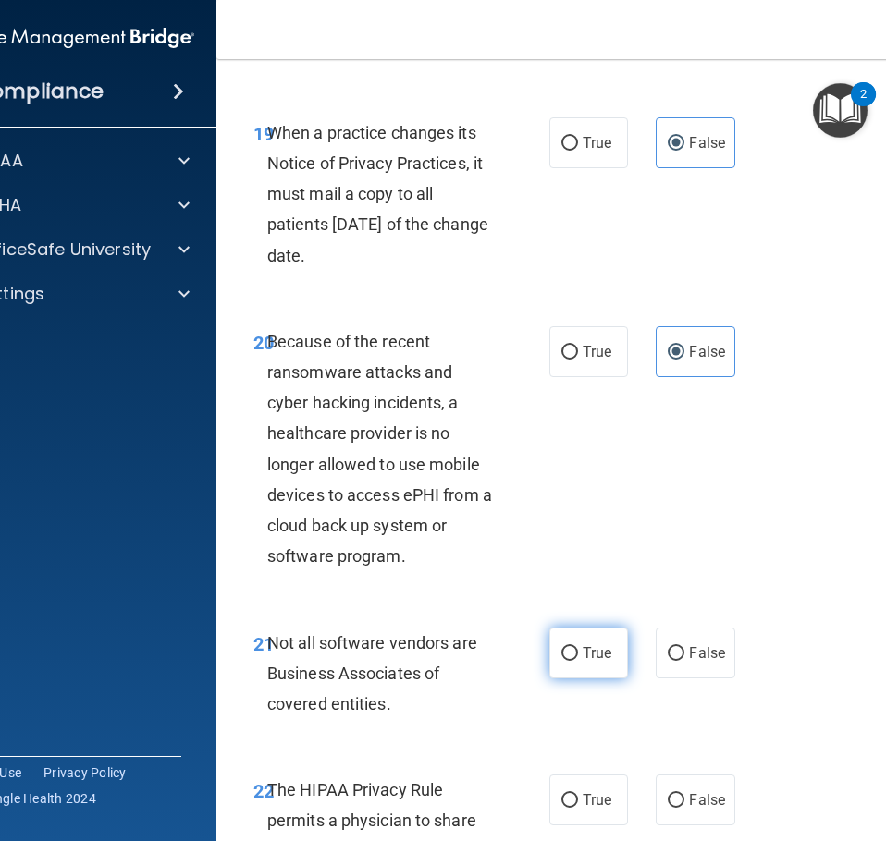
click at [563, 649] on input "True" at bounding box center [569, 654] width 17 height 14
radio input "true"
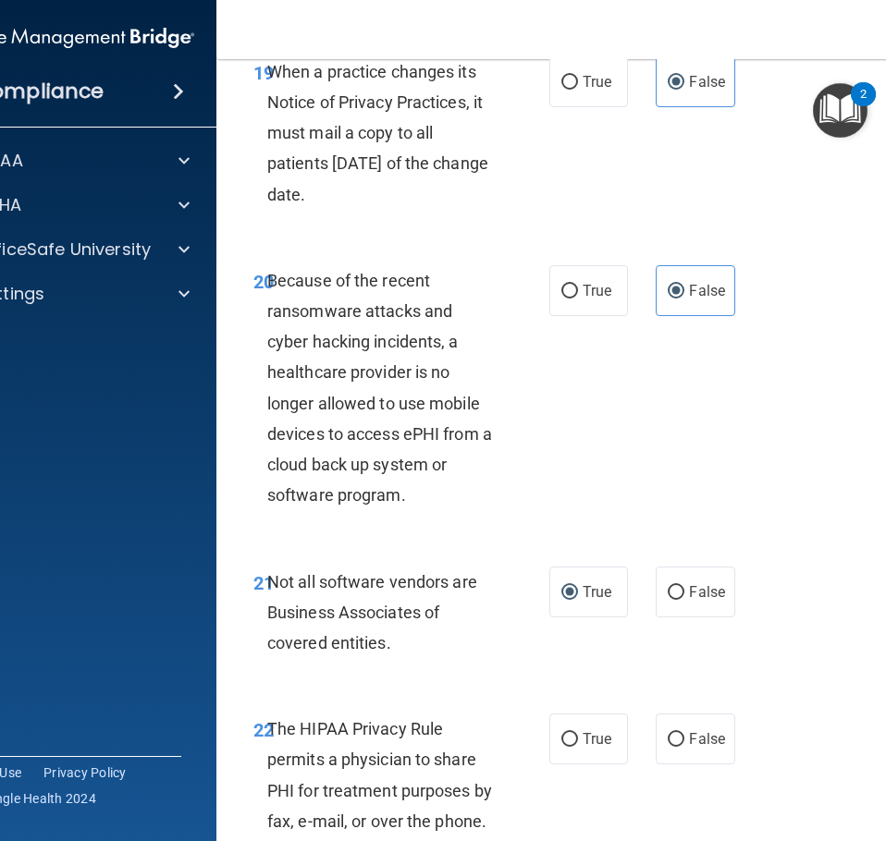
scroll to position [4622, 0]
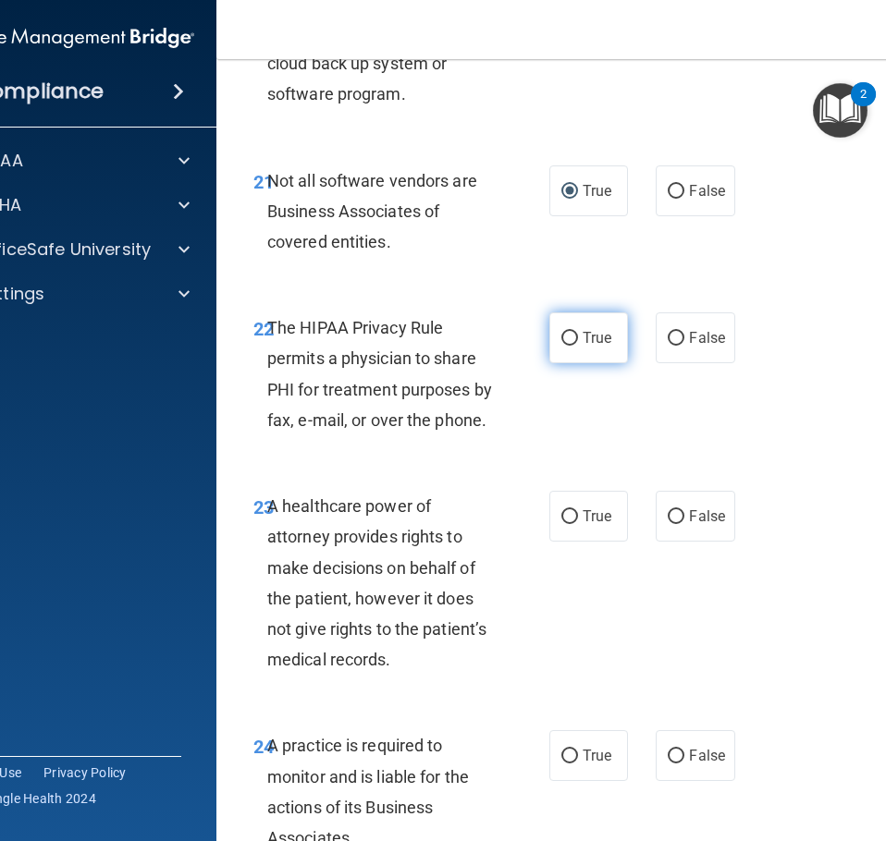
click at [562, 336] on input "True" at bounding box center [569, 339] width 17 height 14
radio input "true"
click at [689, 509] on span "False" at bounding box center [707, 517] width 36 height 18
click at [684, 510] on input "False" at bounding box center [675, 517] width 17 height 14
radio input "true"
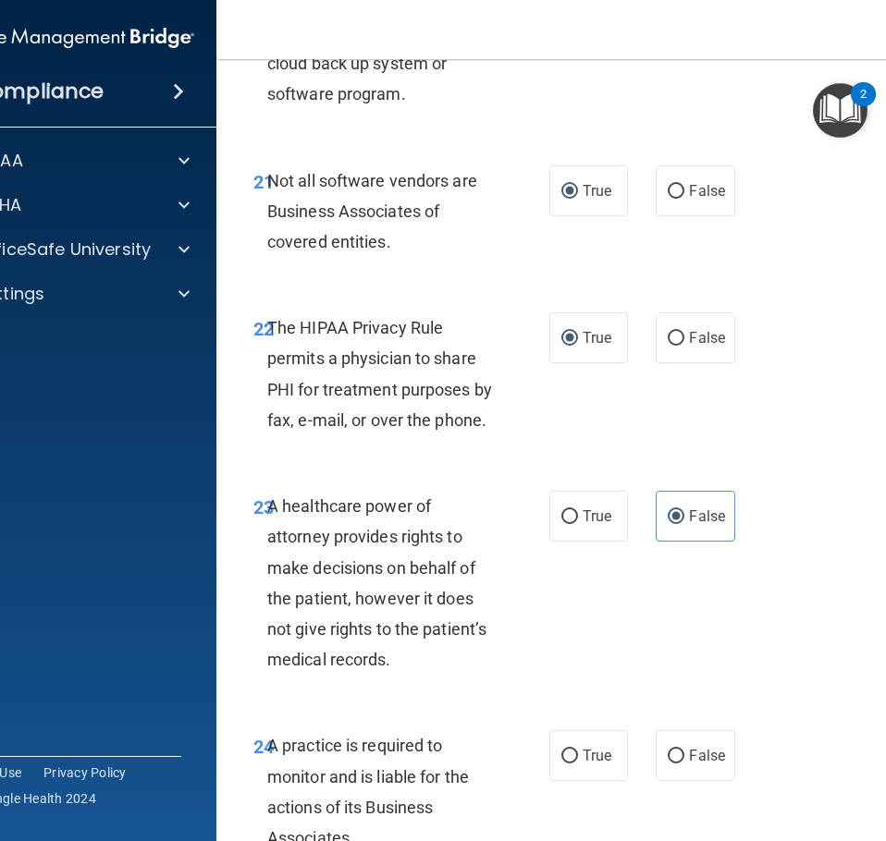
scroll to position [4900, 0]
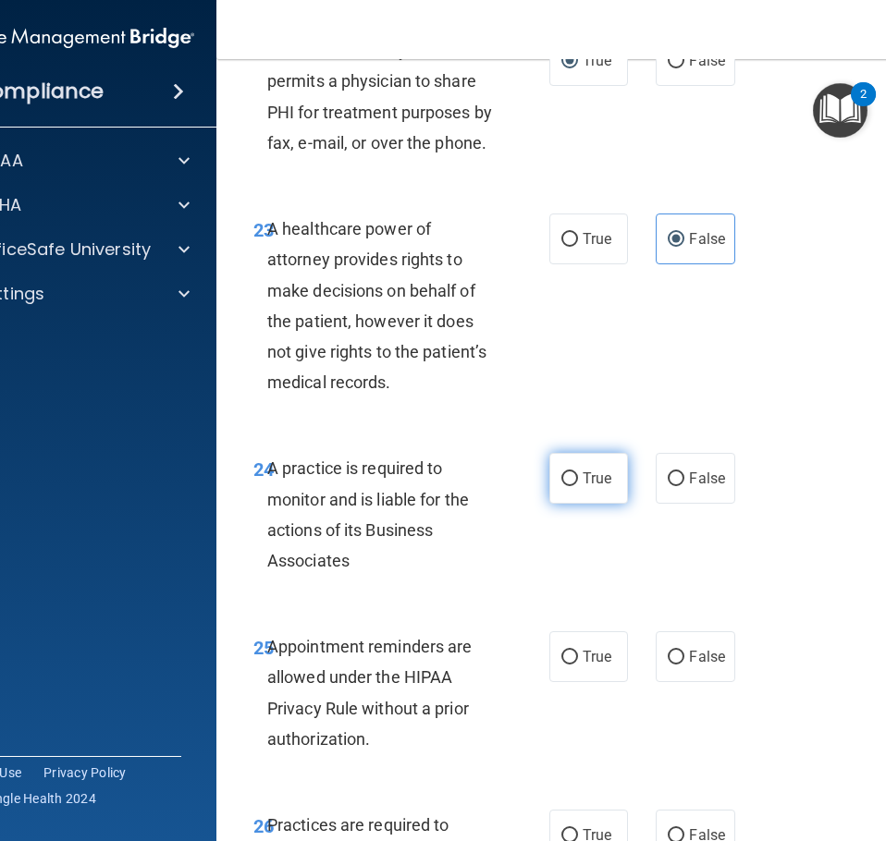
click at [567, 481] on input "True" at bounding box center [569, 479] width 17 height 14
radio input "true"
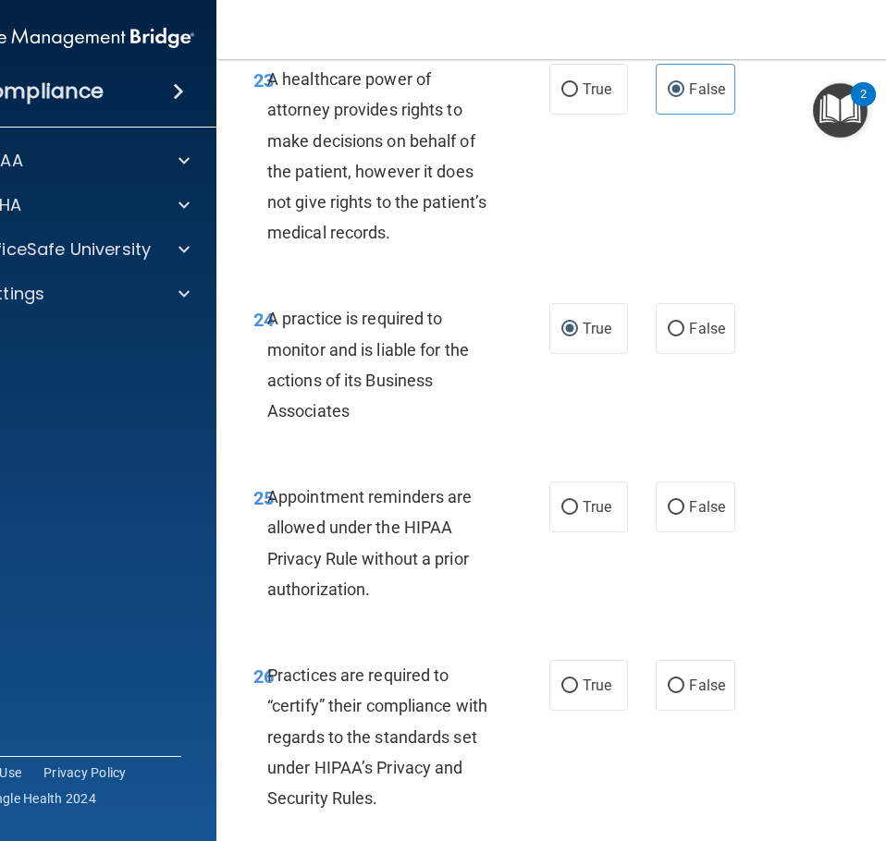
scroll to position [5085, 0]
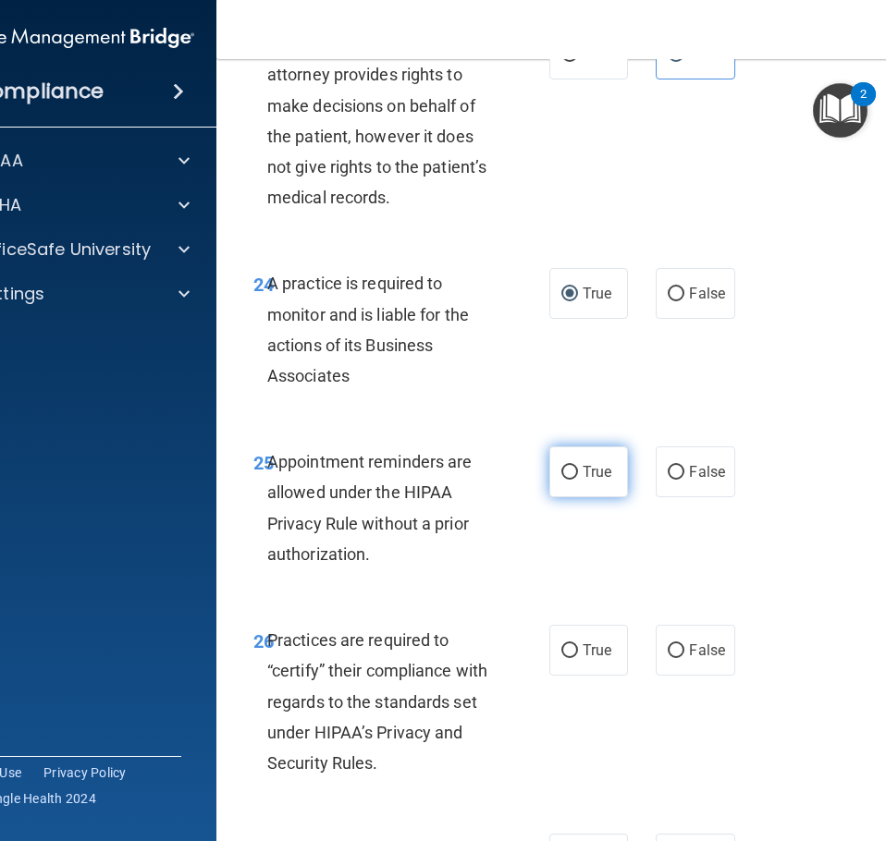
click at [569, 484] on label "True" at bounding box center [588, 472] width 79 height 51
click at [569, 480] on input "True" at bounding box center [569, 473] width 17 height 14
radio input "true"
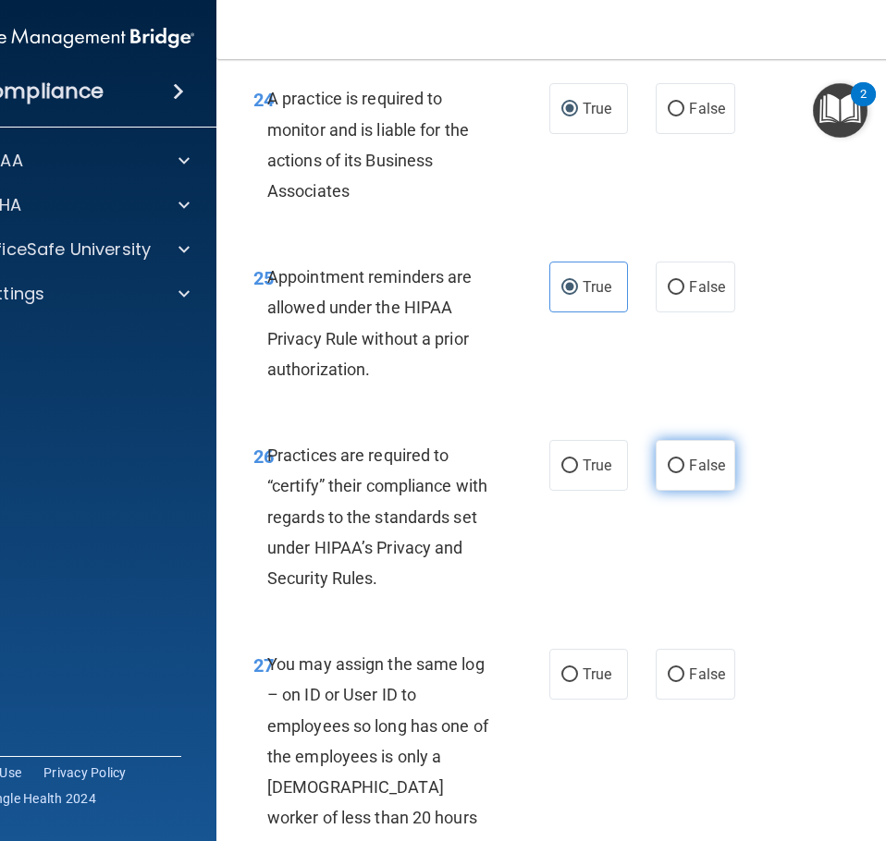
click at [689, 469] on span "False" at bounding box center [707, 466] width 36 height 18
click at [683, 469] on input "False" at bounding box center [675, 466] width 17 height 14
radio input "true"
click at [673, 675] on input "False" at bounding box center [675, 675] width 17 height 14
radio input "true"
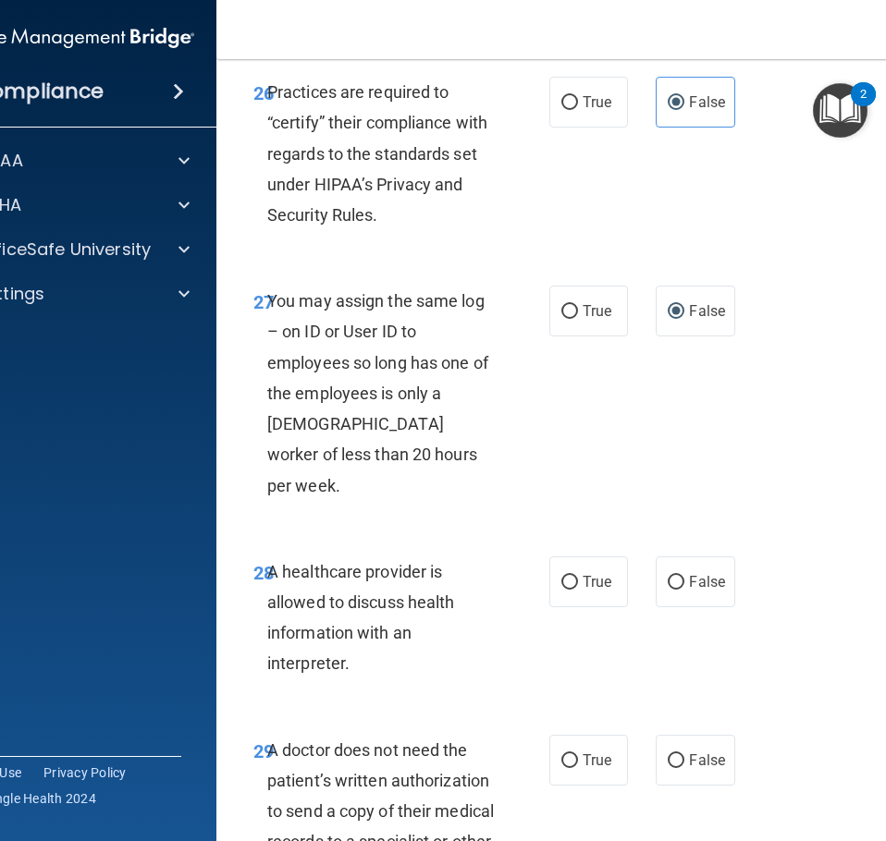
scroll to position [5639, 0]
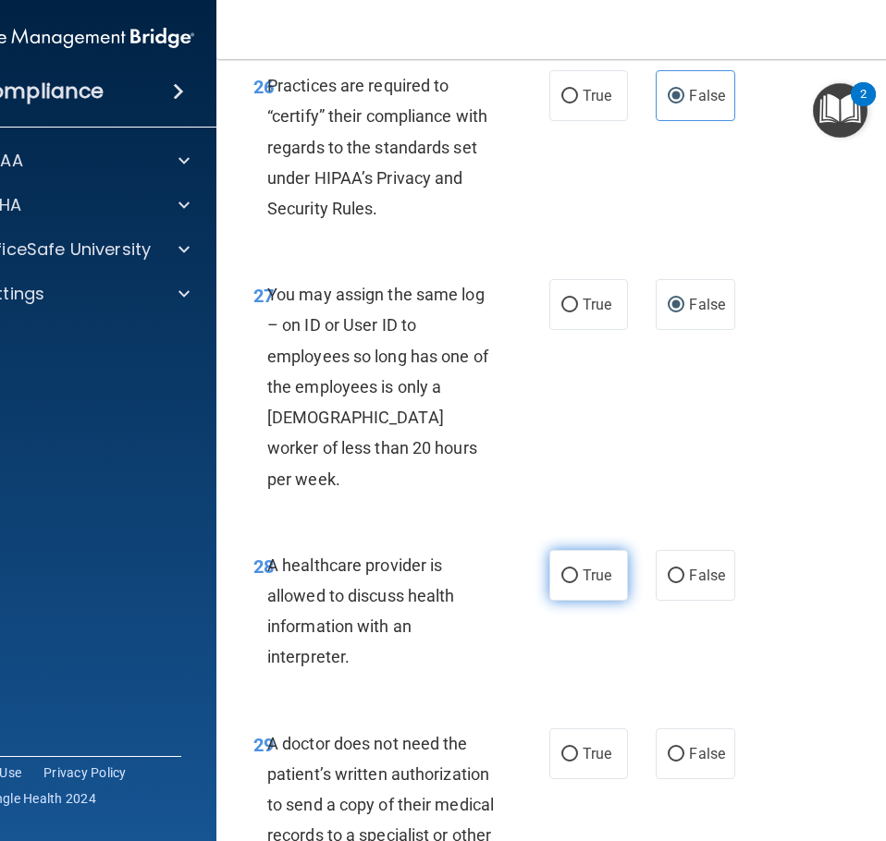
click at [564, 553] on label "True" at bounding box center [588, 575] width 79 height 51
click at [564, 569] on input "True" at bounding box center [569, 576] width 17 height 14
radio input "true"
drag, startPoint x: 551, startPoint y: 725, endPoint x: 587, endPoint y: 704, distance: 41.9
click at [552, 728] on label "True" at bounding box center [588, 753] width 79 height 51
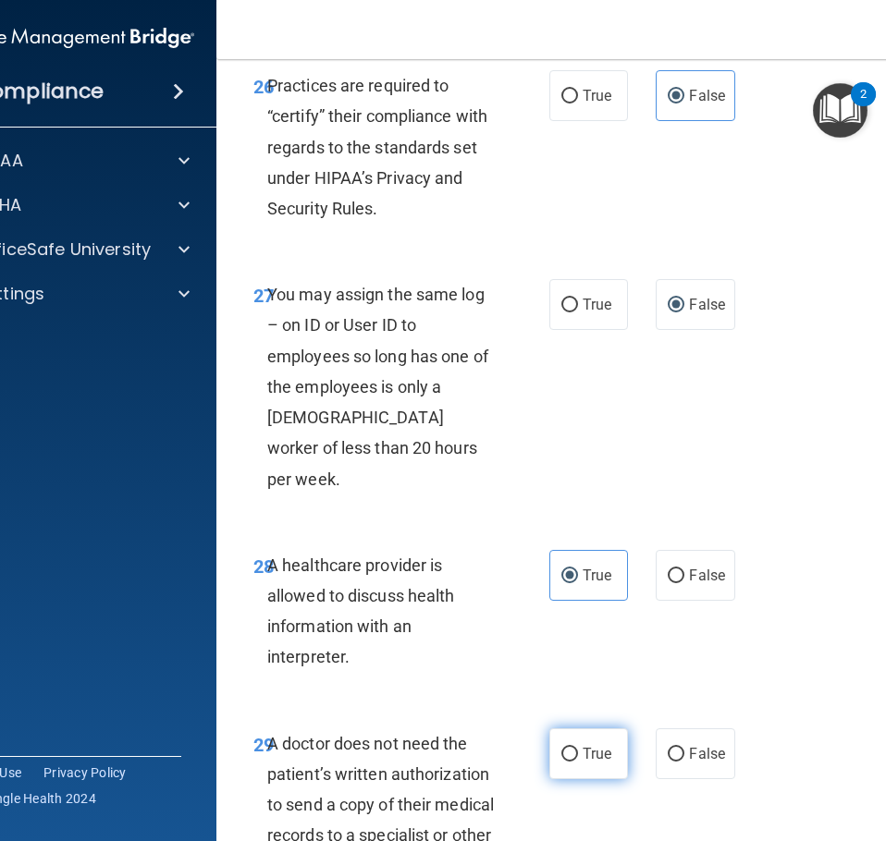
click at [561, 748] on input "True" at bounding box center [569, 755] width 17 height 14
radio input "true"
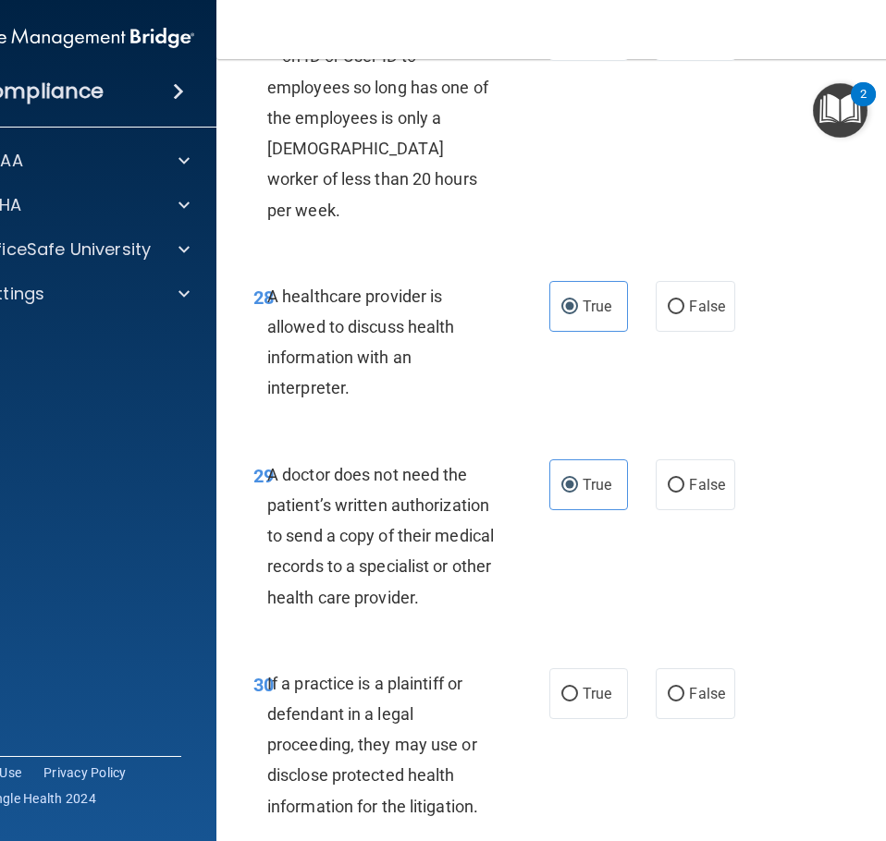
scroll to position [6009, 0]
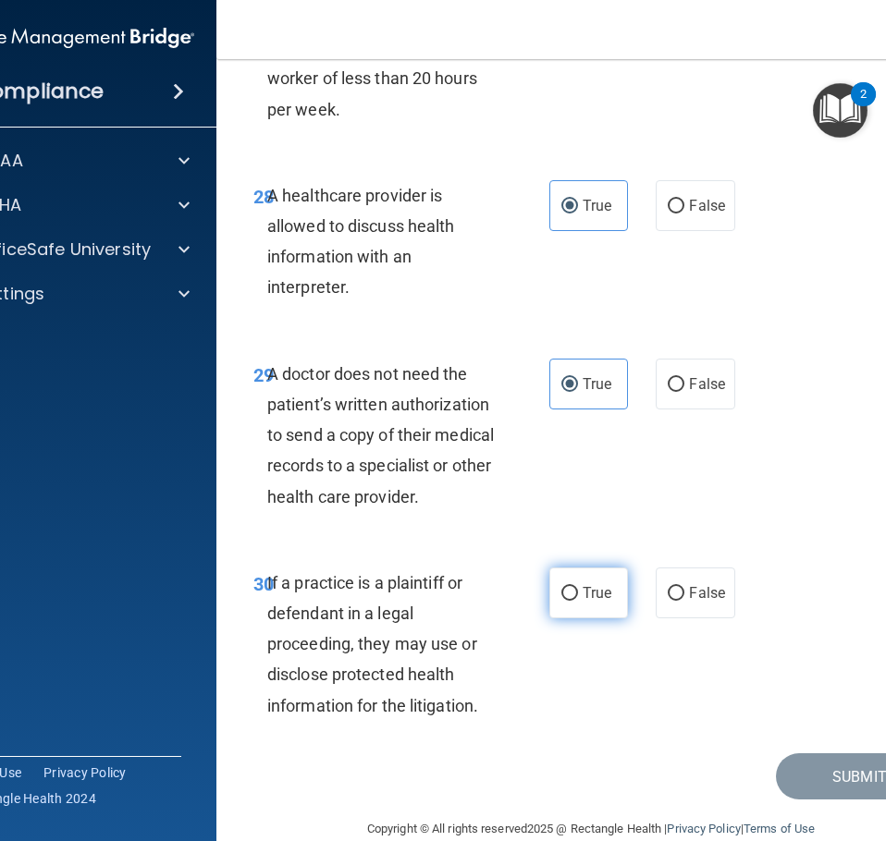
click at [561, 587] on input "True" at bounding box center [569, 594] width 17 height 14
radio input "true"
click at [802, 753] on button "Submit" at bounding box center [859, 776] width 166 height 47
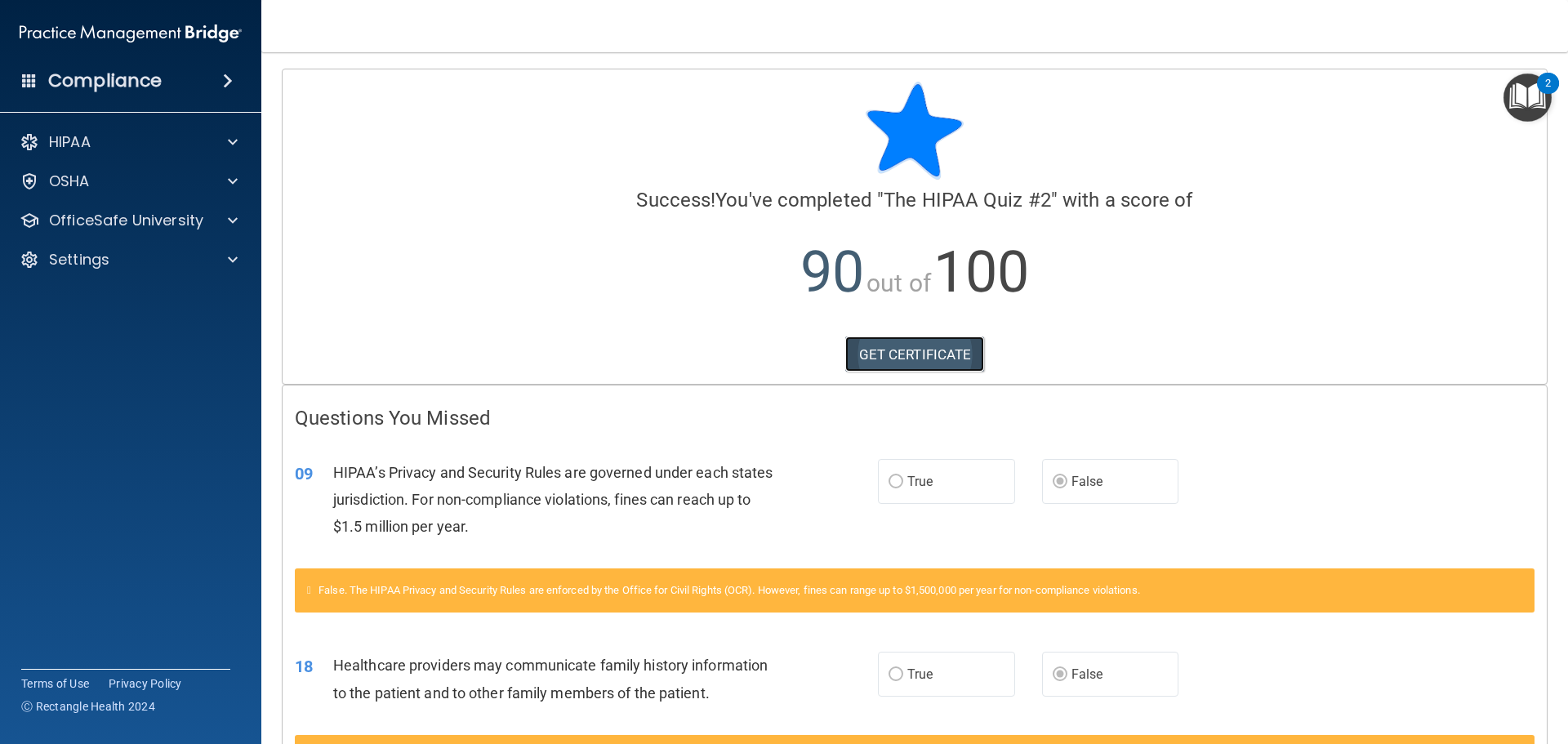
click at [899, 355] on link "GET CERTIFICATE" at bounding box center [915, 354] width 140 height 36
click at [107, 224] on p "OfficeSafe University" at bounding box center [125, 221] width 155 height 19
click at [111, 252] on p "HIPAA Training" at bounding box center [78, 260] width 135 height 16
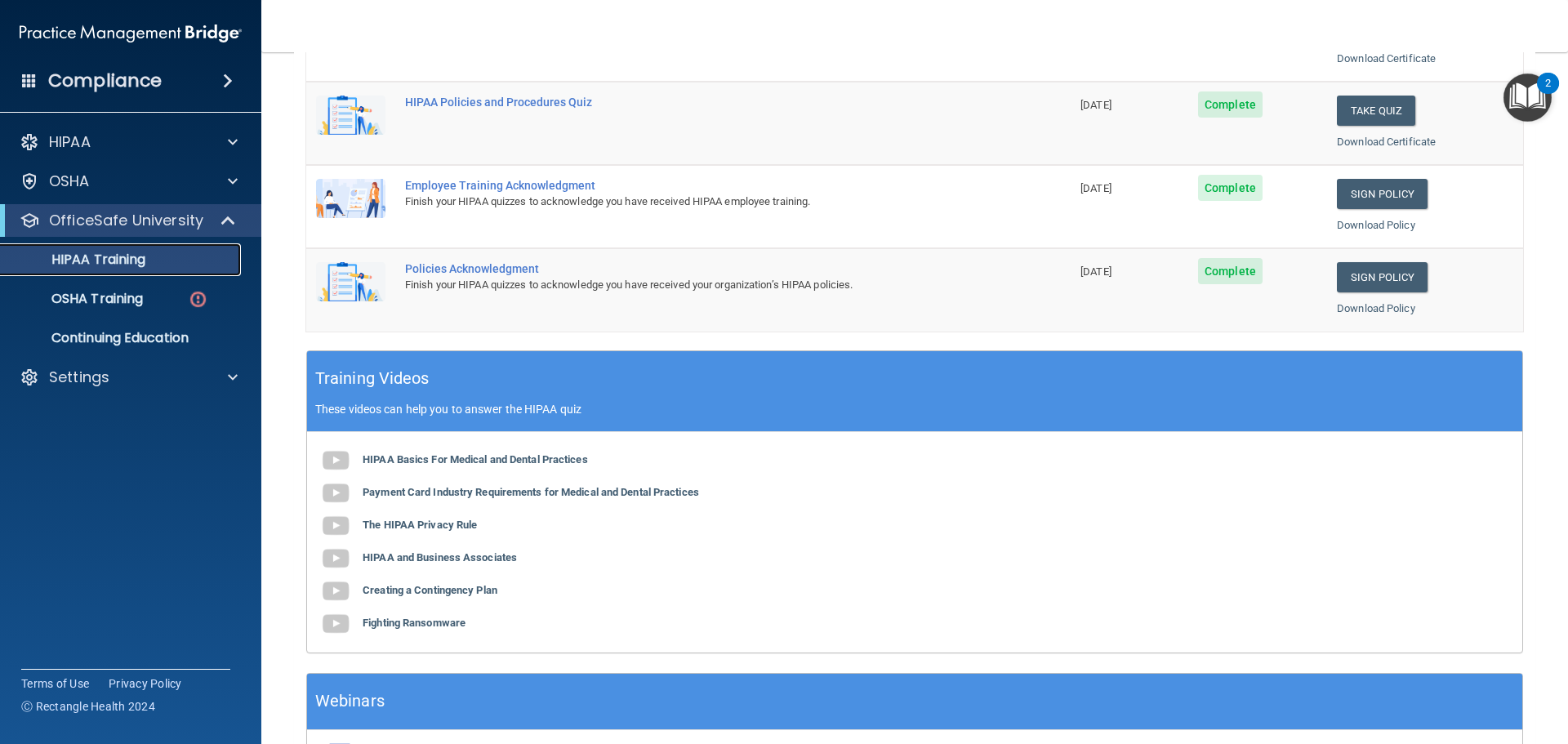
scroll to position [486, 0]
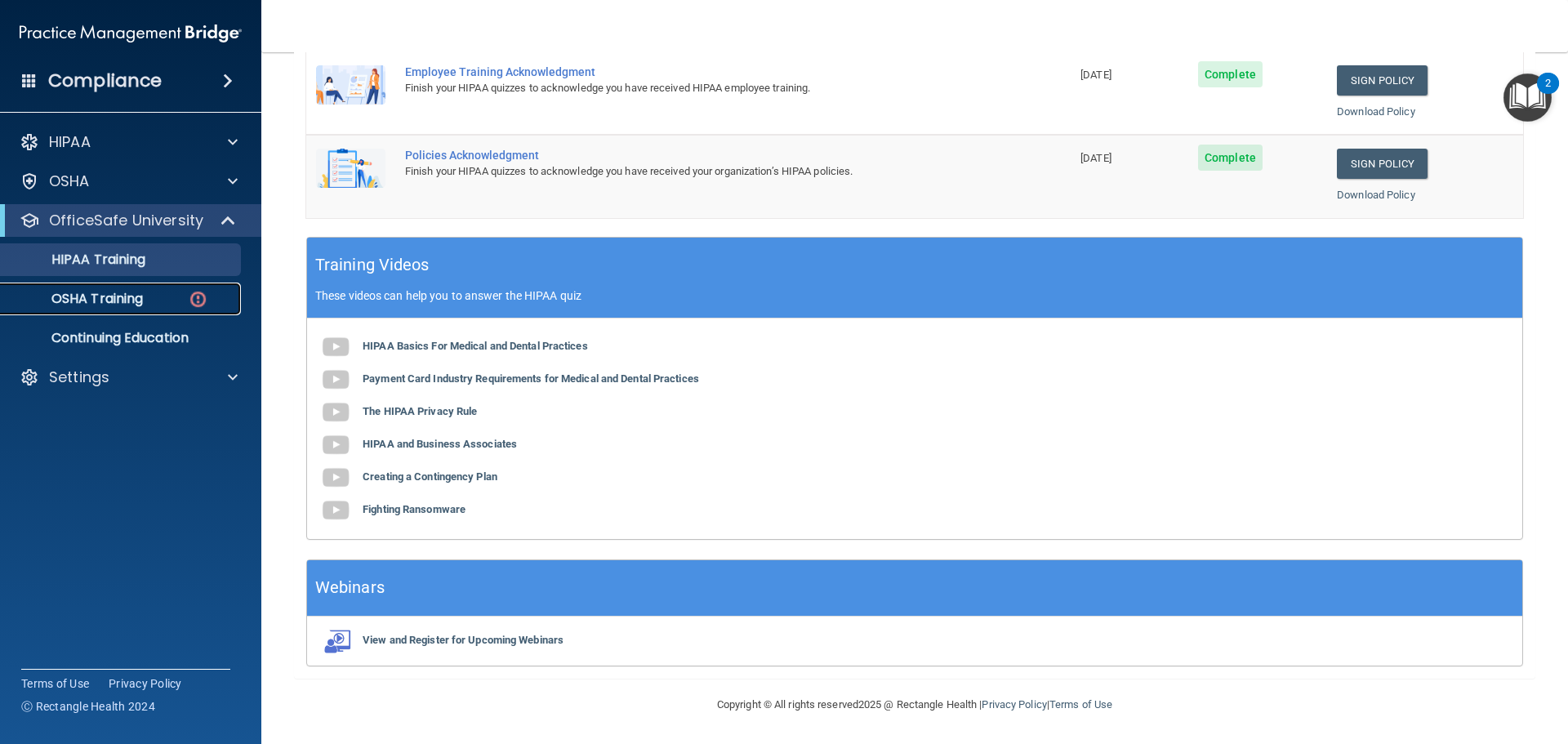
click at [148, 298] on div "OSHA Training" at bounding box center [122, 299] width 223 height 16
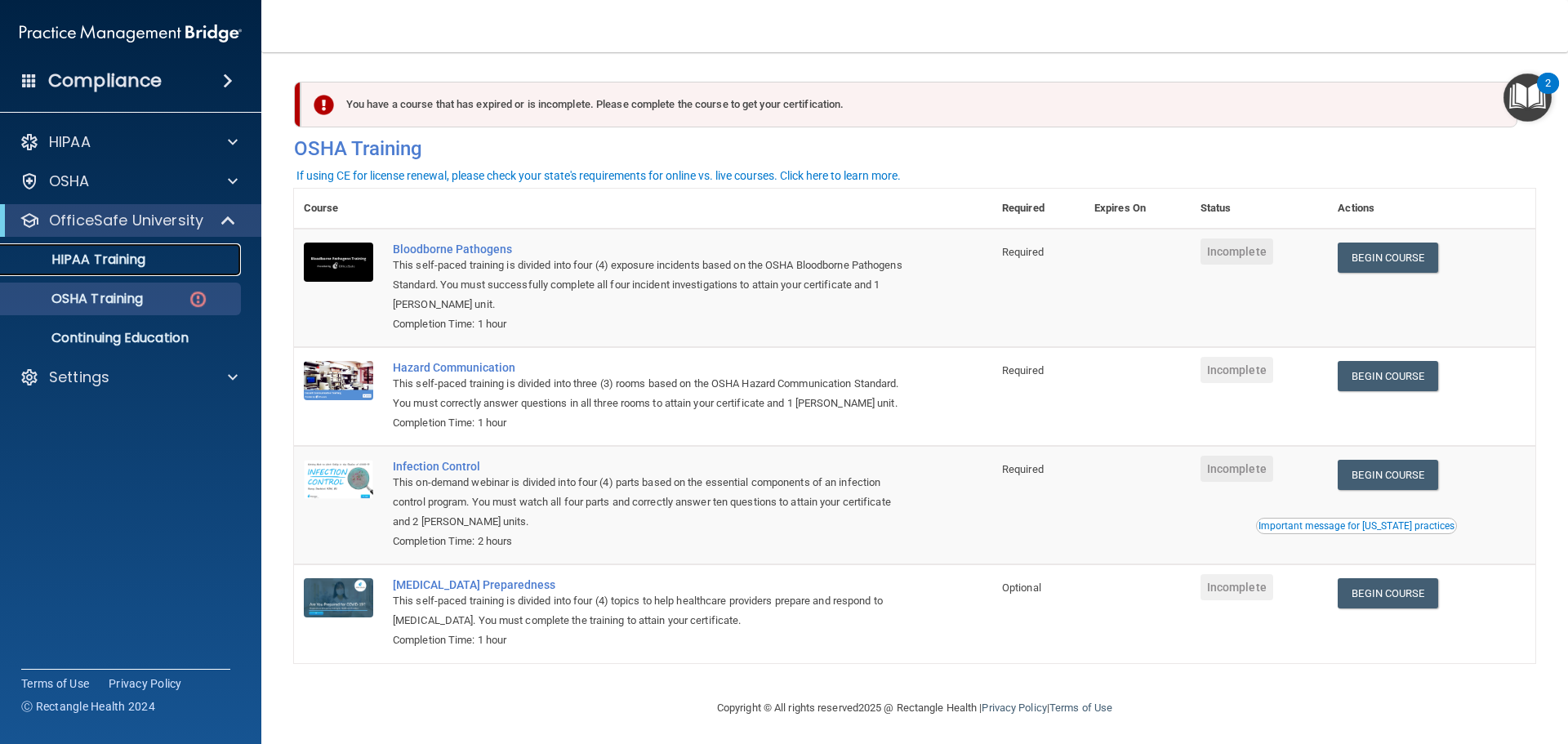
click at [125, 260] on p "HIPAA Training" at bounding box center [78, 260] width 135 height 16
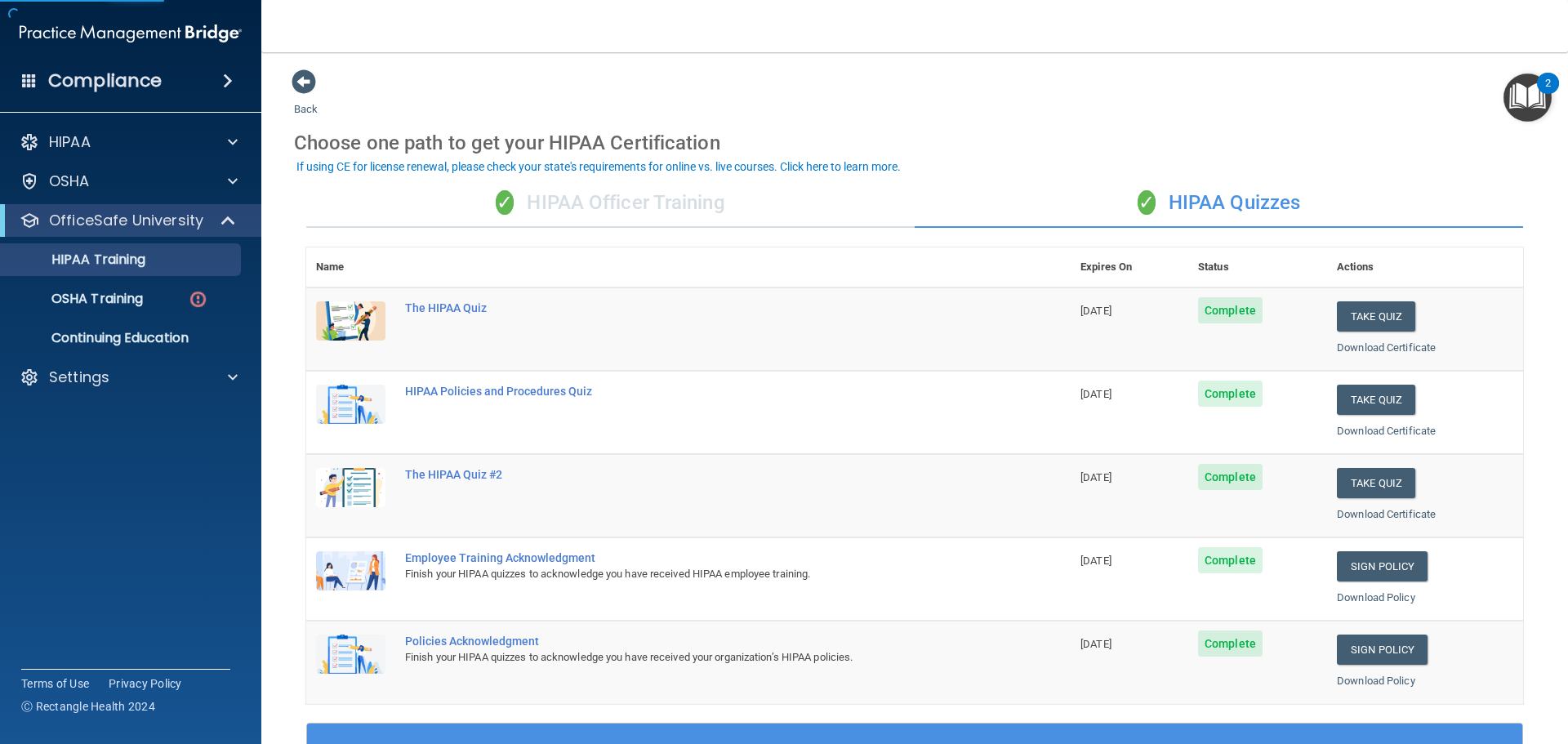
click at [595, 205] on div "✓ HIPAA Officer Training" at bounding box center [610, 202] width 609 height 49
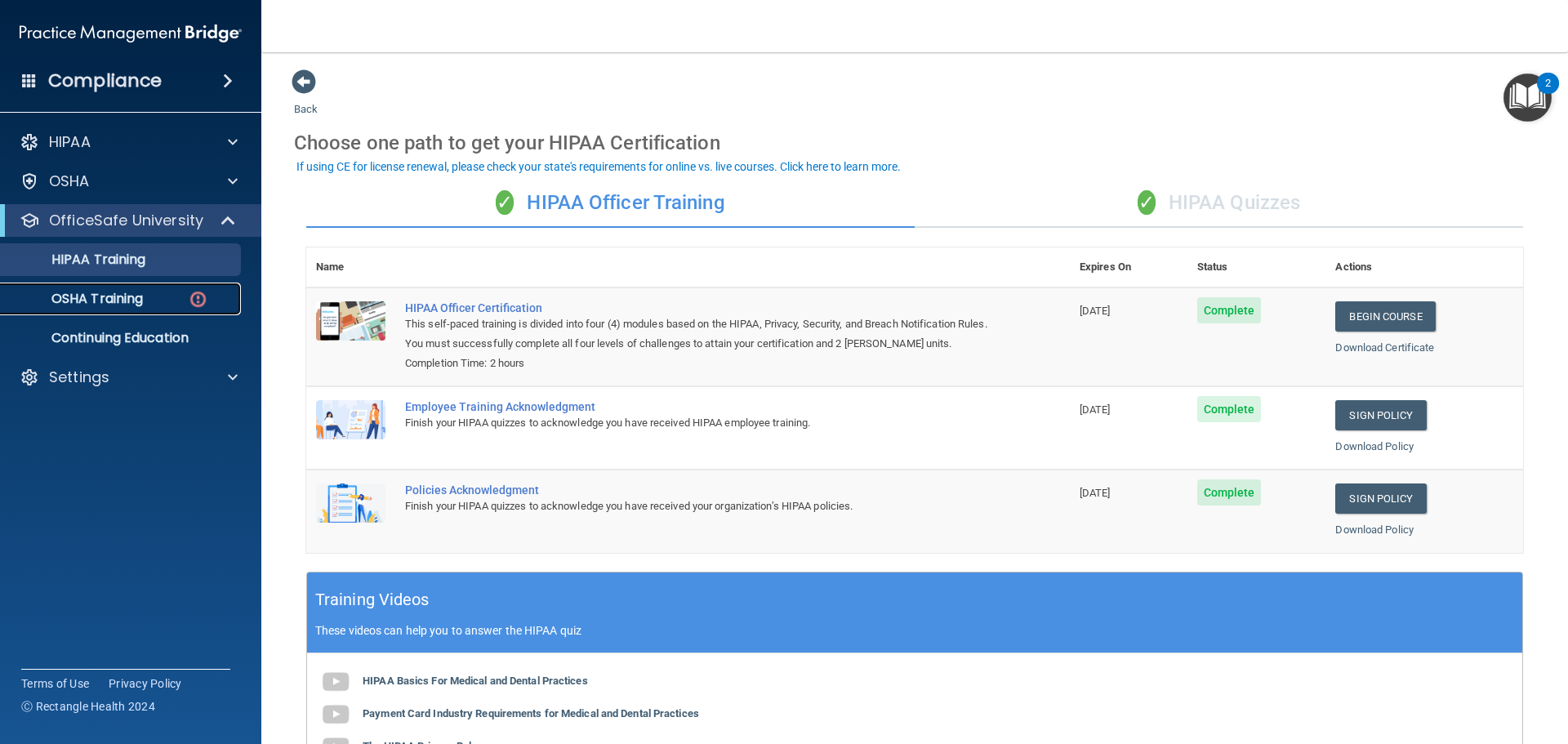
click at [105, 302] on p "OSHA Training" at bounding box center [77, 299] width 133 height 16
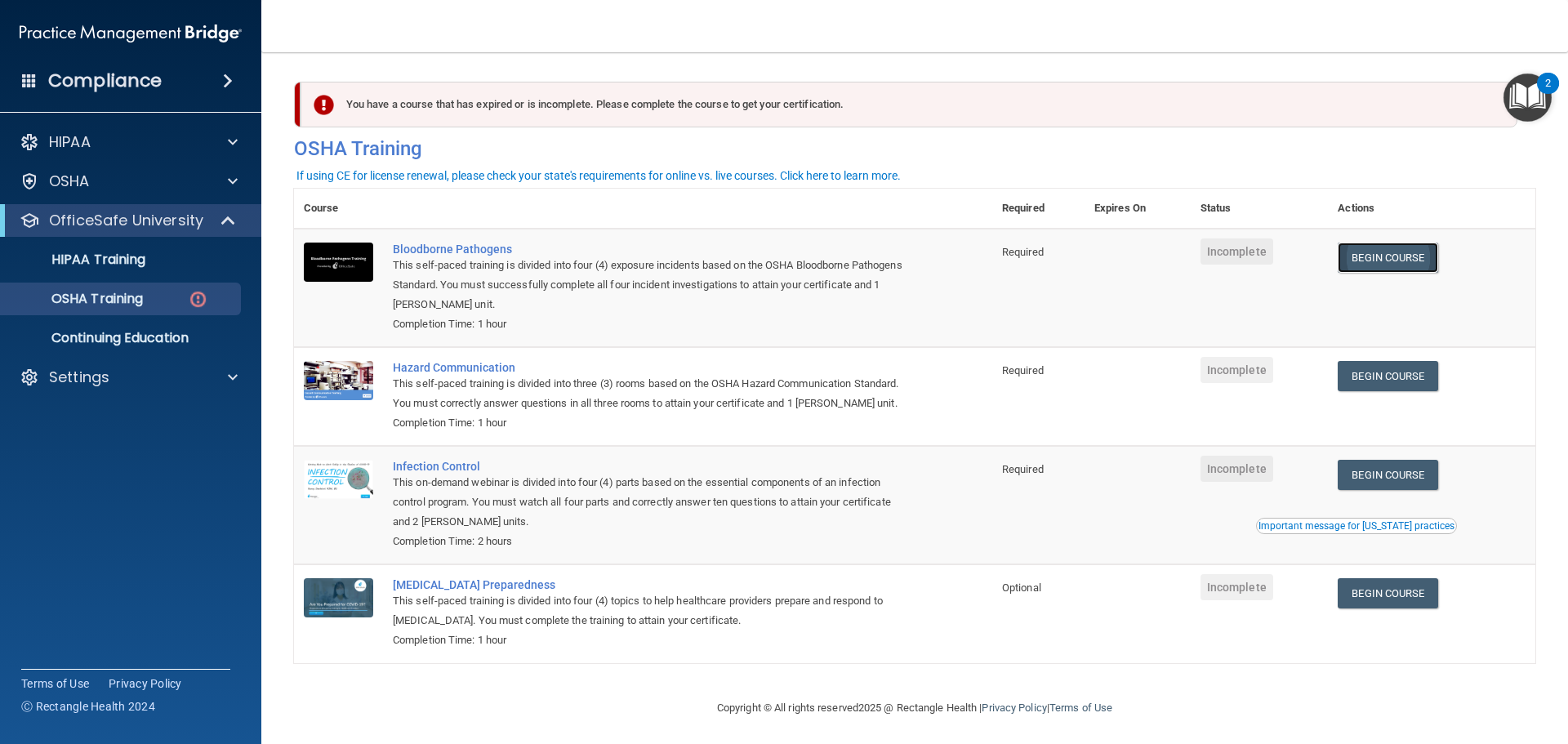
click at [1374, 270] on link "Begin Course" at bounding box center [1387, 258] width 100 height 30
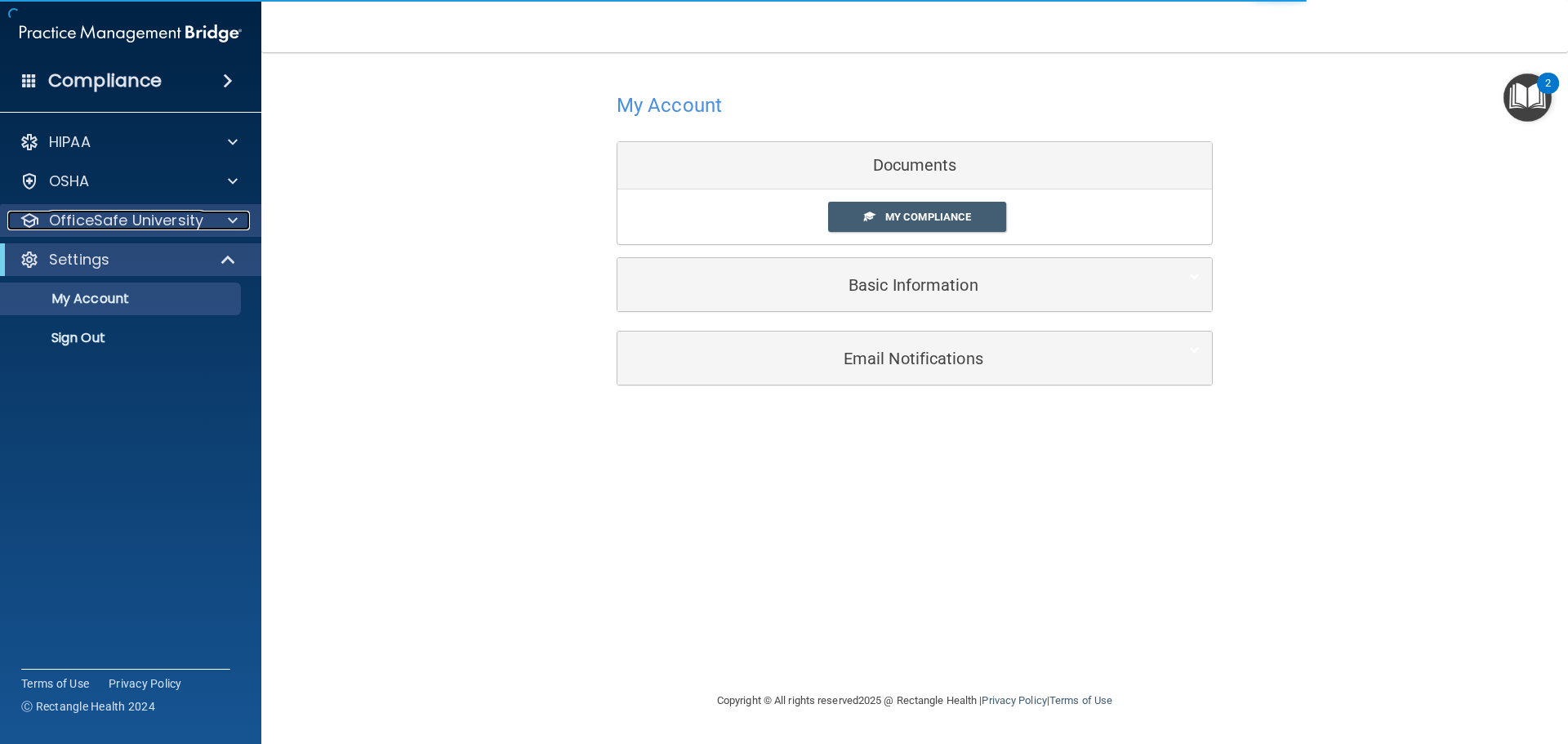
click at [156, 225] on p "OfficeSafe University" at bounding box center [125, 221] width 155 height 19
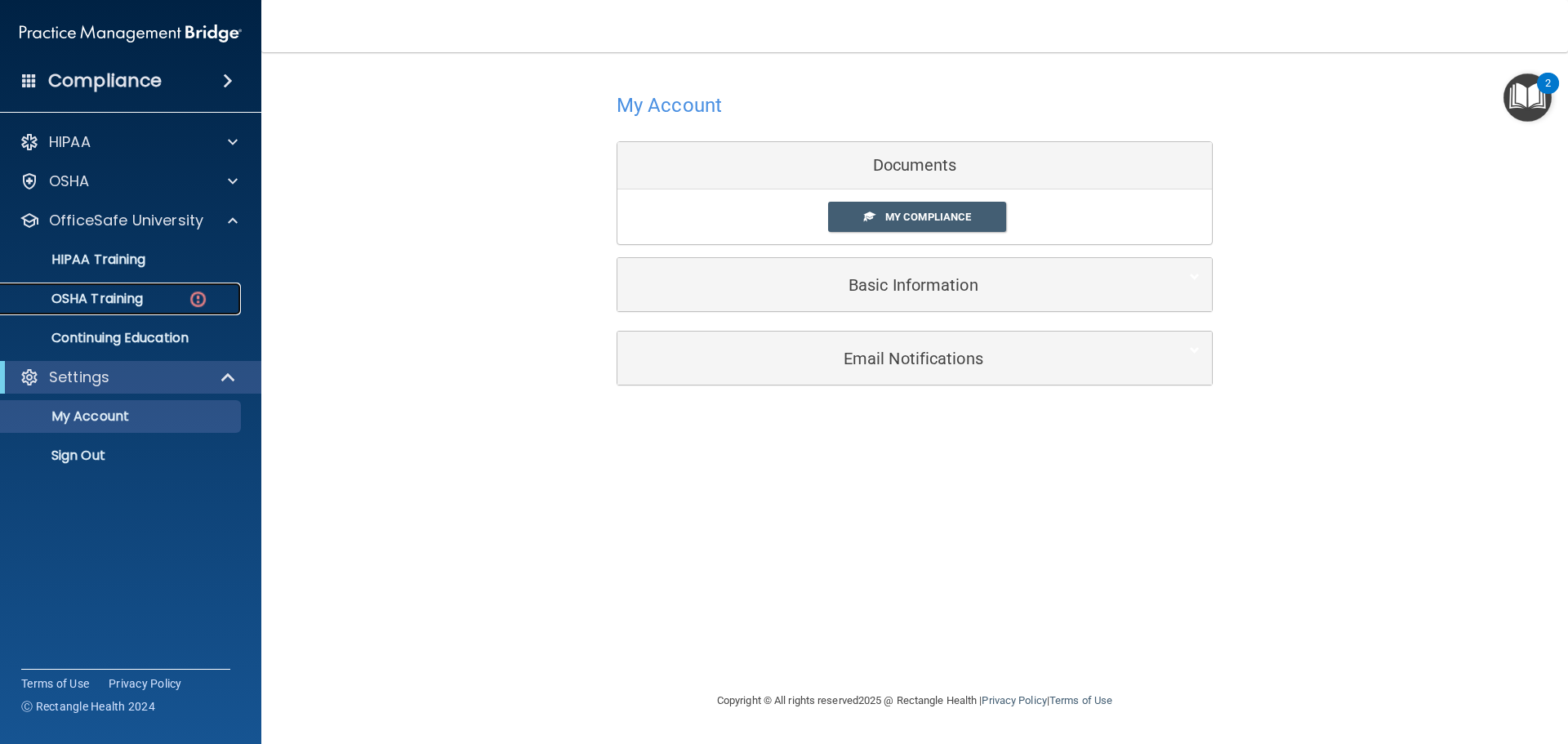
click at [121, 291] on p "OSHA Training" at bounding box center [77, 299] width 133 height 16
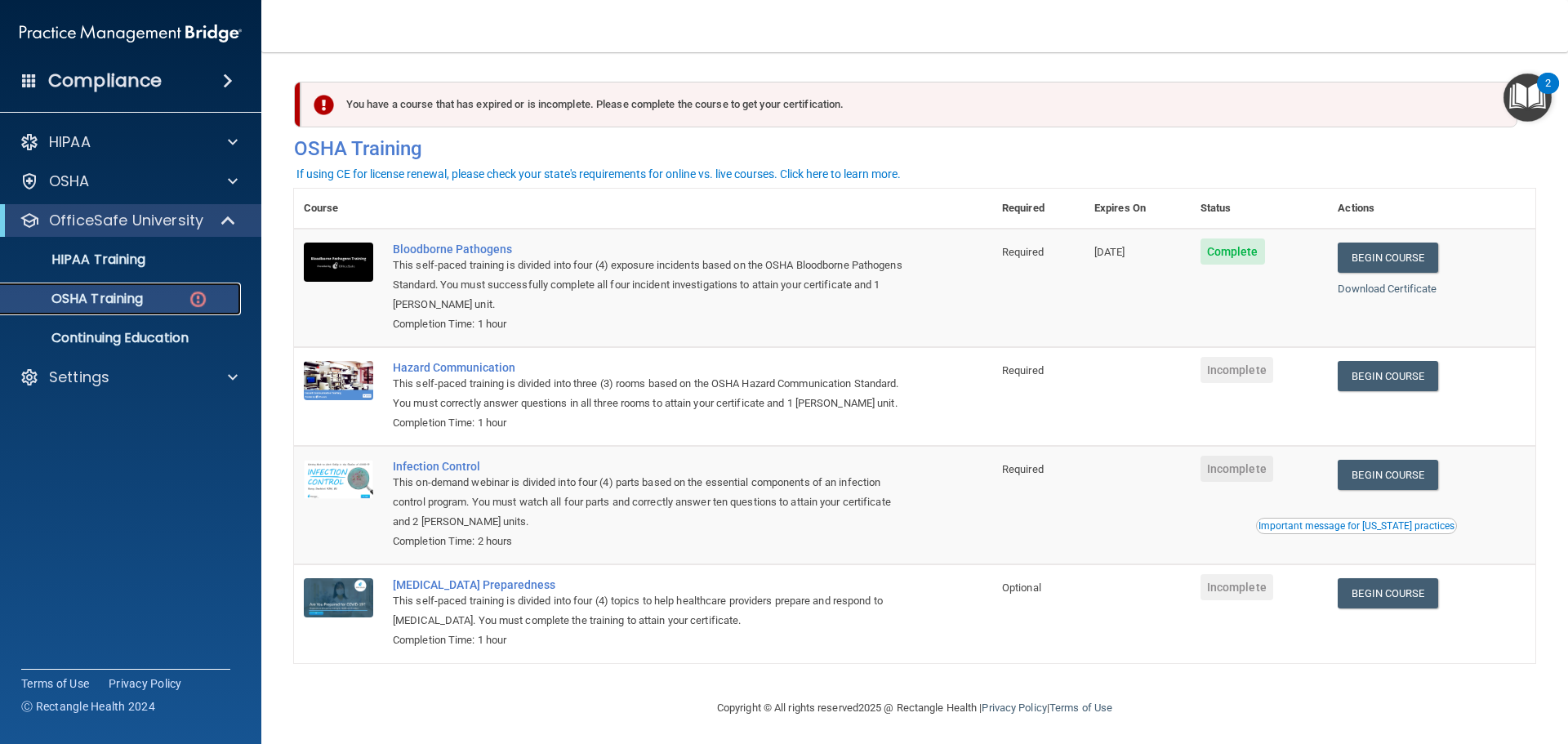
scroll to position [27, 0]
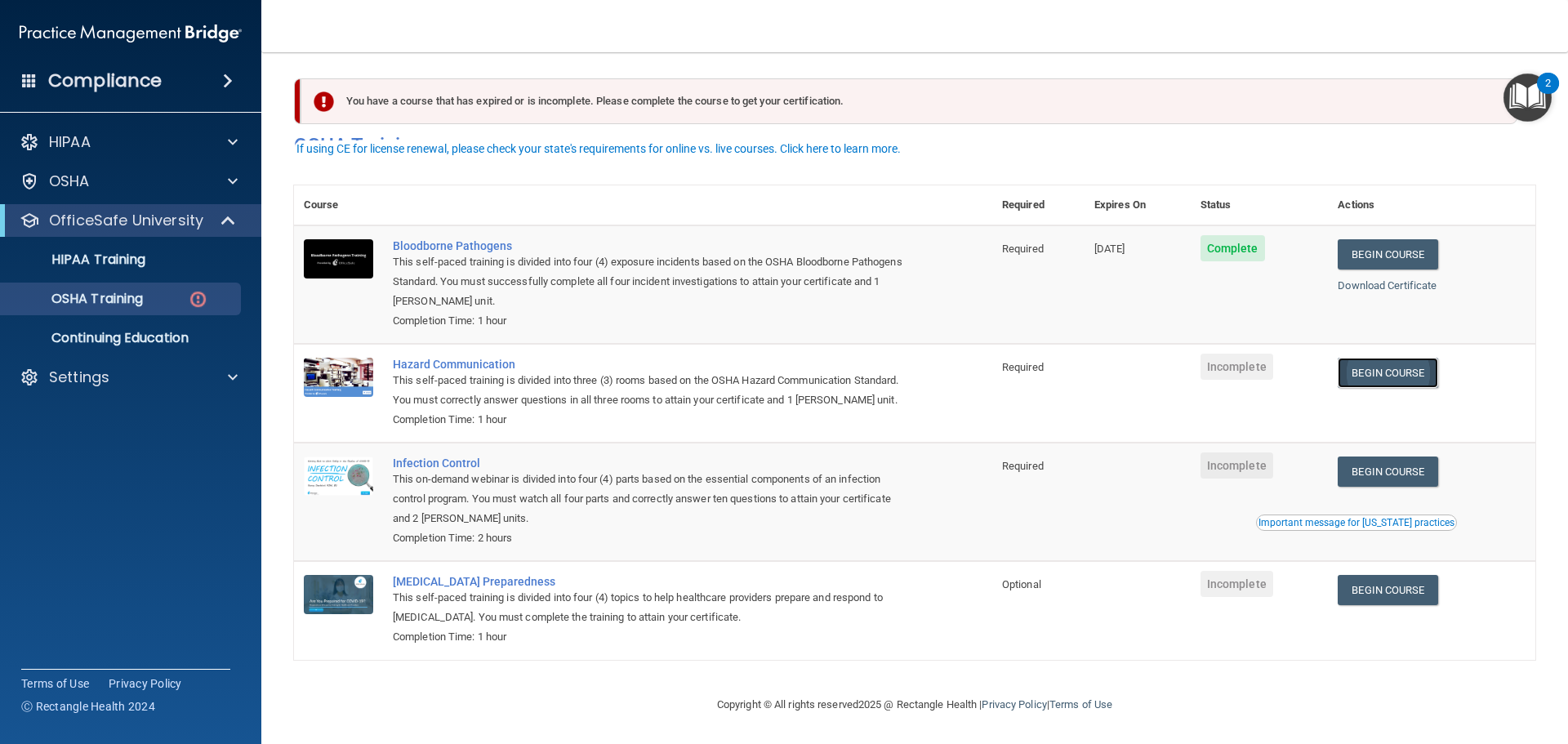
click at [1367, 358] on link "Begin Course" at bounding box center [1387, 373] width 100 height 30
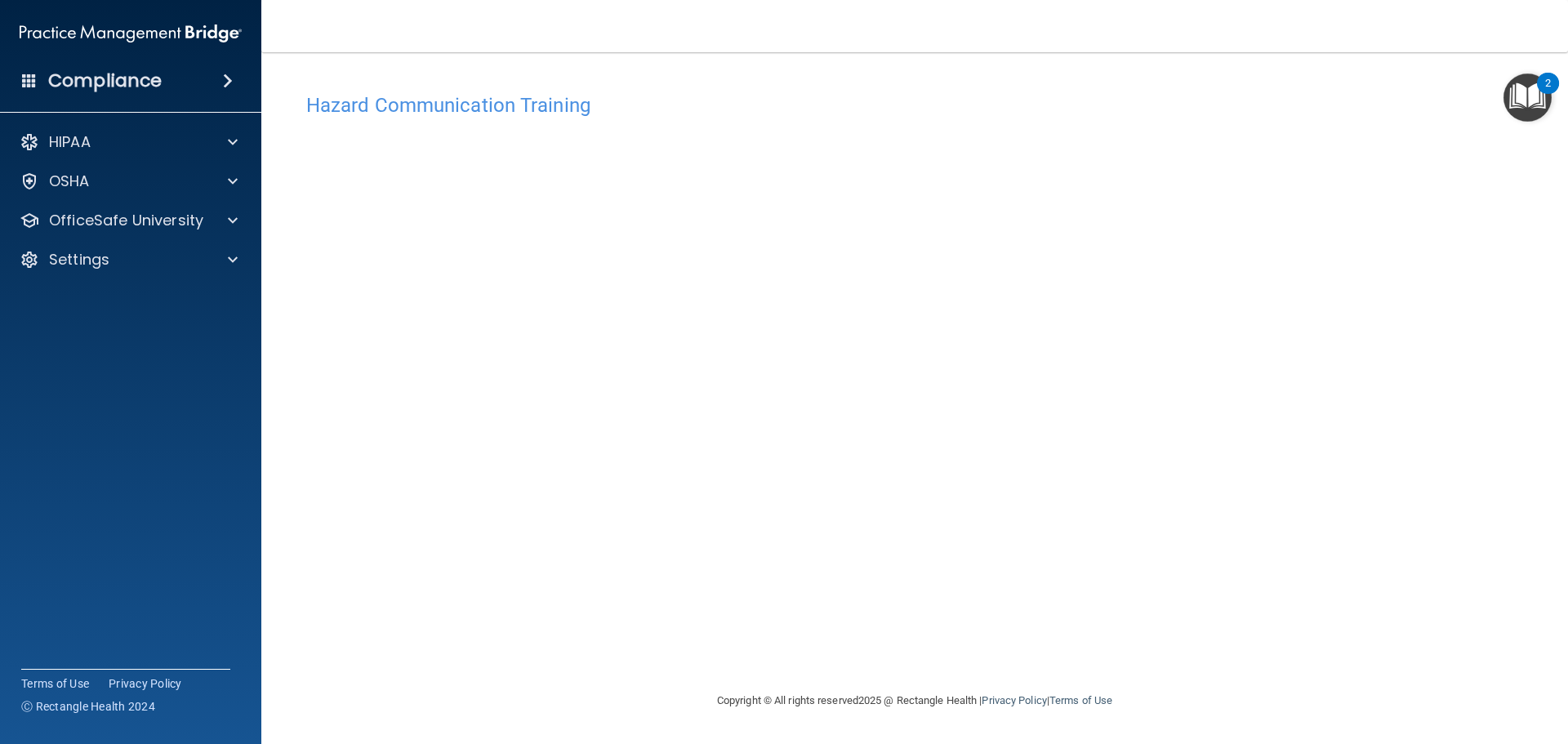
click at [304, 298] on div "Hazard Communication Training This course doesn’t expire until . Are you sure y…" at bounding box center [914, 388] width 1241 height 606
click at [138, 222] on p "OfficeSafe University" at bounding box center [125, 221] width 155 height 19
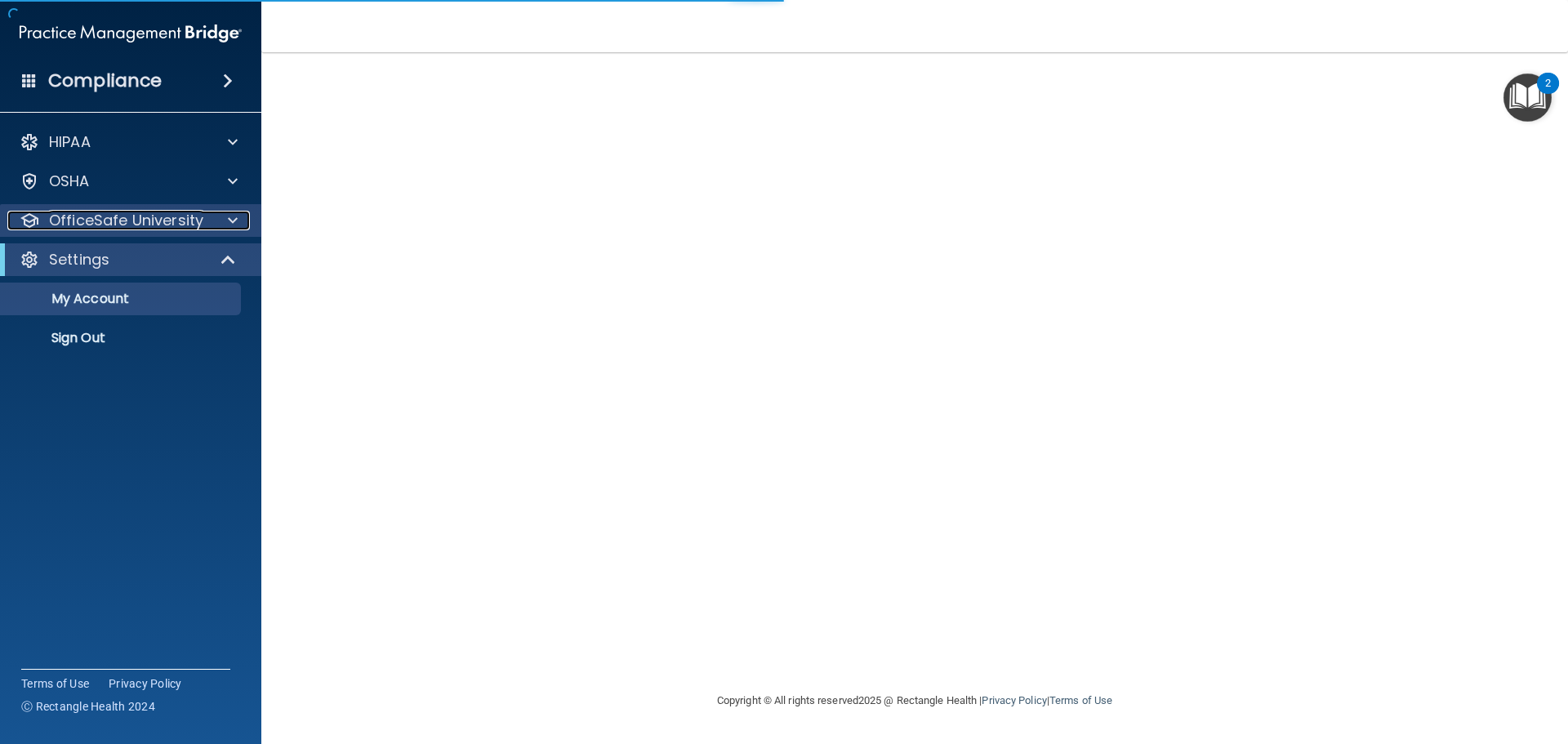
click at [149, 219] on p "OfficeSafe University" at bounding box center [125, 221] width 155 height 19
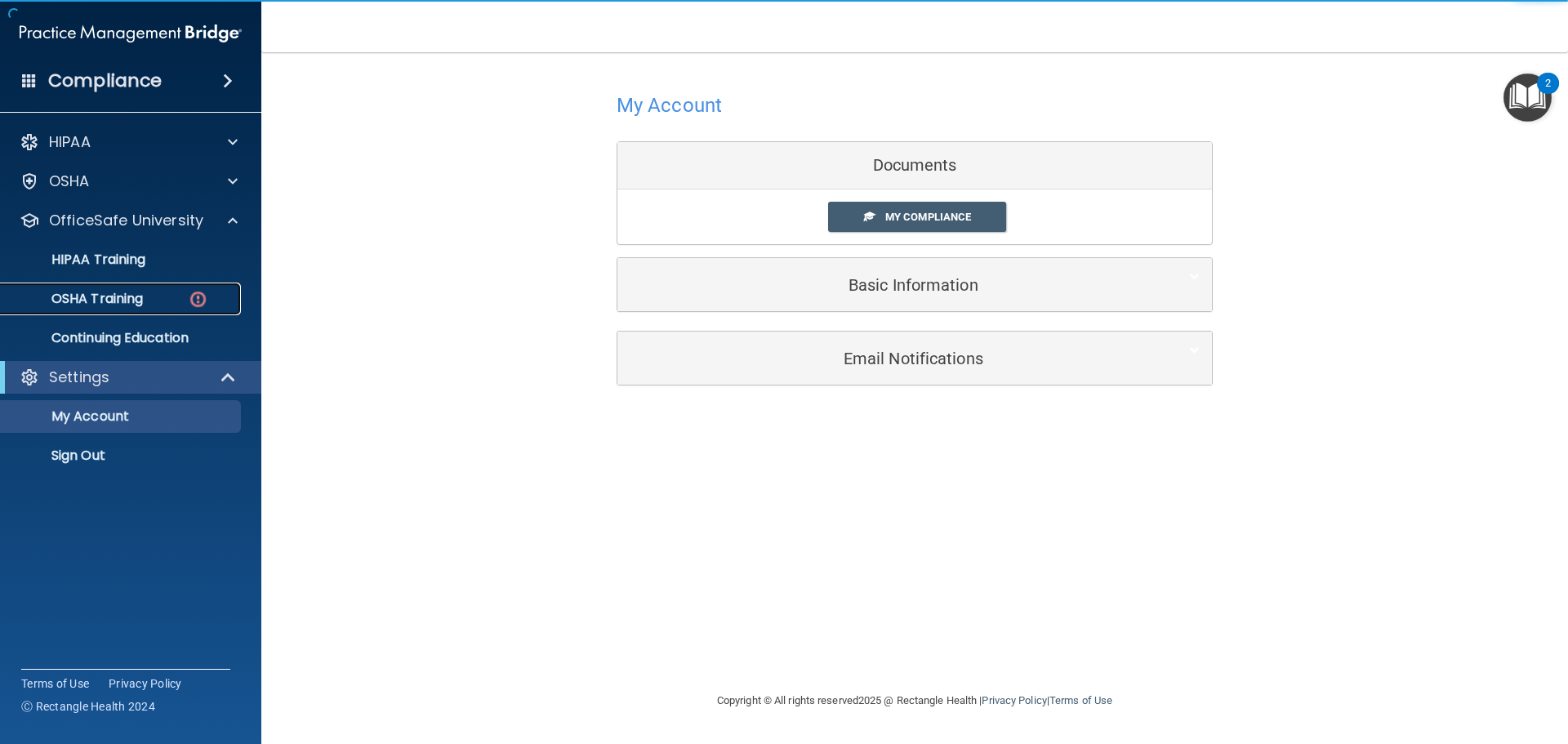
click at [115, 296] on p "OSHA Training" at bounding box center [77, 299] width 133 height 16
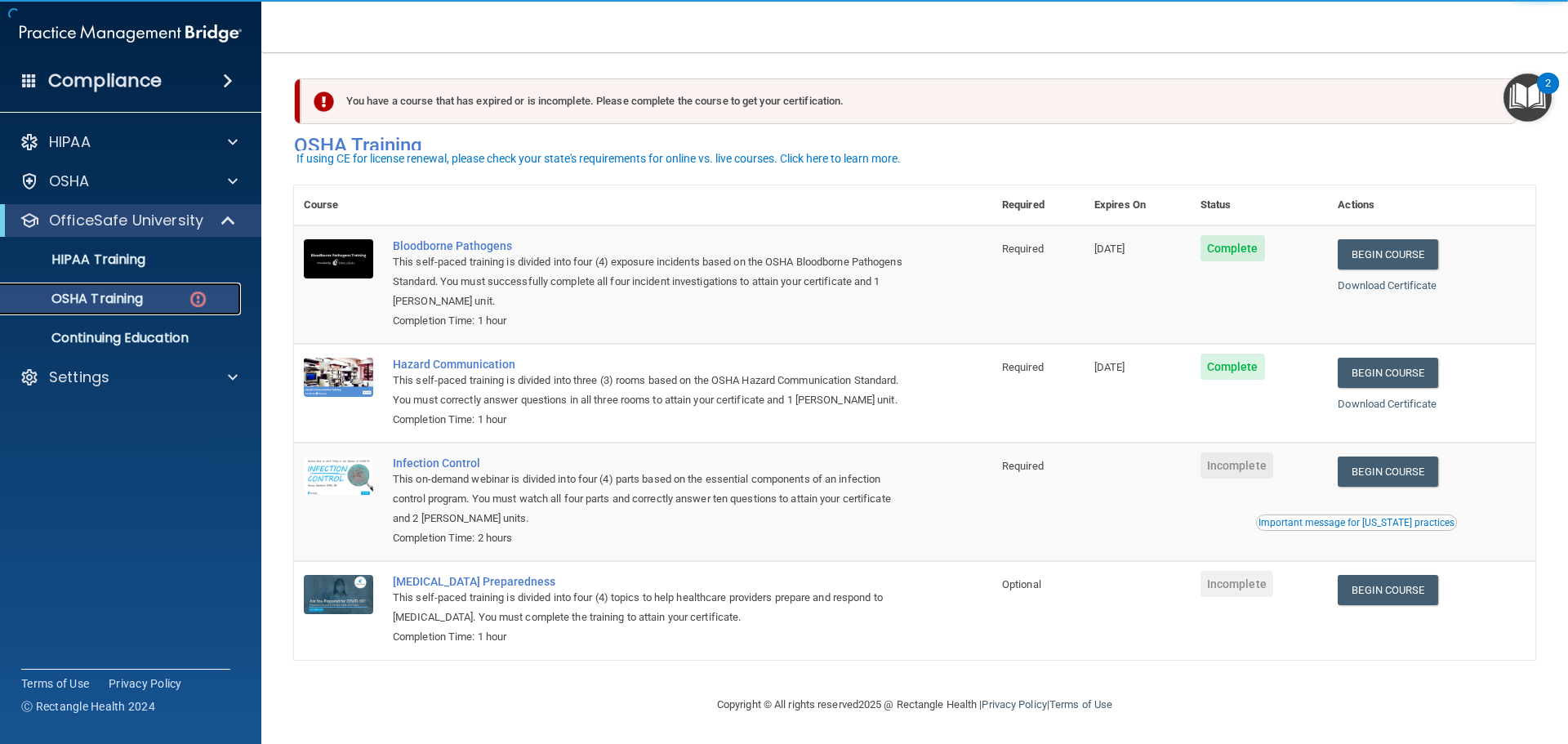
scroll to position [27, 0]
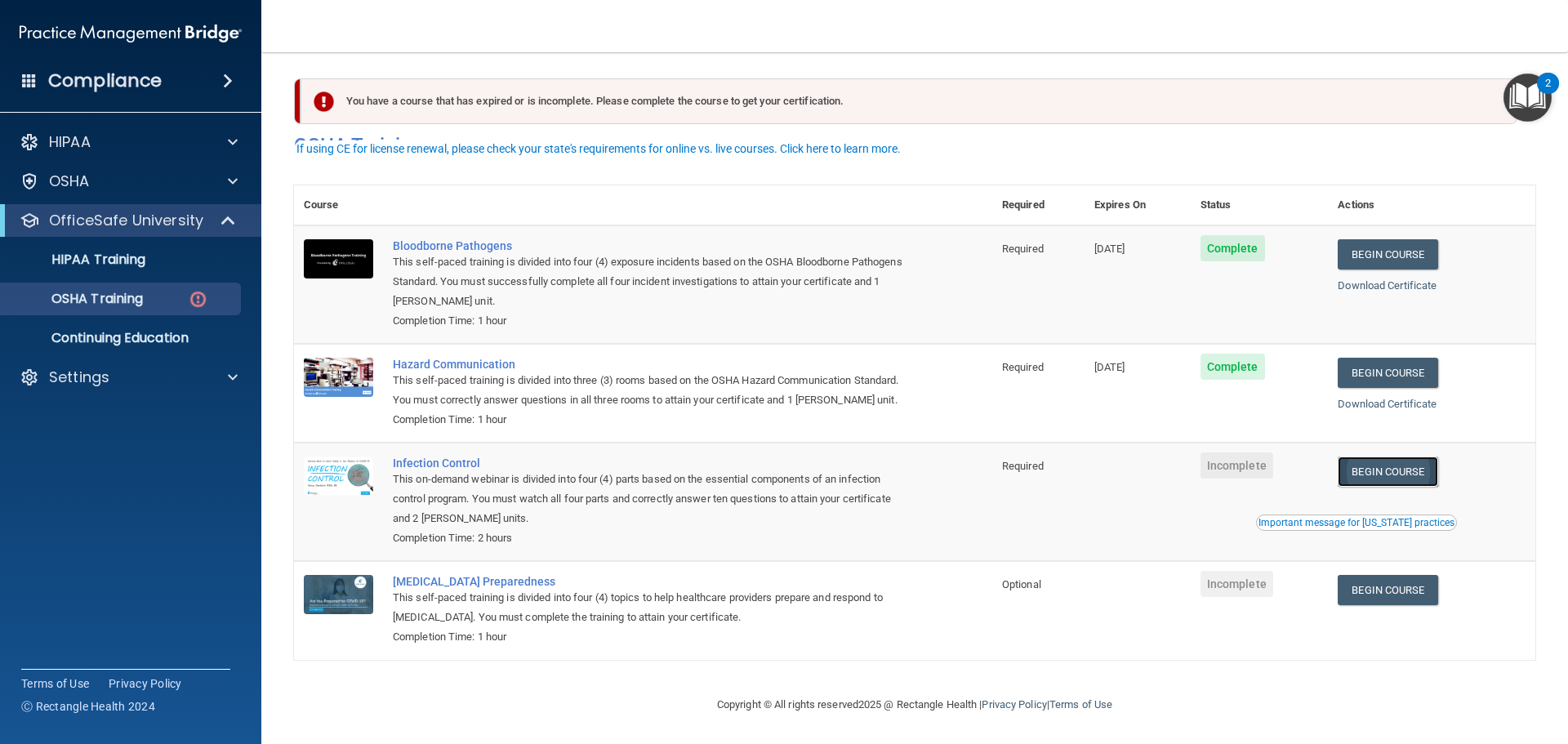
click at [1375, 468] on link "Begin Course" at bounding box center [1387, 472] width 100 height 30
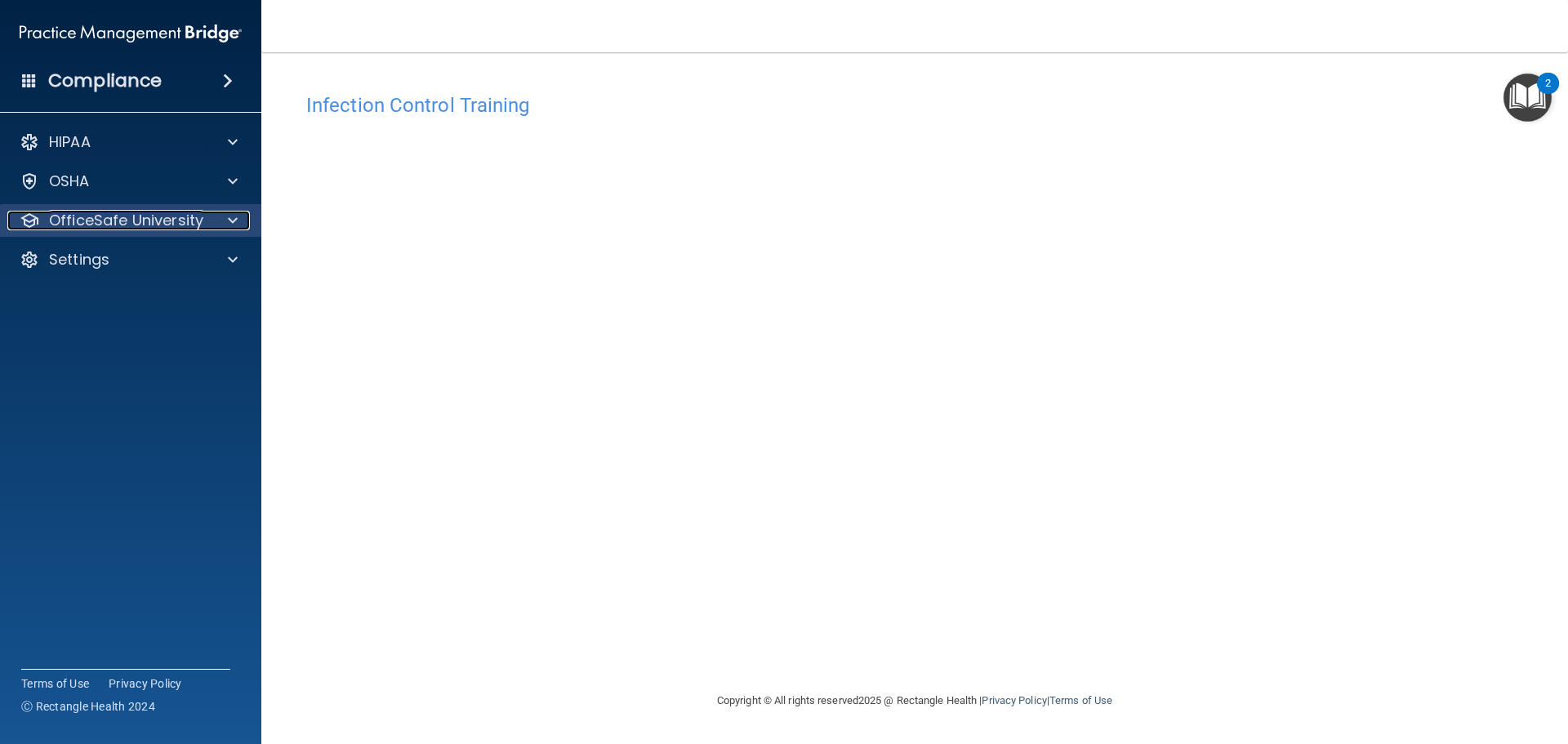
click at [133, 219] on p "OfficeSafe University" at bounding box center [125, 221] width 155 height 19
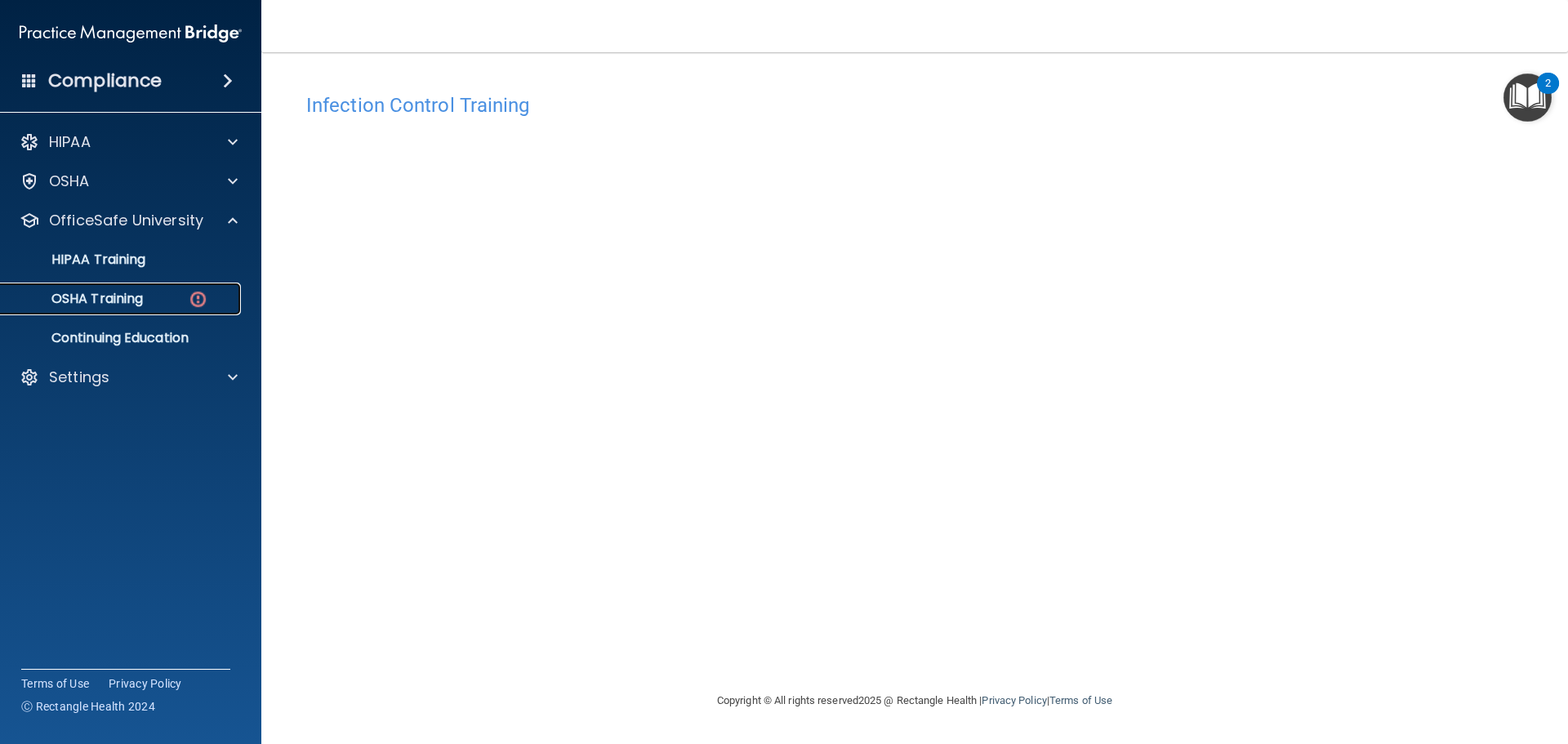
click at [128, 298] on p "OSHA Training" at bounding box center [77, 299] width 133 height 16
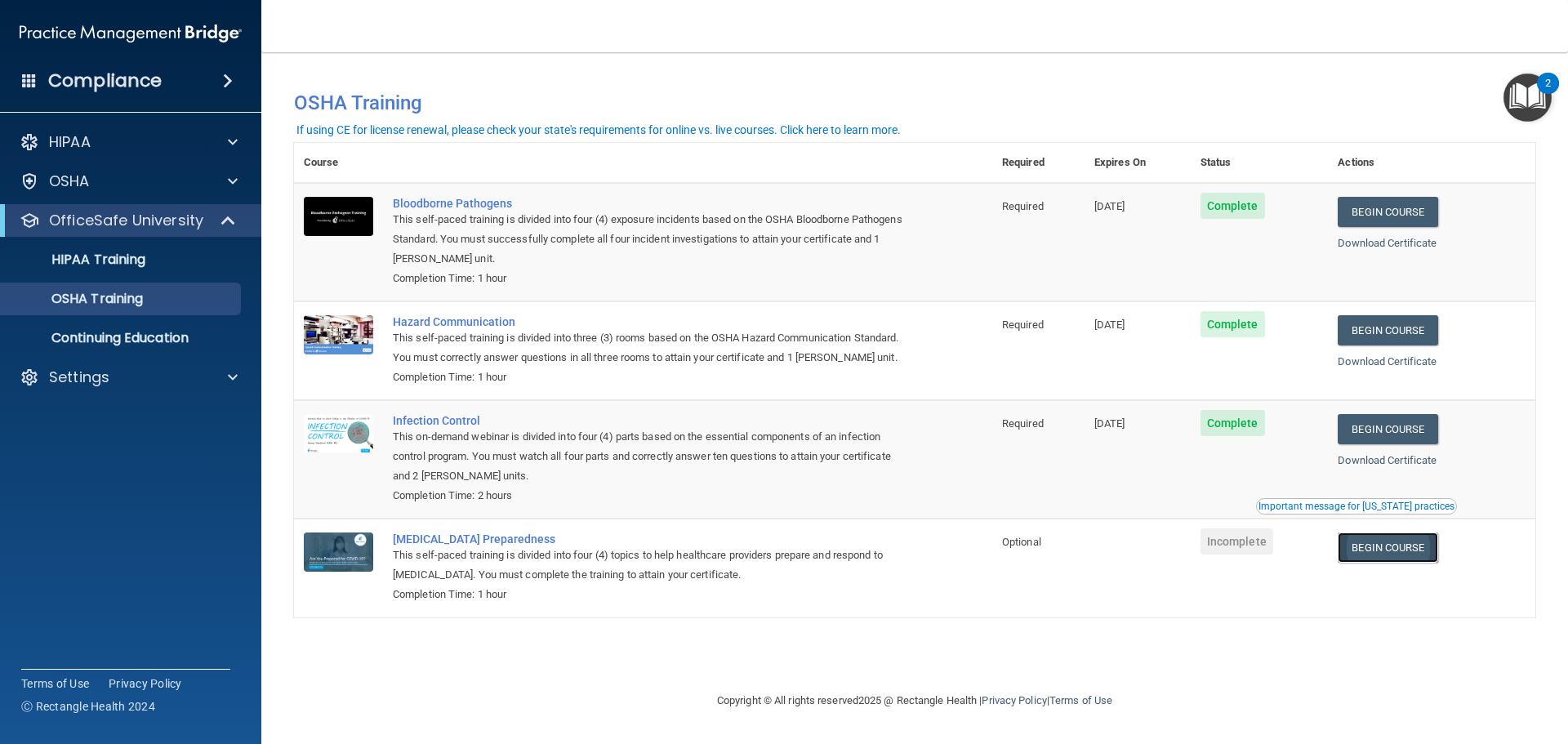
click at [1381, 550] on link "Begin Course" at bounding box center [1387, 548] width 100 height 30
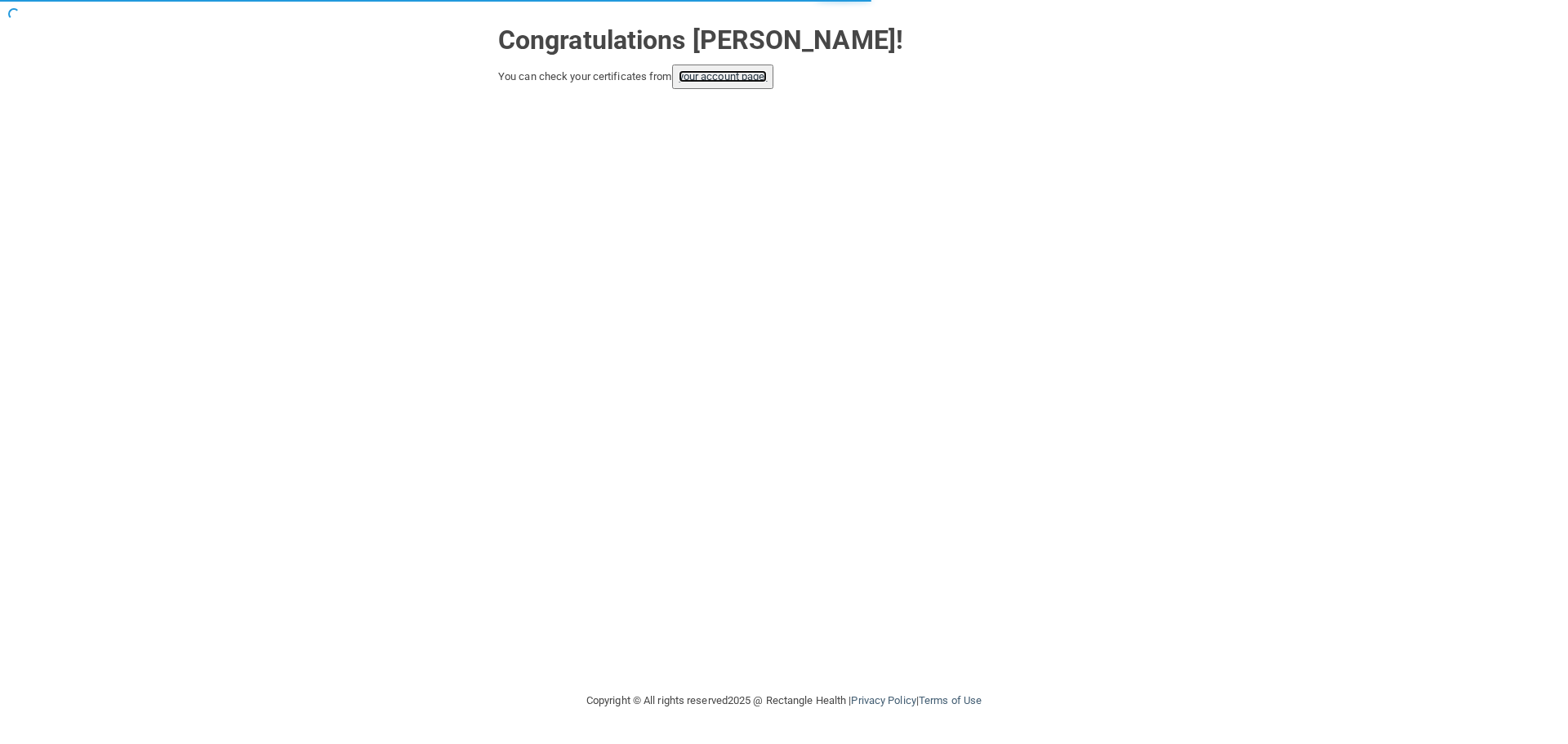
click at [730, 81] on link "your account page!" at bounding box center [723, 77] width 89 height 12
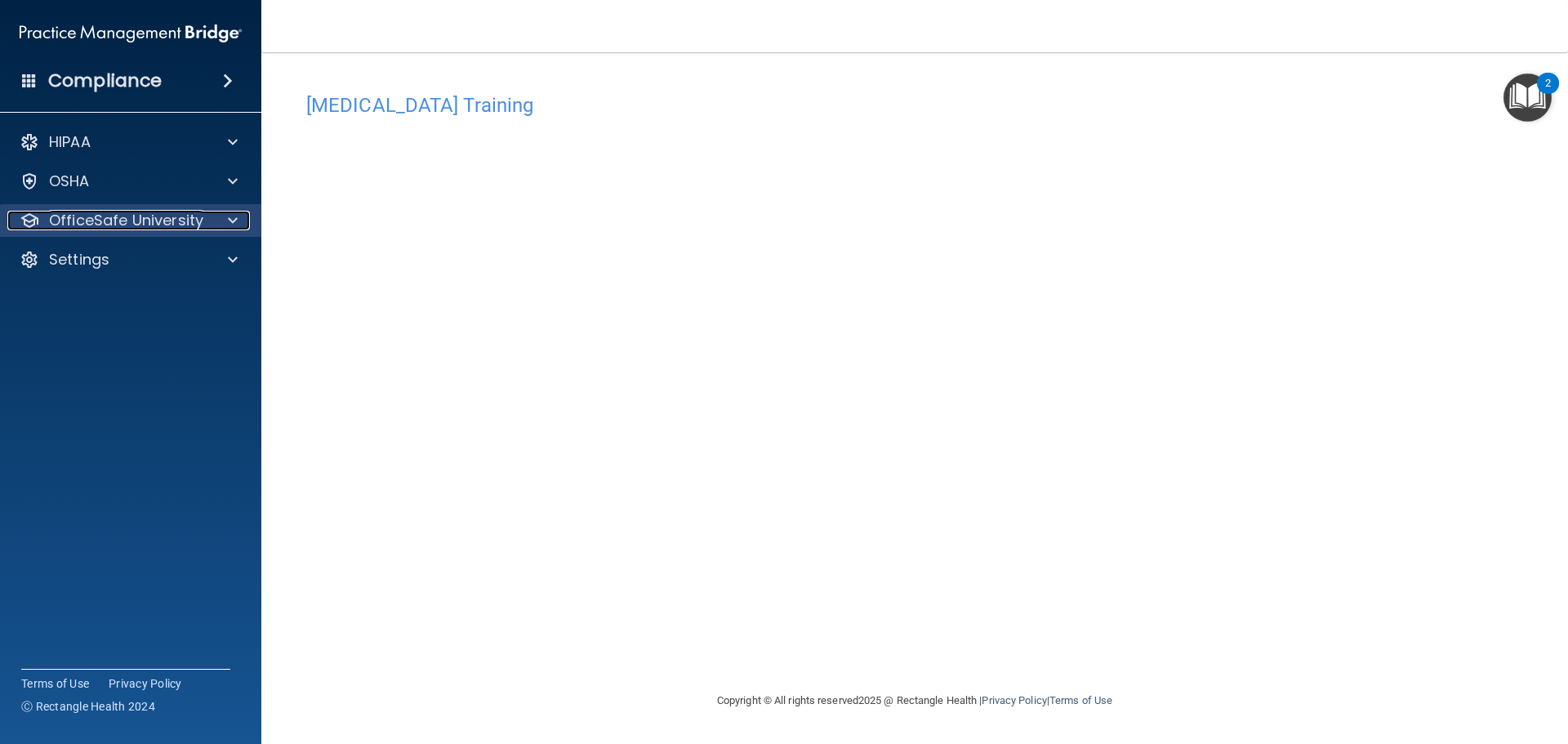
click at [154, 223] on p "OfficeSafe University" at bounding box center [125, 221] width 155 height 19
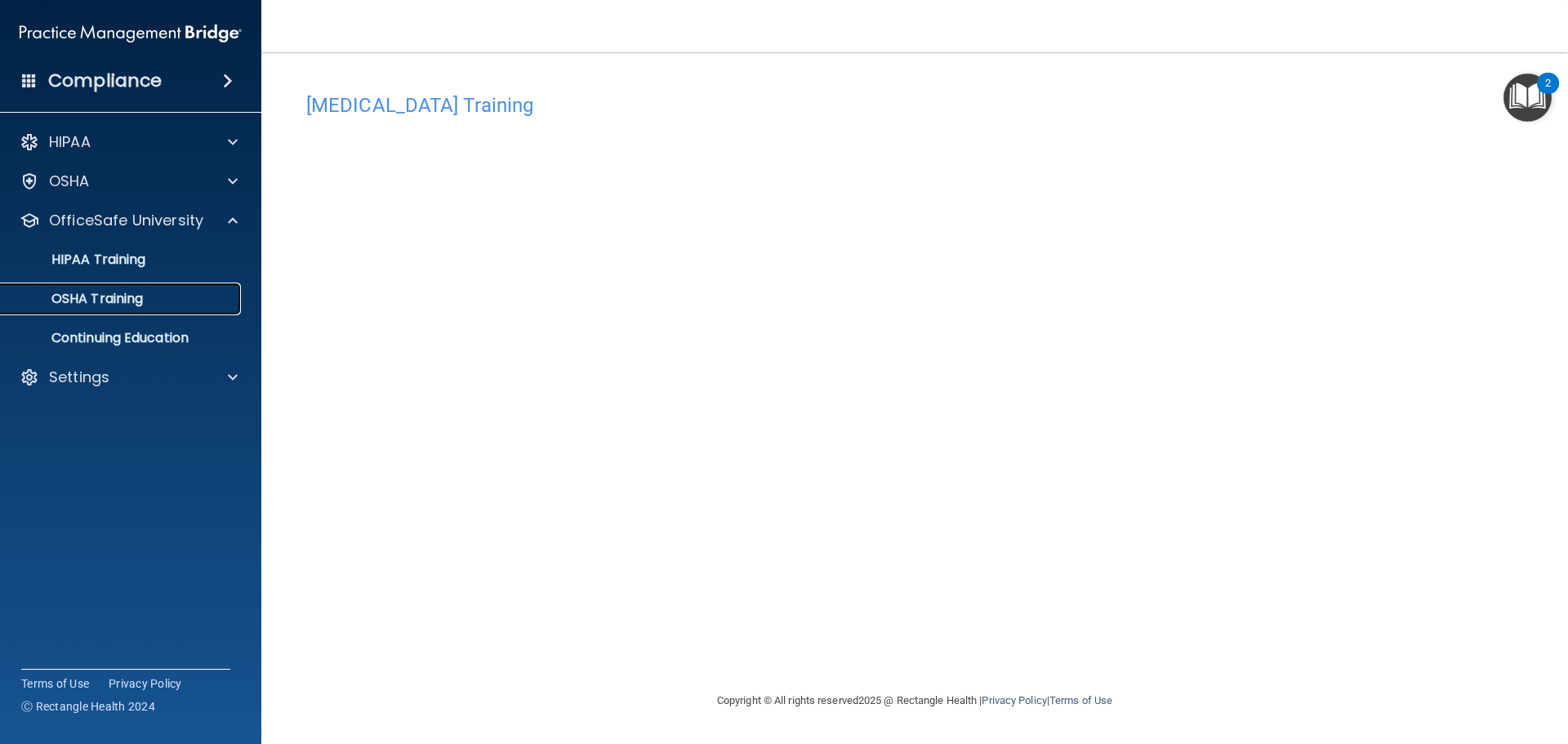
click at [111, 302] on p "OSHA Training" at bounding box center [77, 299] width 133 height 16
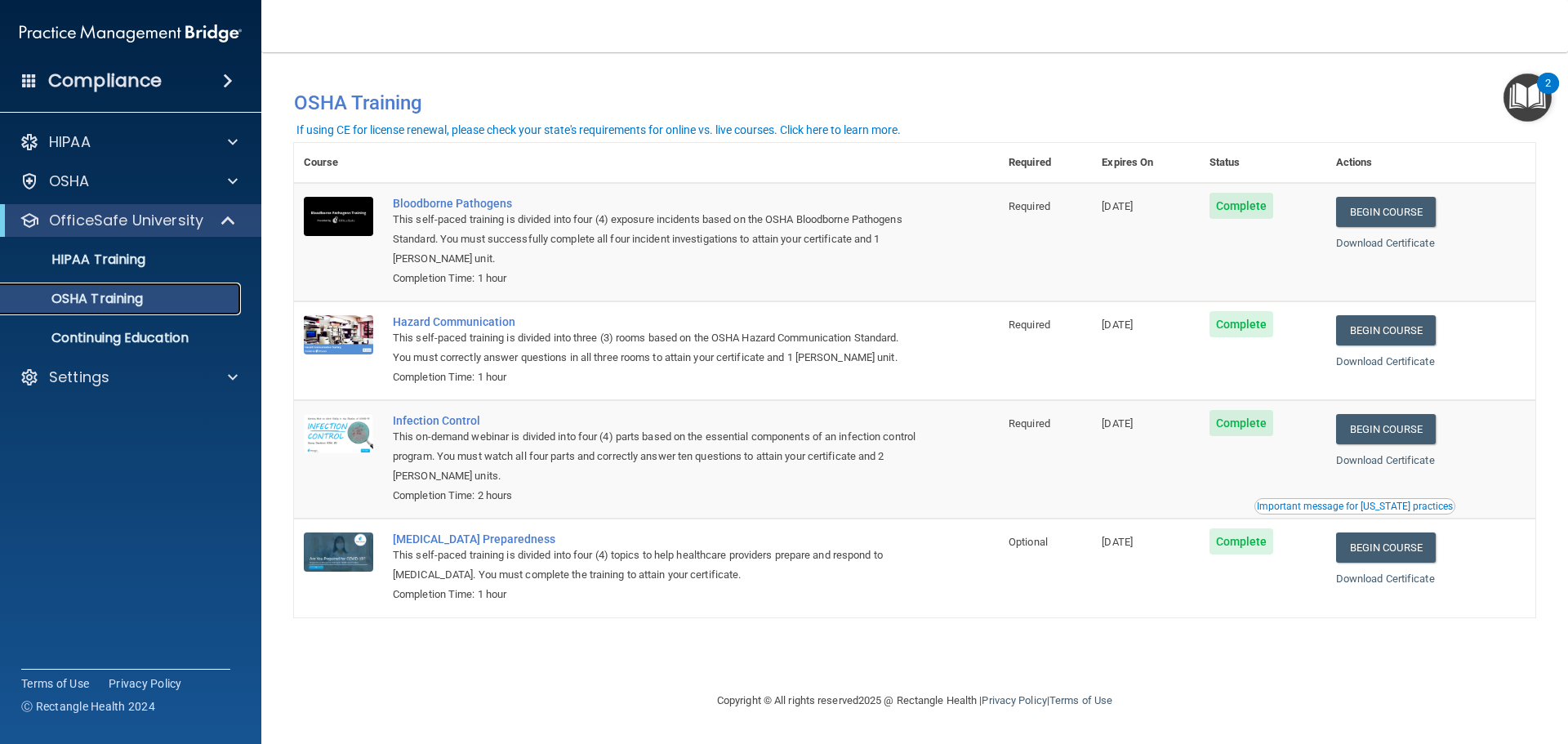
click at [118, 300] on p "OSHA Training" at bounding box center [77, 299] width 133 height 16
drag, startPoint x: 118, startPoint y: 225, endPoint x: 132, endPoint y: 236, distance: 17.8
click at [119, 224] on p "OfficeSafe University" at bounding box center [125, 221] width 155 height 19
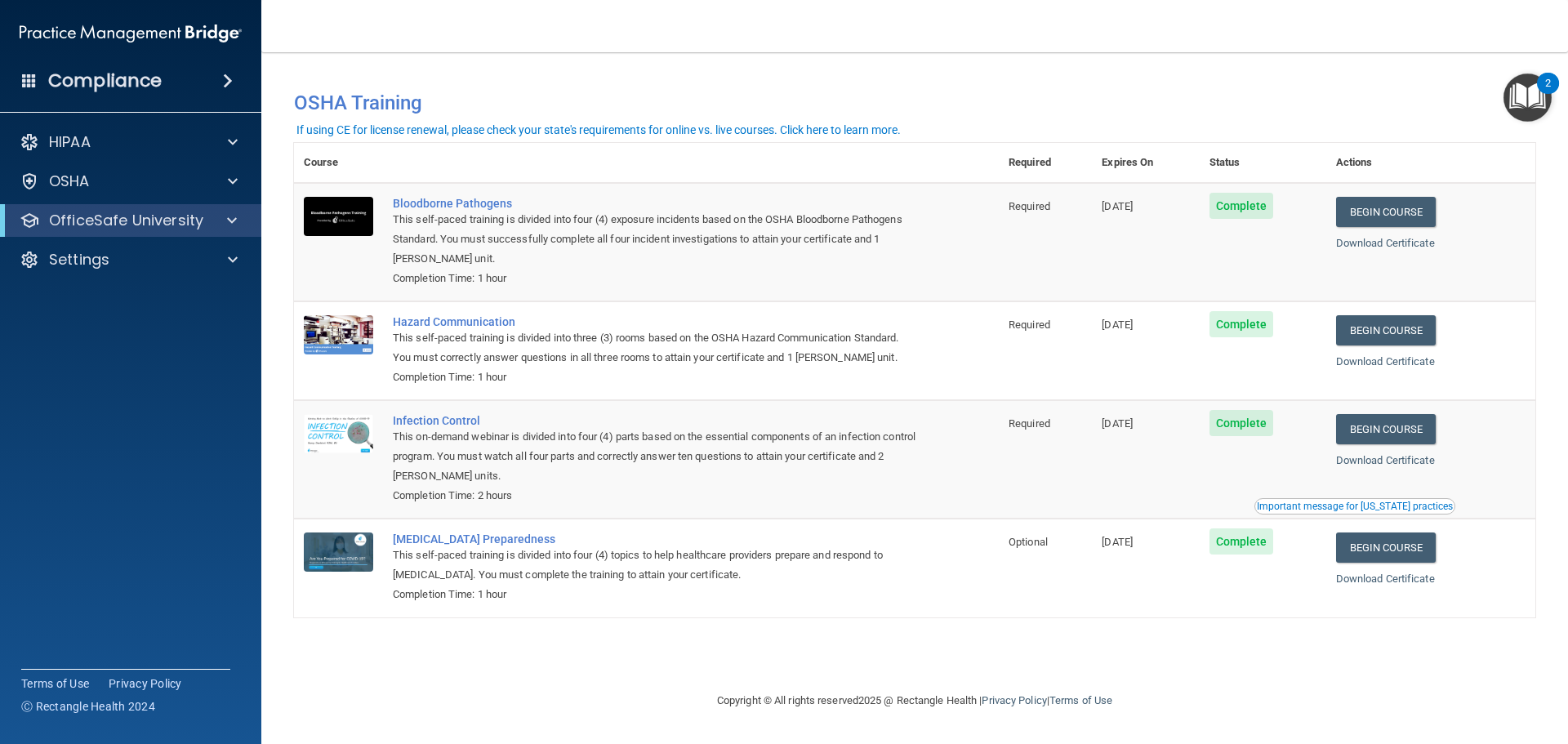
click at [158, 239] on div "HIPAA Documents and Policies Report an Incident Business Associates Emergency P…" at bounding box center [131, 204] width 262 height 170
click at [132, 213] on p "OfficeSafe University" at bounding box center [125, 221] width 155 height 19
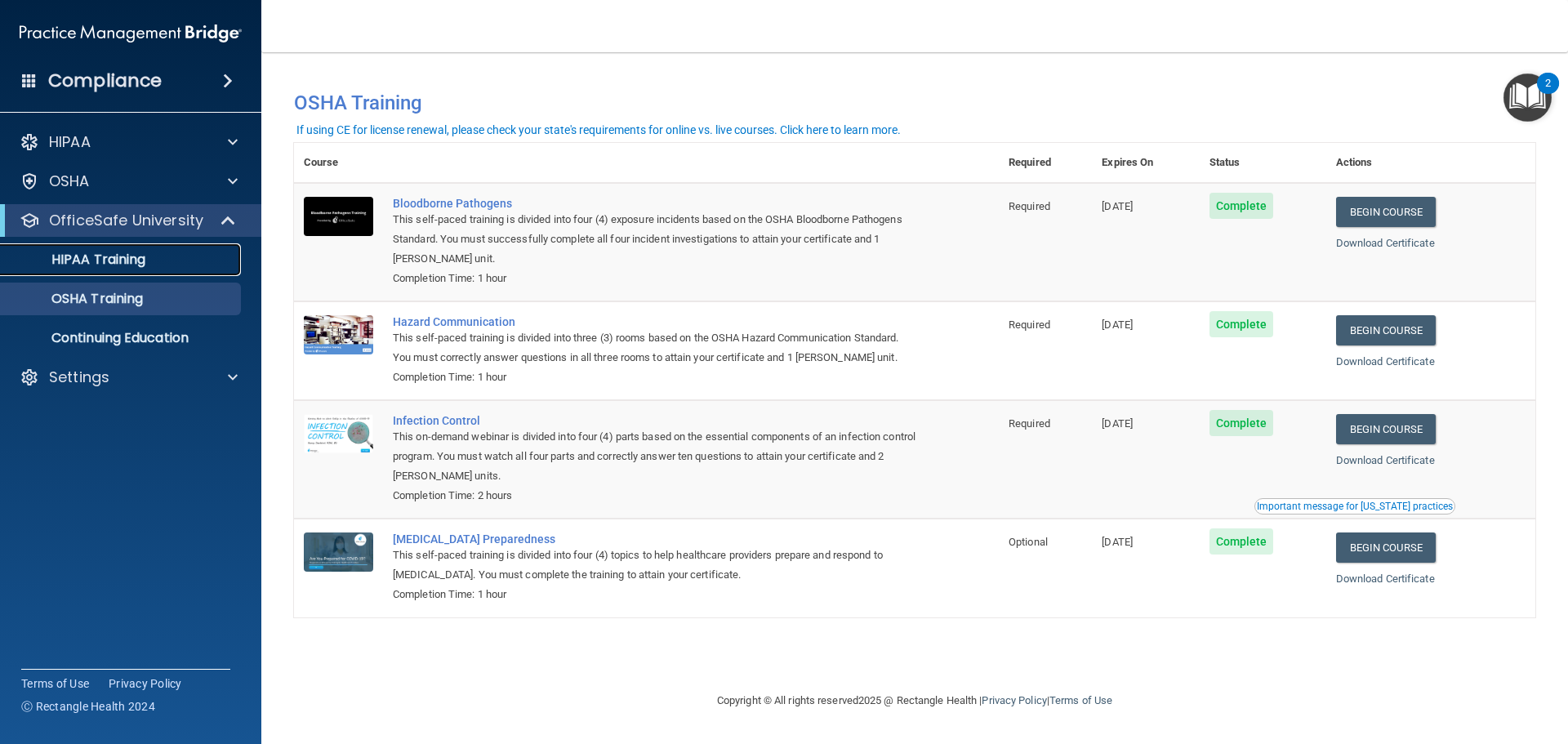
click at [114, 270] on link "HIPAA Training" at bounding box center [112, 259] width 257 height 33
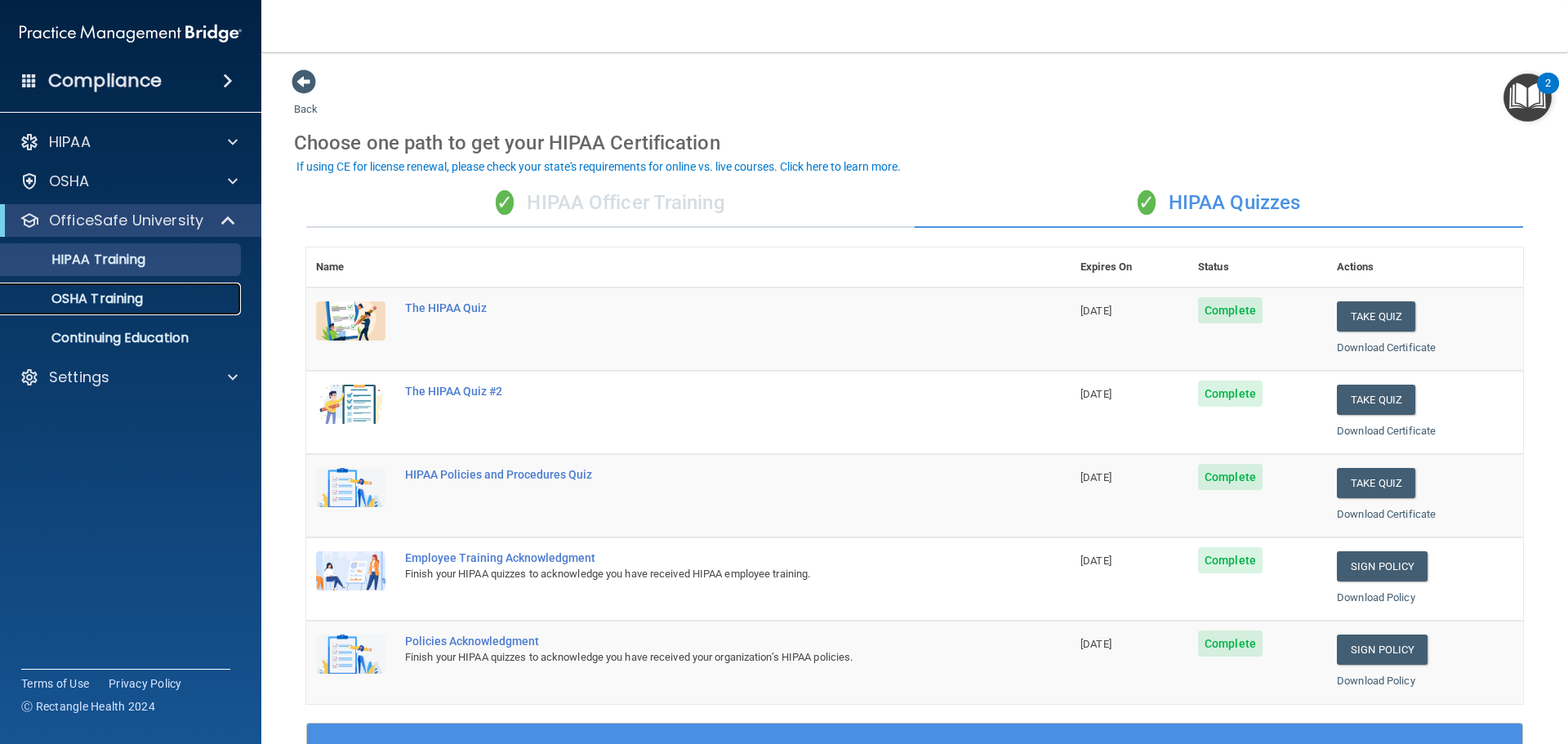
click at [126, 296] on p "OSHA Training" at bounding box center [77, 299] width 133 height 16
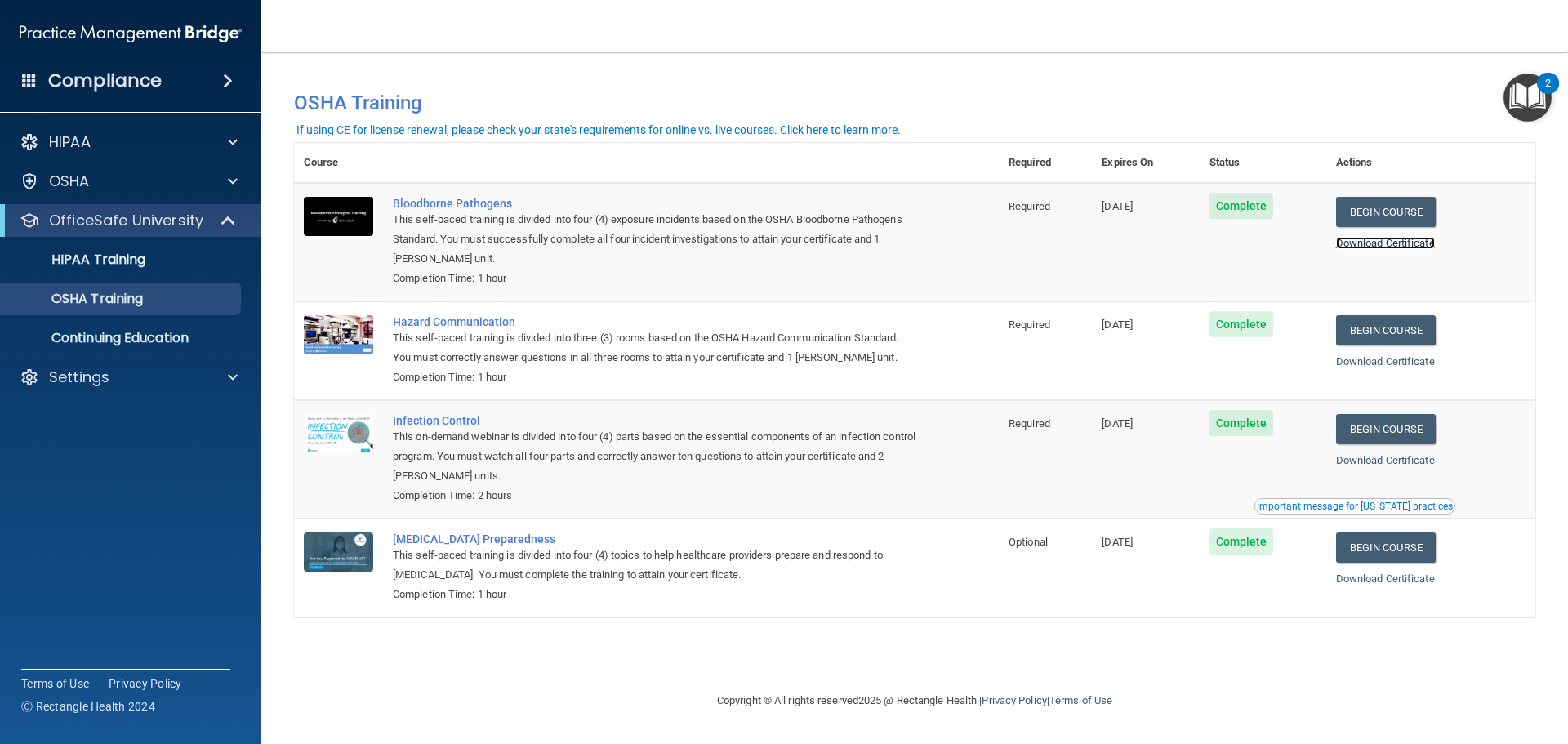
click at [1368, 246] on link "Download Certificate" at bounding box center [1385, 243] width 99 height 12
click at [1366, 362] on link "Download Certificate" at bounding box center [1385, 361] width 99 height 12
click at [1384, 460] on link "Download Certificate" at bounding box center [1385, 460] width 99 height 12
click at [1368, 579] on link "Download Certificate" at bounding box center [1385, 579] width 99 height 12
click at [116, 258] on p "HIPAA Training" at bounding box center [78, 260] width 135 height 16
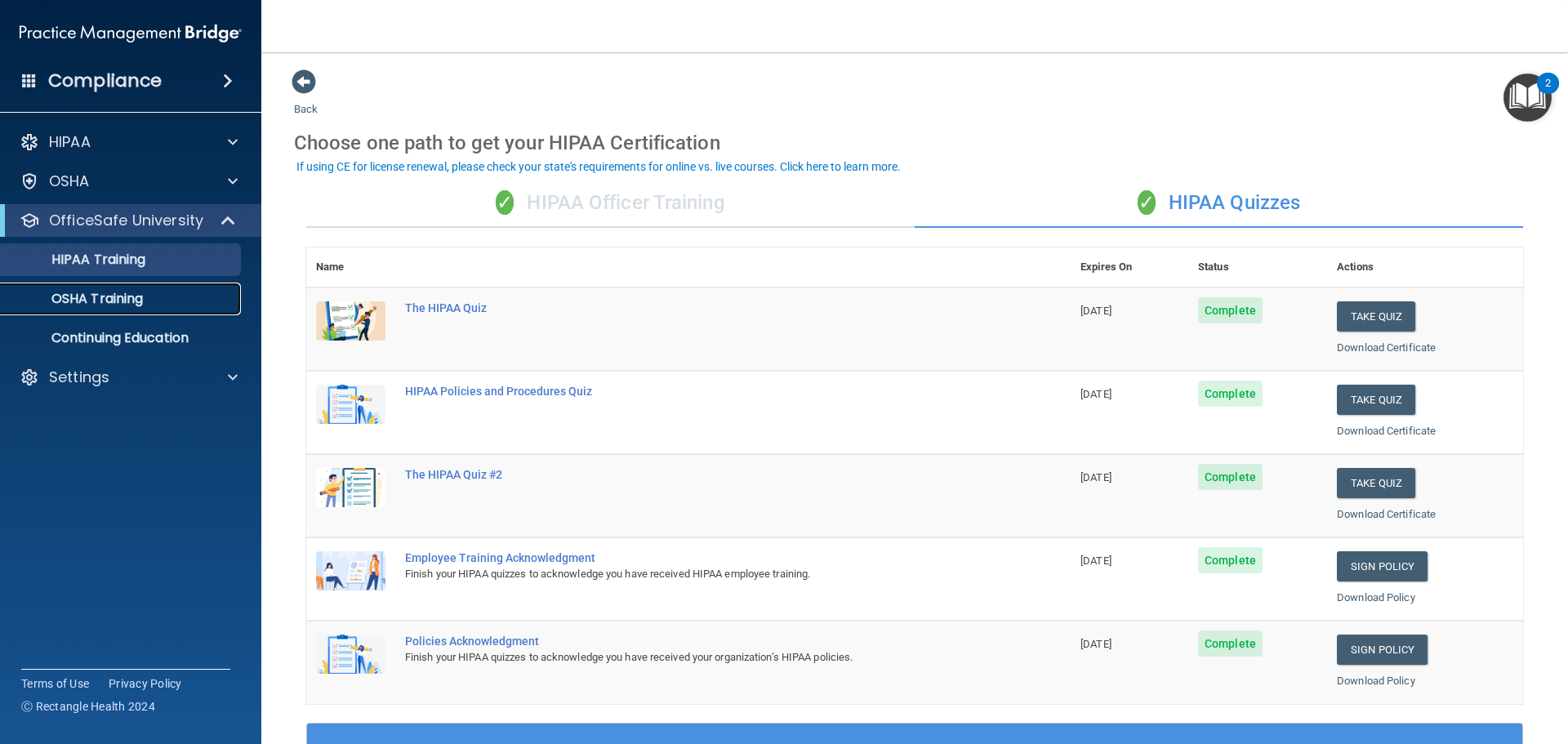
click at [126, 298] on p "OSHA Training" at bounding box center [77, 299] width 133 height 16
